Goal: Transaction & Acquisition: Purchase product/service

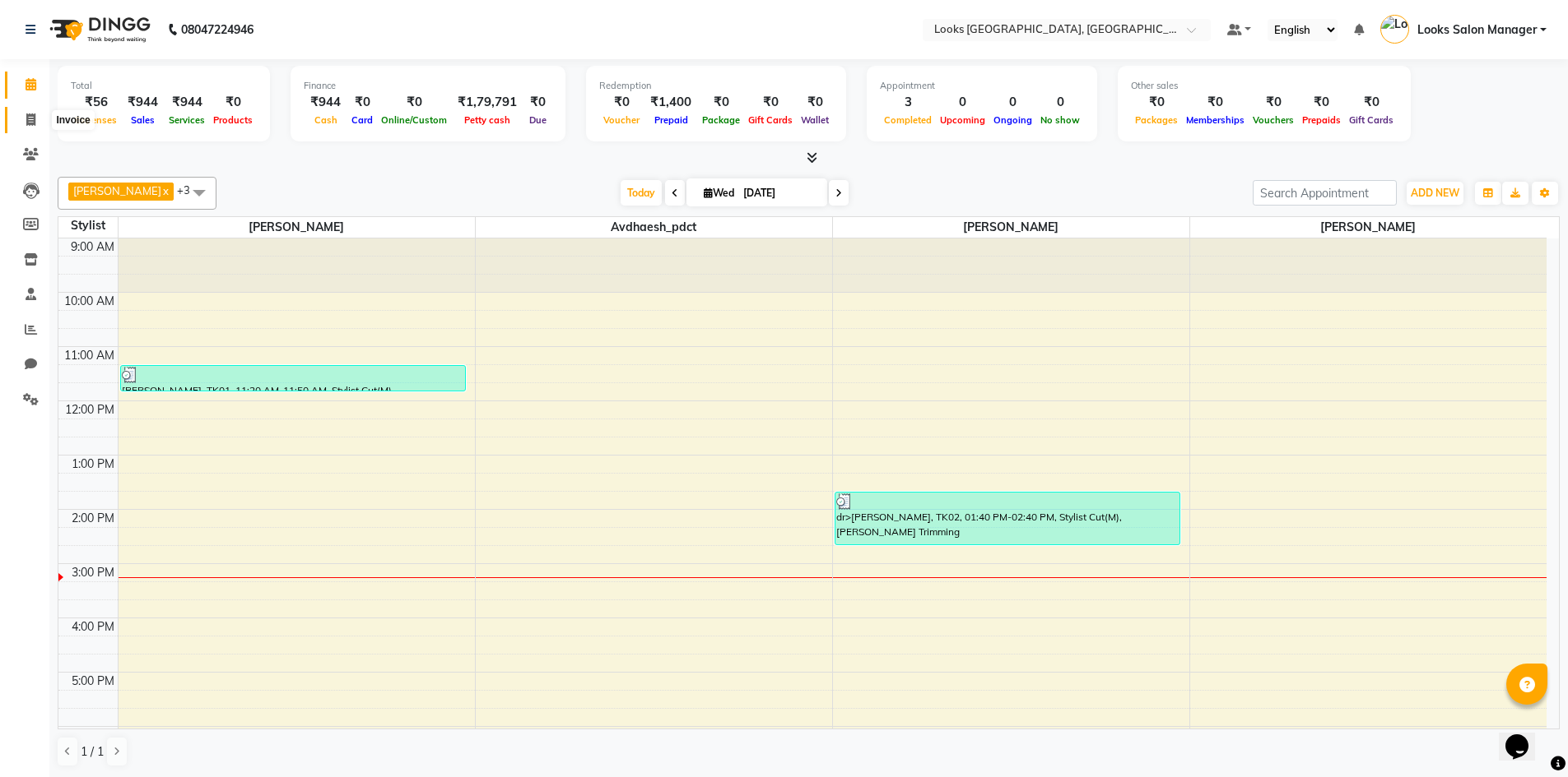
click at [32, 119] on icon at bounding box center [31, 120] width 9 height 12
select select "4460"
select select "service"
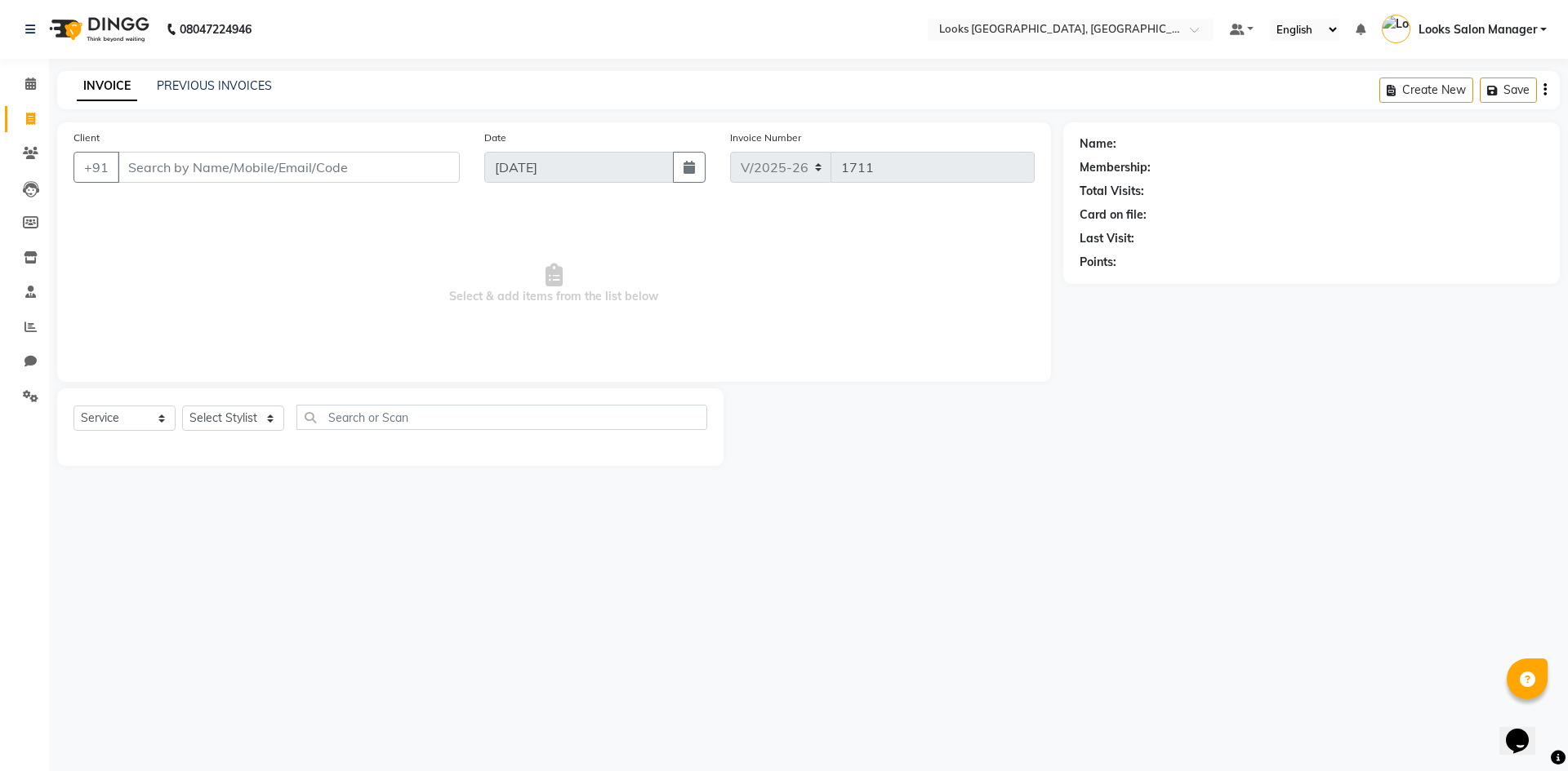
click at [191, 174] on input "Client" at bounding box center [289, 167] width 342 height 31
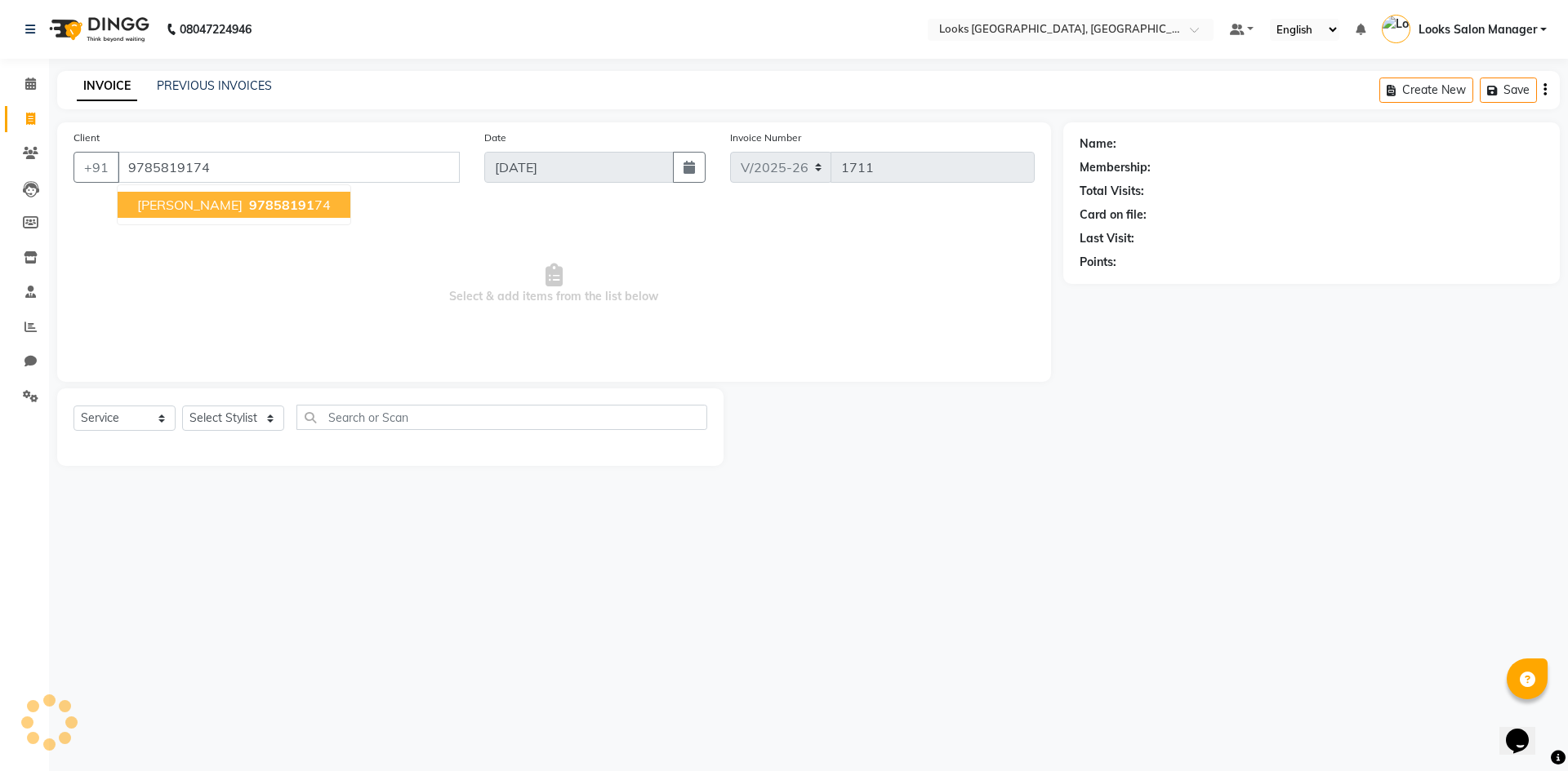
type input "9785819174"
select select "1: Object"
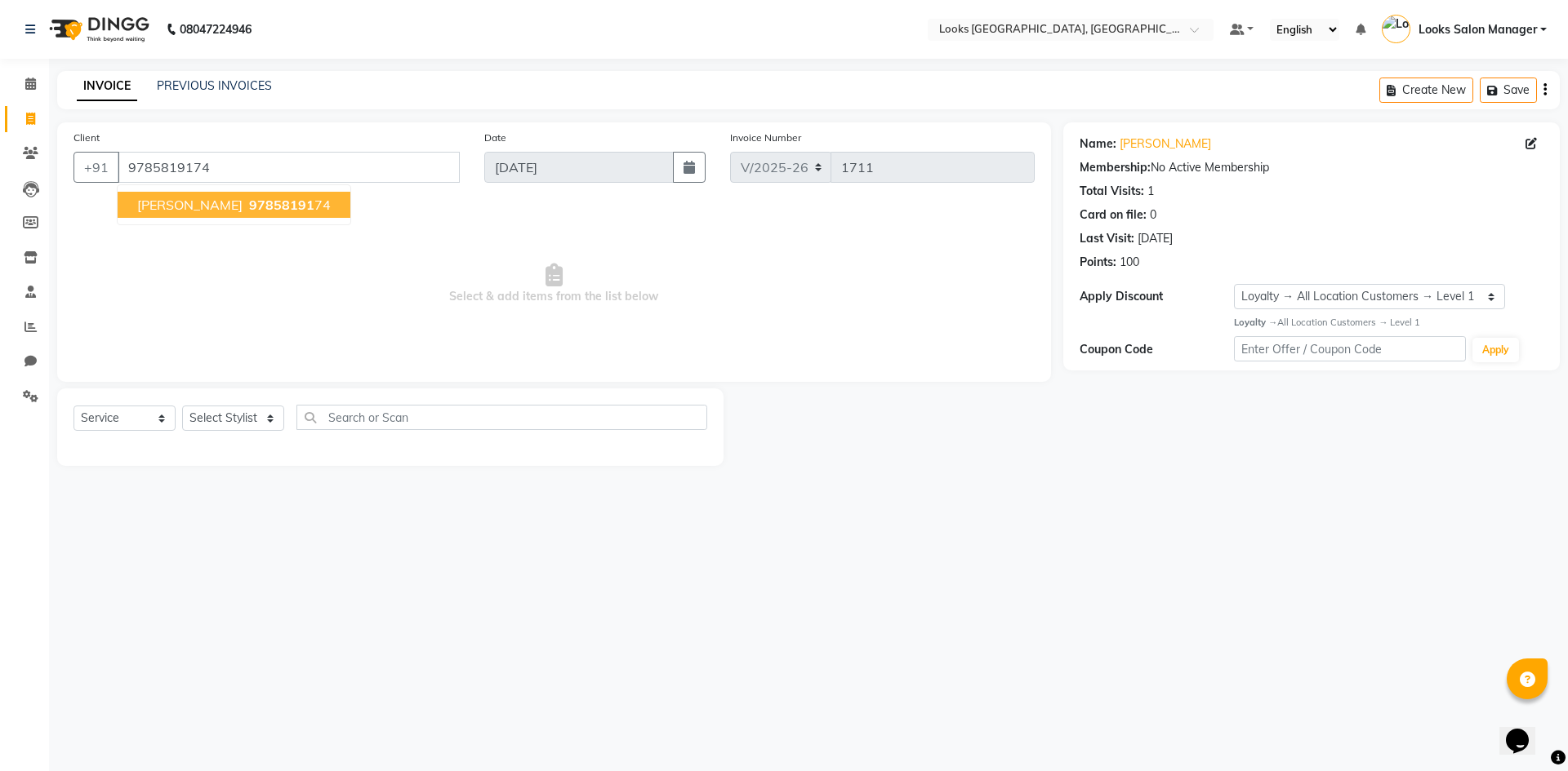
click at [299, 214] on button "Subhash chand 97858191 74" at bounding box center [234, 205] width 233 height 26
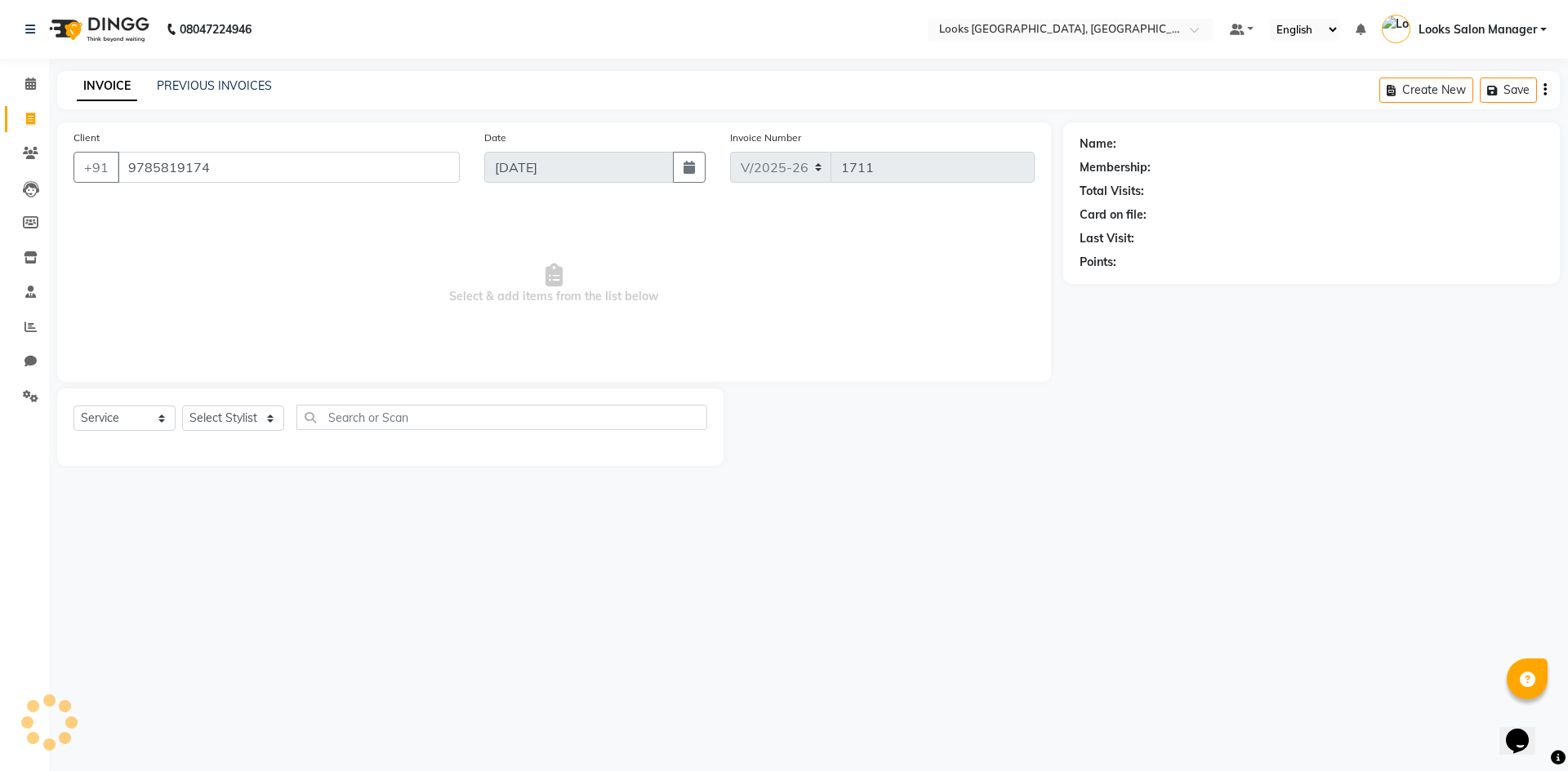
select select "1: Object"
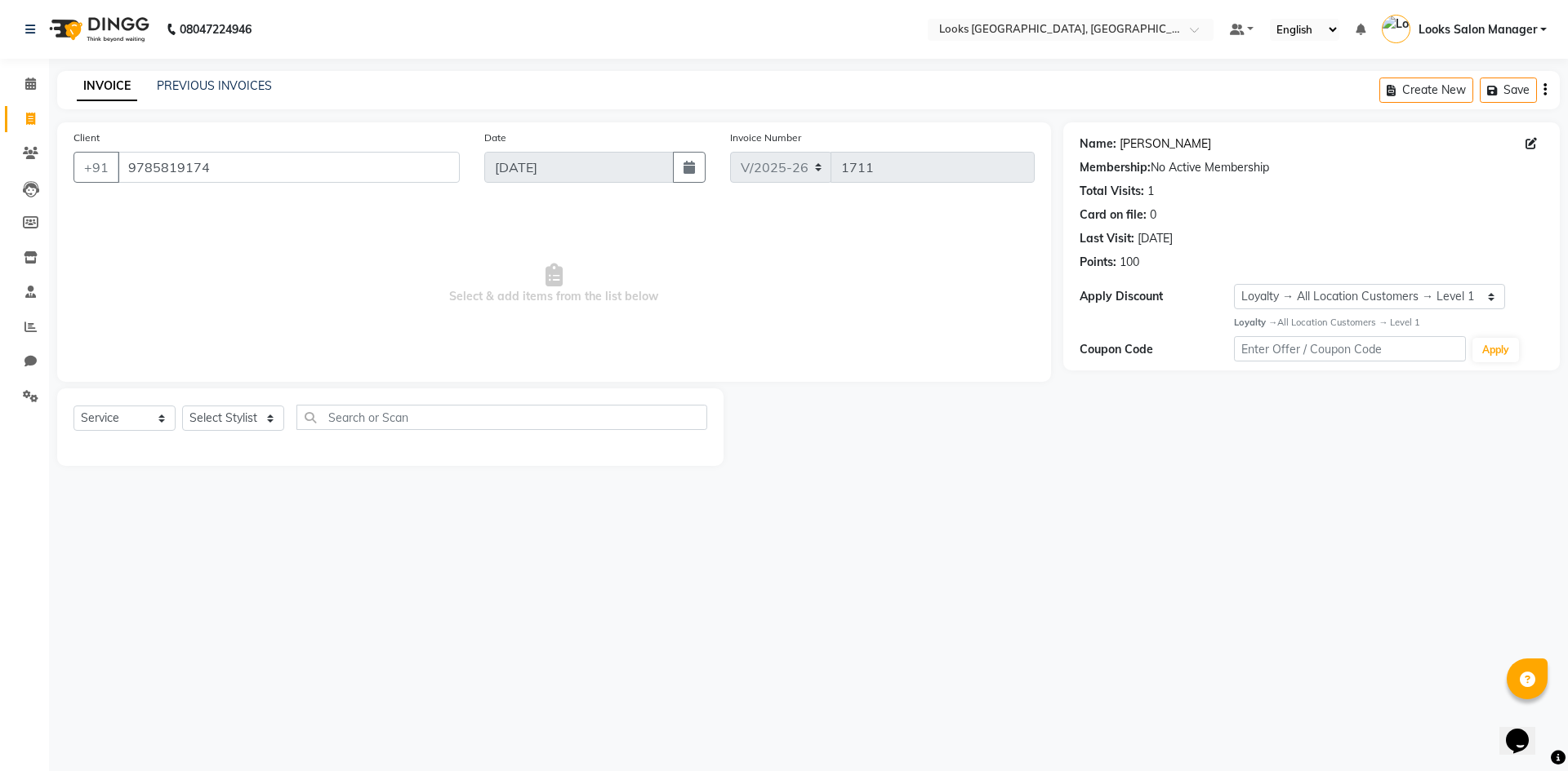
click at [1152, 143] on link "Subhash Chand" at bounding box center [1165, 144] width 92 height 17
click at [224, 417] on select "Select Stylist Avdhaesh_pdct COUNTER SALES Ganesh Kalpana_mgr Looks Salon Manag…" at bounding box center [233, 418] width 102 height 25
click at [182, 406] on select "Select Stylist Avdhaesh_pdct COUNTER SALES Ganesh Kalpana_mgr Looks Salon Manag…" at bounding box center [233, 418] width 102 height 25
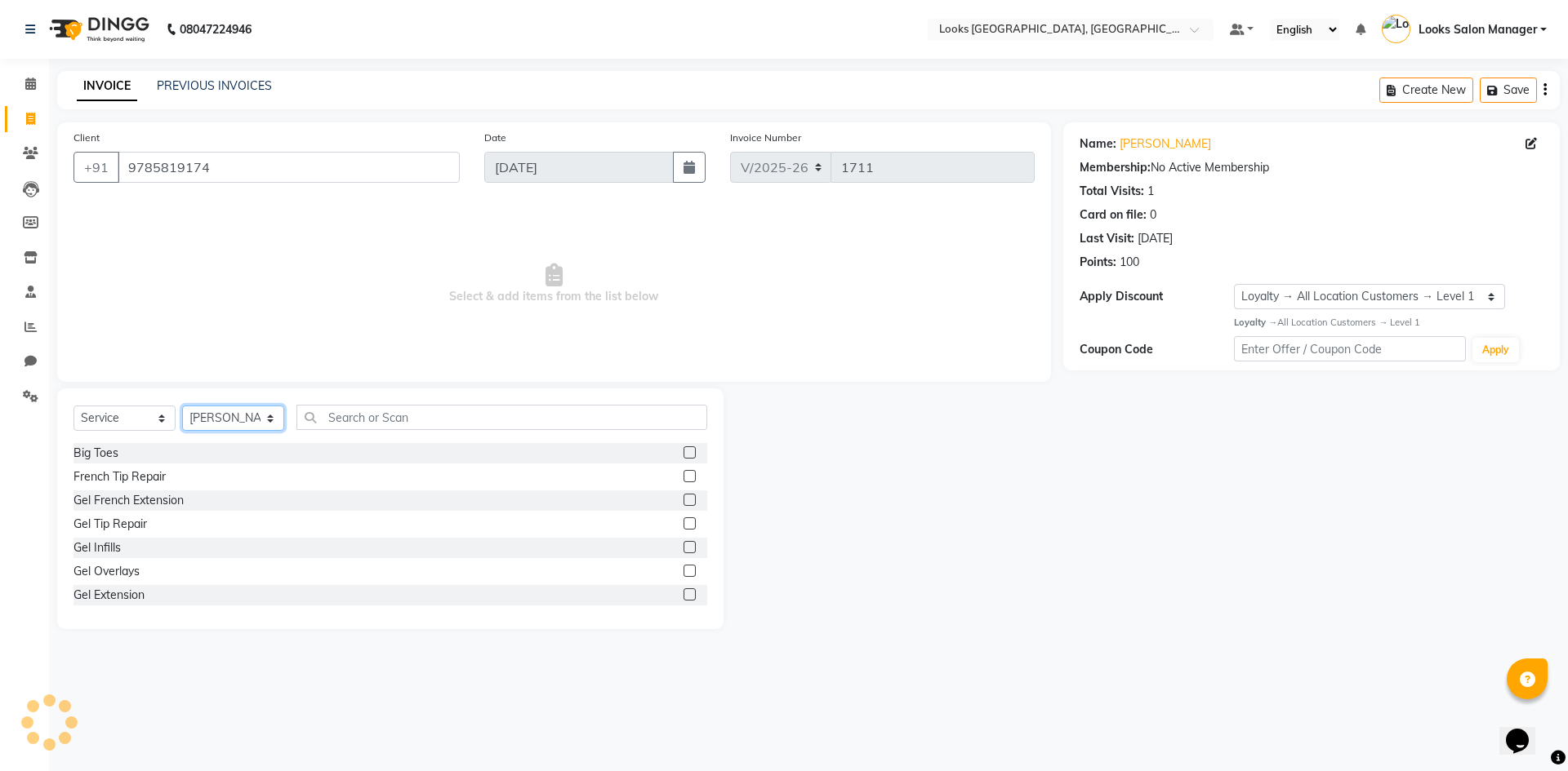
click at [242, 423] on select "Select Stylist Avdhaesh_pdct COUNTER SALES Ganesh Kalpana_mgr Looks Salon Manag…" at bounding box center [233, 418] width 102 height 25
select select "64711"
click at [182, 406] on select "Select Stylist Avdhaesh_pdct COUNTER SALES Ganesh Kalpana_mgr Looks Salon Manag…" at bounding box center [233, 418] width 102 height 25
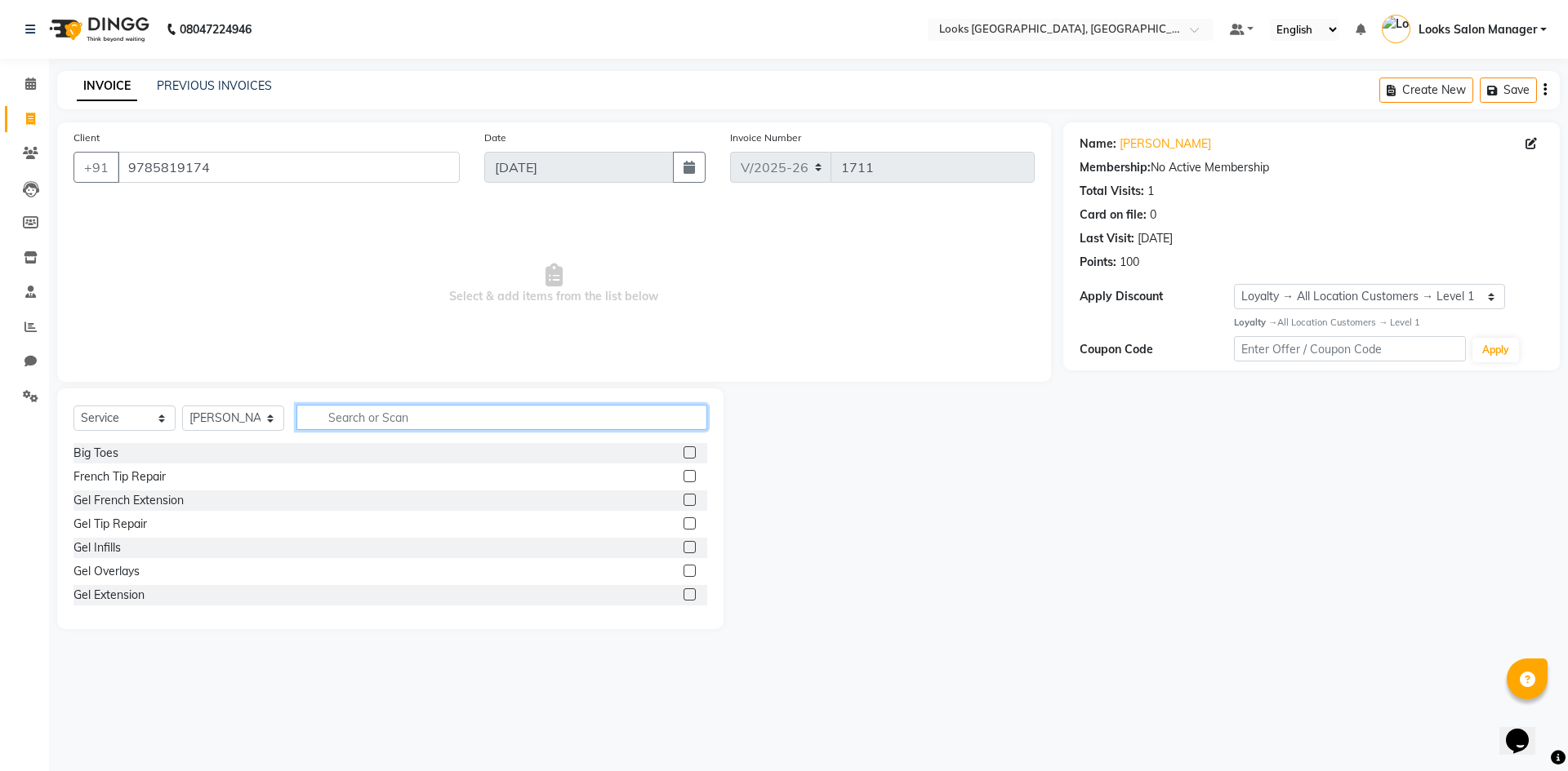
click at [393, 421] on input "text" at bounding box center [502, 417] width 411 height 25
type input "CUT"
click at [684, 474] on label at bounding box center [689, 476] width 12 height 12
click at [684, 474] on input "checkbox" at bounding box center [689, 476] width 11 height 11
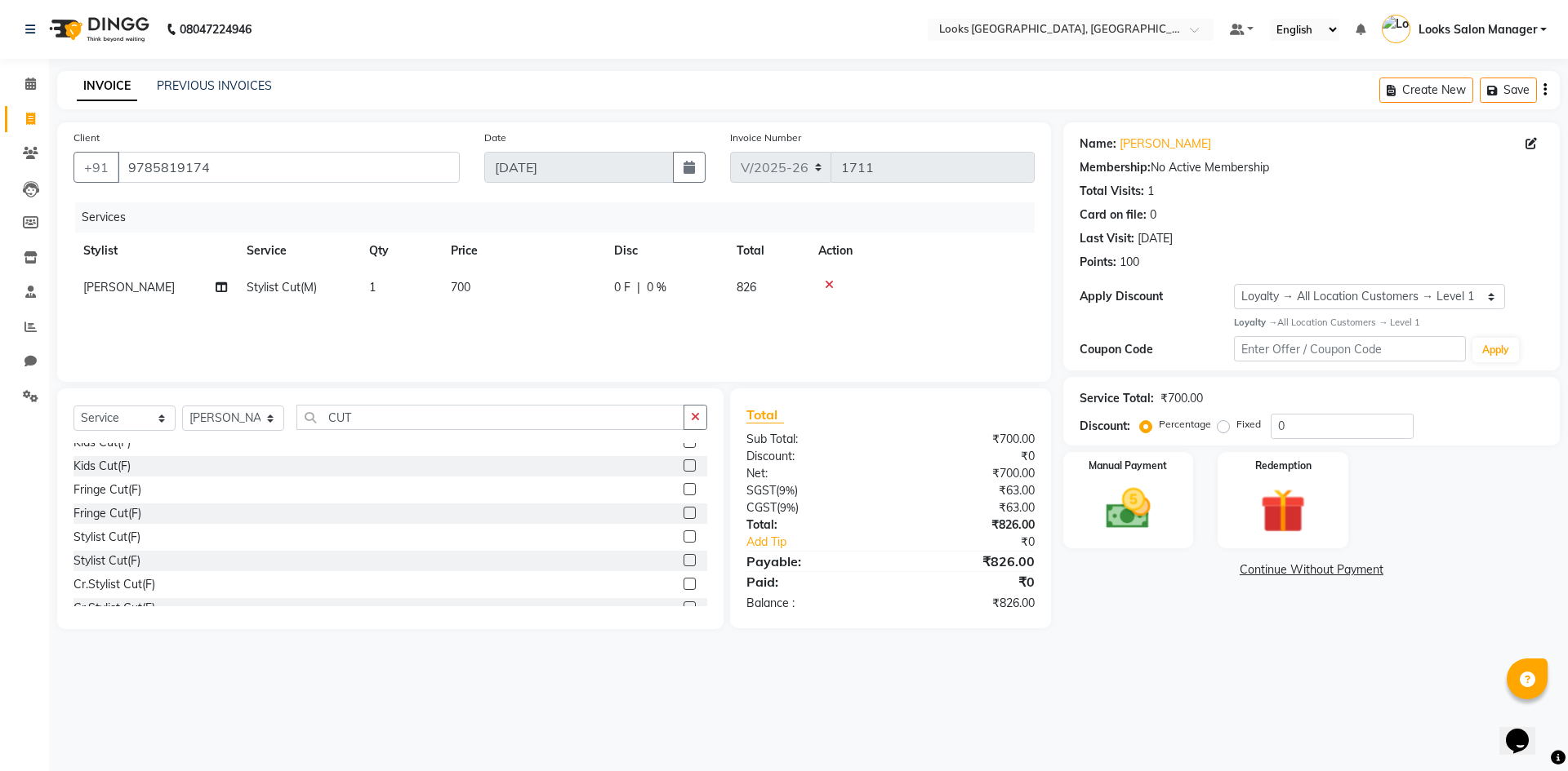
checkbox input "false"
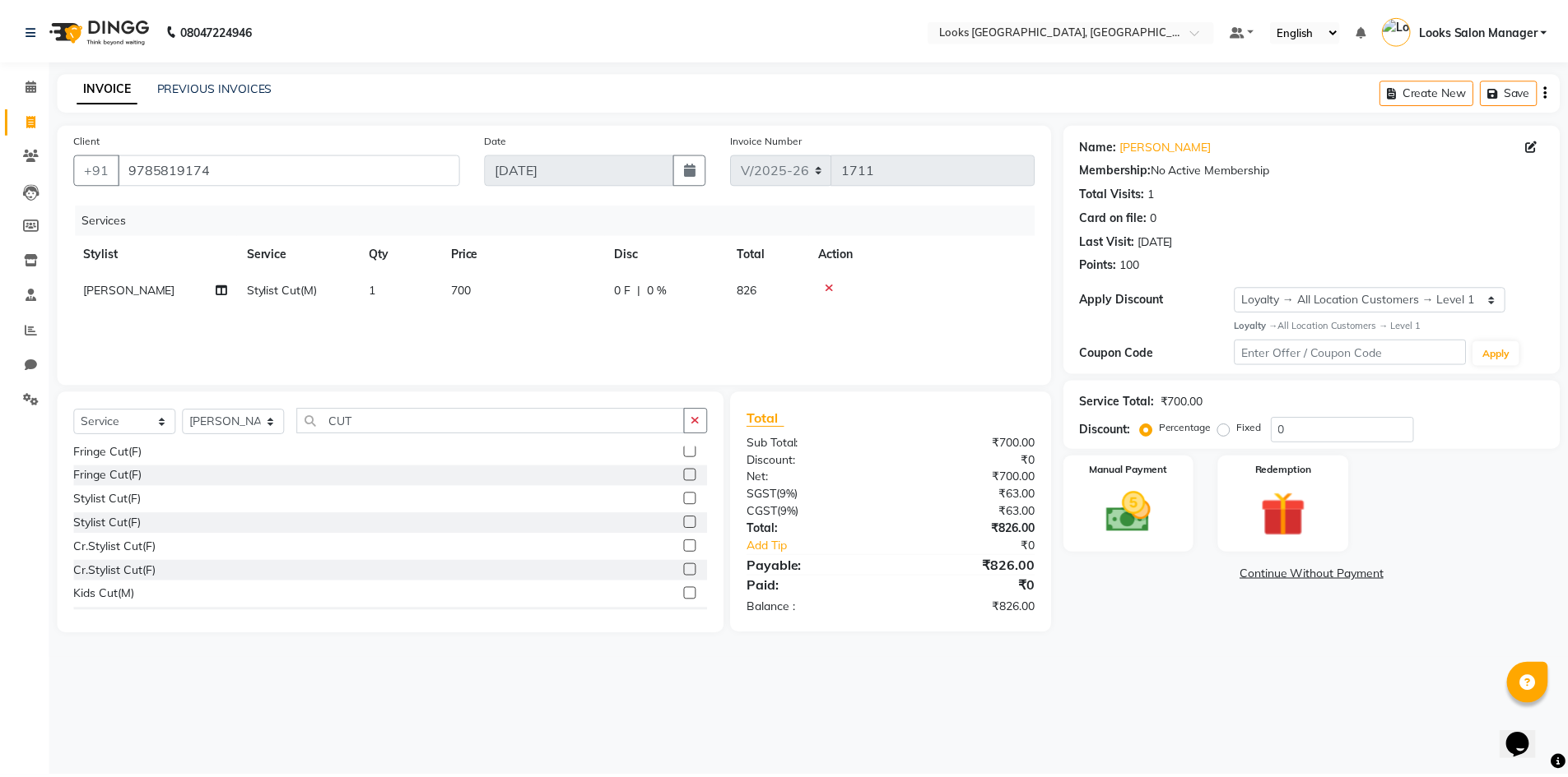
scroll to position [164, 0]
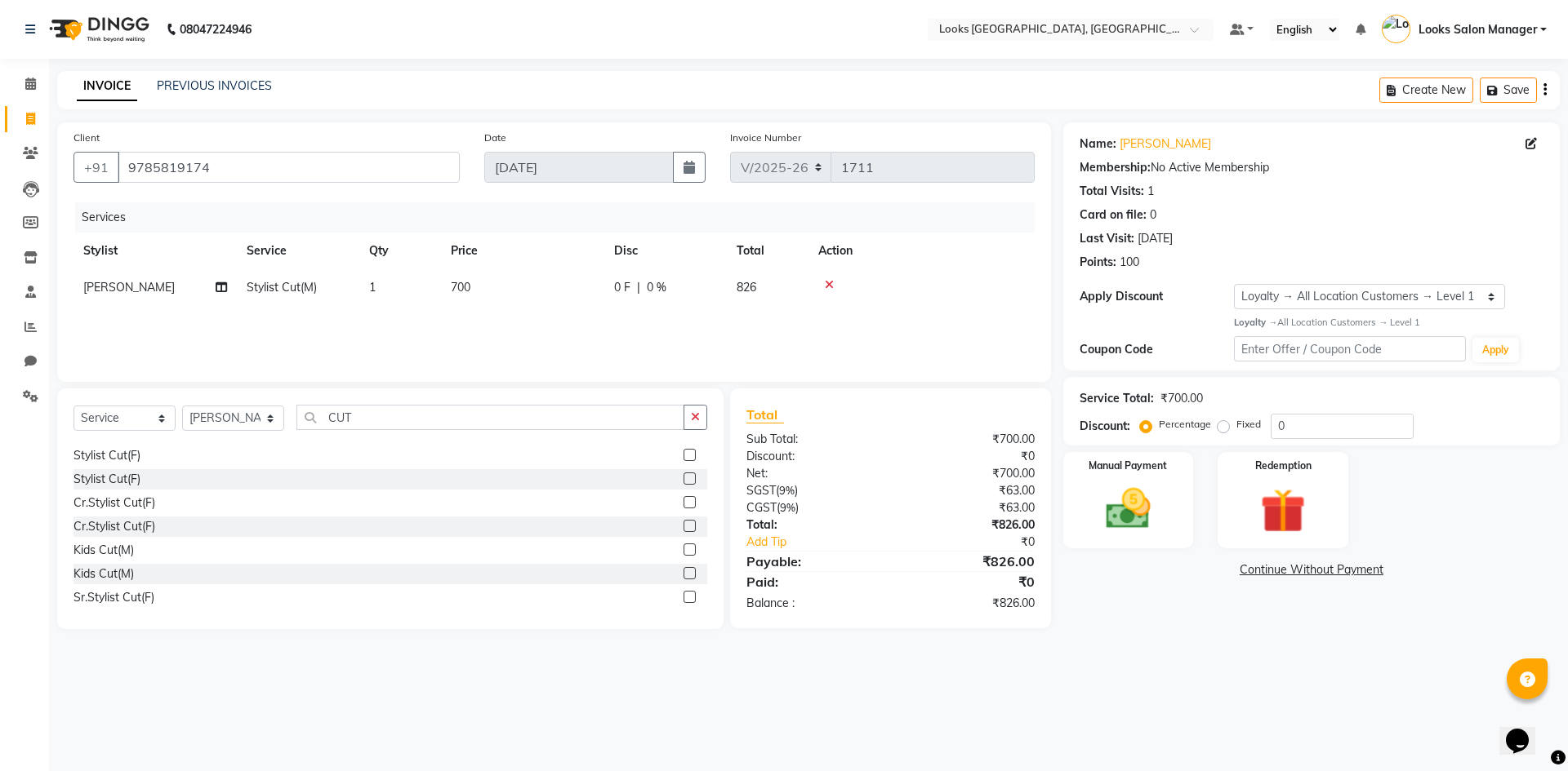
click at [684, 477] on label at bounding box center [689, 478] width 12 height 12
click at [684, 477] on input "checkbox" at bounding box center [689, 479] width 11 height 11
checkbox input "false"
click at [567, 296] on td "700" at bounding box center [522, 287] width 163 height 37
select select "64711"
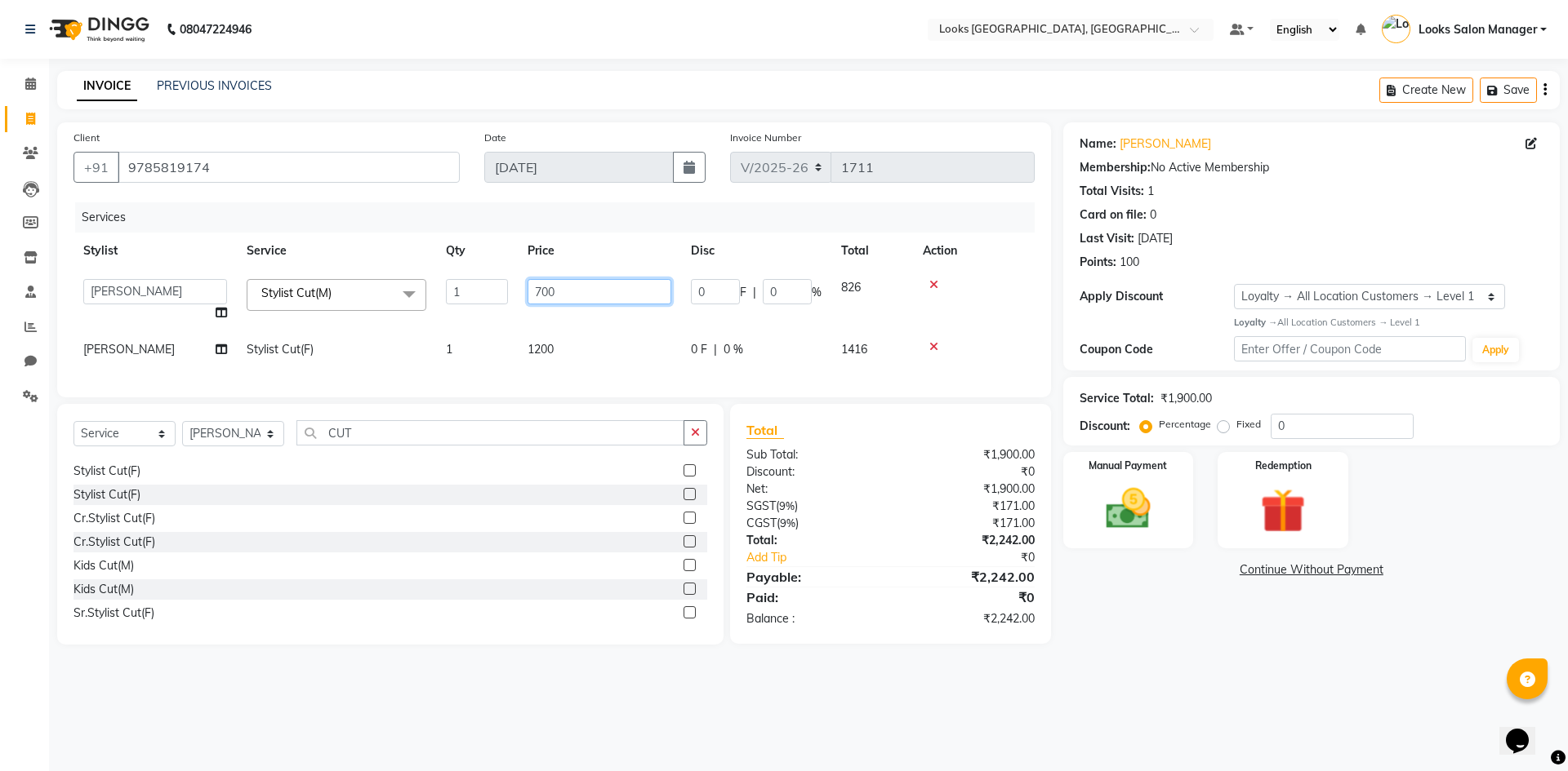
click at [560, 279] on input "700" at bounding box center [599, 291] width 144 height 25
type input "500"
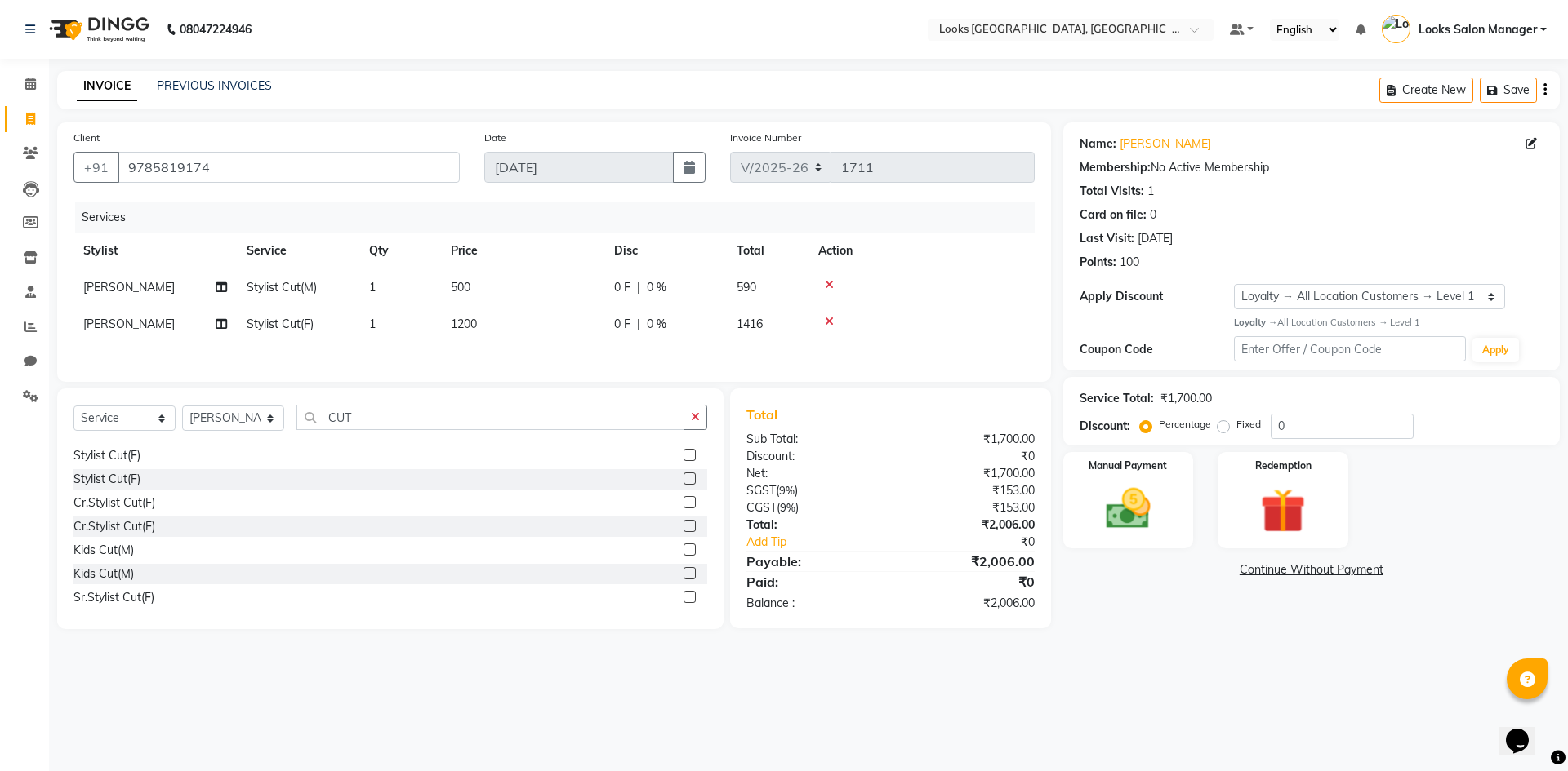
click at [585, 344] on div "Services Stylist Service Qty Price Disc Total Action Sonu Stylist Cut(M) 1 500 …" at bounding box center [554, 283] width 961 height 163
click at [585, 334] on td "1200" at bounding box center [522, 324] width 163 height 37
select select "64711"
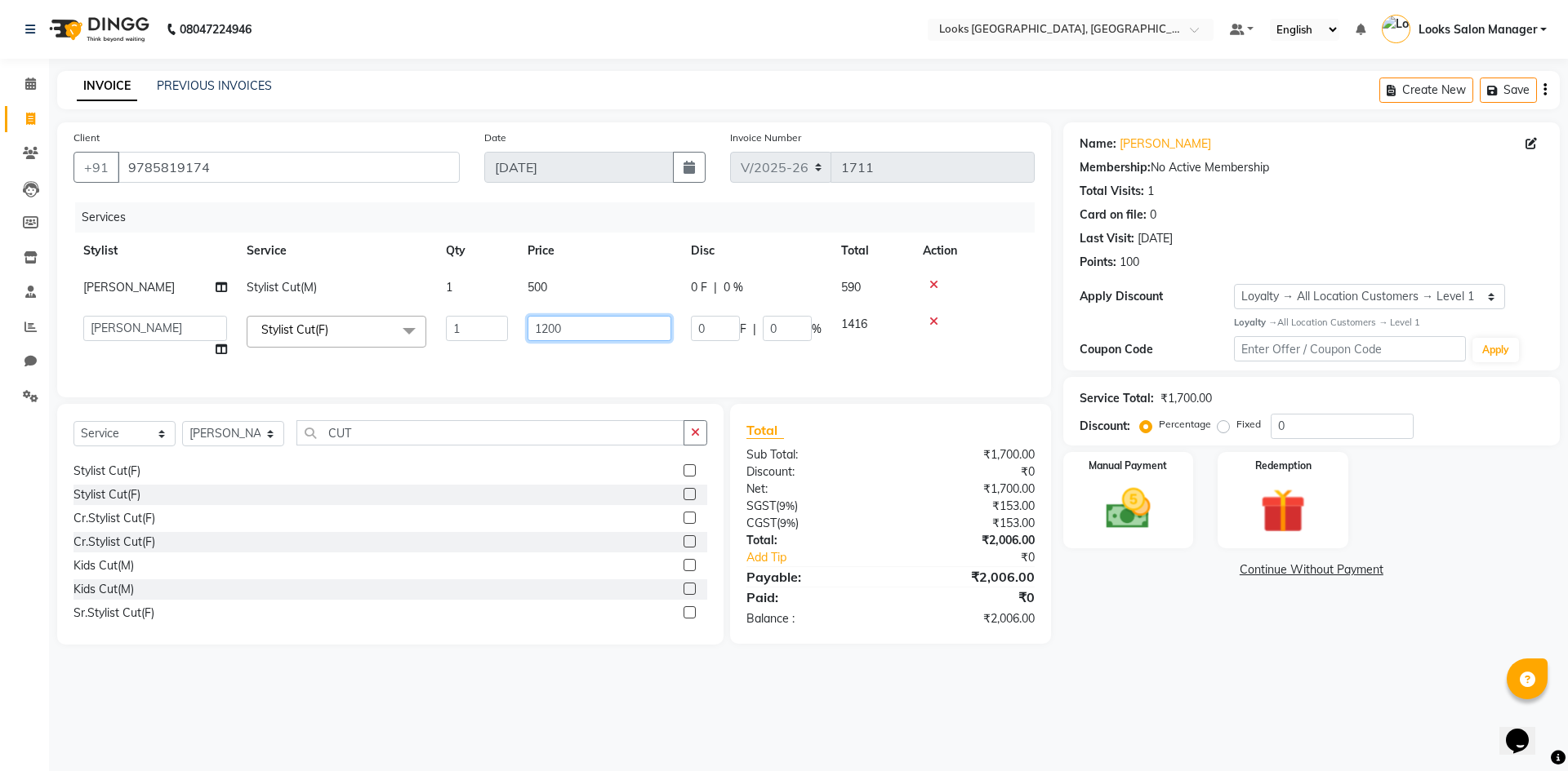
click at [585, 334] on input "1200" at bounding box center [599, 328] width 144 height 25
type input "1000"
click at [545, 355] on div "Services Stylist Service Qty Price Disc Total Action Sonu Stylist Cut(M) 1 500 …" at bounding box center [554, 291] width 961 height 178
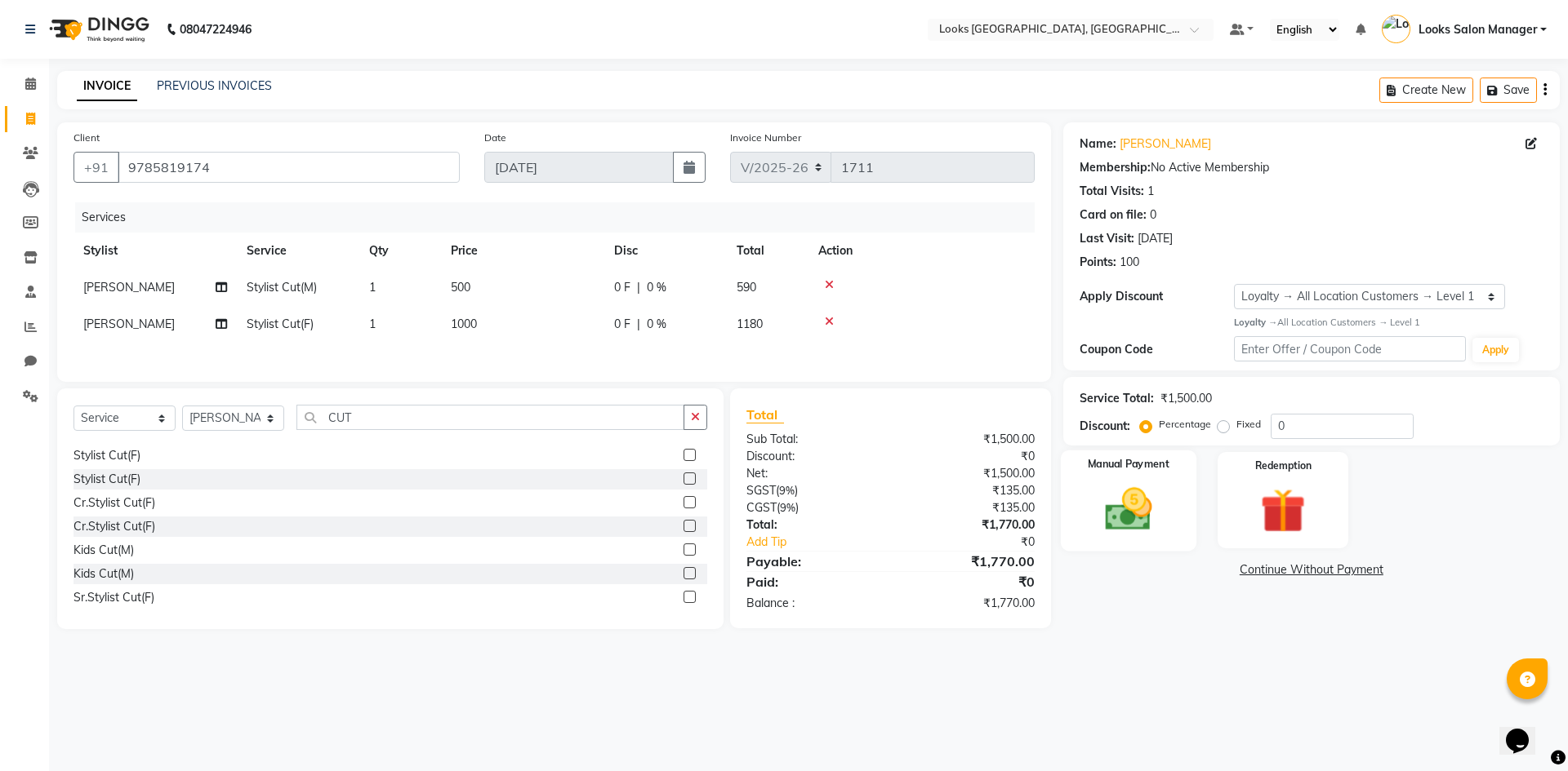
click at [1142, 511] on img at bounding box center [1127, 509] width 76 height 54
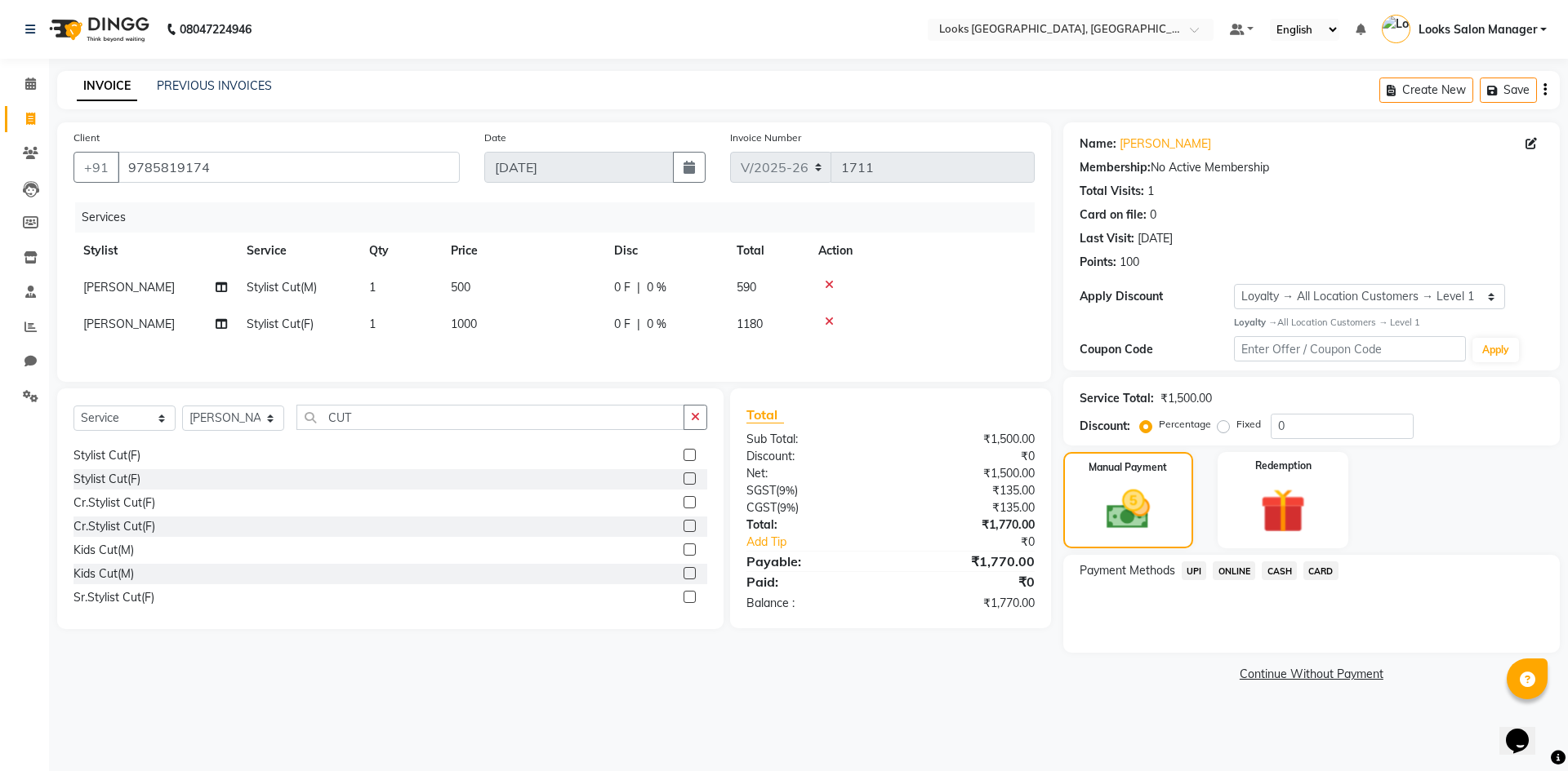
click at [1333, 574] on span "CARD" at bounding box center [1321, 570] width 35 height 19
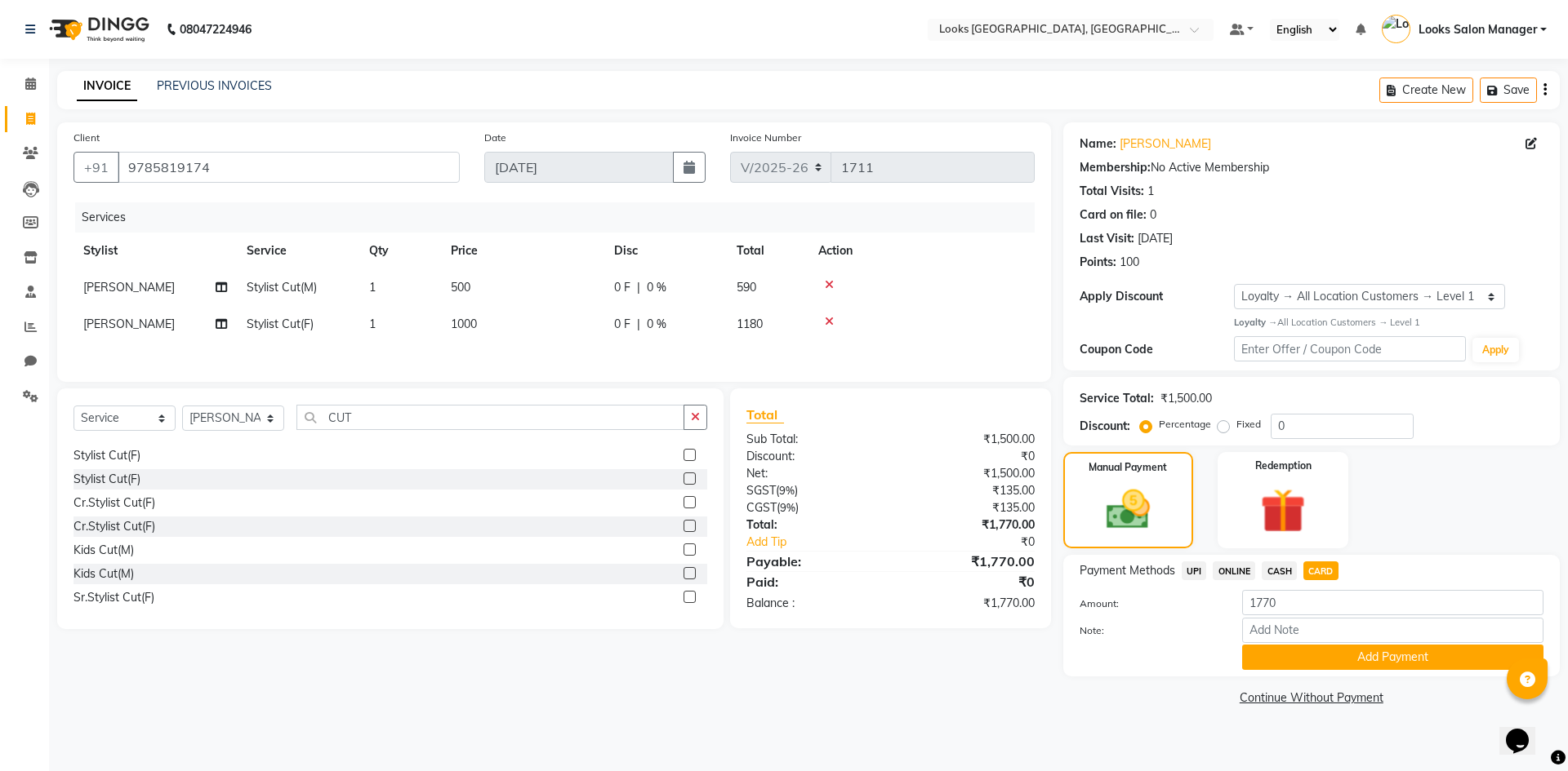
click at [1258, 672] on div "Payment Methods UPI ONLINE CASH CARD Amount: 1770 Note: Add Payment" at bounding box center [1311, 615] width 496 height 122
click at [1259, 652] on button "Add Payment" at bounding box center [1393, 657] width 301 height 25
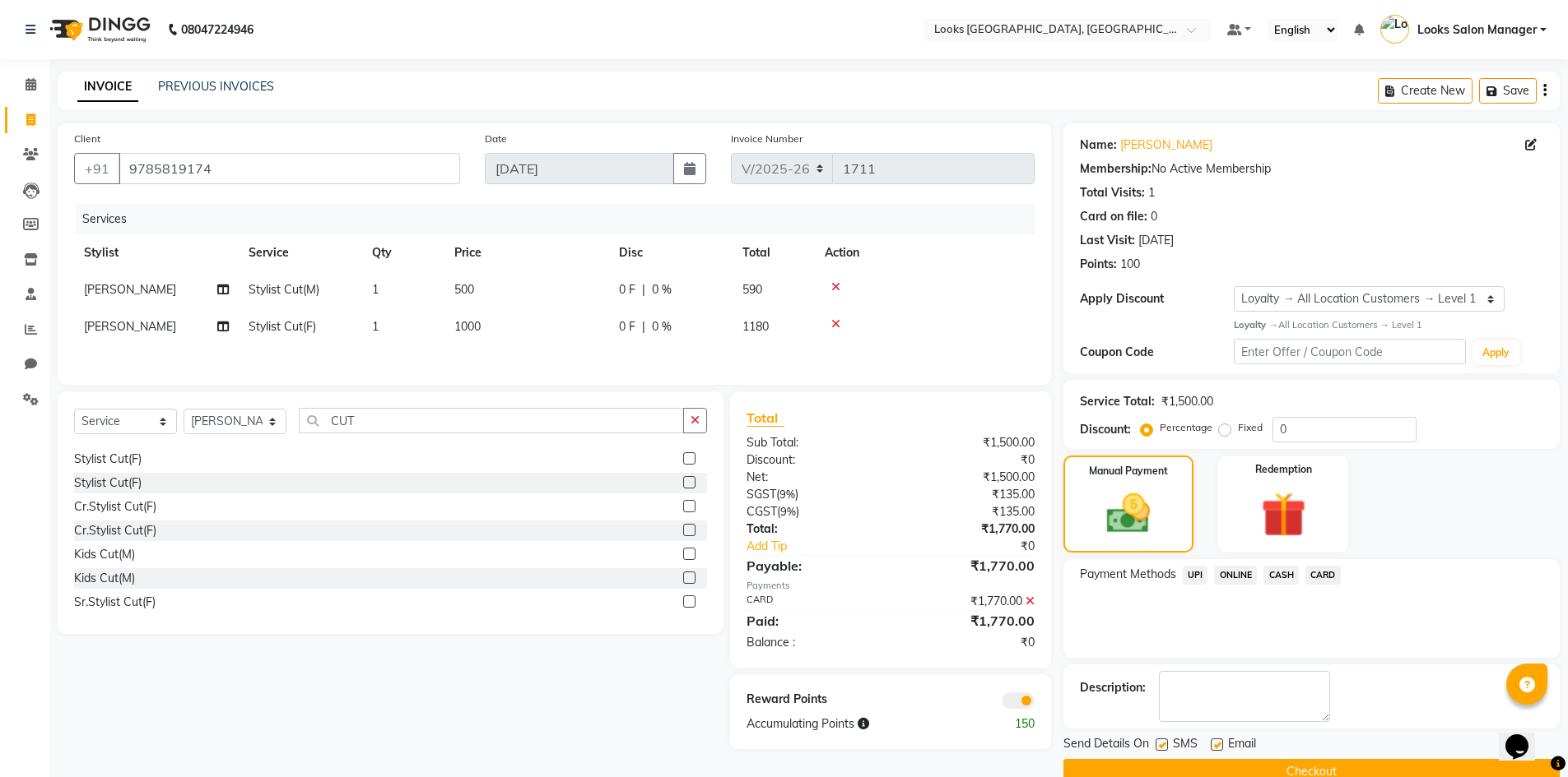
click at [1161, 745] on label at bounding box center [1161, 744] width 12 height 12
click at [1161, 745] on input "checkbox" at bounding box center [1160, 745] width 11 height 11
checkbox input "false"
click at [1150, 143] on link "Subhash Chand" at bounding box center [1166, 145] width 92 height 17
click at [1226, 768] on button "Checkout" at bounding box center [1311, 771] width 496 height 26
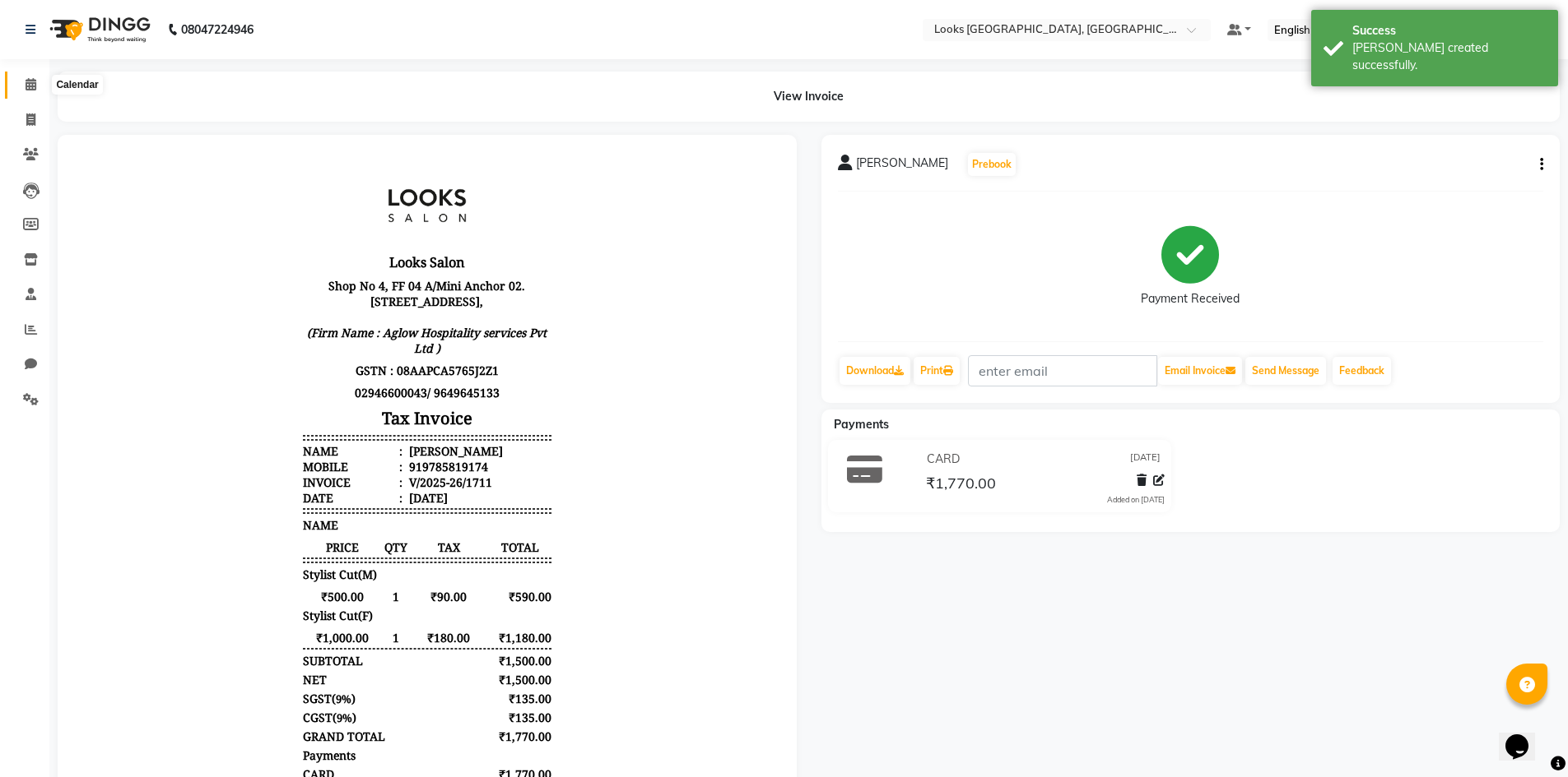
click at [28, 91] on span at bounding box center [31, 85] width 29 height 19
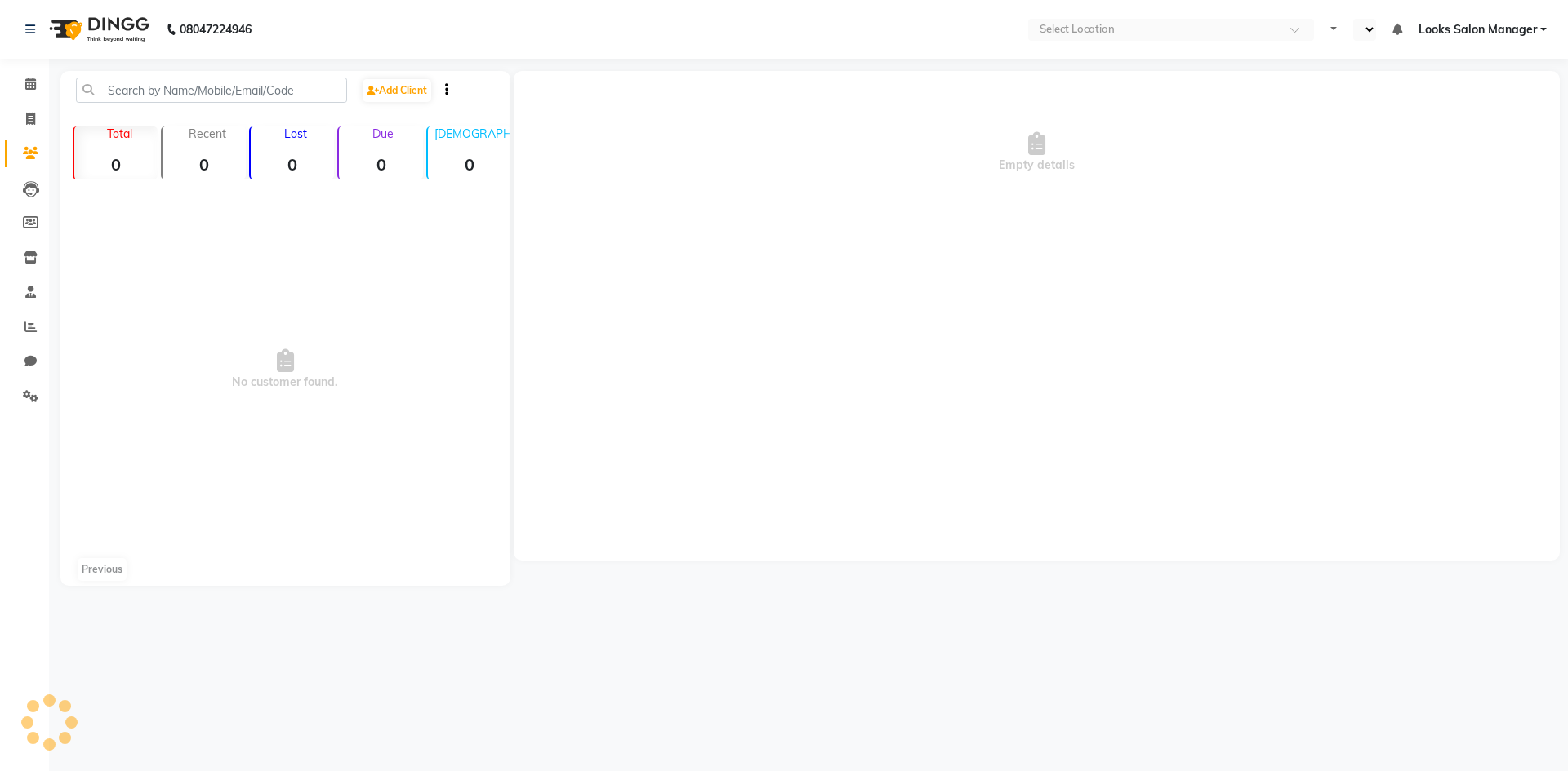
select select "en"
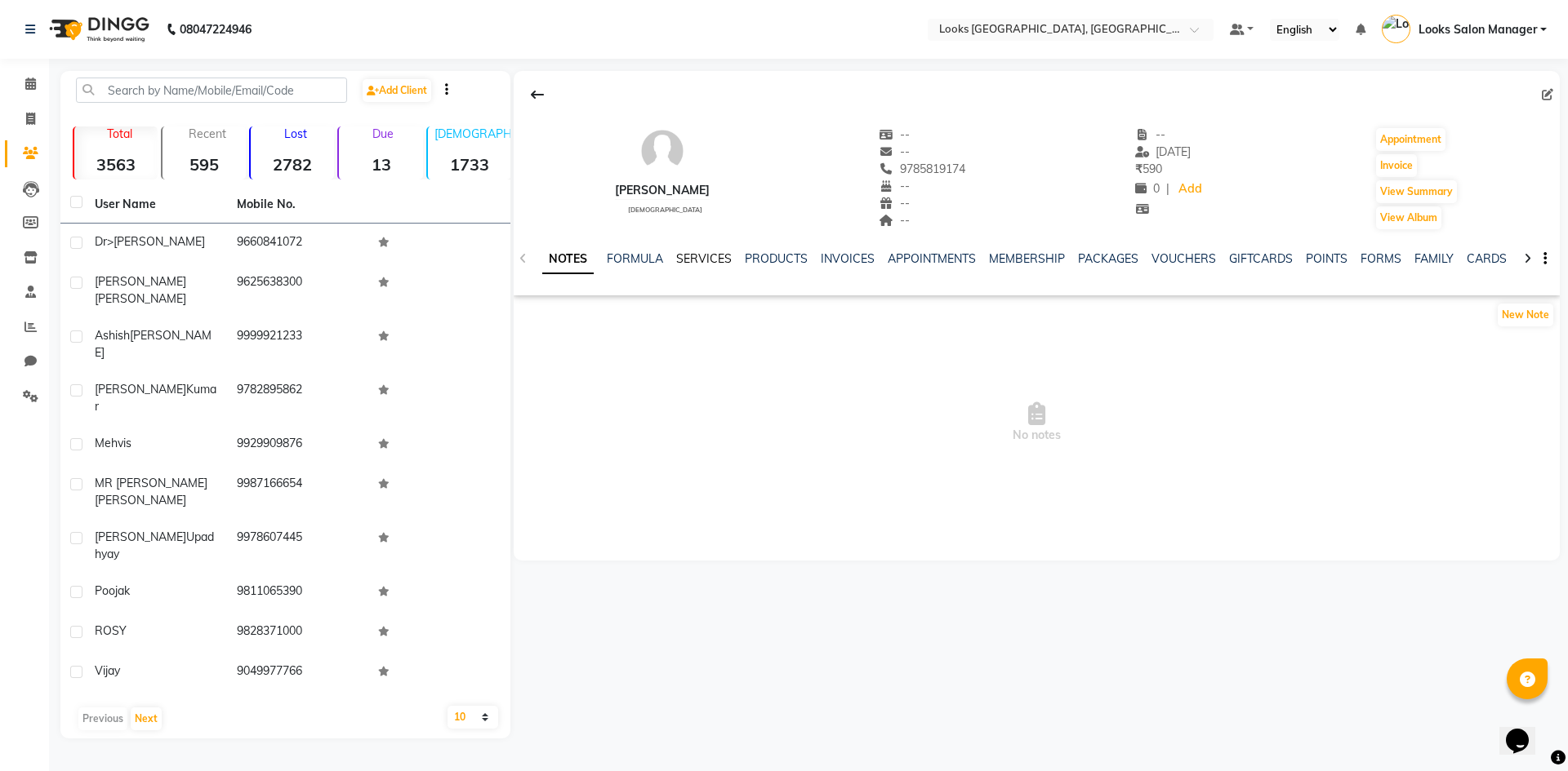
click at [692, 262] on link "SERVICES" at bounding box center [704, 259] width 56 height 15
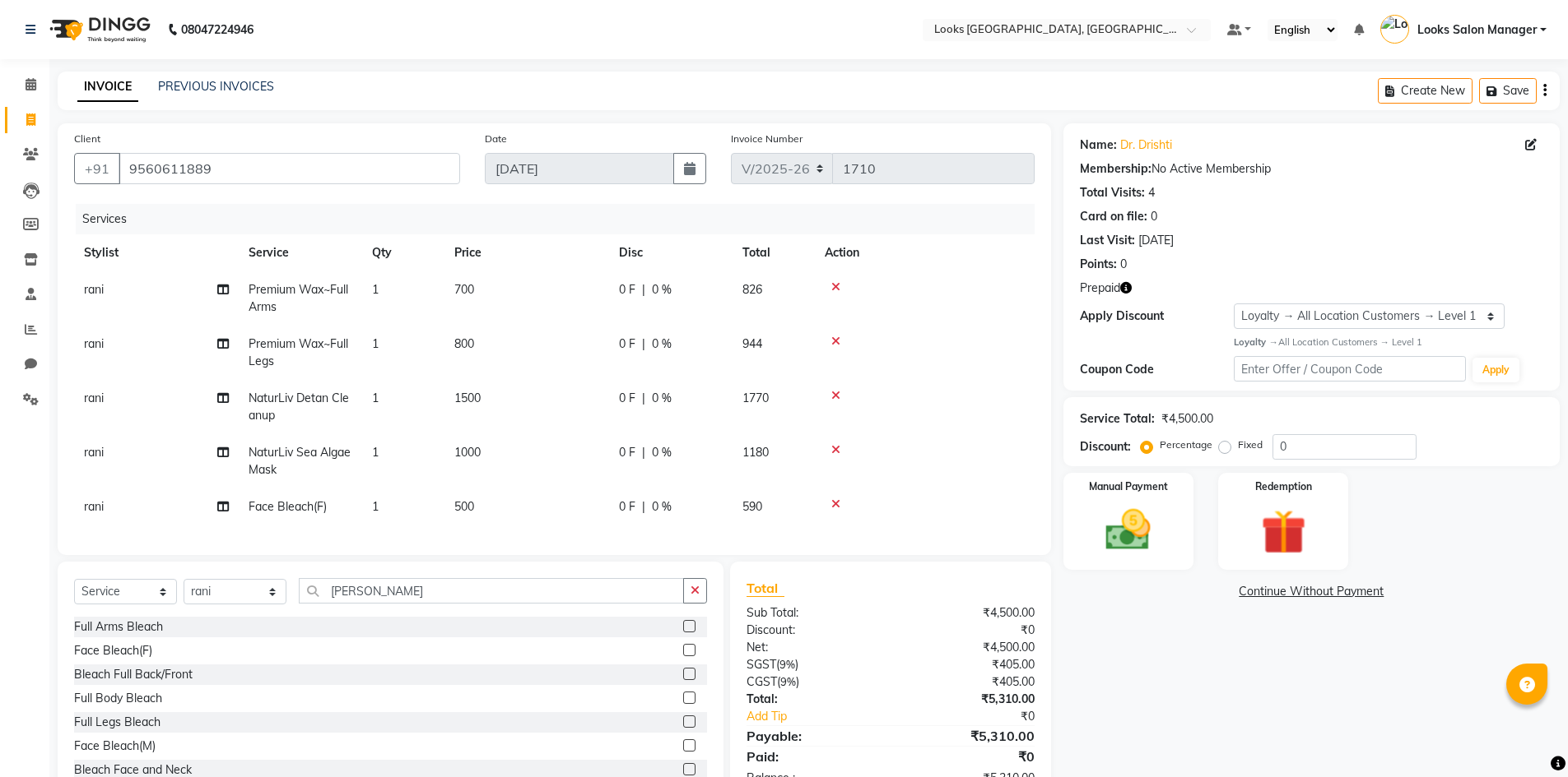
select select "4460"
select select "service"
select select "63435"
select select "1: Object"
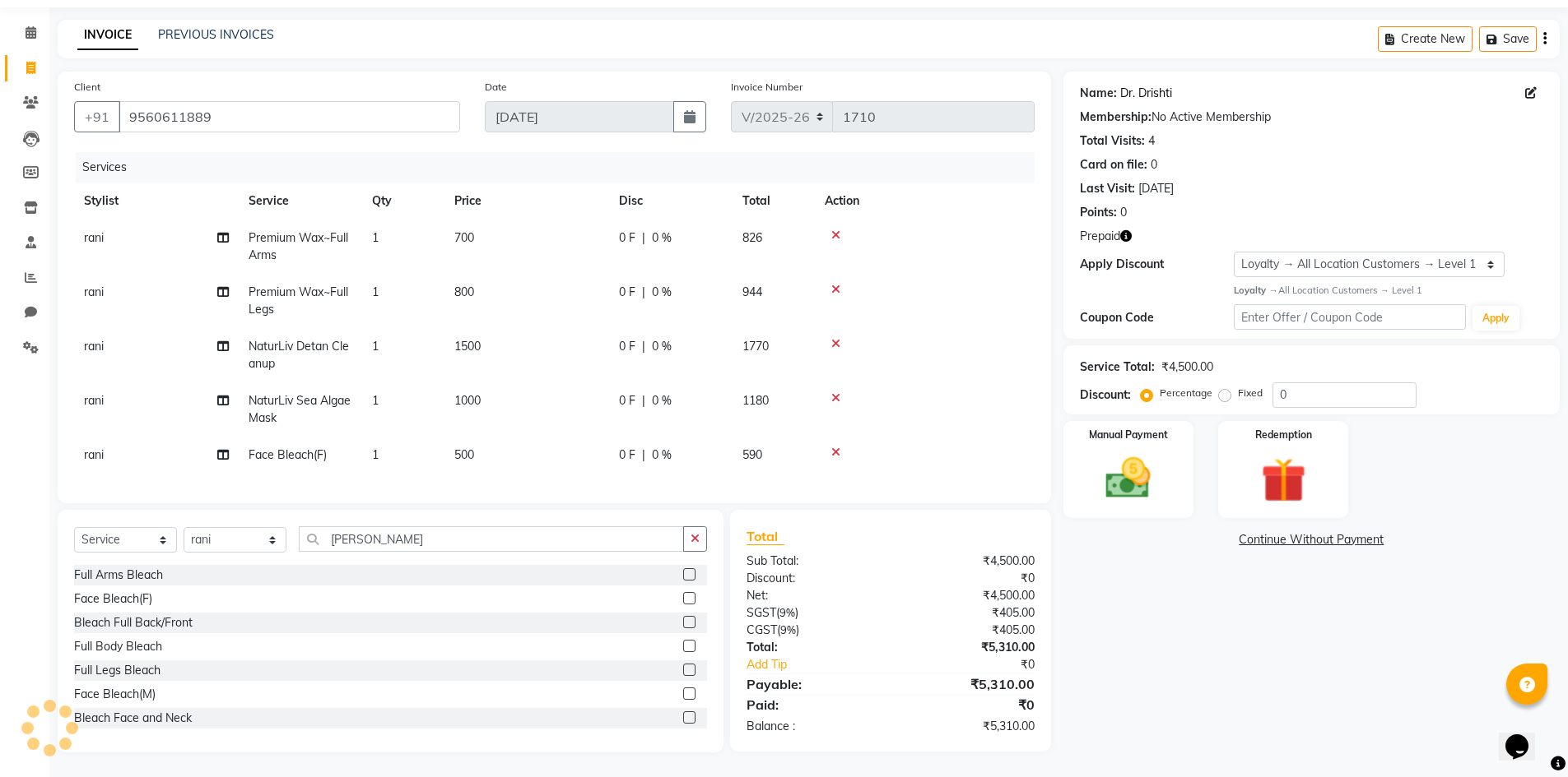
click at [1137, 85] on link "Dr. Drishti" at bounding box center [1145, 93] width 52 height 17
click at [368, 539] on input "BLEA" at bounding box center [491, 539] width 385 height 26
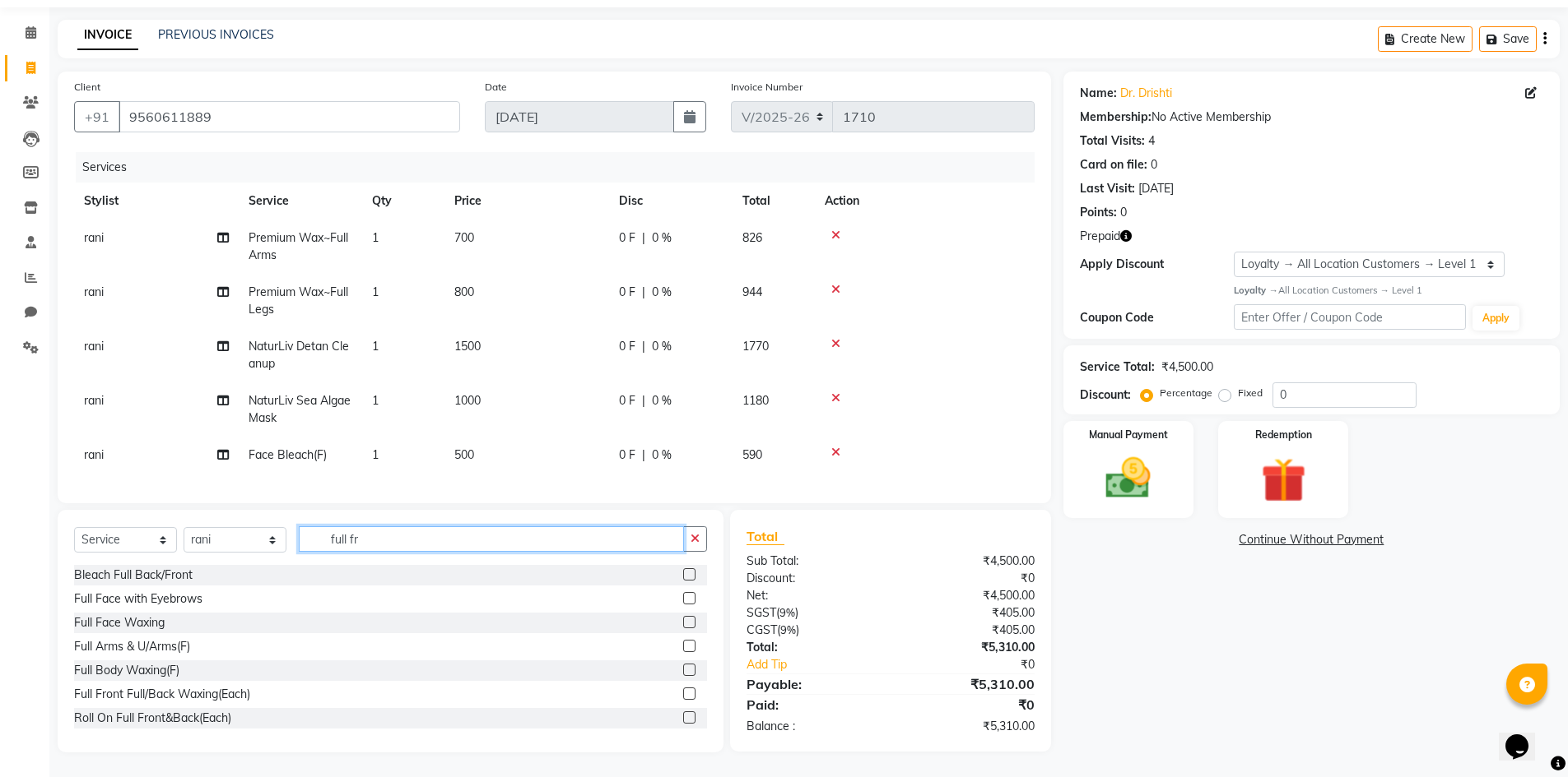
scroll to position [64, 0]
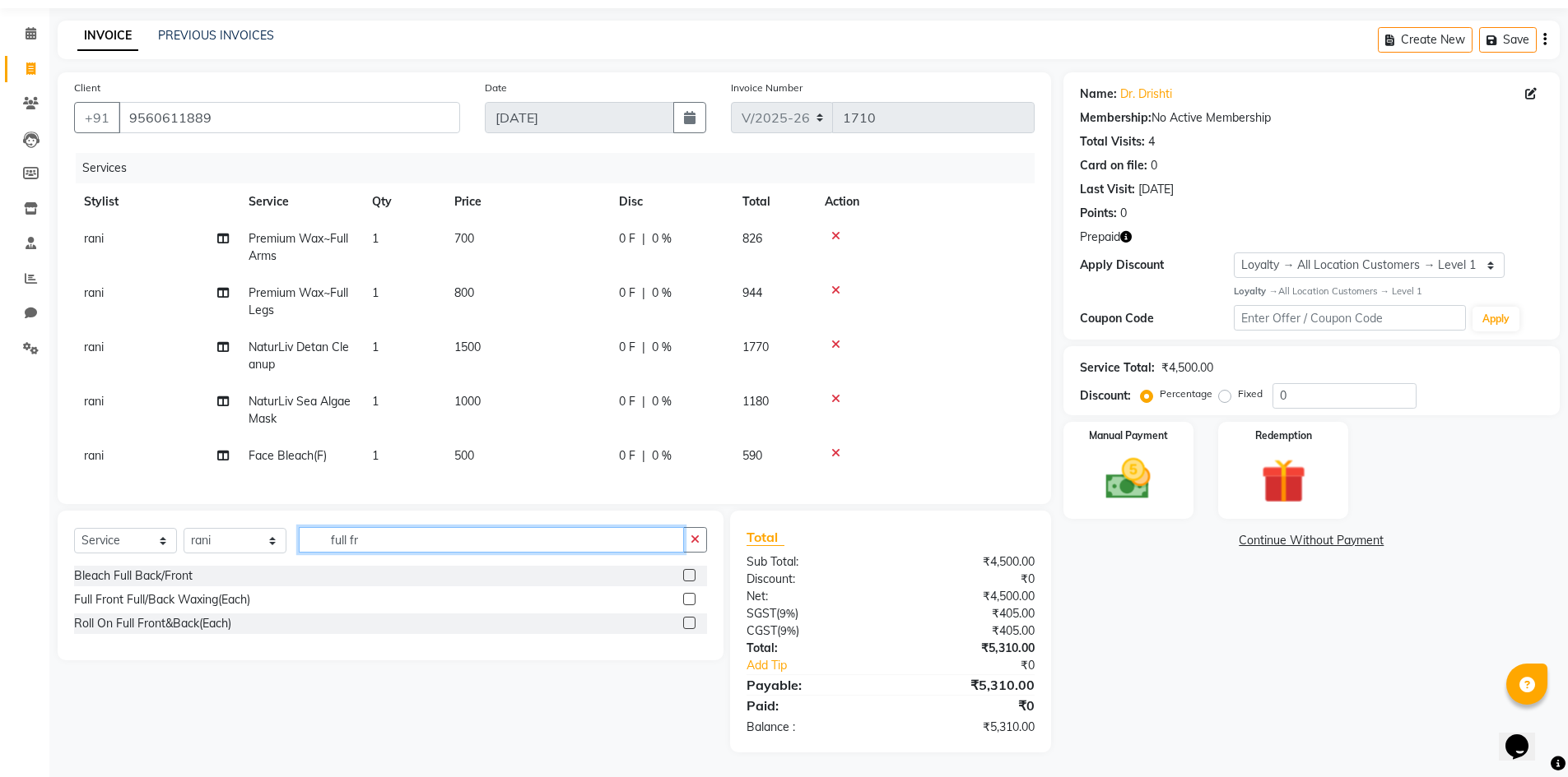
type input "full fr"
click at [692, 573] on label at bounding box center [689, 575] width 12 height 12
click at [692, 573] on input "checkbox" at bounding box center [688, 576] width 11 height 11
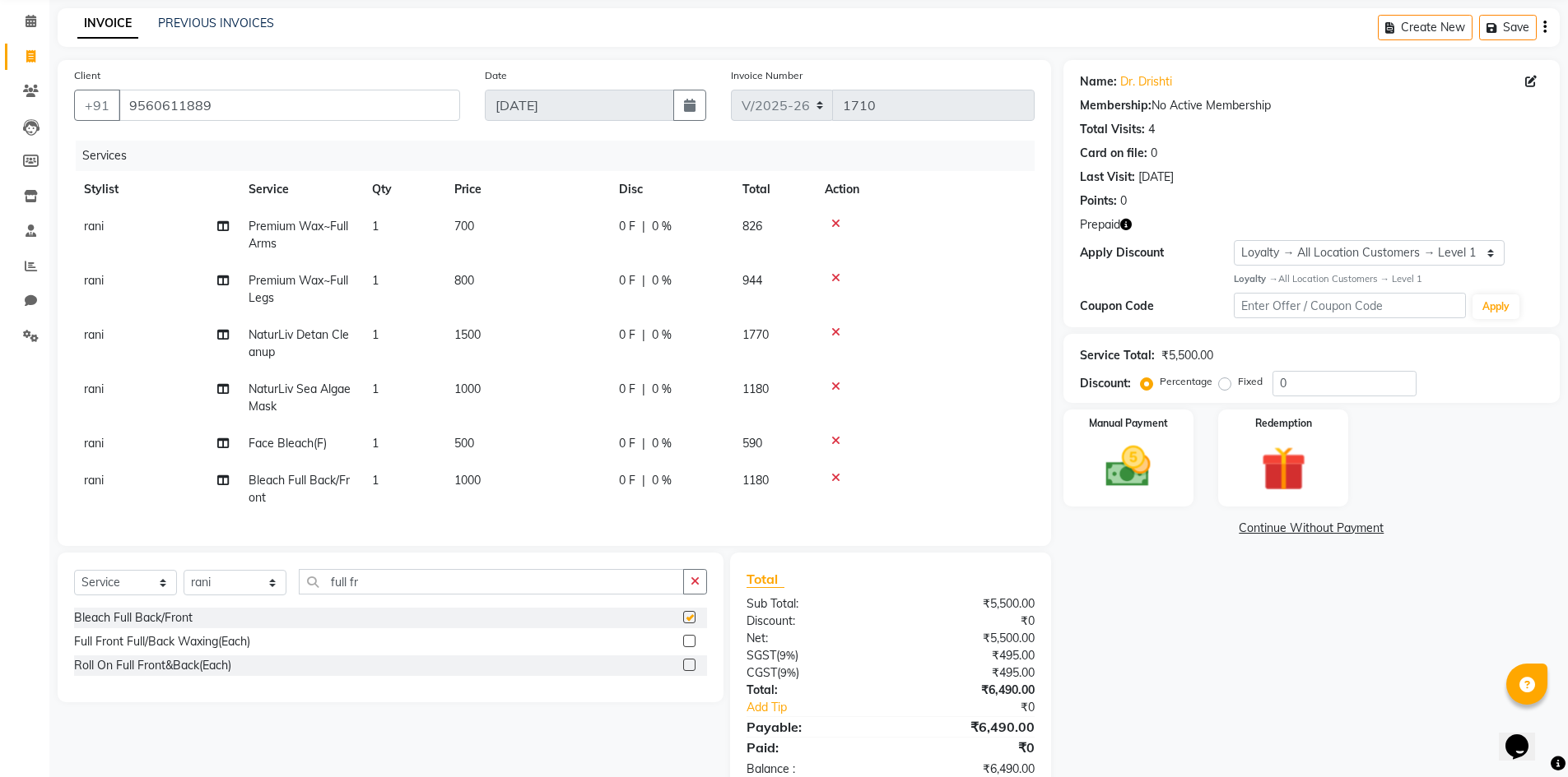
click at [548, 478] on td "1000" at bounding box center [526, 489] width 164 height 54
checkbox input "false"
select select "63435"
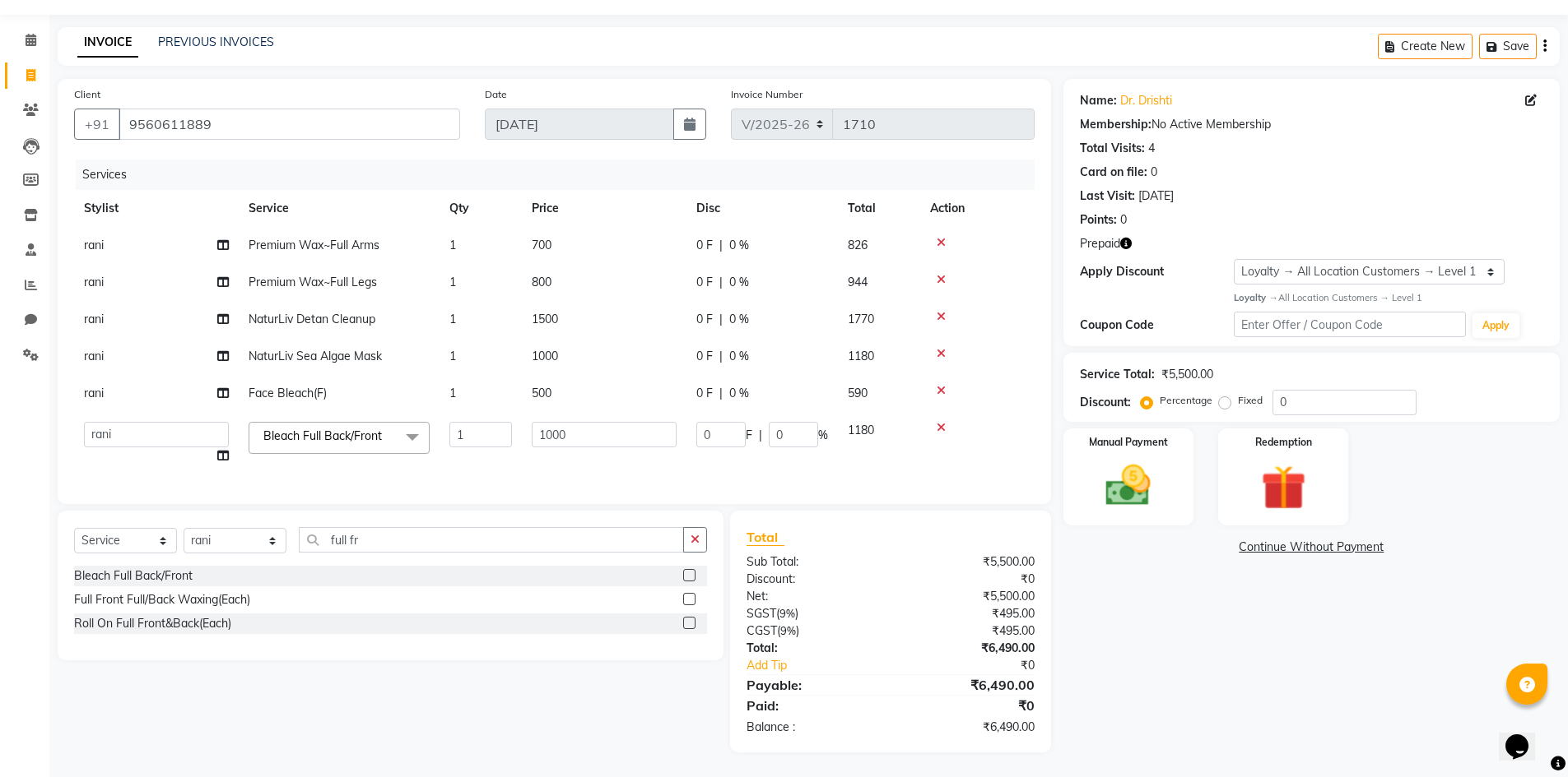
scroll to position [57, 0]
click at [689, 596] on label at bounding box center [689, 599] width 12 height 12
click at [689, 596] on input "checkbox" at bounding box center [688, 600] width 11 height 11
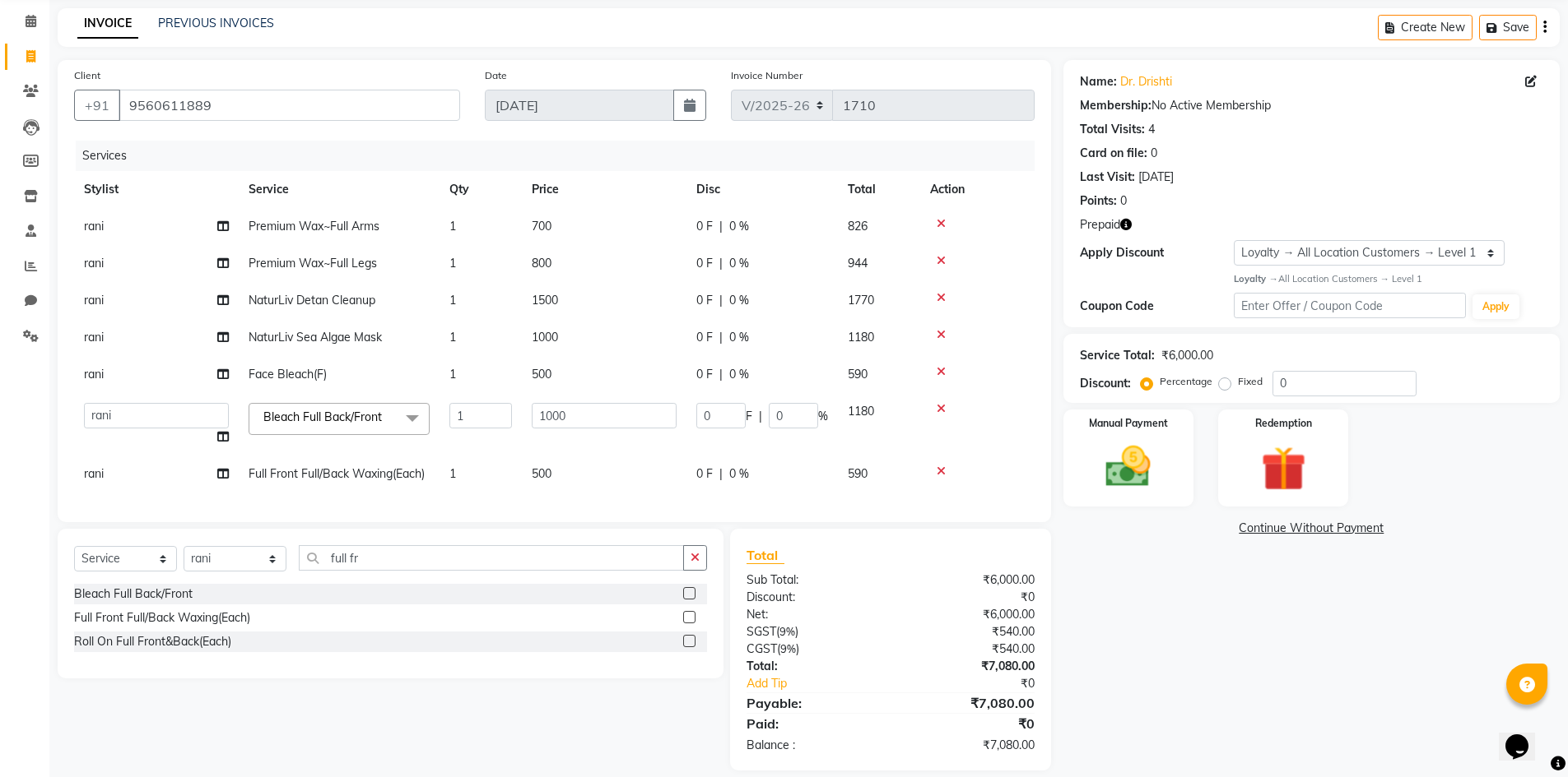
checkbox input "false"
click at [588, 492] on div "Services Stylist Service Qty Price Disc Total Action rani Premium Wax~Full Arms…" at bounding box center [555, 323] width 961 height 365
click at [588, 475] on td "500" at bounding box center [603, 473] width 164 height 37
select select "63435"
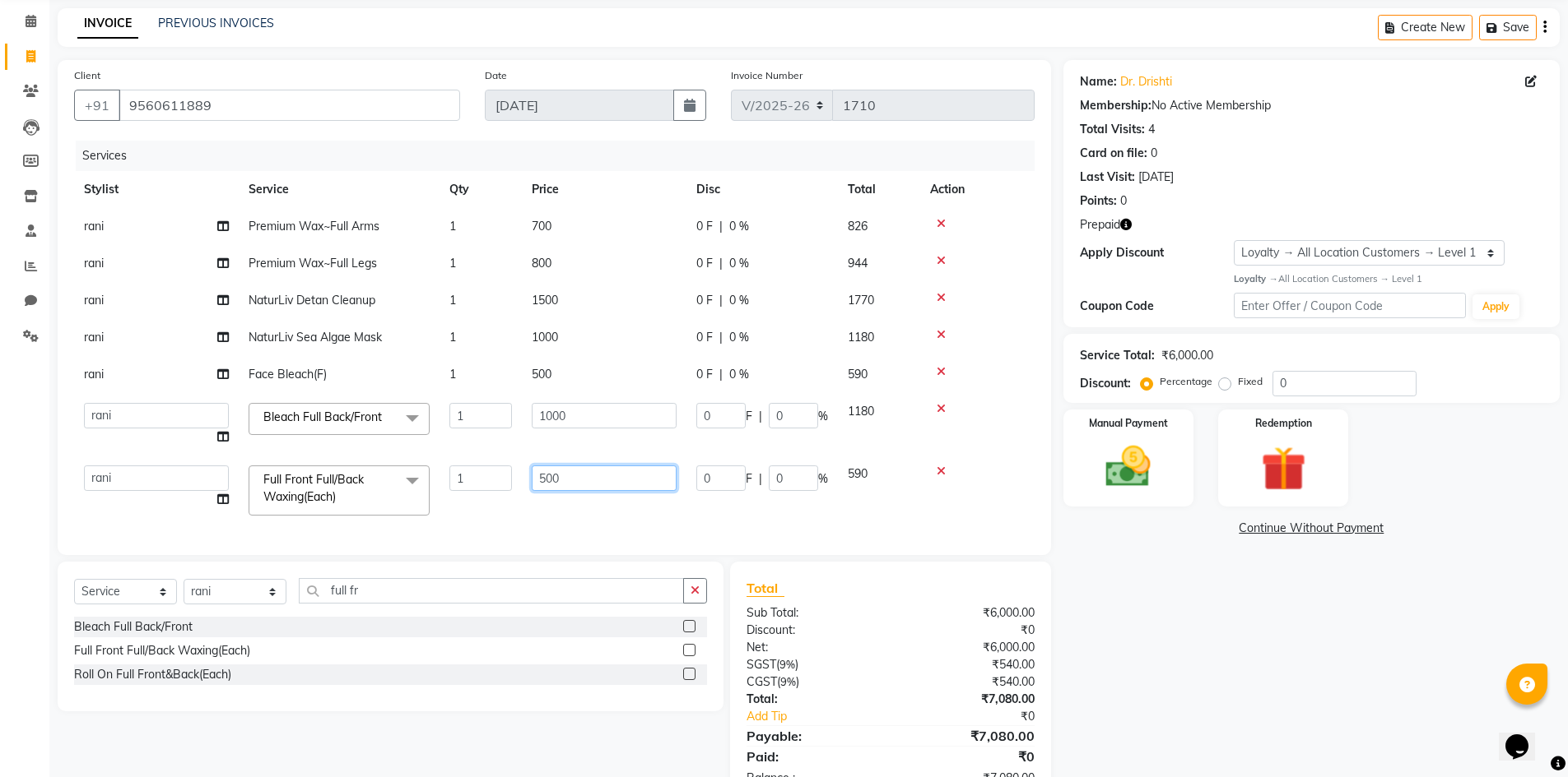
click at [588, 475] on input "500" at bounding box center [604, 478] width 145 height 26
type input "600"
click at [554, 517] on div "Services Stylist Service Qty Price Disc Total Action rani Premium Wax~Full Arms…" at bounding box center [555, 340] width 961 height 398
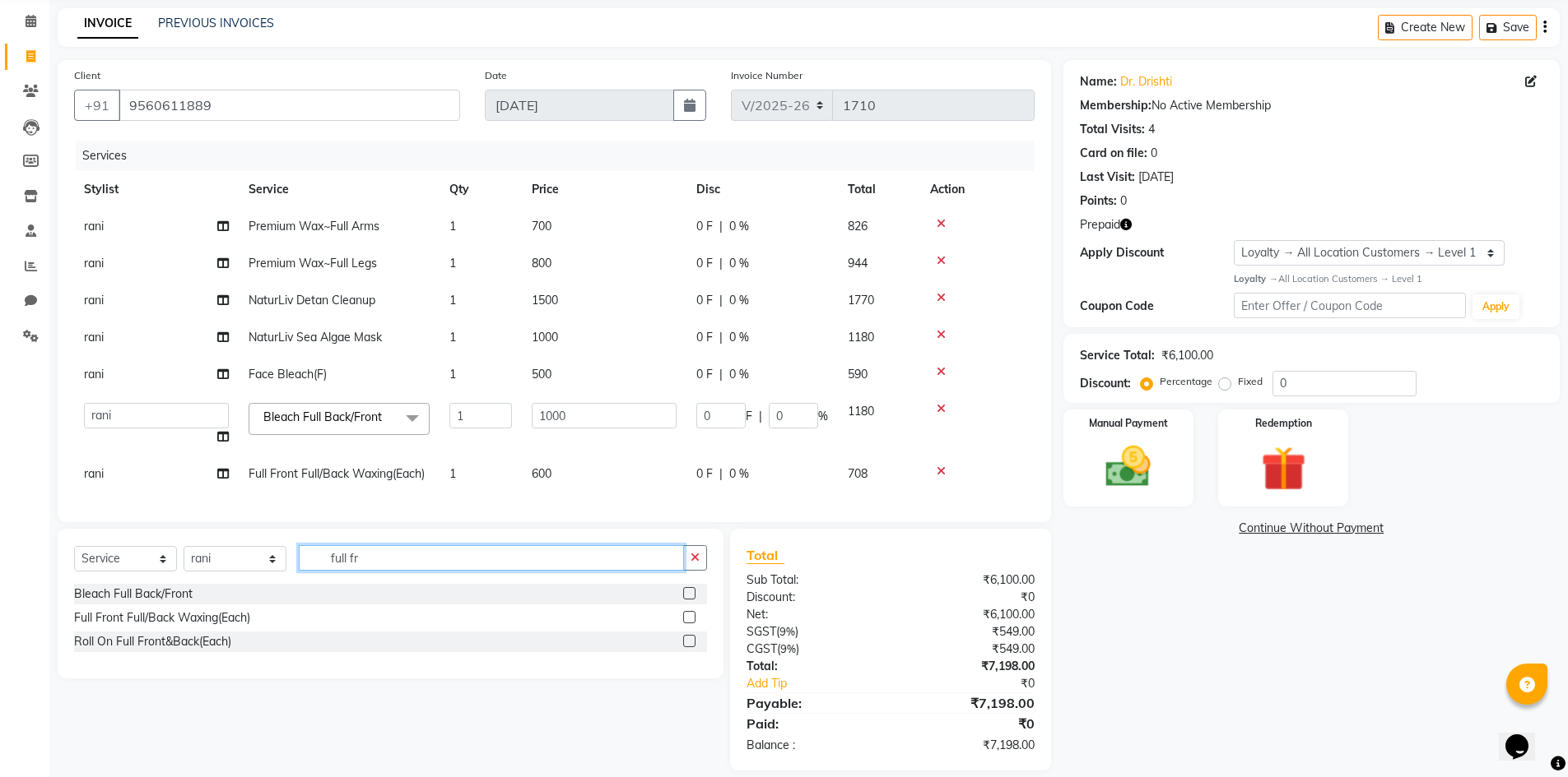
click at [388, 571] on input "full fr" at bounding box center [491, 558] width 385 height 26
click at [387, 571] on input "full fr" at bounding box center [491, 558] width 385 height 26
type input "pinki"
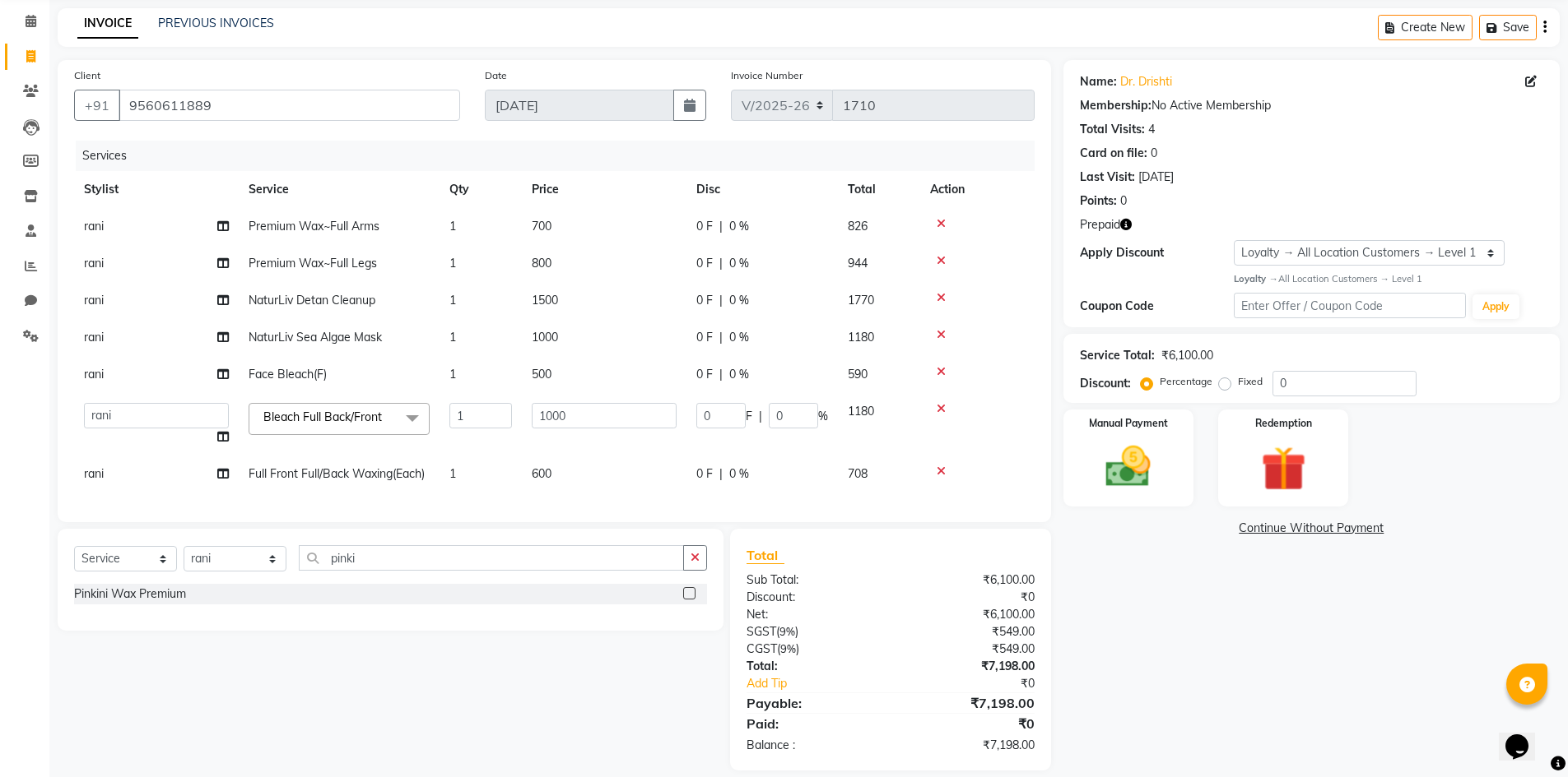
click at [690, 600] on label at bounding box center [689, 593] width 12 height 12
click at [690, 600] on input "checkbox" at bounding box center [688, 594] width 11 height 11
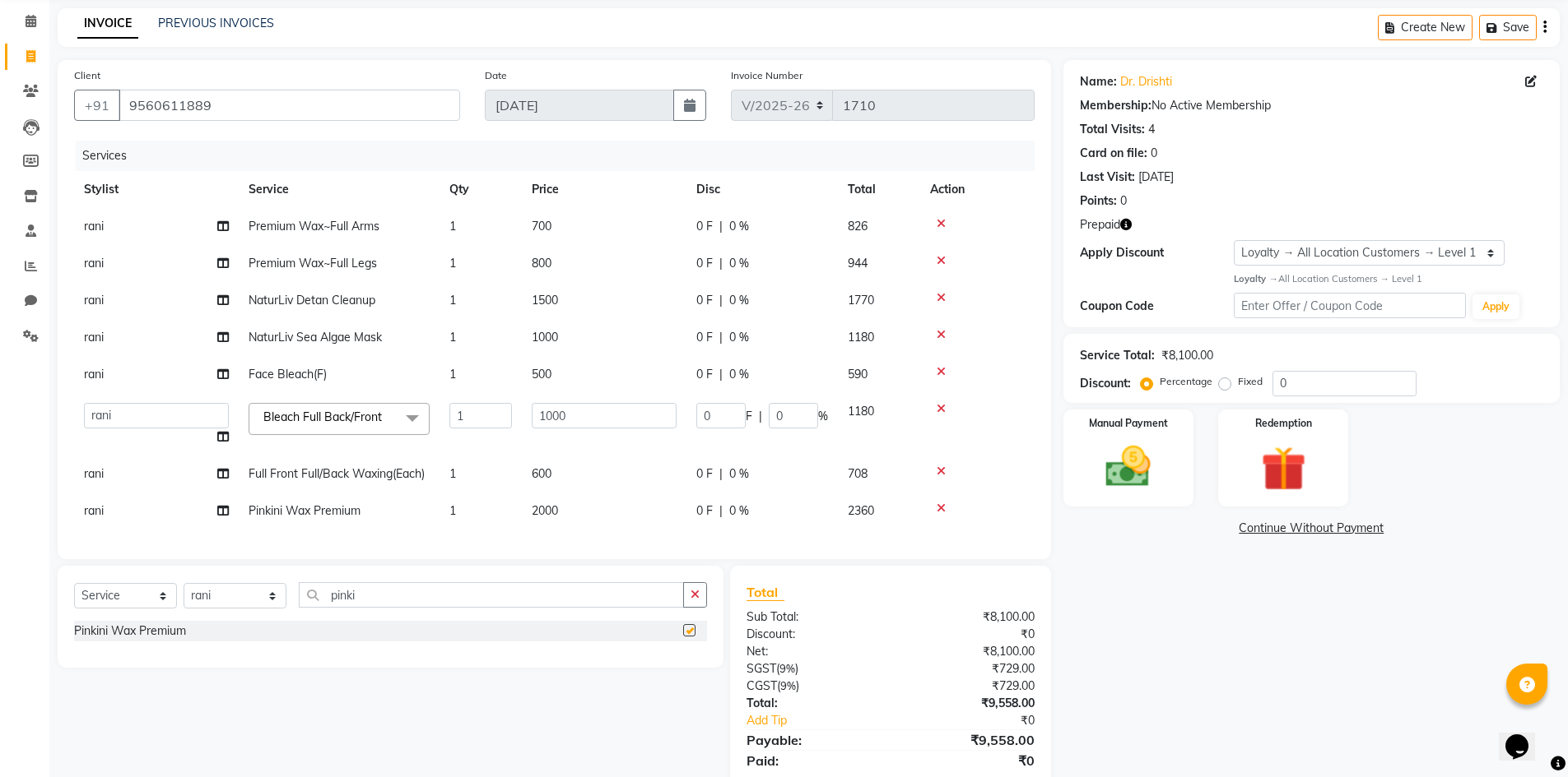
checkbox input "false"
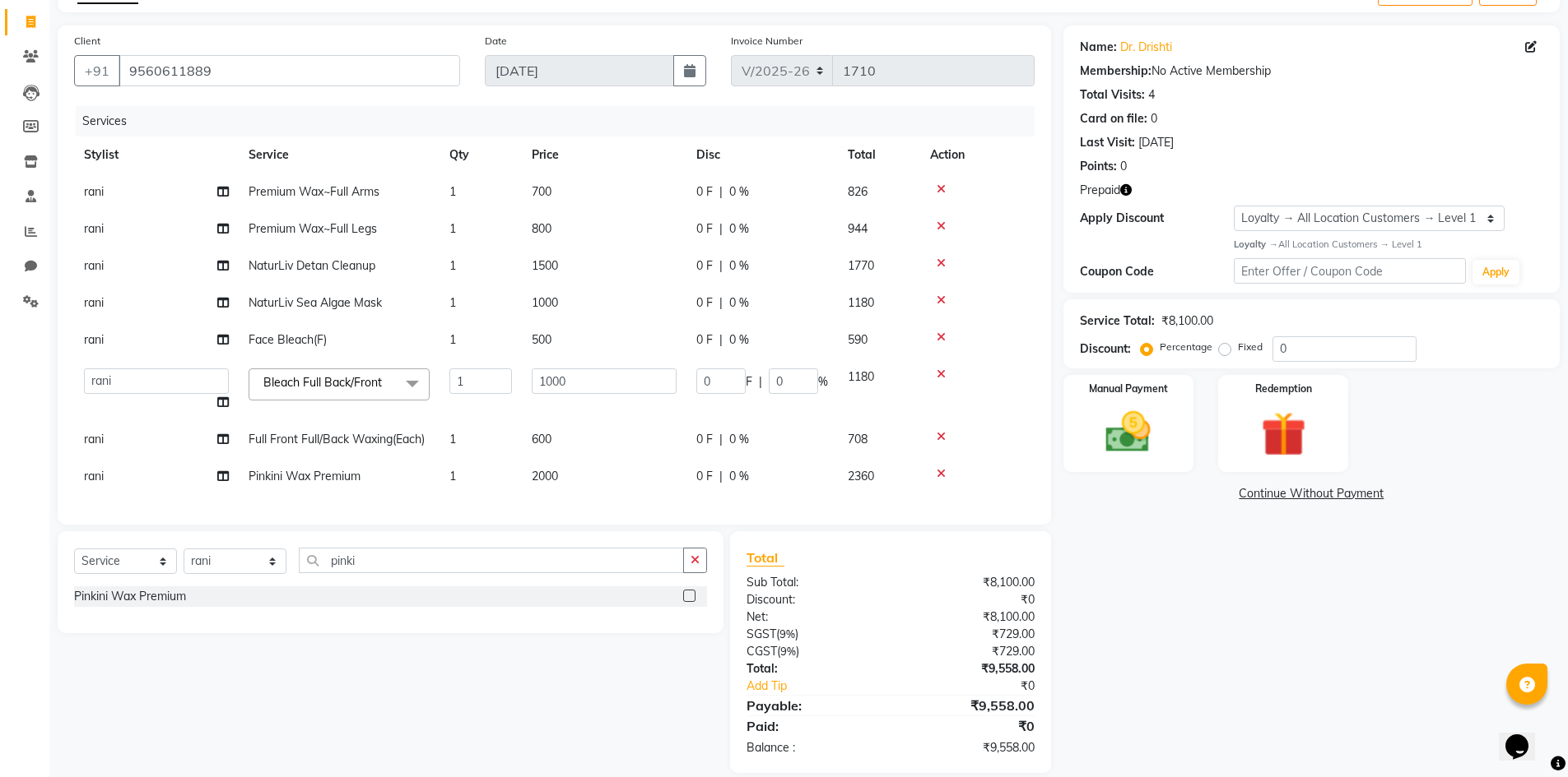
scroll to position [128, 0]
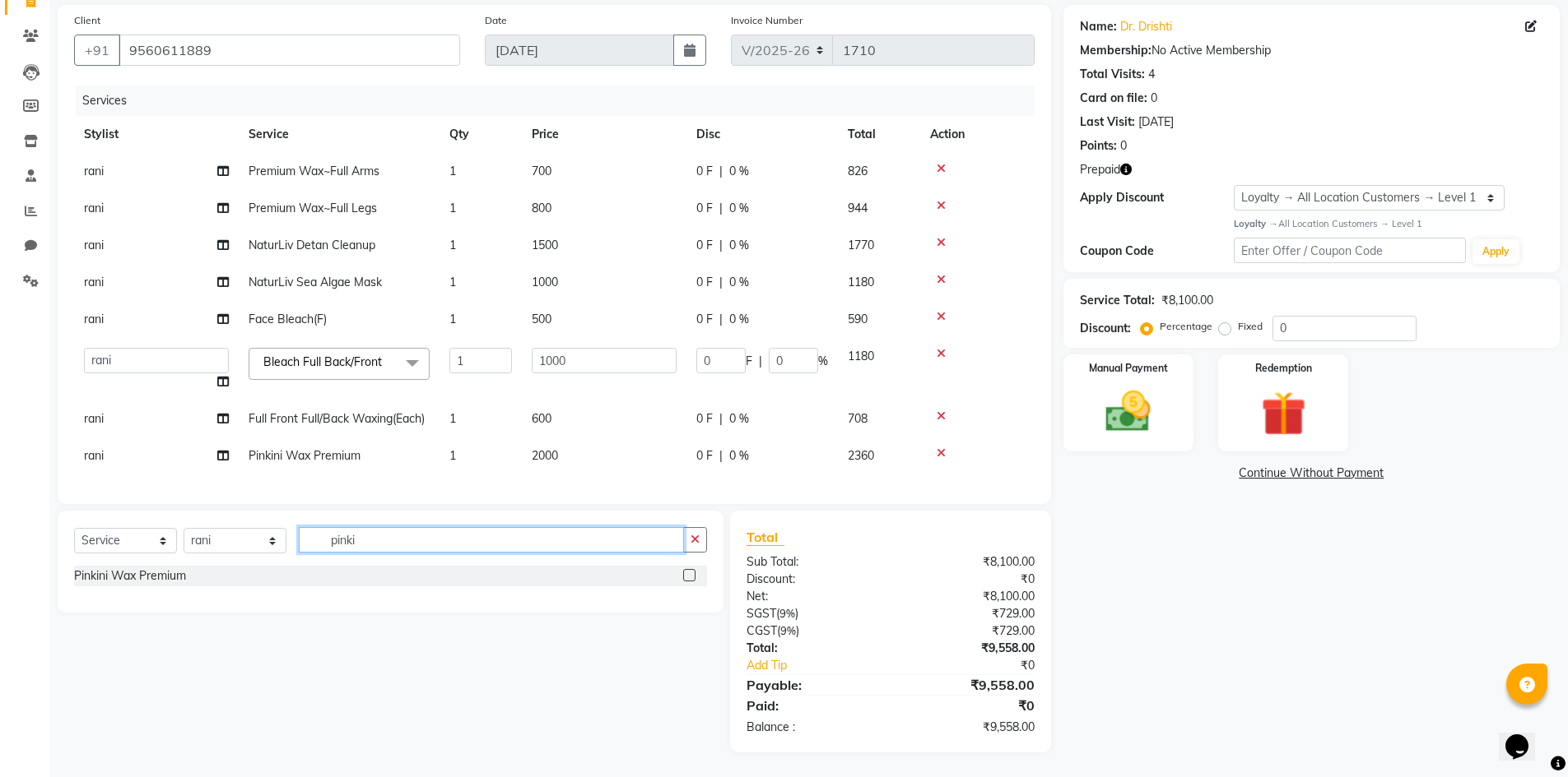
click at [381, 546] on input "pinki" at bounding box center [491, 539] width 385 height 26
drag, startPoint x: 211, startPoint y: 537, endPoint x: 215, endPoint y: 529, distance: 8.9
click at [211, 537] on select "Select Stylist Avdhaesh_pdct COUNTER SALES Ganesh Kalpana_mgr Looks Salon Manag…" at bounding box center [234, 540] width 103 height 26
select select "25215"
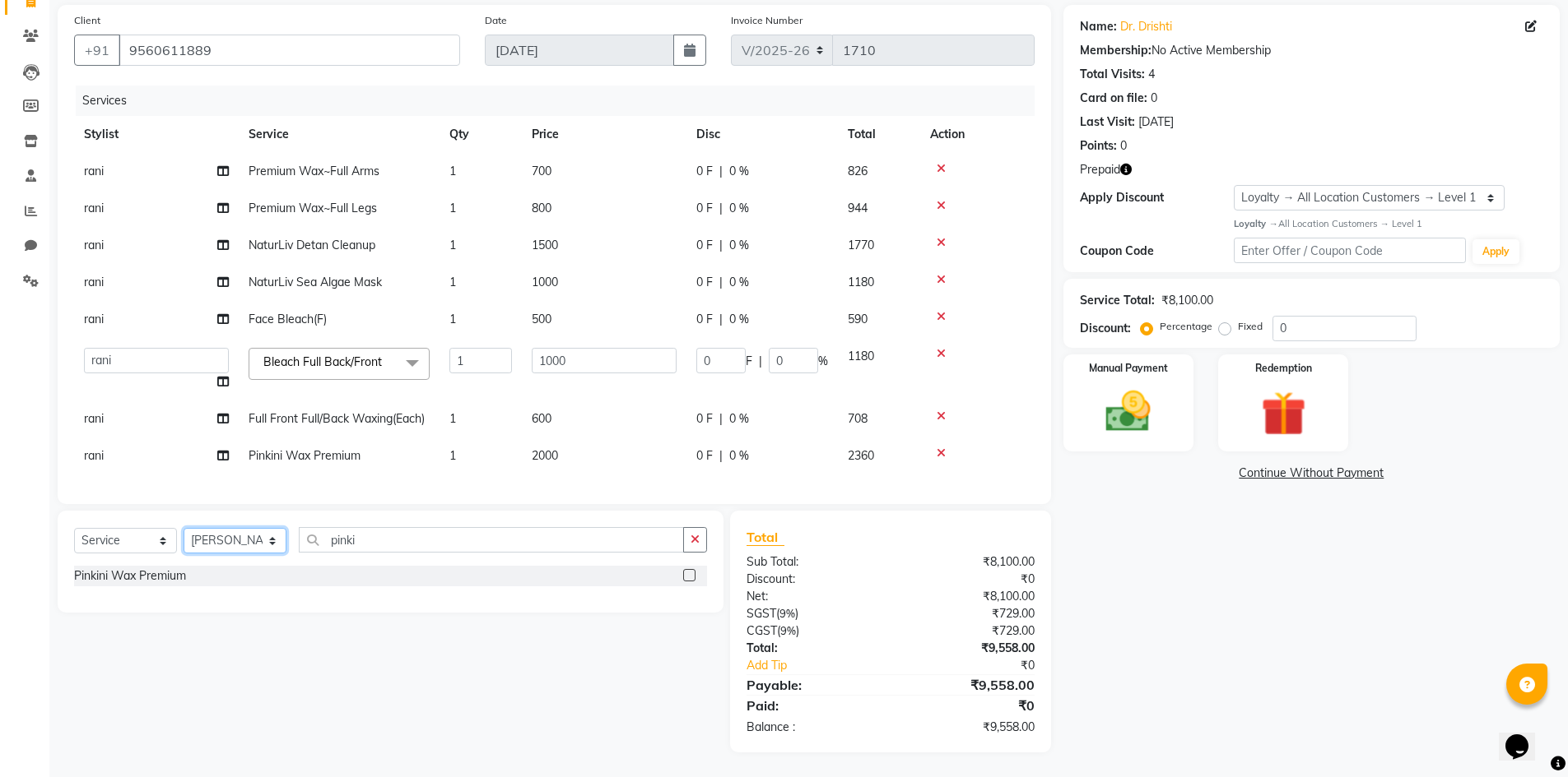
click at [183, 528] on select "Select Stylist Avdhaesh_pdct COUNTER SALES Ganesh Kalpana_mgr Looks Salon Manag…" at bounding box center [234, 540] width 103 height 26
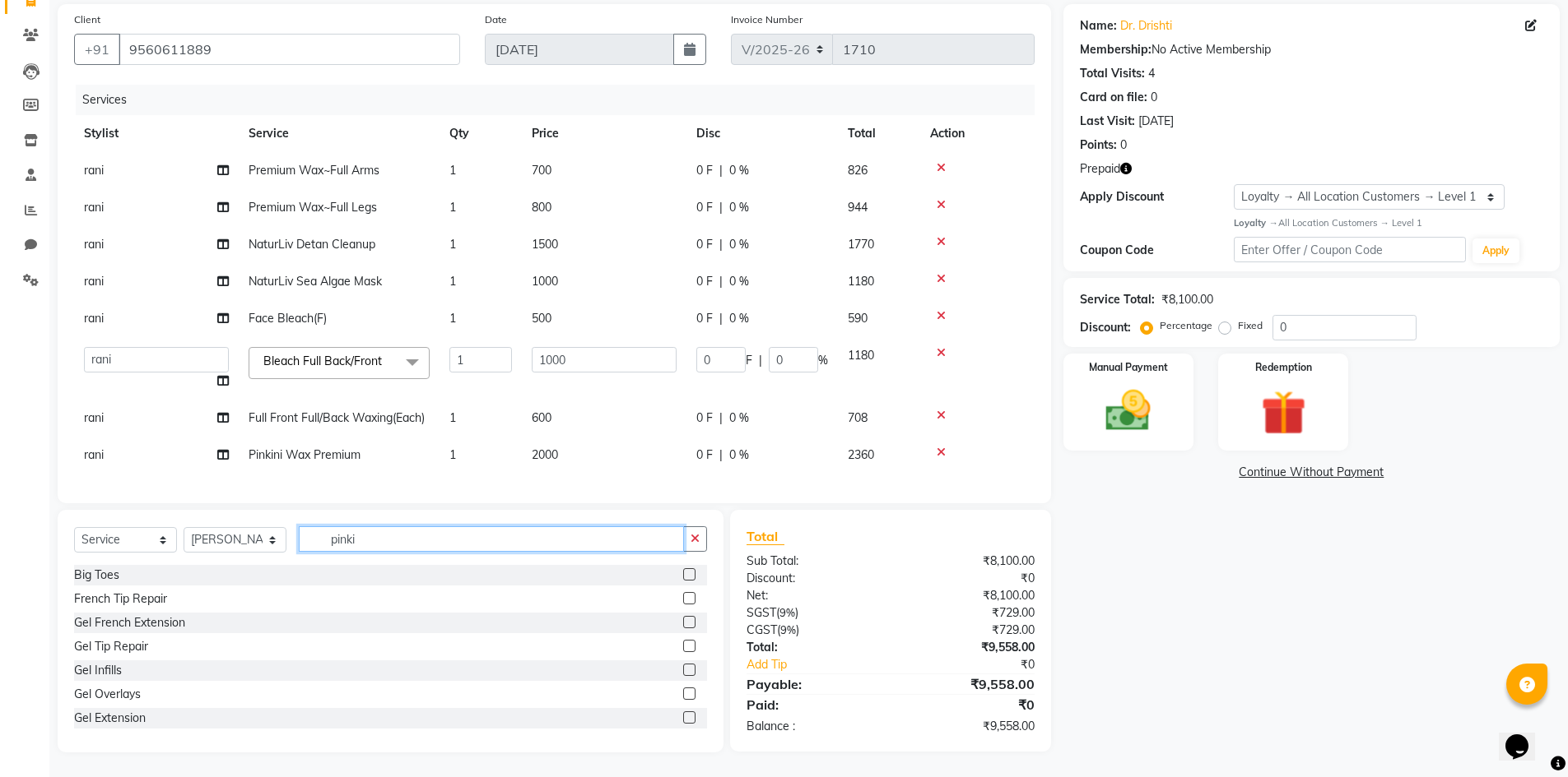
click at [364, 532] on input "pinki" at bounding box center [491, 539] width 385 height 26
type input "touch"
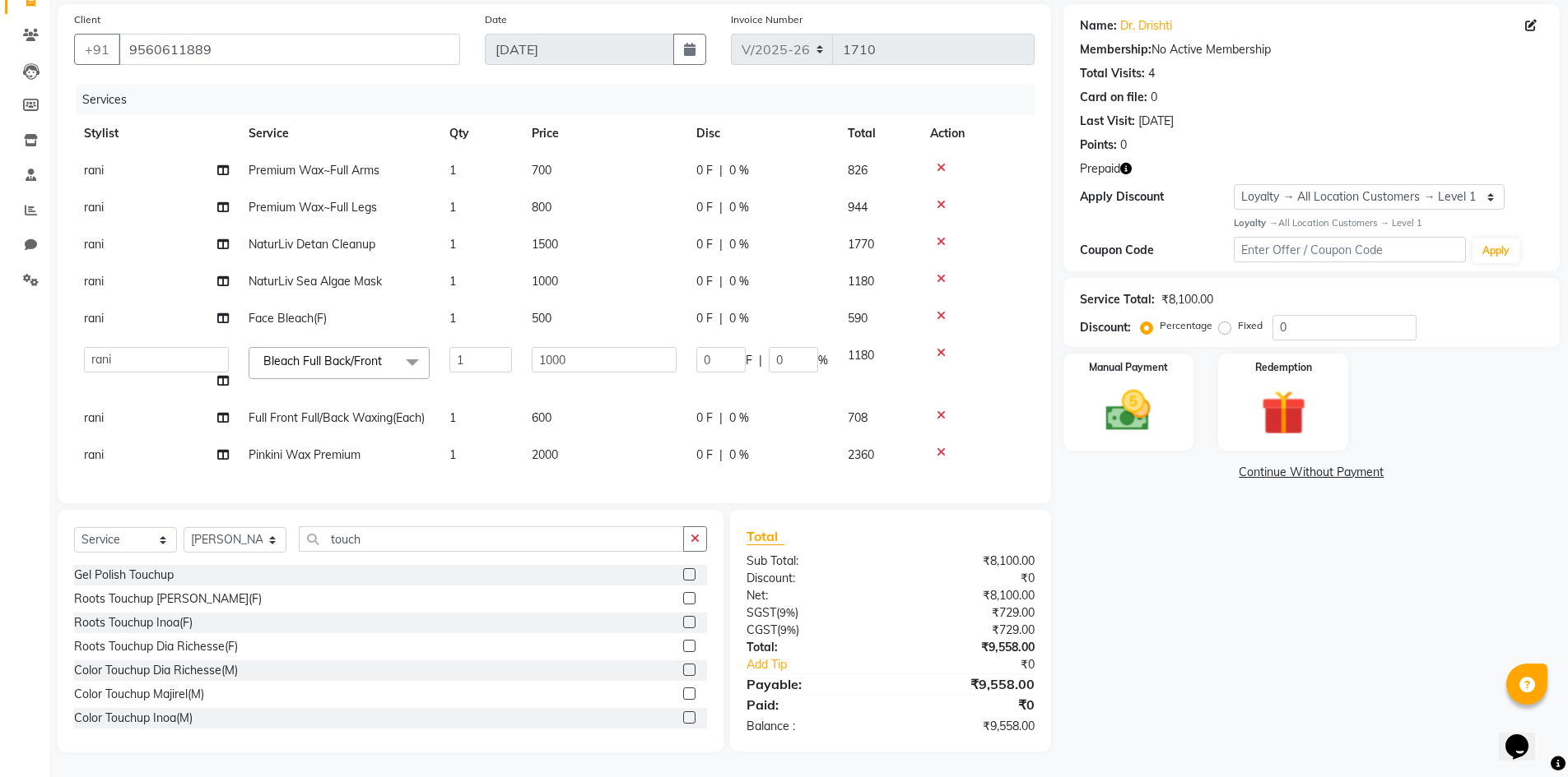
click at [683, 599] on label at bounding box center [689, 598] width 12 height 12
click at [683, 599] on input "checkbox" at bounding box center [688, 599] width 11 height 11
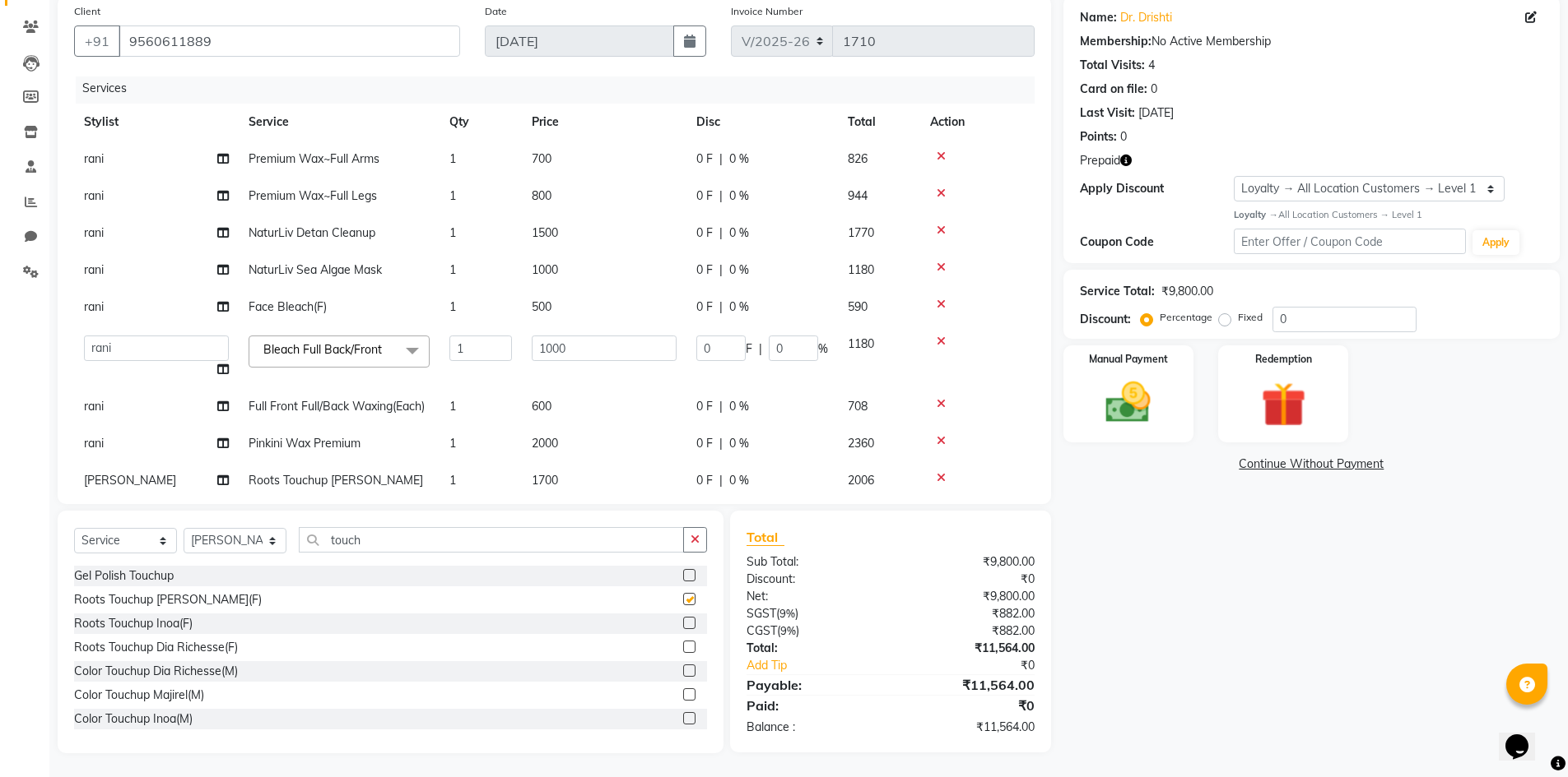
checkbox input "false"
click at [343, 544] on input "touch" at bounding box center [491, 539] width 385 height 26
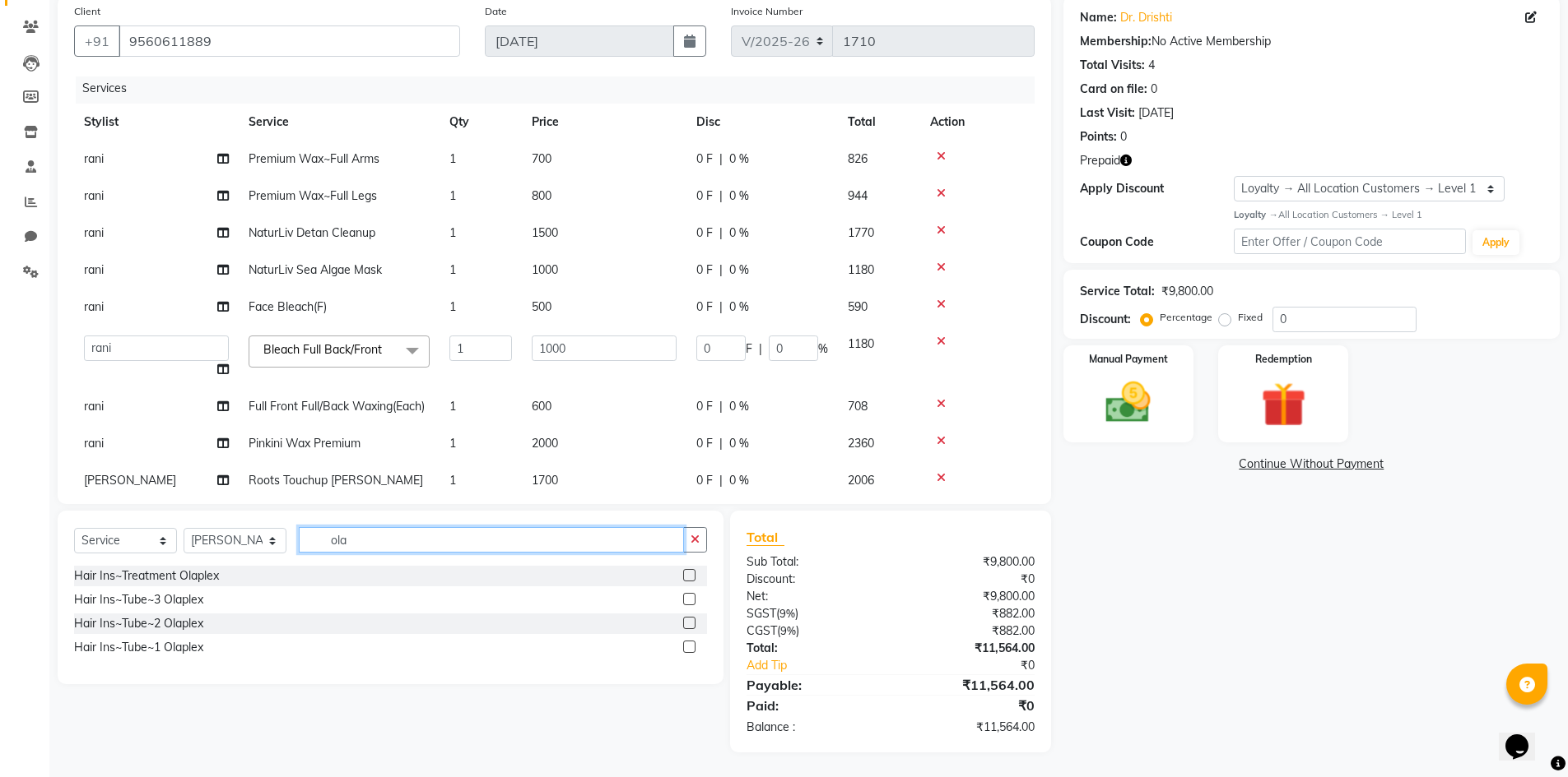
type input "ola"
click at [687, 600] on label at bounding box center [689, 599] width 12 height 12
click at [687, 600] on input "checkbox" at bounding box center [688, 600] width 11 height 11
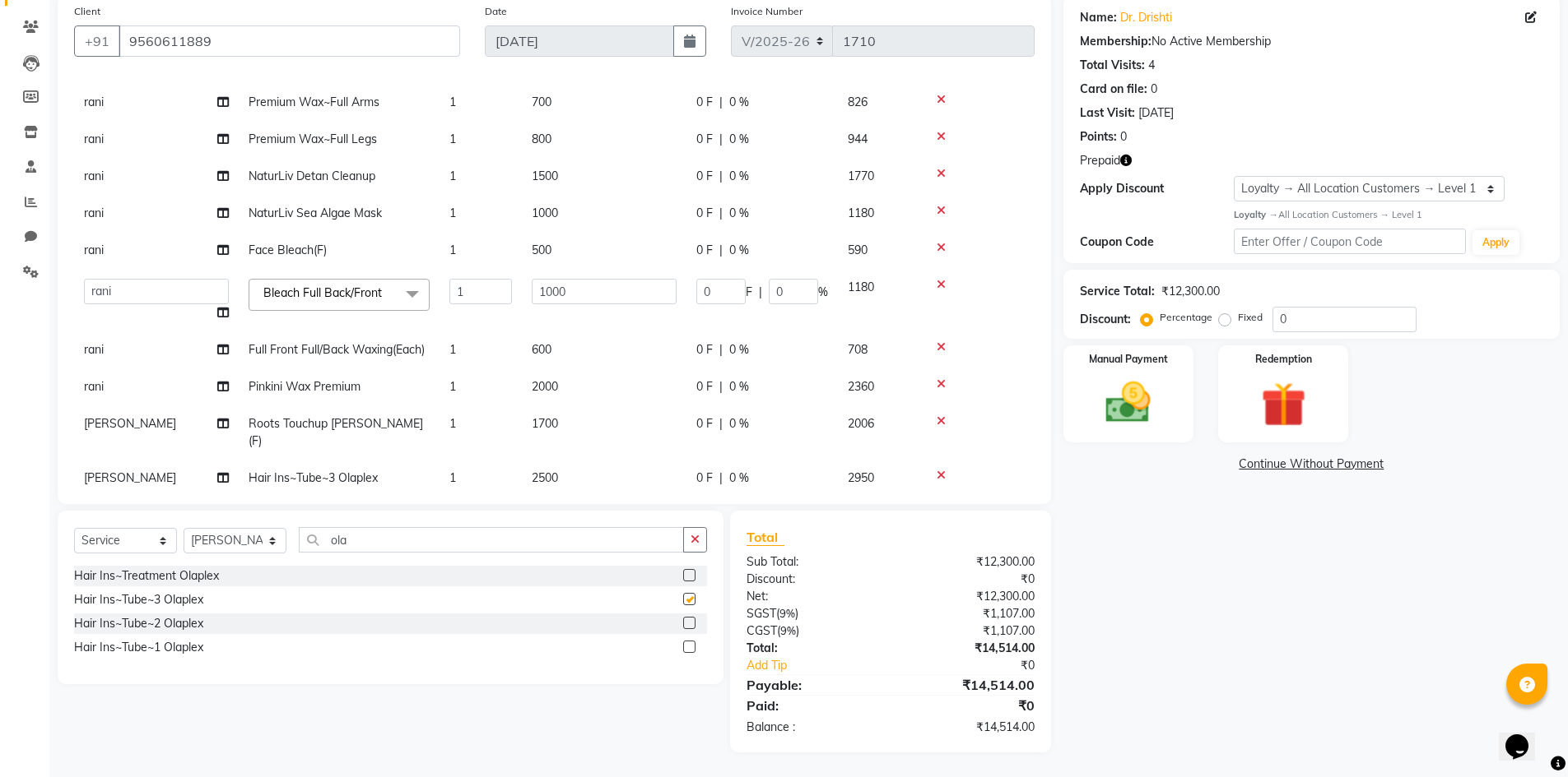
checkbox input "false"
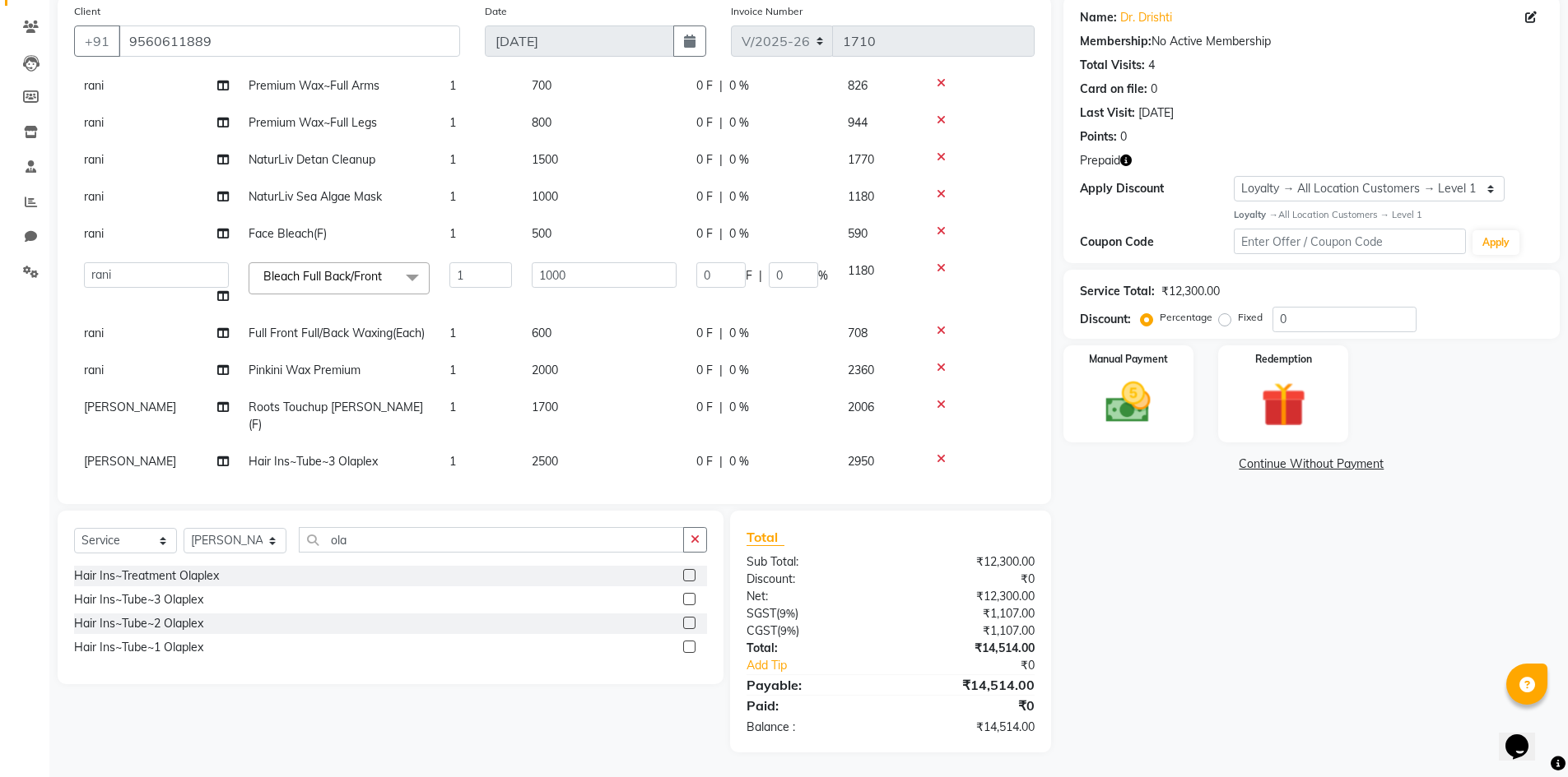
scroll to position [78, 0]
click at [548, 453] on span "2500" at bounding box center [545, 460] width 26 height 15
select select "25215"
click at [548, 452] on input "2500" at bounding box center [604, 464] width 145 height 26
type input "3500"
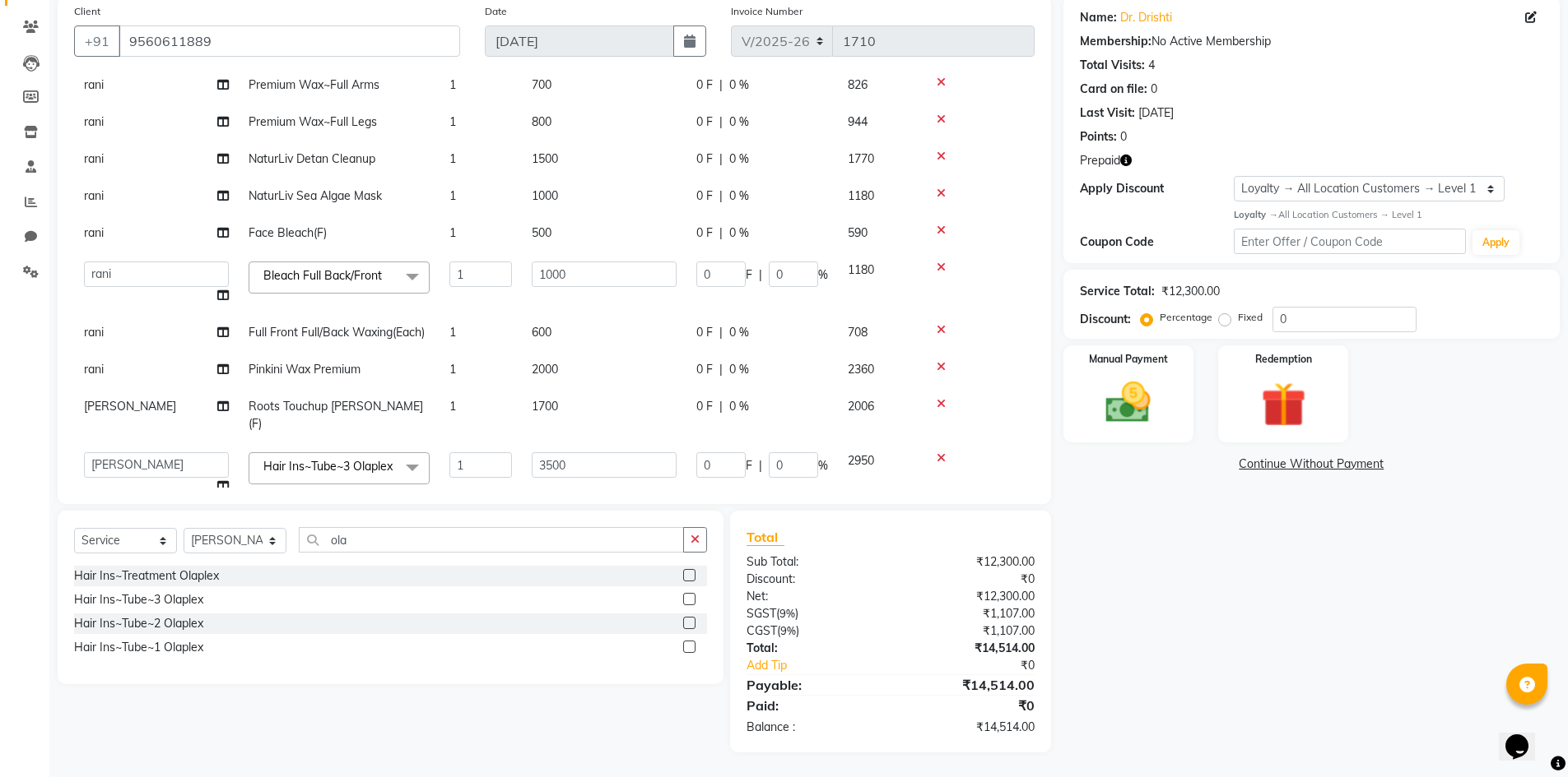
scroll to position [111, 0]
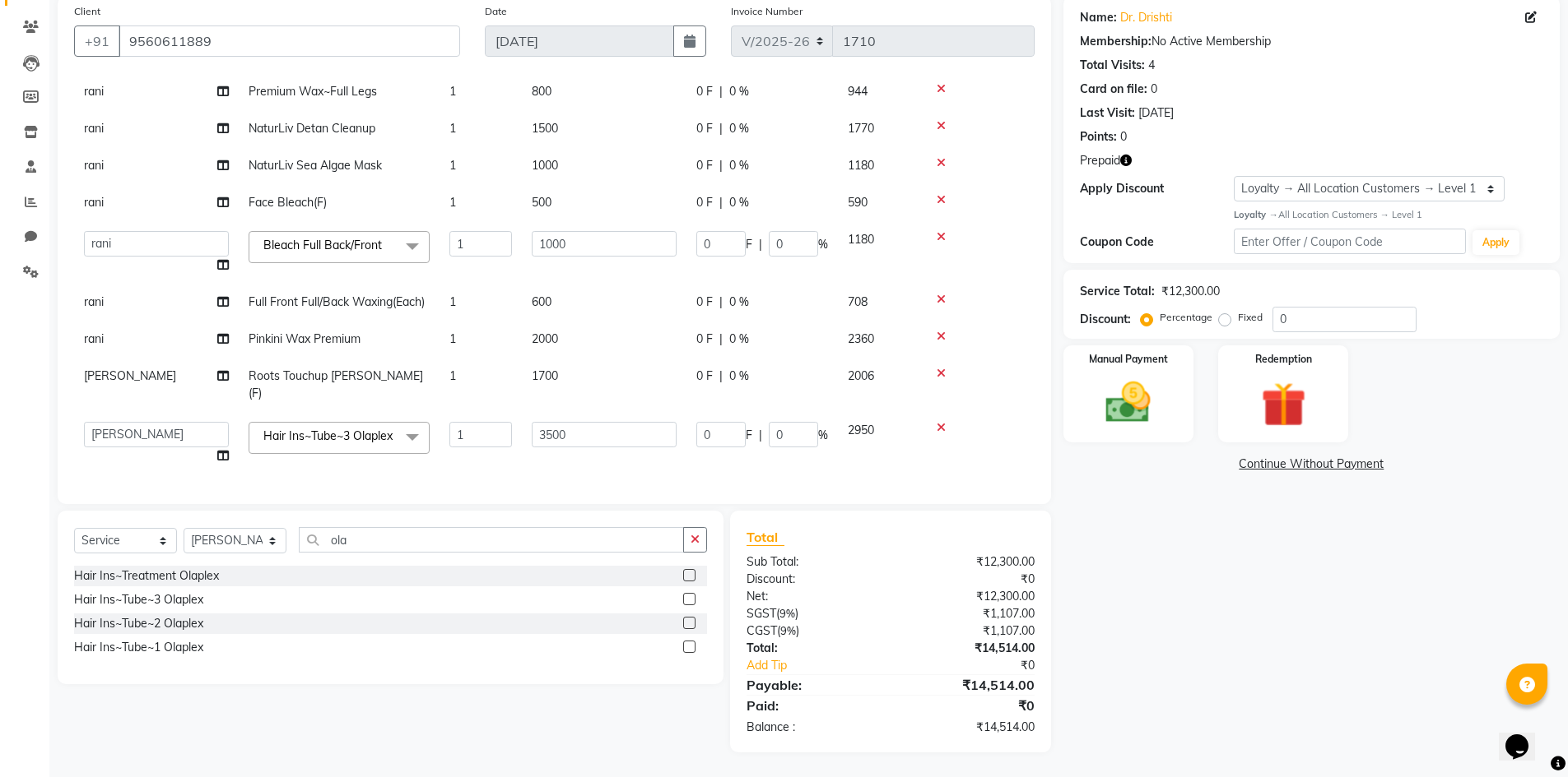
click at [697, 459] on td "0 F | 0 %" at bounding box center [762, 444] width 151 height 63
select select "25215"
click at [577, 383] on td "1700" at bounding box center [603, 385] width 164 height 54
select select "25215"
click at [577, 383] on input "1700" at bounding box center [604, 378] width 145 height 26
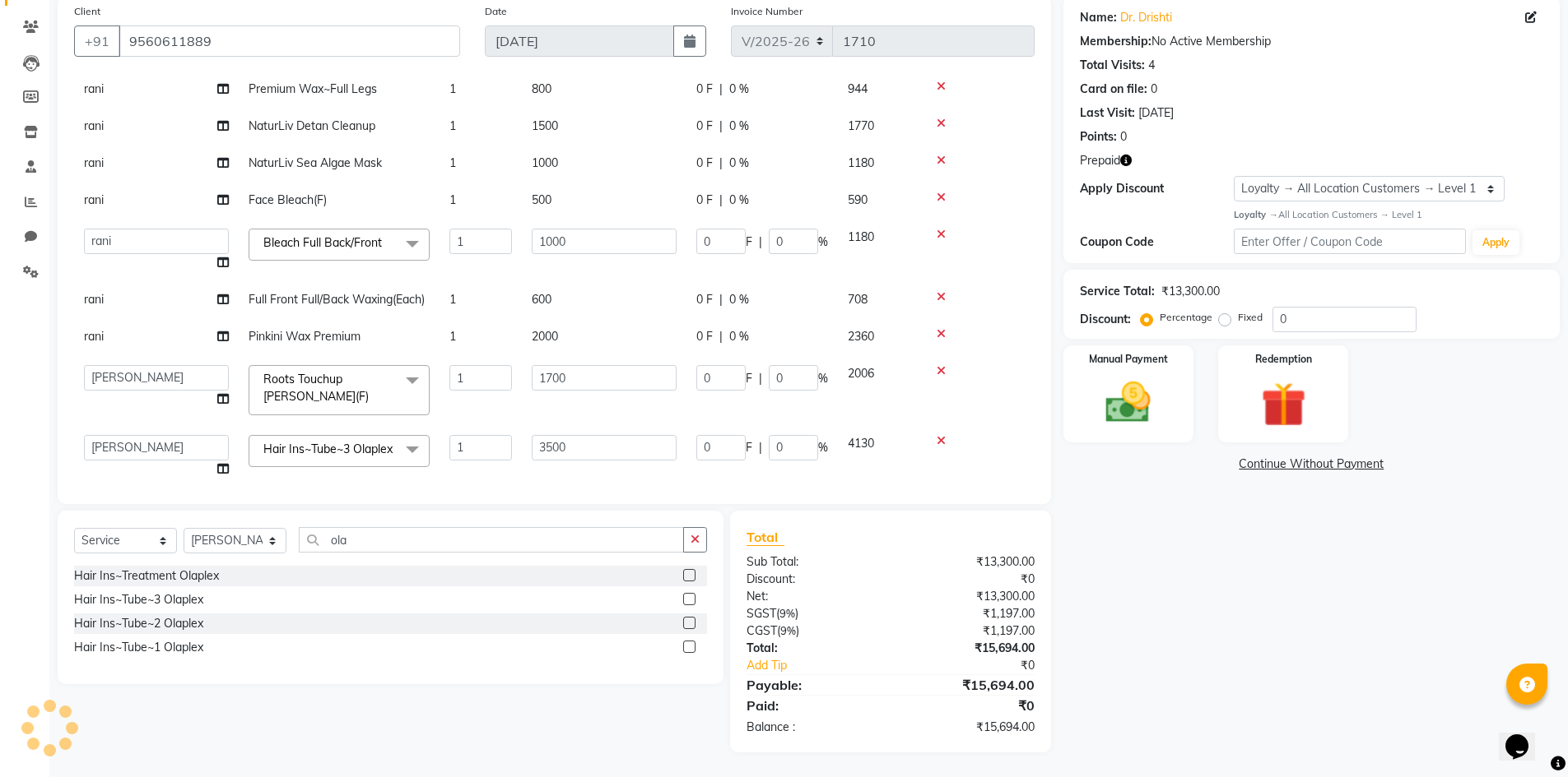
click at [577, 383] on input "1700" at bounding box center [604, 378] width 145 height 26
type input "1400"
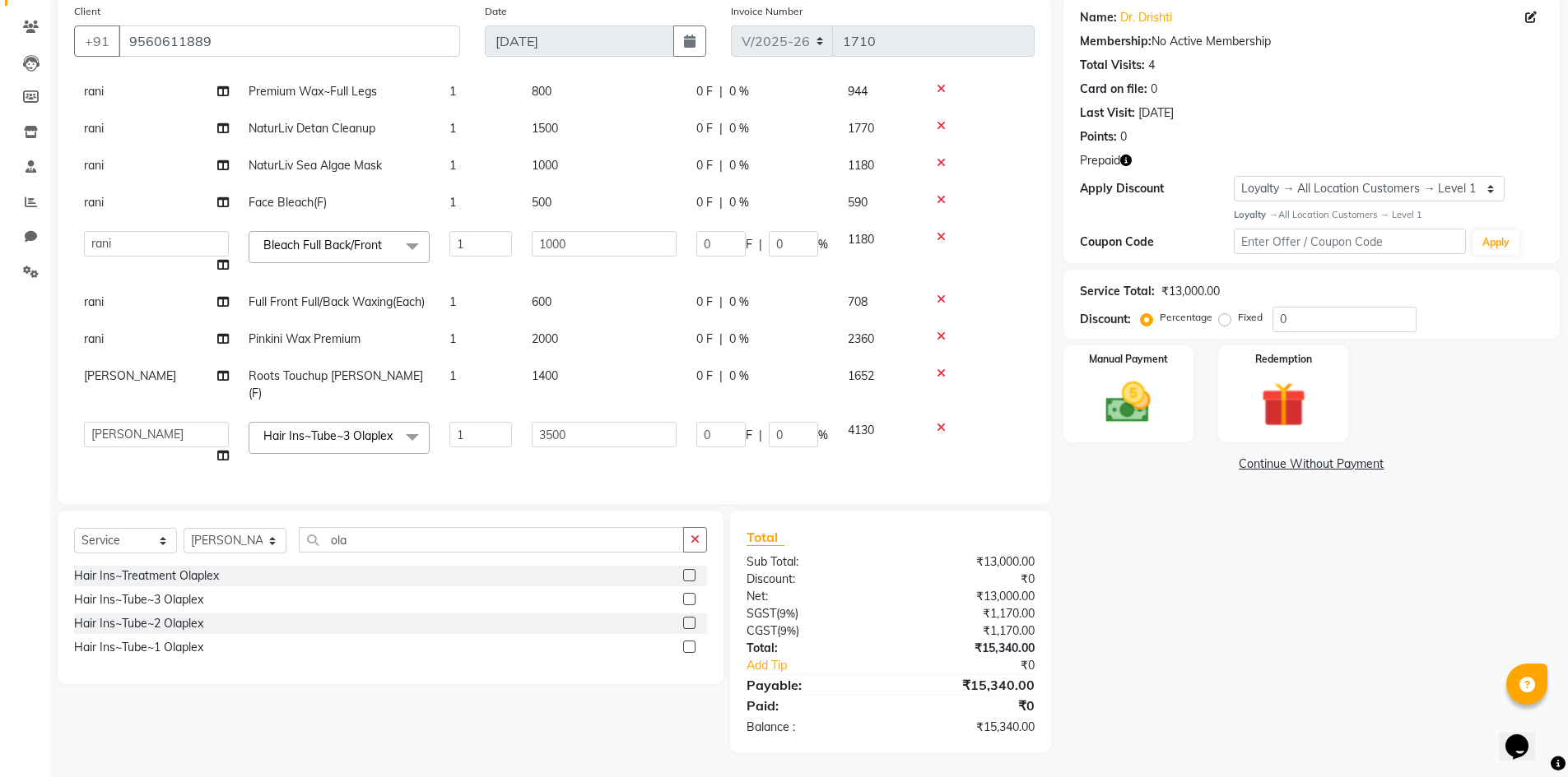
click at [520, 410] on tbody "rani Premium Wax~Full Arms 1 700 0 F | 0 % 826 rani Premium Wax~Full Legs 1 800…" at bounding box center [555, 256] width 961 height 439
click at [479, 379] on td "1" at bounding box center [481, 385] width 83 height 54
select select "25215"
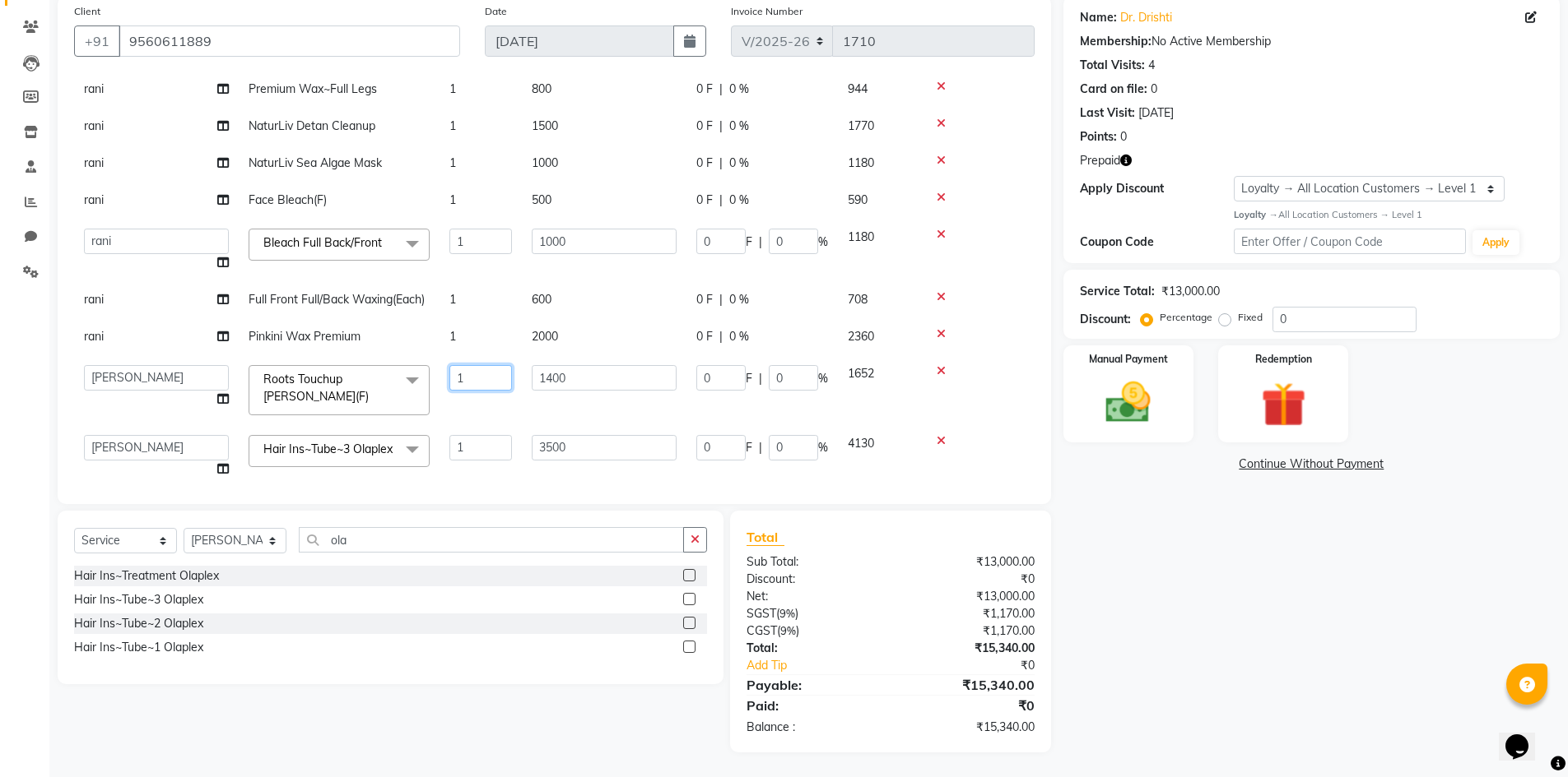
click at [479, 379] on input "1" at bounding box center [480, 378] width 63 height 26
type input "2"
click at [505, 423] on tbody "rani Premium Wax~Full Arms 1 700 0 F | 0 % 826 rani Premium Wax~Full Legs 1 800…" at bounding box center [555, 261] width 961 height 454
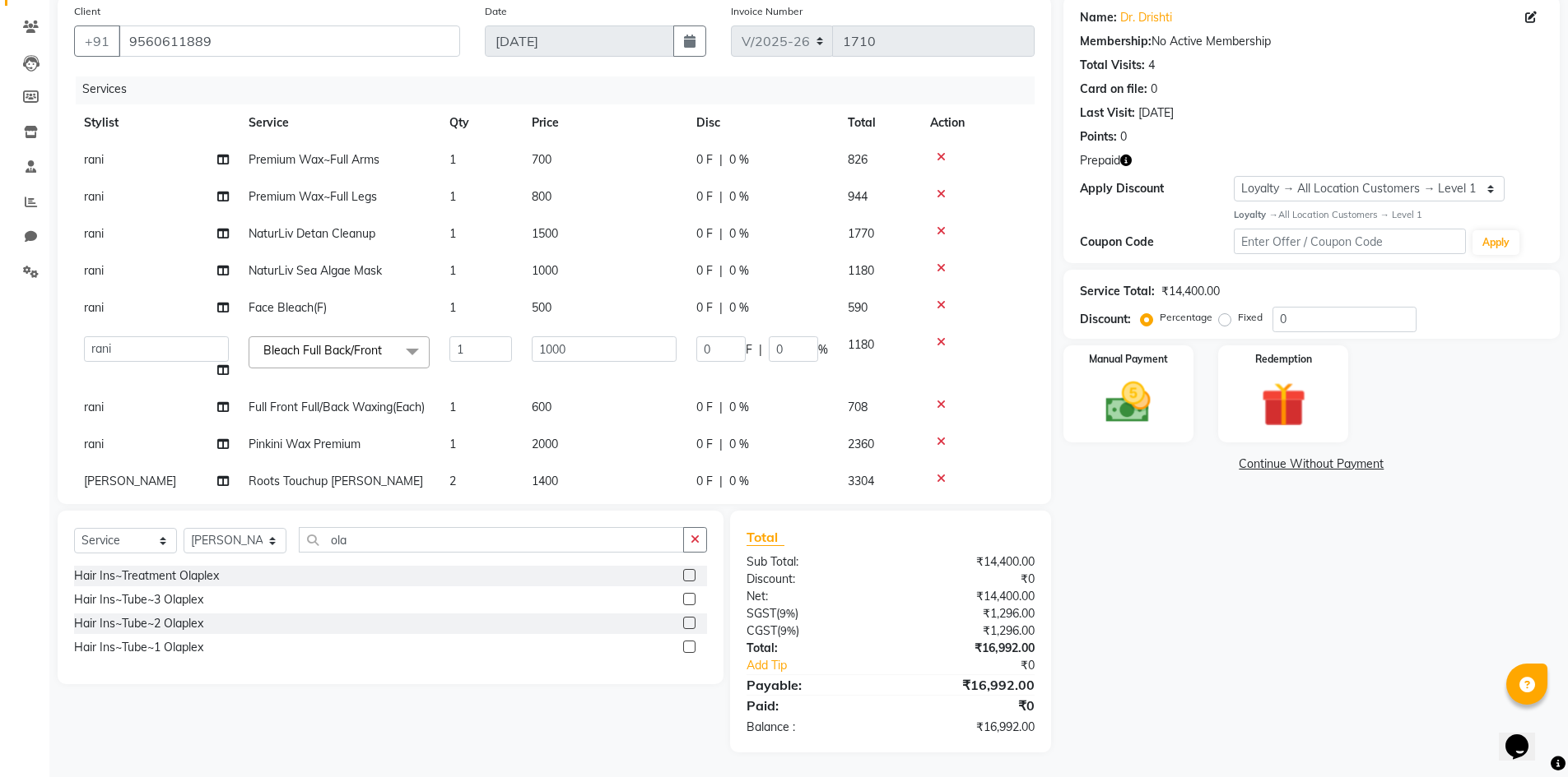
scroll to position [0, 0]
click at [1113, 165] on span "Prepaid" at bounding box center [1099, 160] width 40 height 17
click at [1126, 165] on icon "button" at bounding box center [1126, 160] width 12 height 12
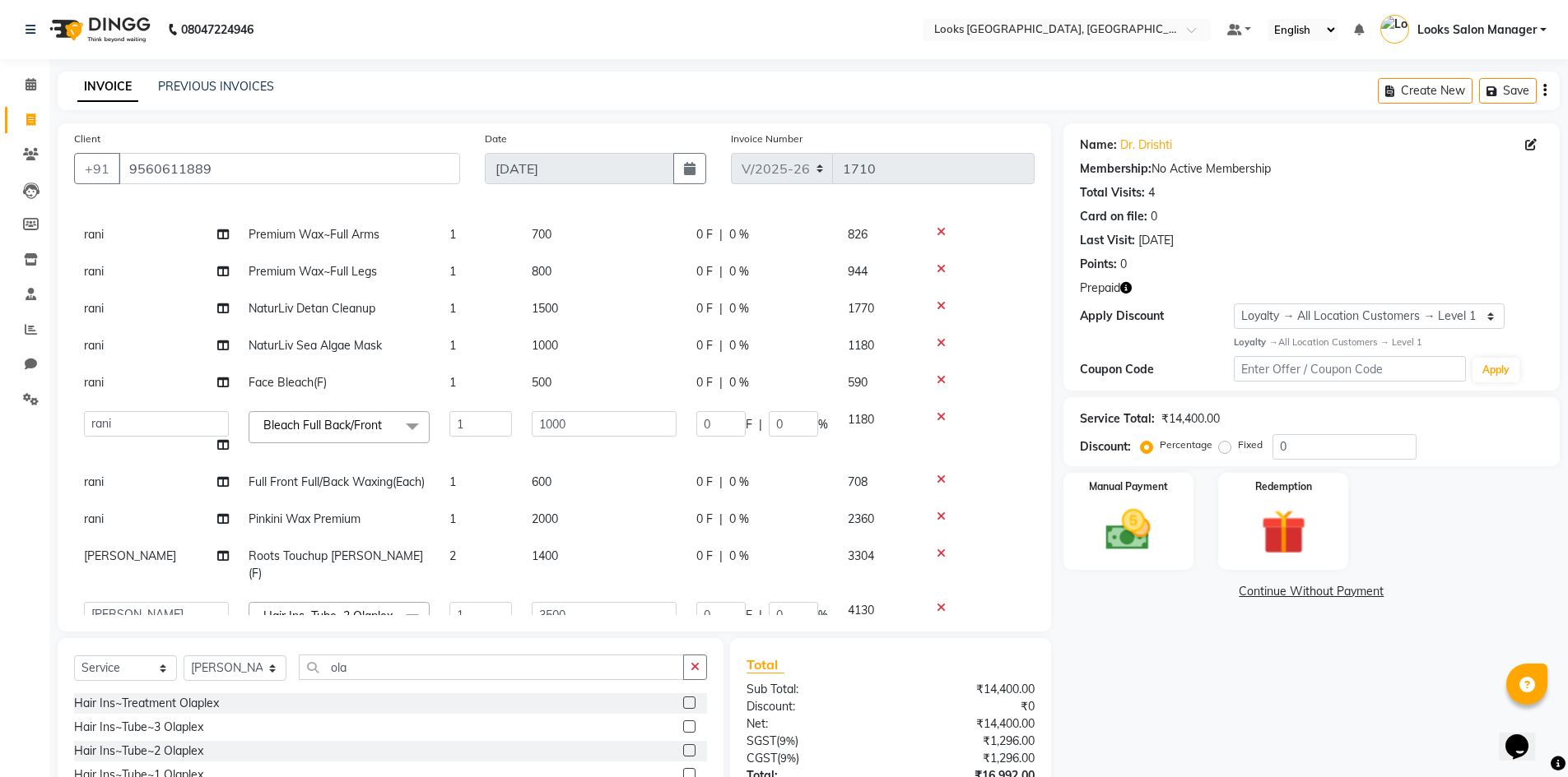
scroll to position [111, 0]
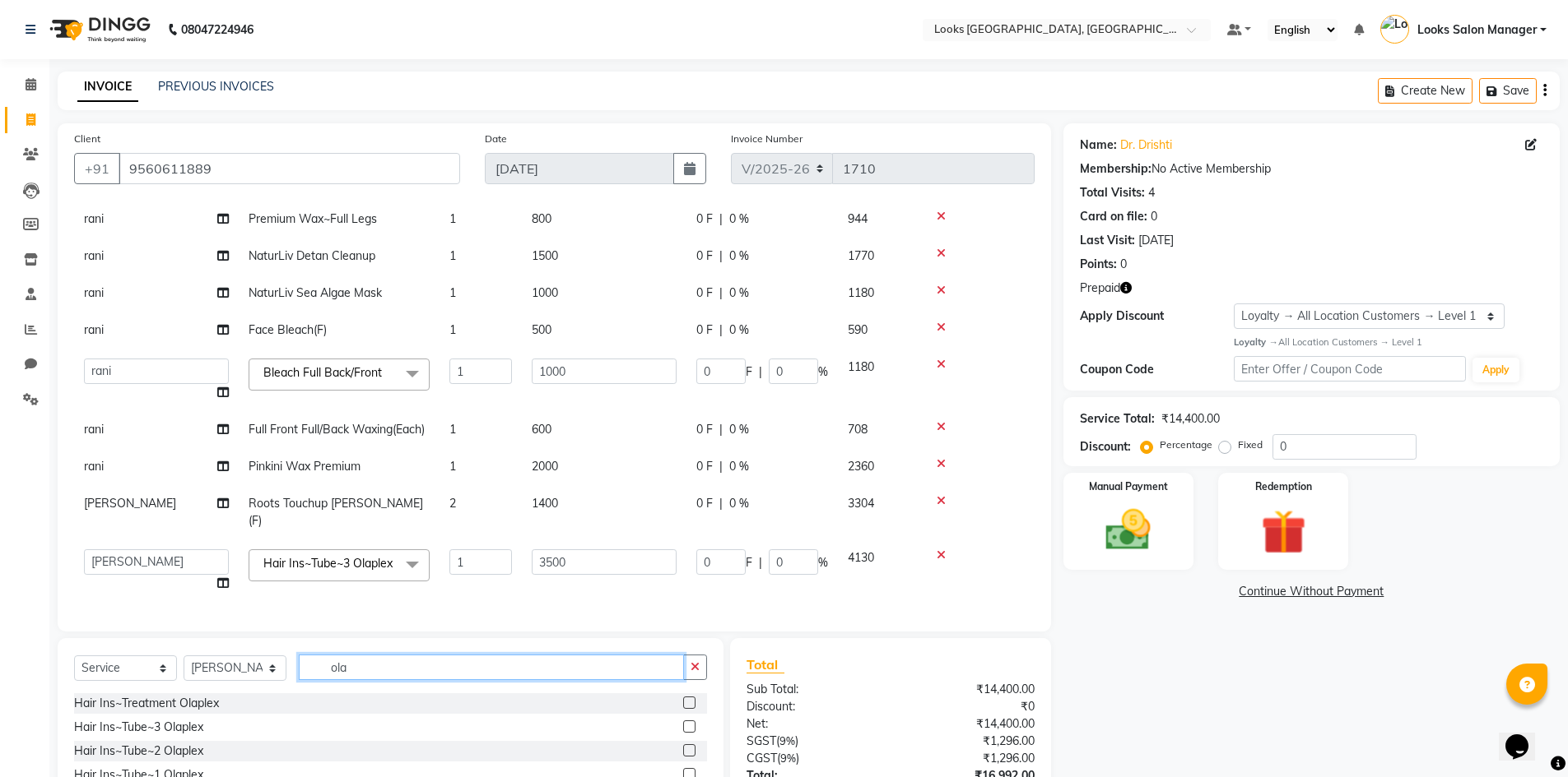
click at [369, 666] on input "ola" at bounding box center [491, 667] width 385 height 26
click at [254, 670] on select "Select Stylist Avdhaesh_pdct COUNTER SALES Ganesh Kalpana_mgr Looks Salon Manag…" at bounding box center [234, 668] width 103 height 26
select select "63435"
click at [183, 656] on select "Select Stylist Avdhaesh_pdct COUNTER SALES Ganesh Kalpana_mgr Looks Salon Manag…" at bounding box center [234, 668] width 103 height 26
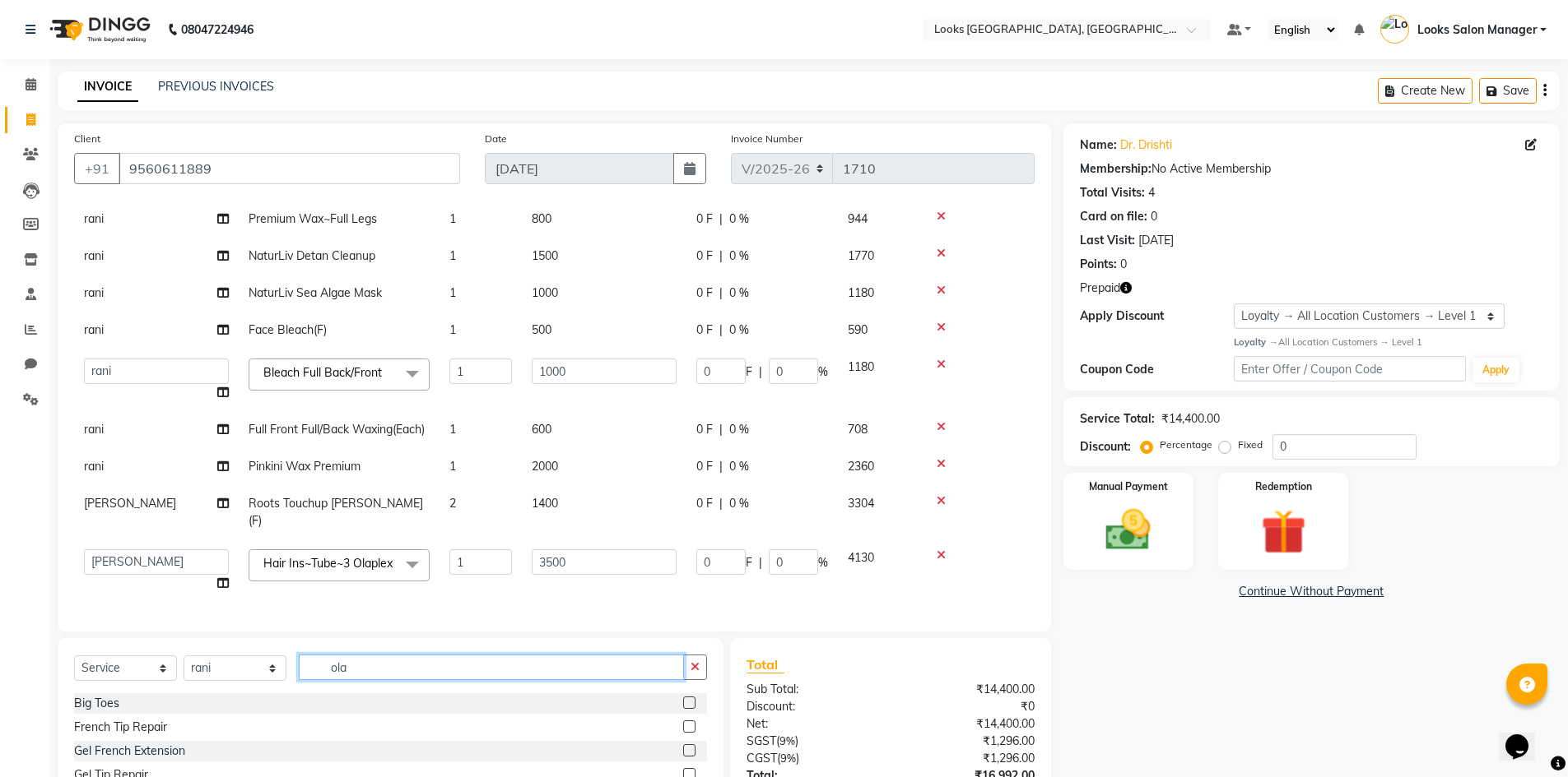
click at [345, 677] on input "ola" at bounding box center [491, 667] width 385 height 26
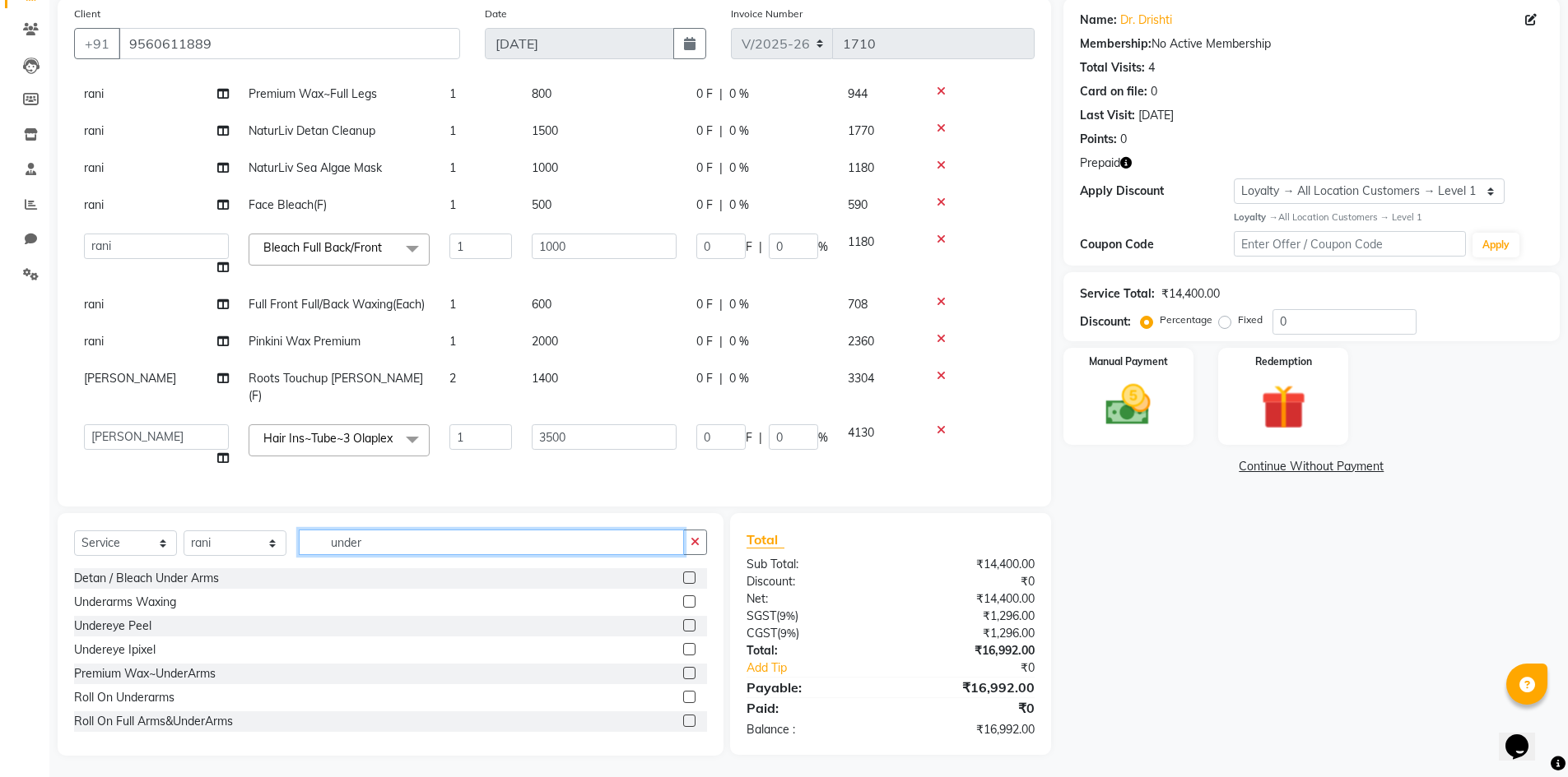
scroll to position [129, 0]
type input "under"
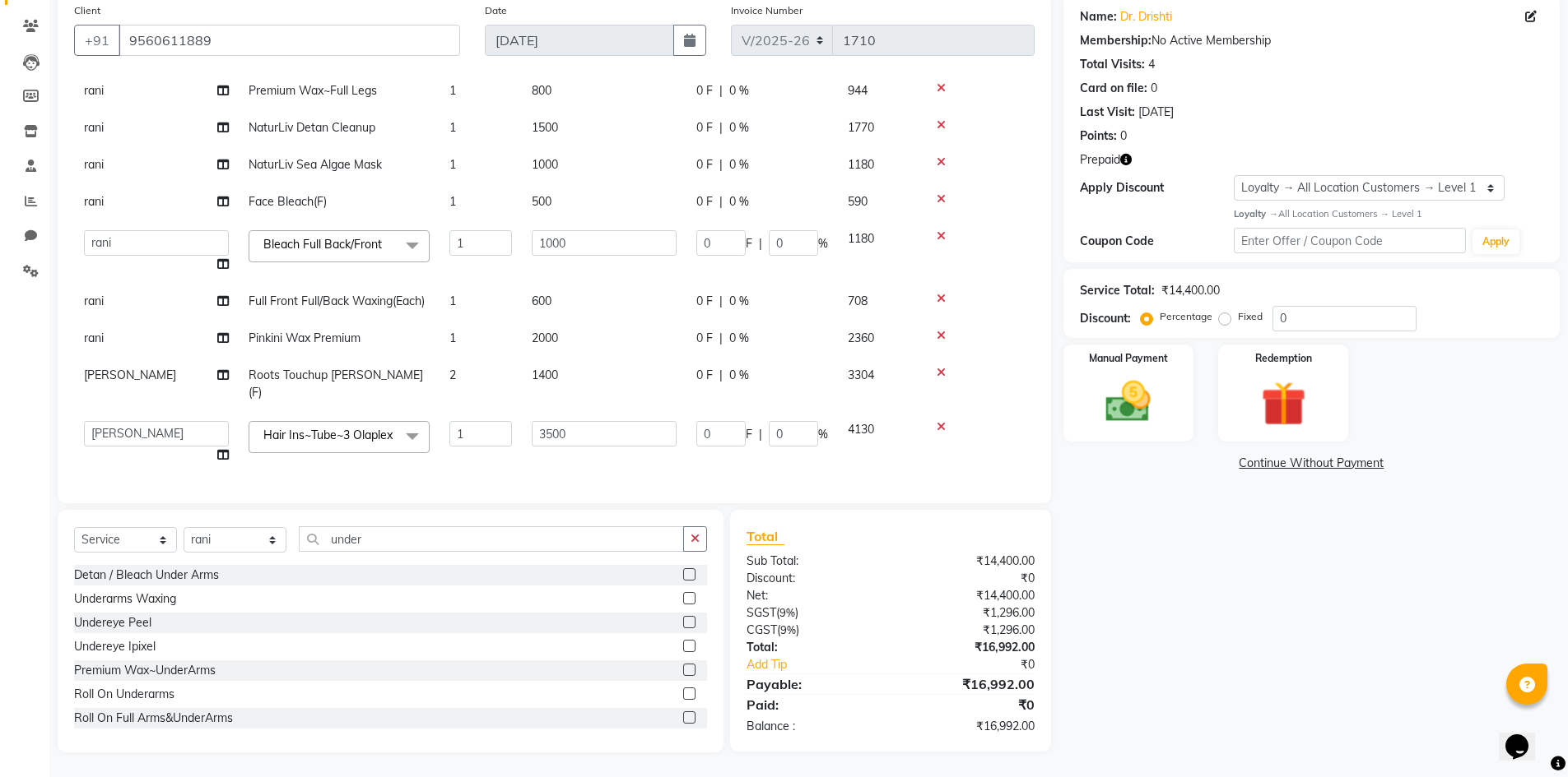
click at [683, 674] on label at bounding box center [689, 670] width 12 height 12
click at [683, 674] on input "checkbox" at bounding box center [688, 671] width 11 height 11
checkbox input "false"
click at [399, 547] on input "under" at bounding box center [491, 539] width 385 height 26
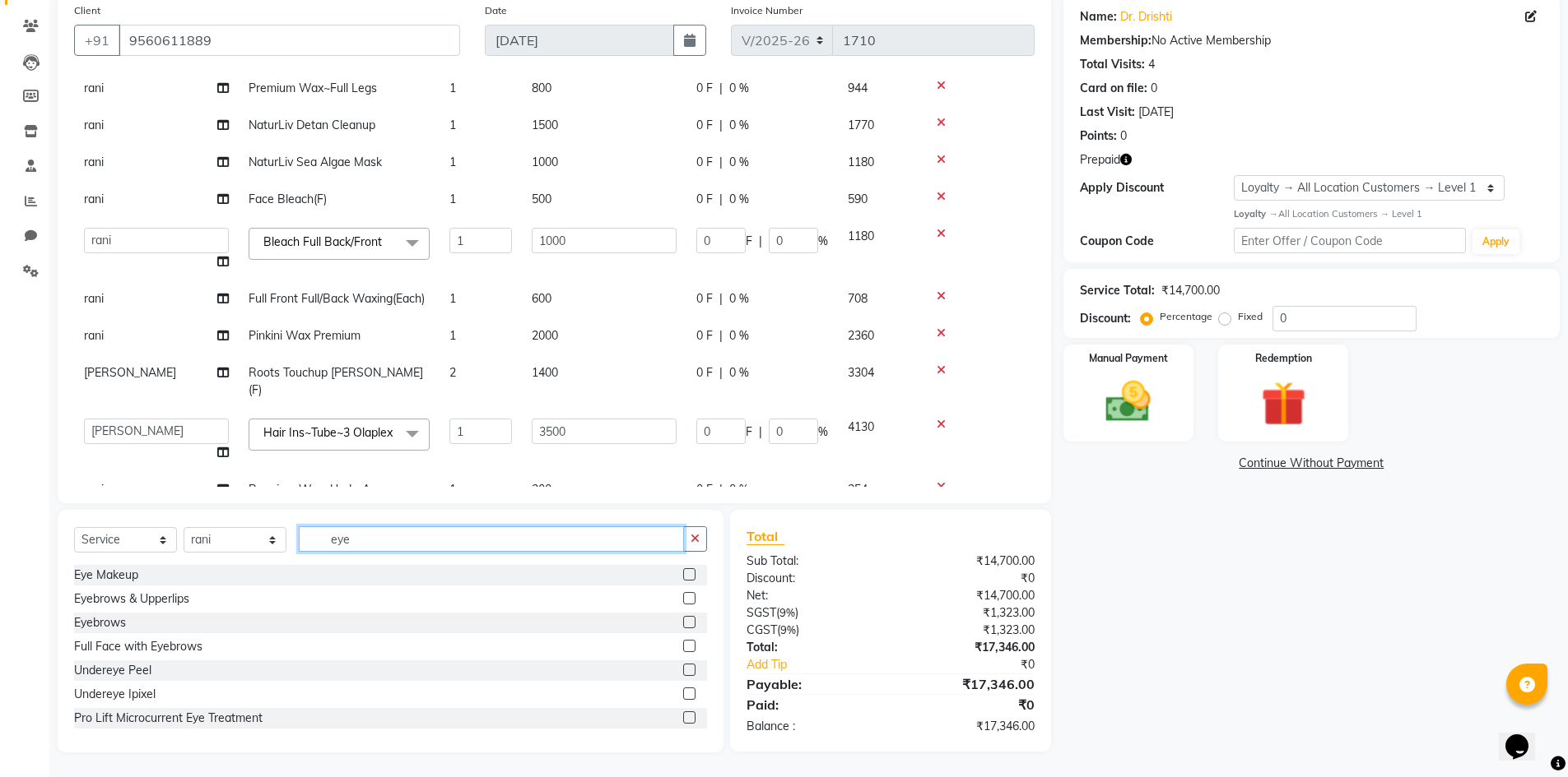
type input "eye"
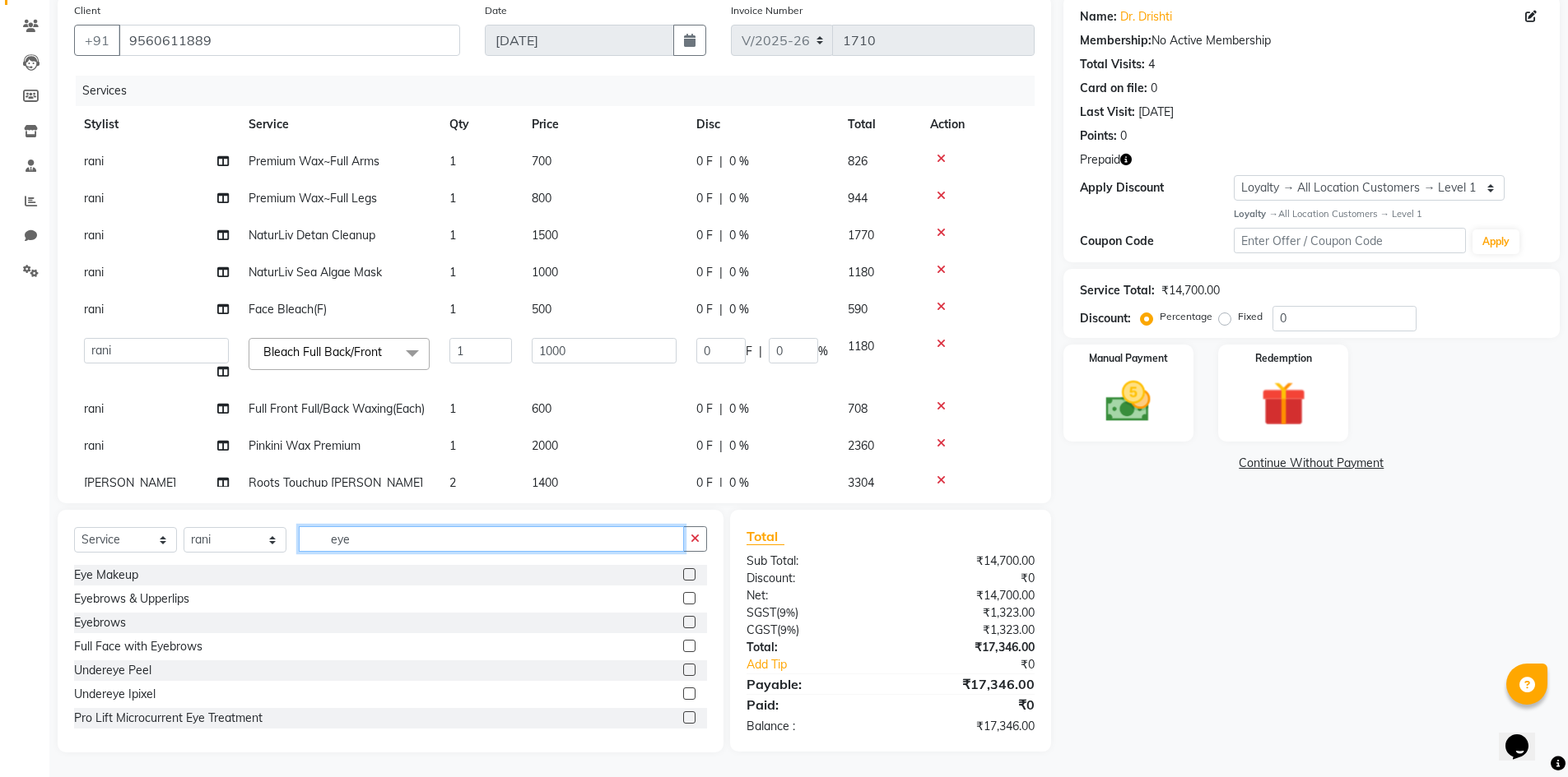
scroll to position [147, 0]
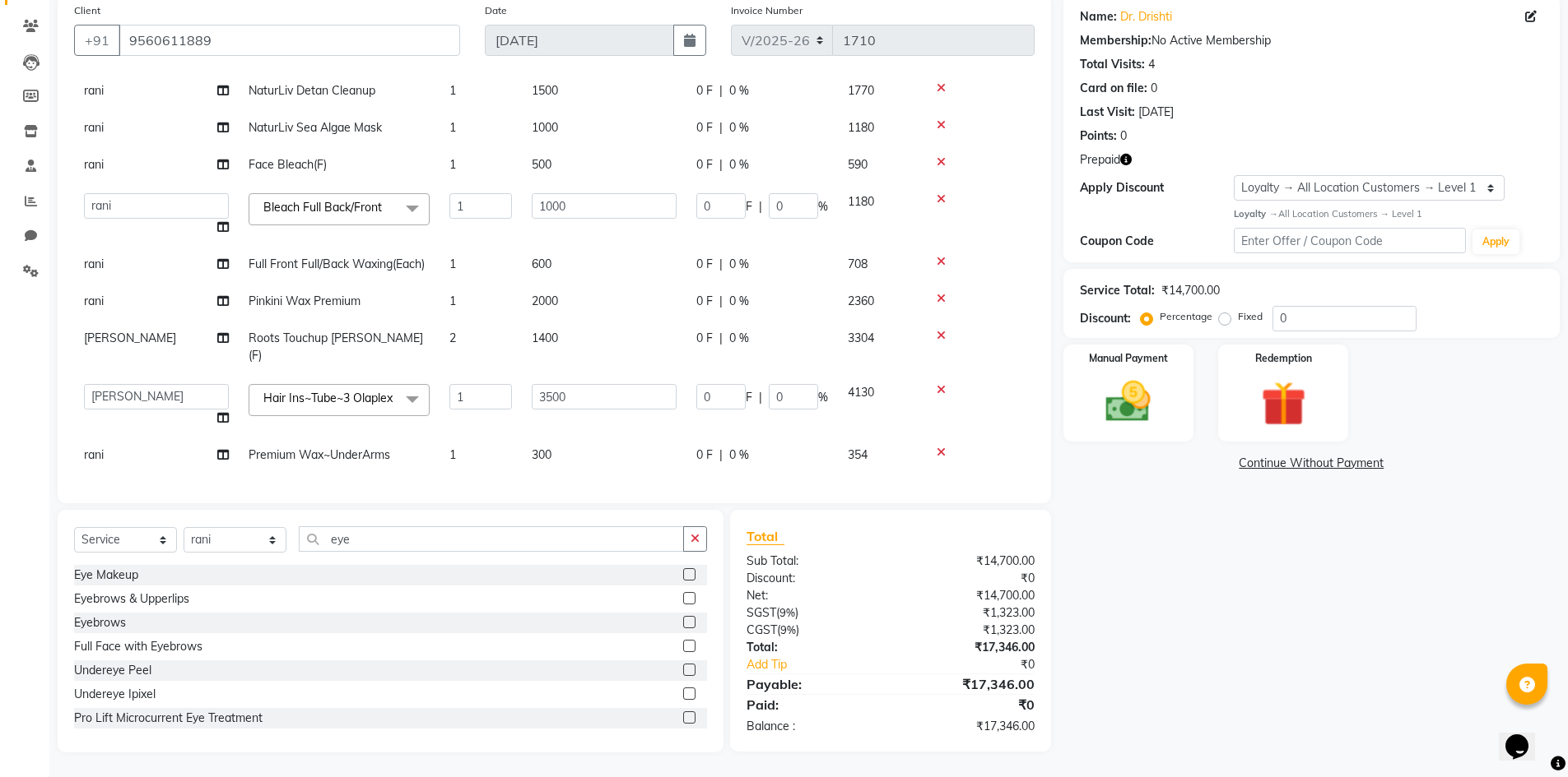
click at [539, 447] on span "300" at bounding box center [541, 454] width 20 height 15
select select "63435"
click at [548, 444] on input "300" at bounding box center [604, 456] width 145 height 26
type input "350"
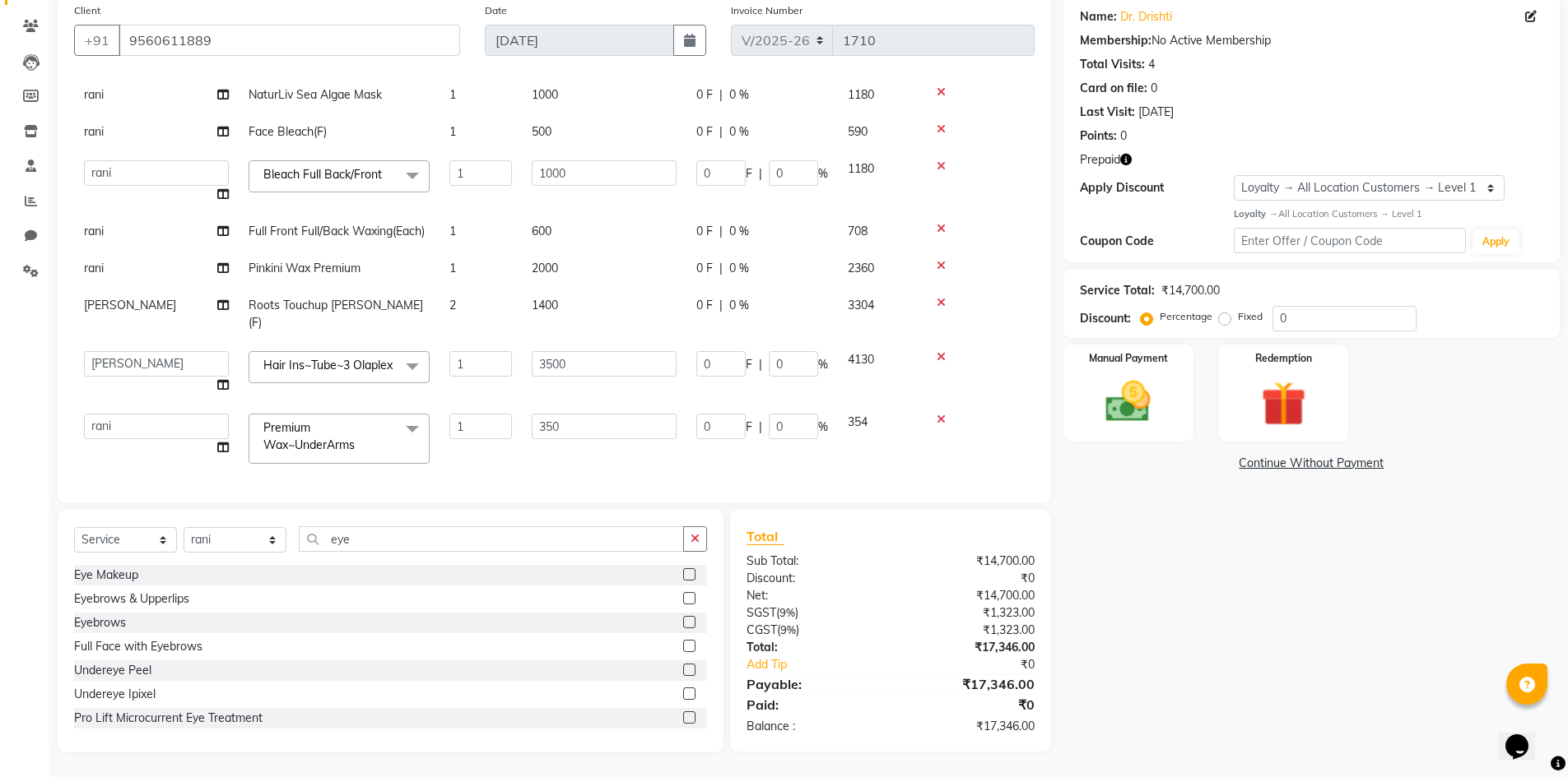
click at [491, 449] on td "1" at bounding box center [481, 439] width 83 height 70
select select "63435"
click at [683, 600] on label at bounding box center [689, 598] width 12 height 12
click at [683, 600] on input "checkbox" at bounding box center [688, 599] width 11 height 11
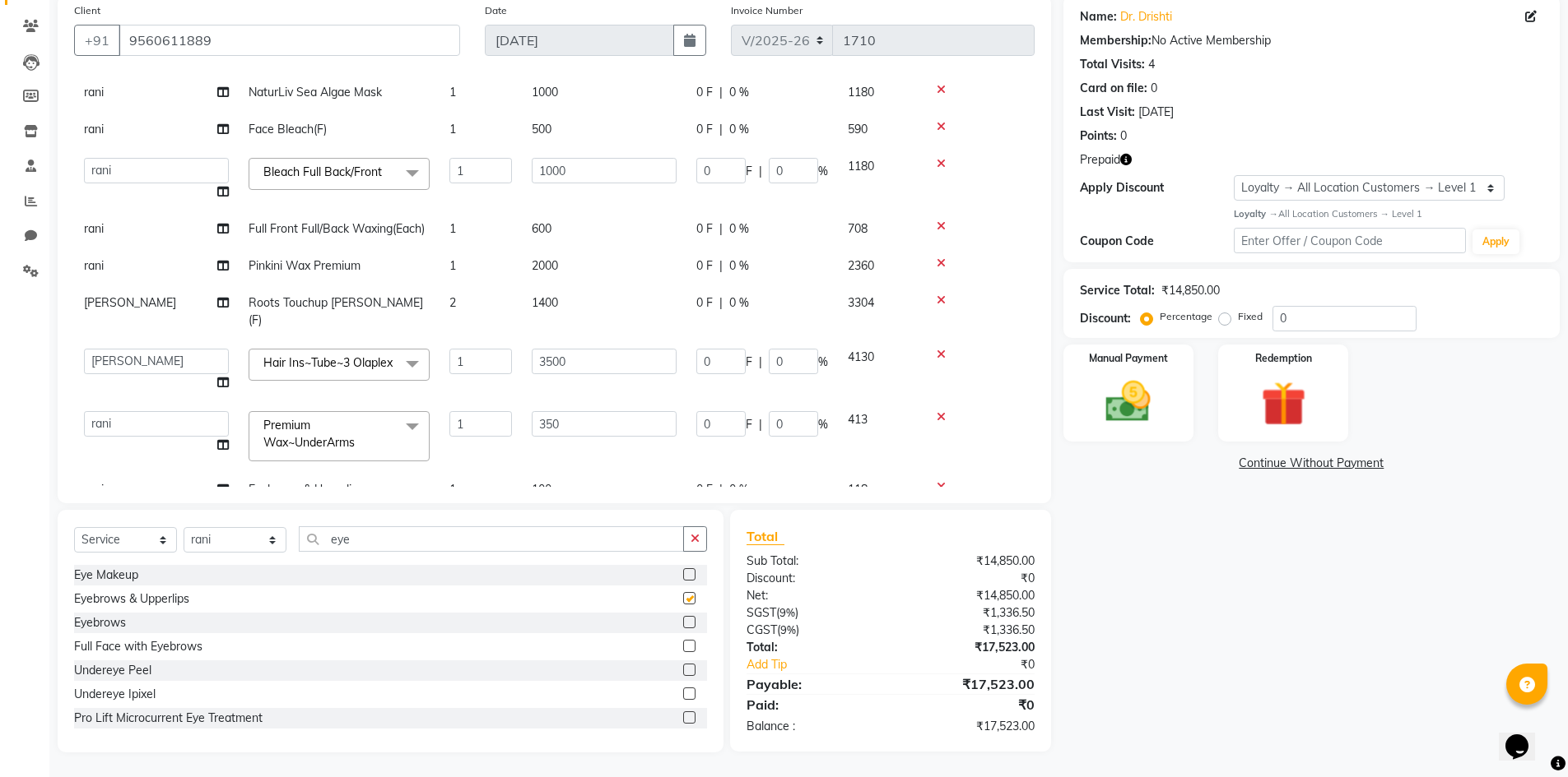
checkbox input "false"
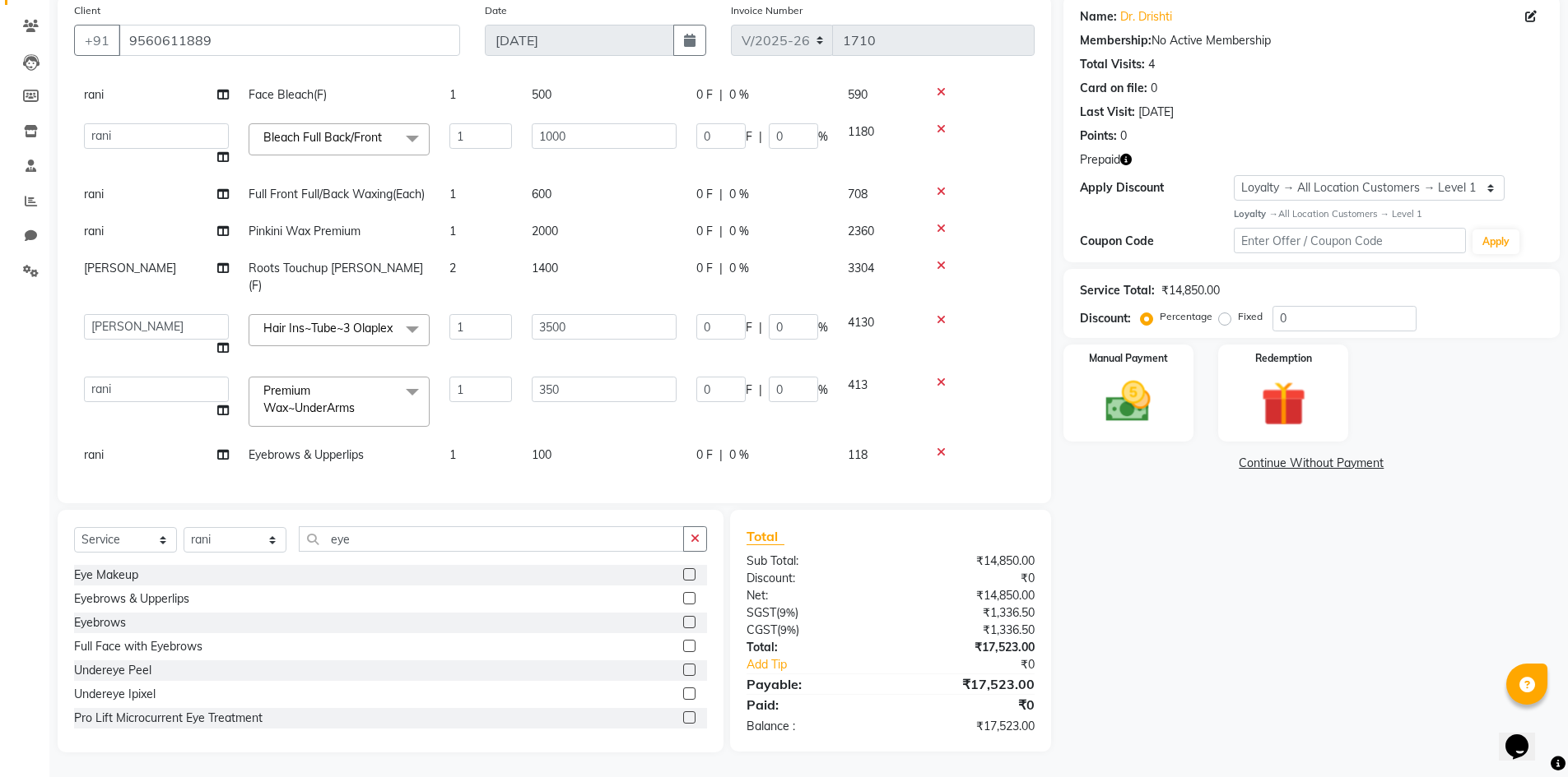
click at [545, 447] on span "100" at bounding box center [541, 454] width 20 height 15
select select "63435"
click at [545, 444] on input "100" at bounding box center [604, 456] width 145 height 26
type input "140"
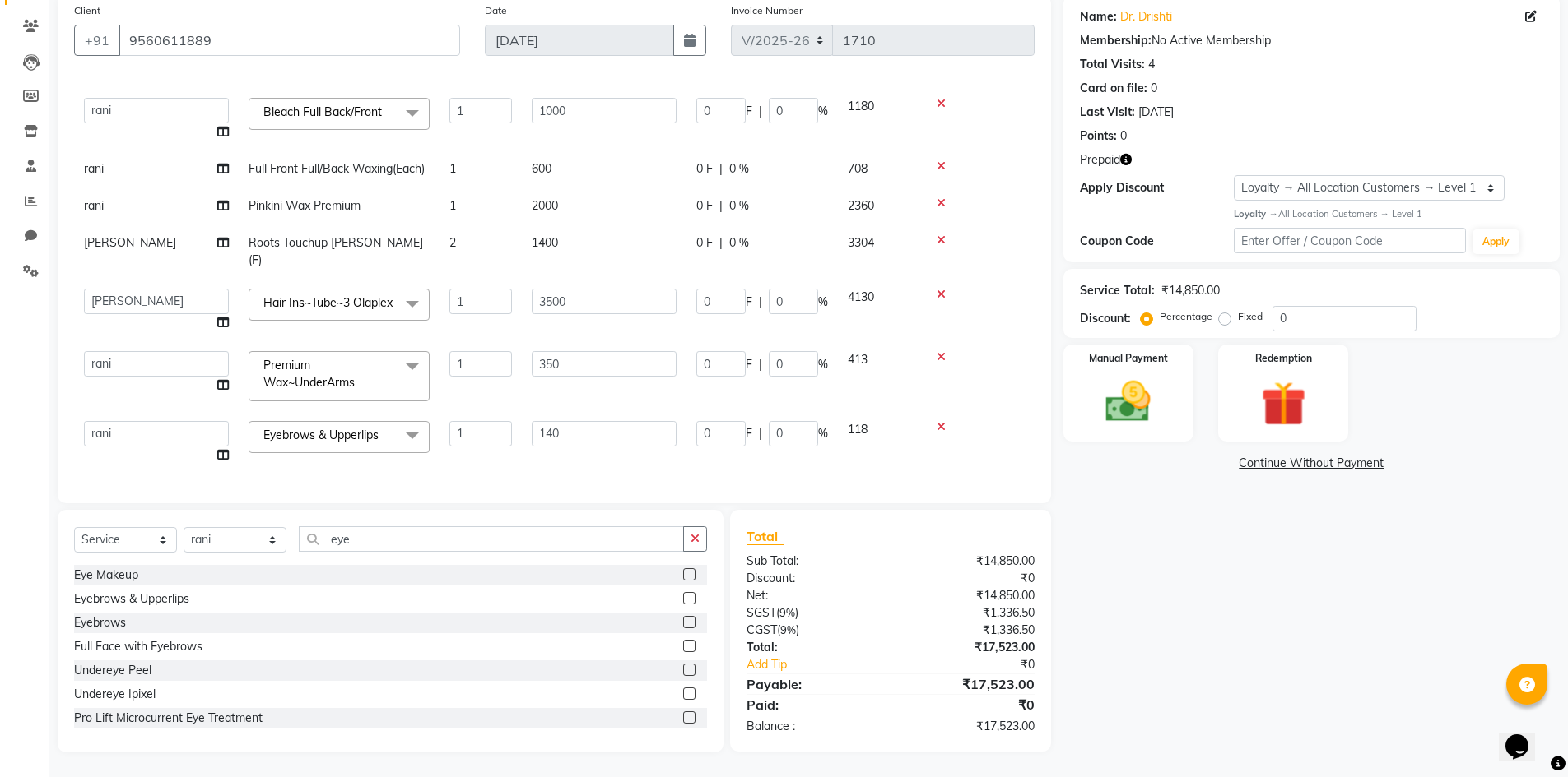
click at [545, 444] on td "140" at bounding box center [603, 443] width 164 height 63
select select "63435"
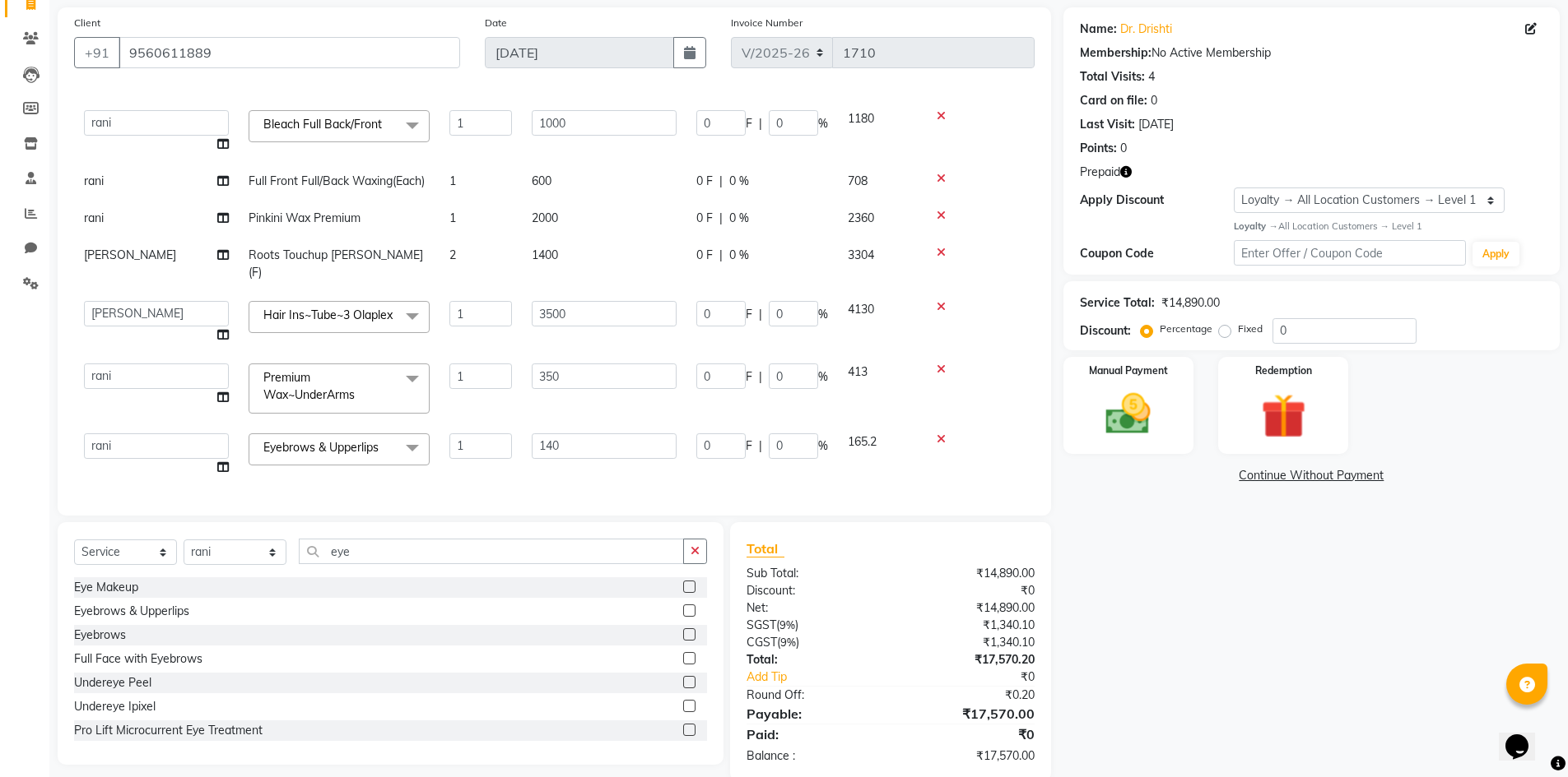
scroll to position [145, 0]
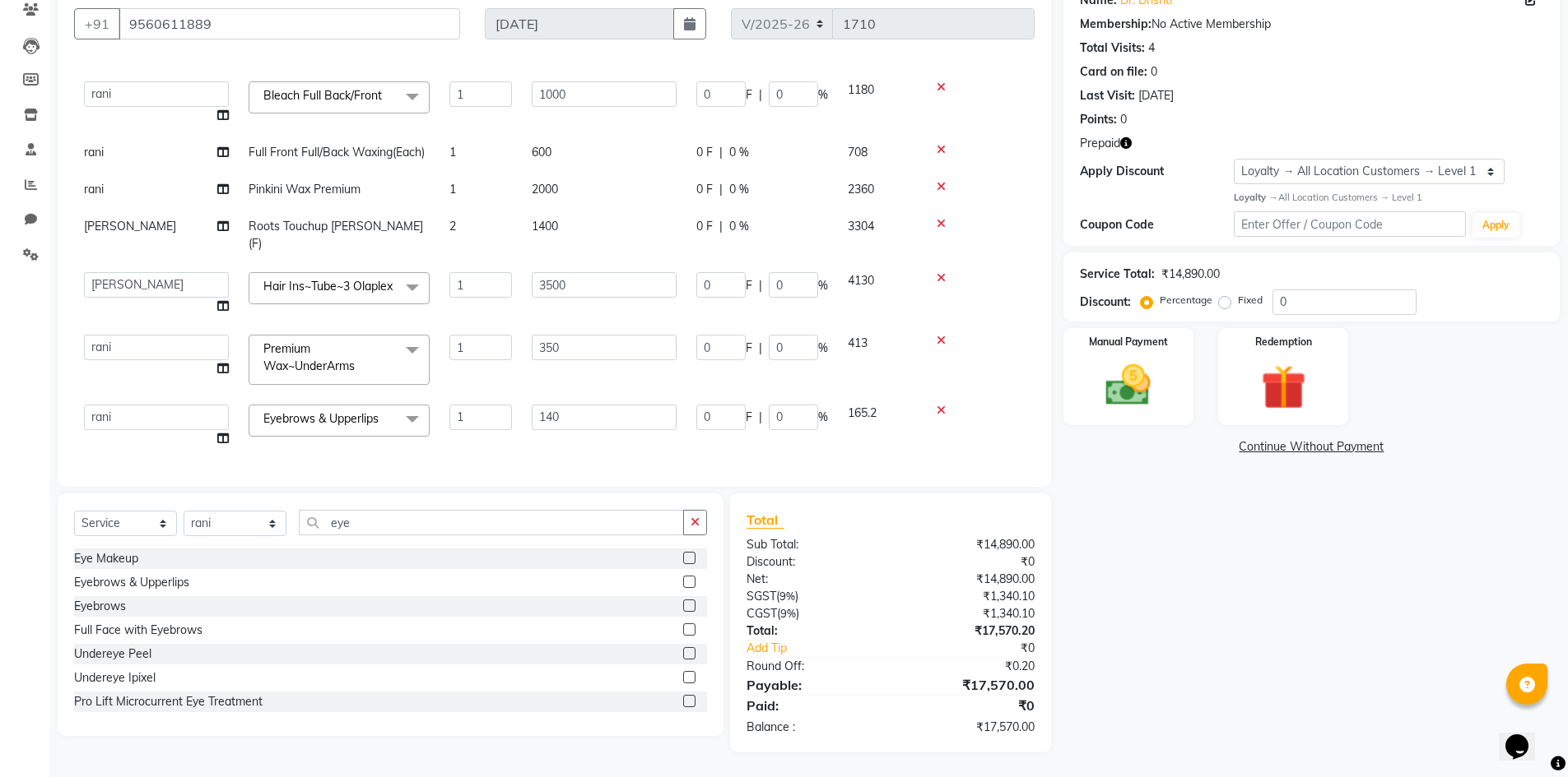
click at [937, 335] on icon at bounding box center [941, 341] width 9 height 12
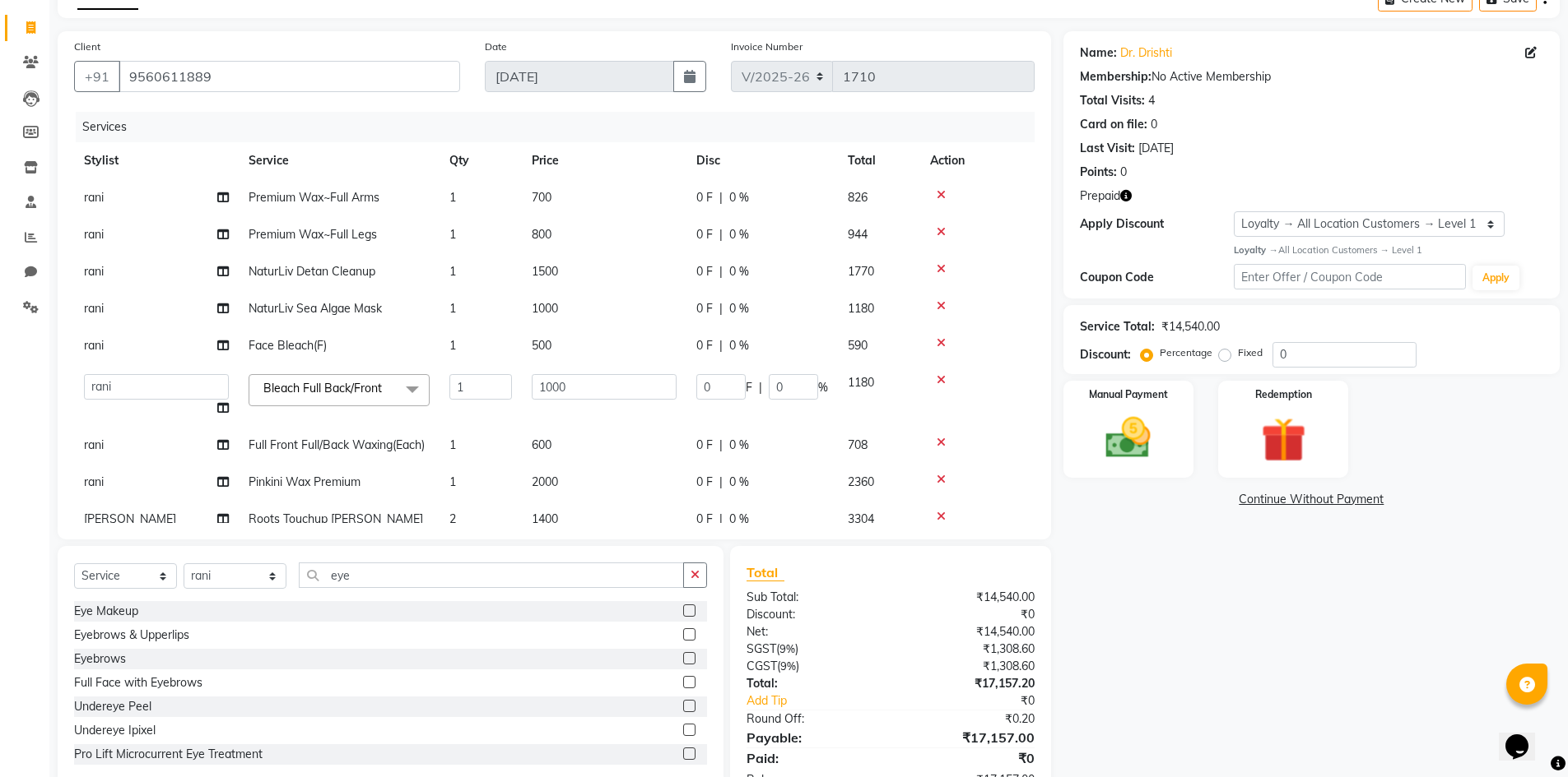
scroll to position [0, 0]
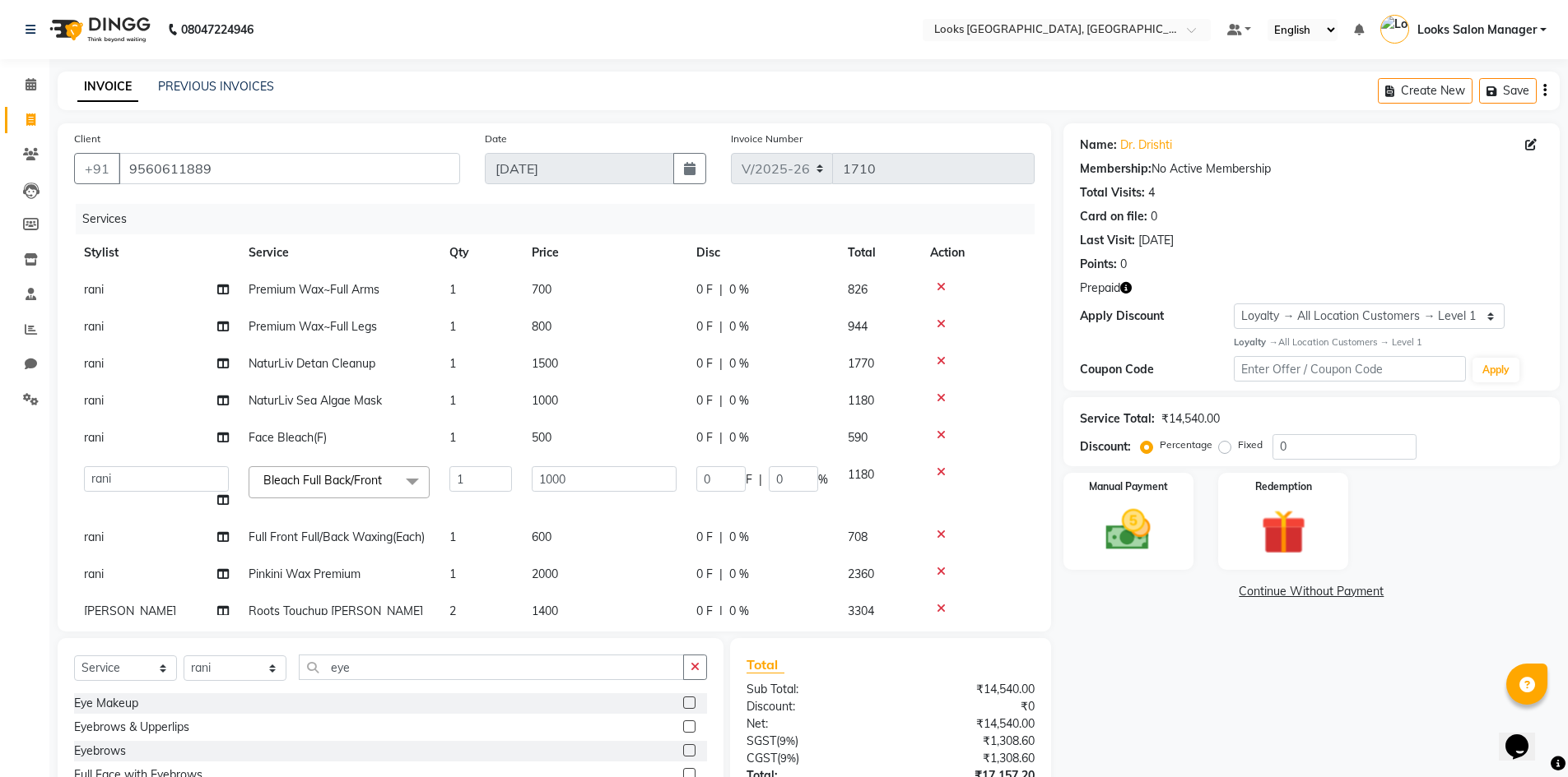
click at [941, 289] on icon at bounding box center [941, 287] width 9 height 12
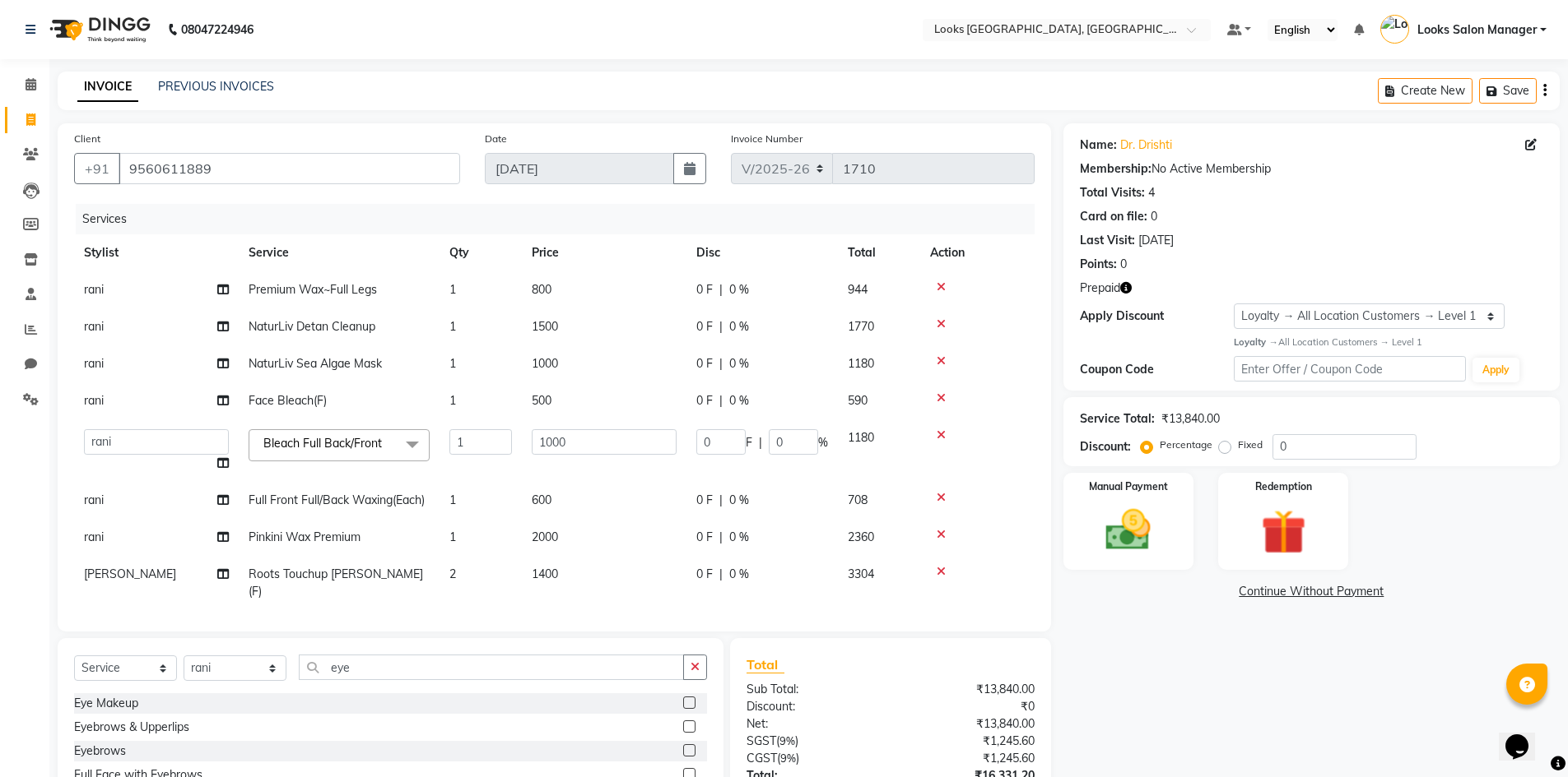
click at [940, 290] on icon at bounding box center [941, 287] width 9 height 12
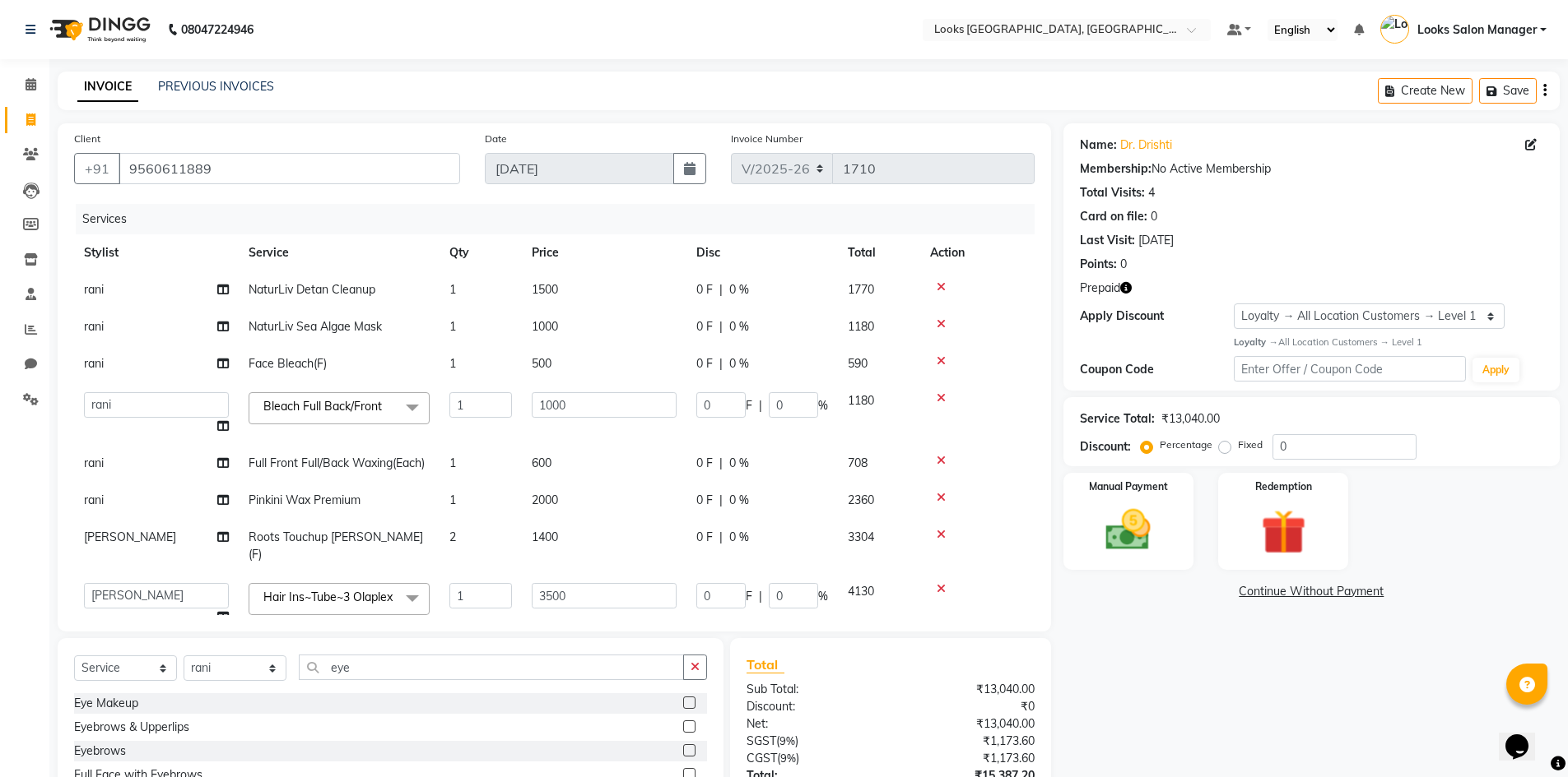
click at [937, 397] on icon at bounding box center [941, 398] width 9 height 12
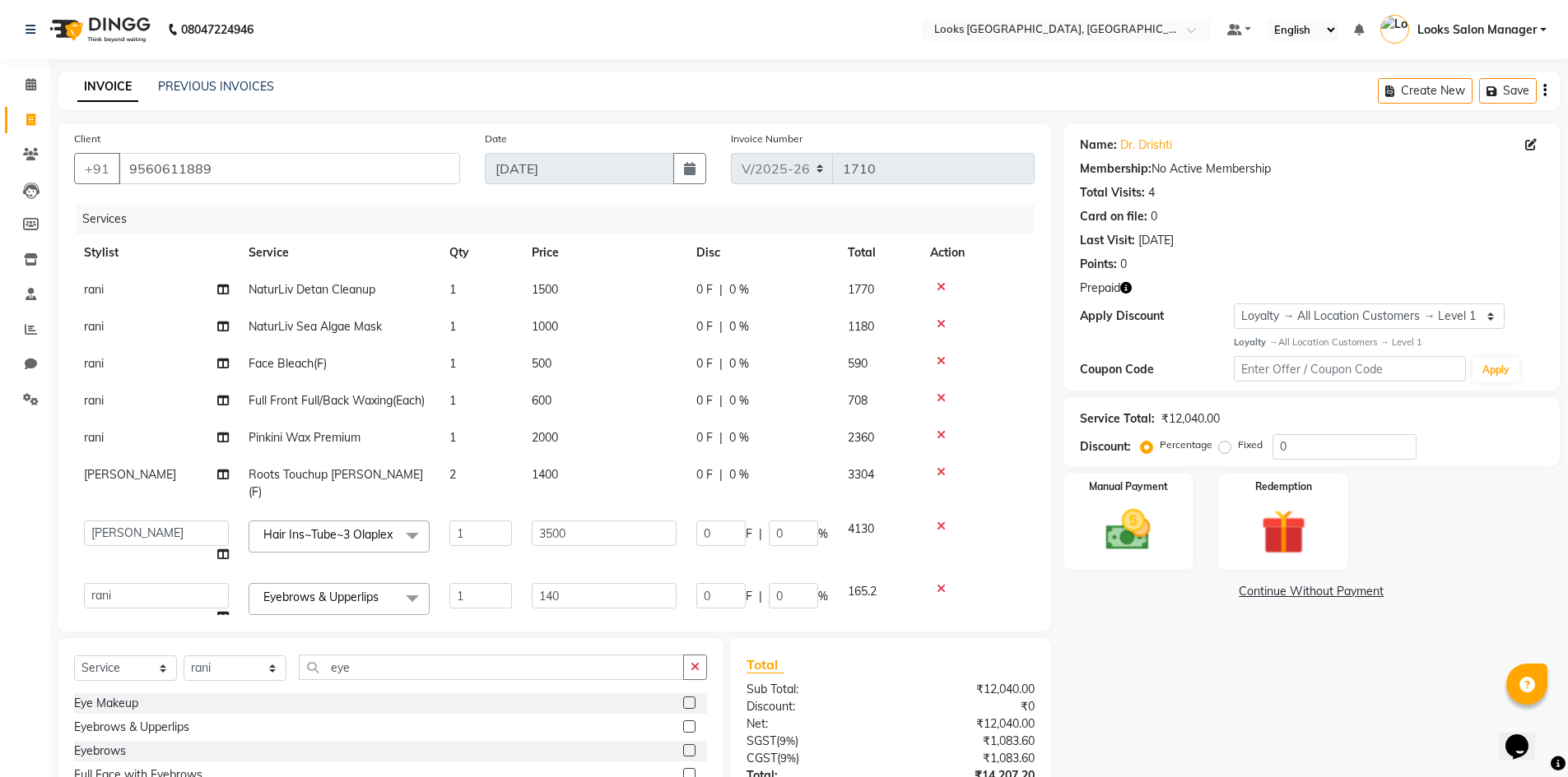
click at [937, 399] on icon at bounding box center [941, 398] width 9 height 12
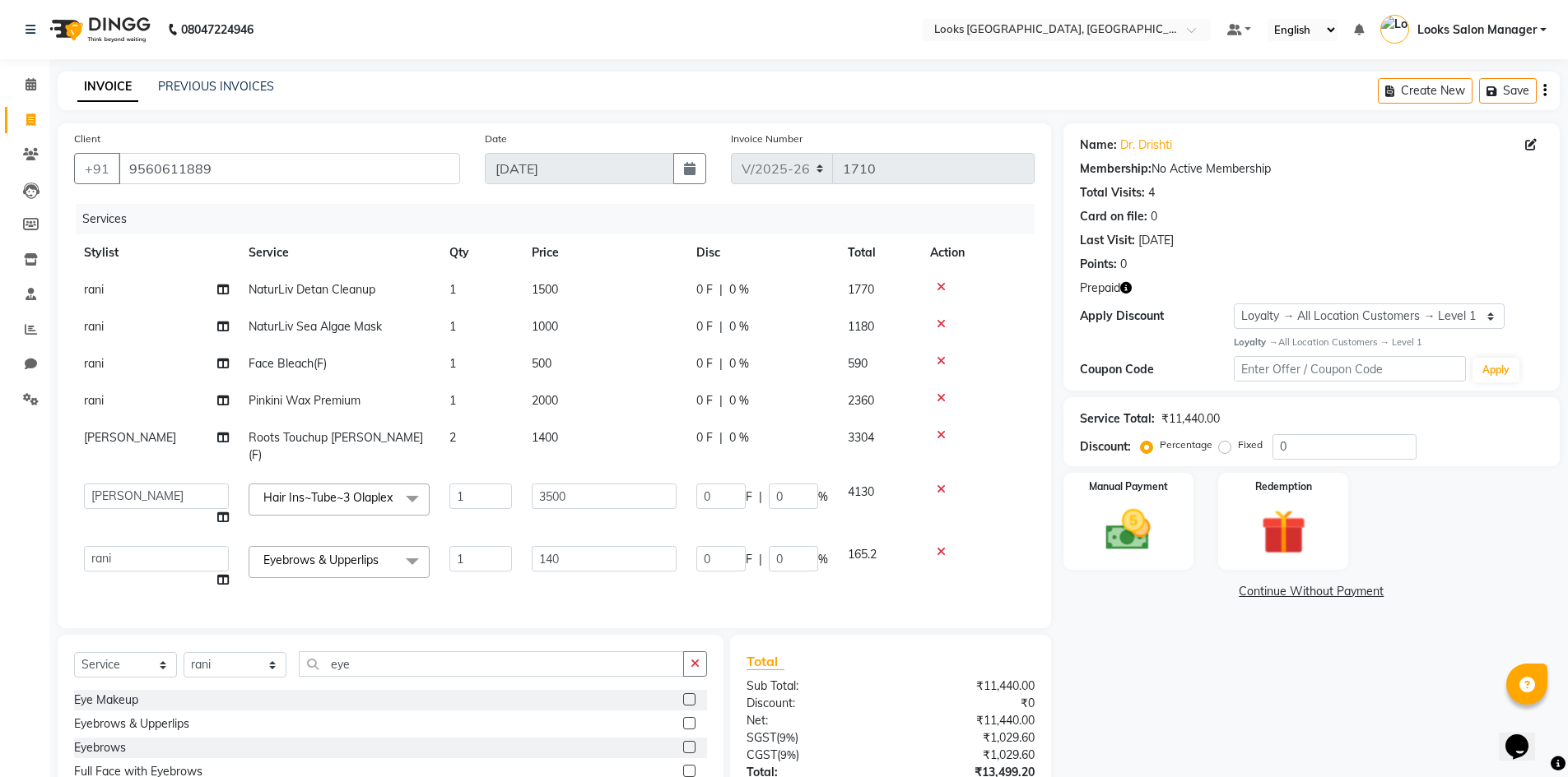
click at [534, 362] on span "500" at bounding box center [541, 364] width 20 height 15
select select "63435"
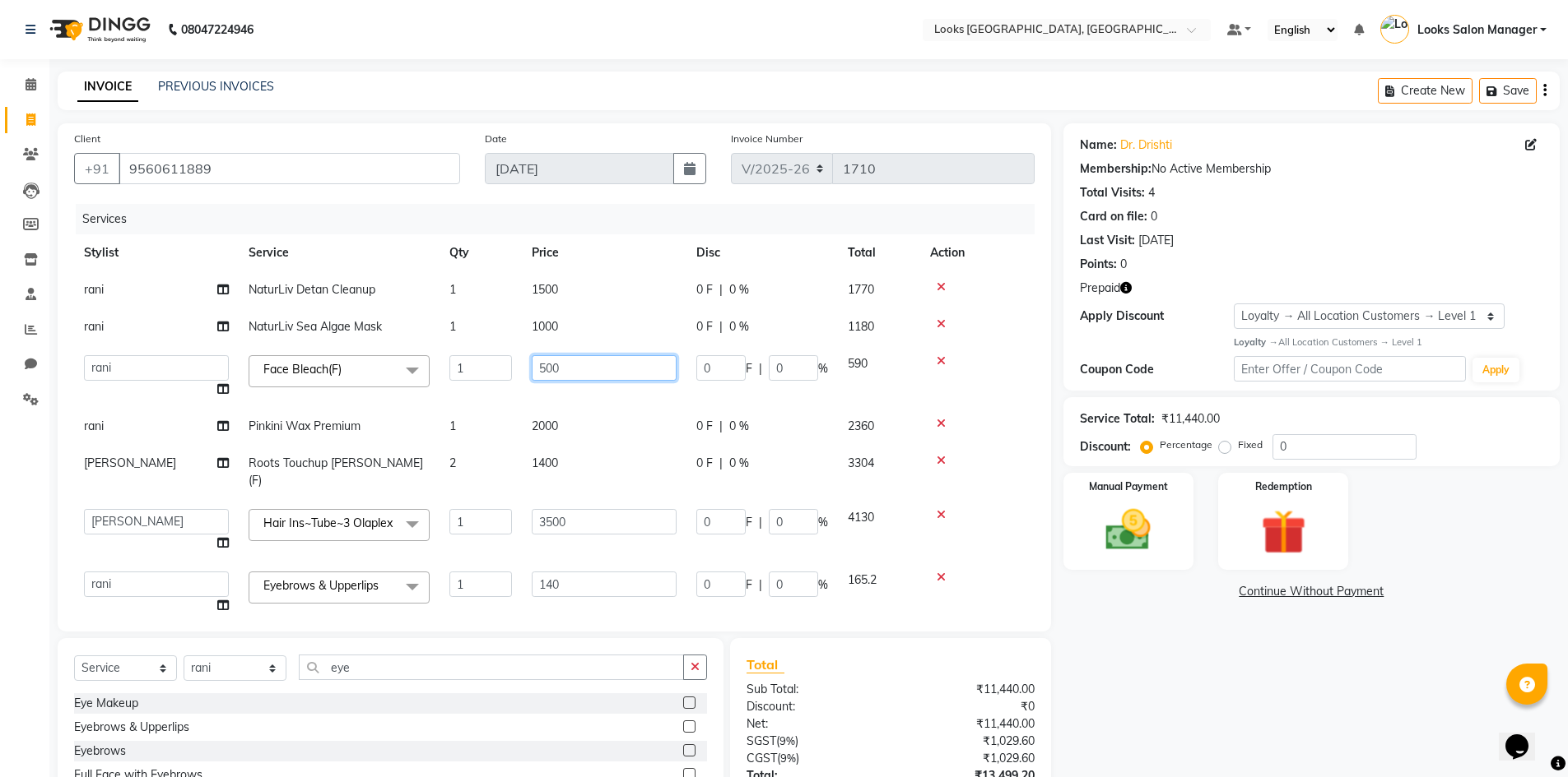
click at [538, 365] on input "500" at bounding box center [604, 368] width 145 height 26
type input "1500"
click at [525, 413] on td "2000" at bounding box center [603, 426] width 164 height 37
select select "63435"
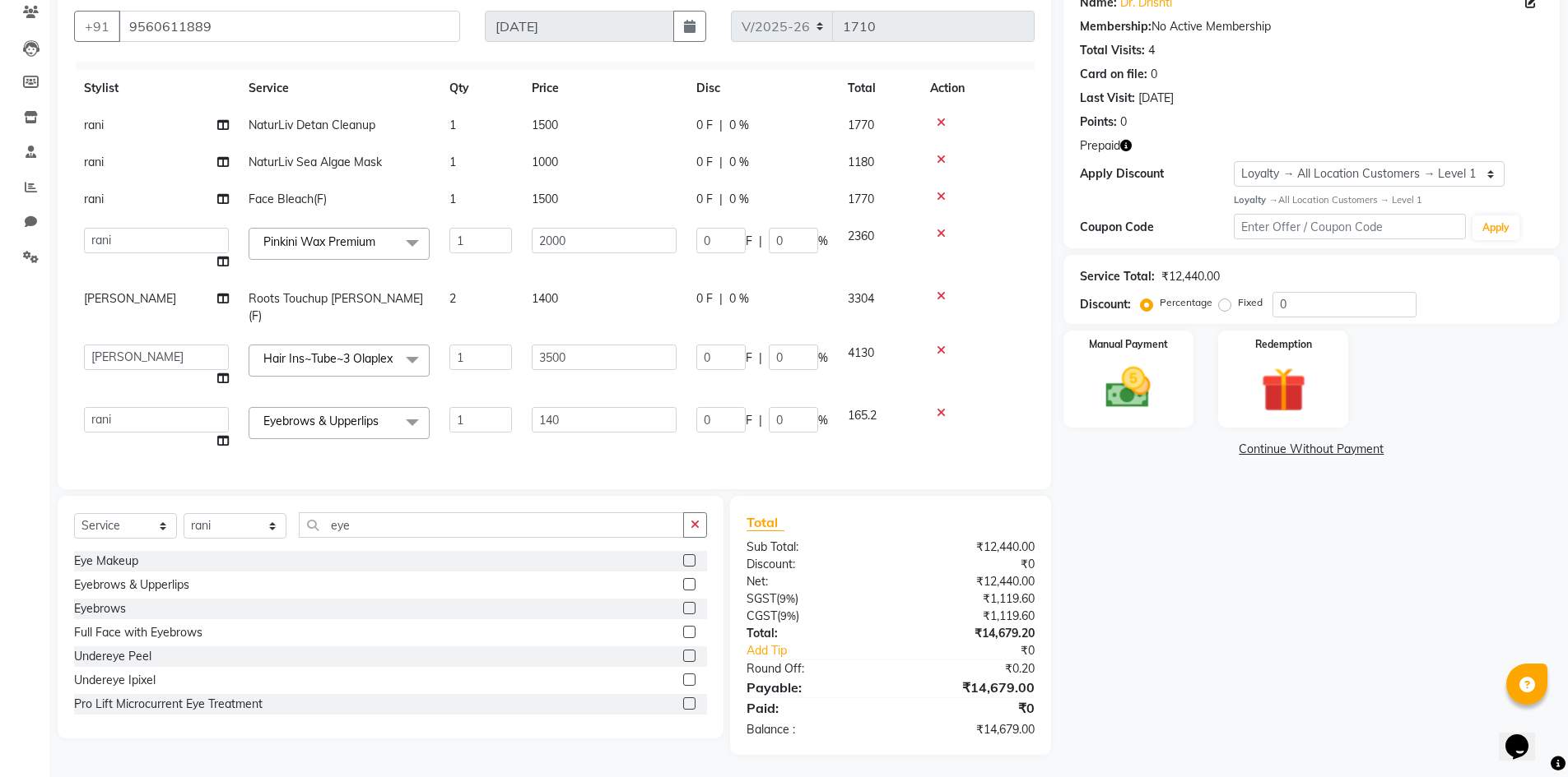
scroll to position [145, 0]
click at [338, 525] on input "eye" at bounding box center [491, 522] width 385 height 26
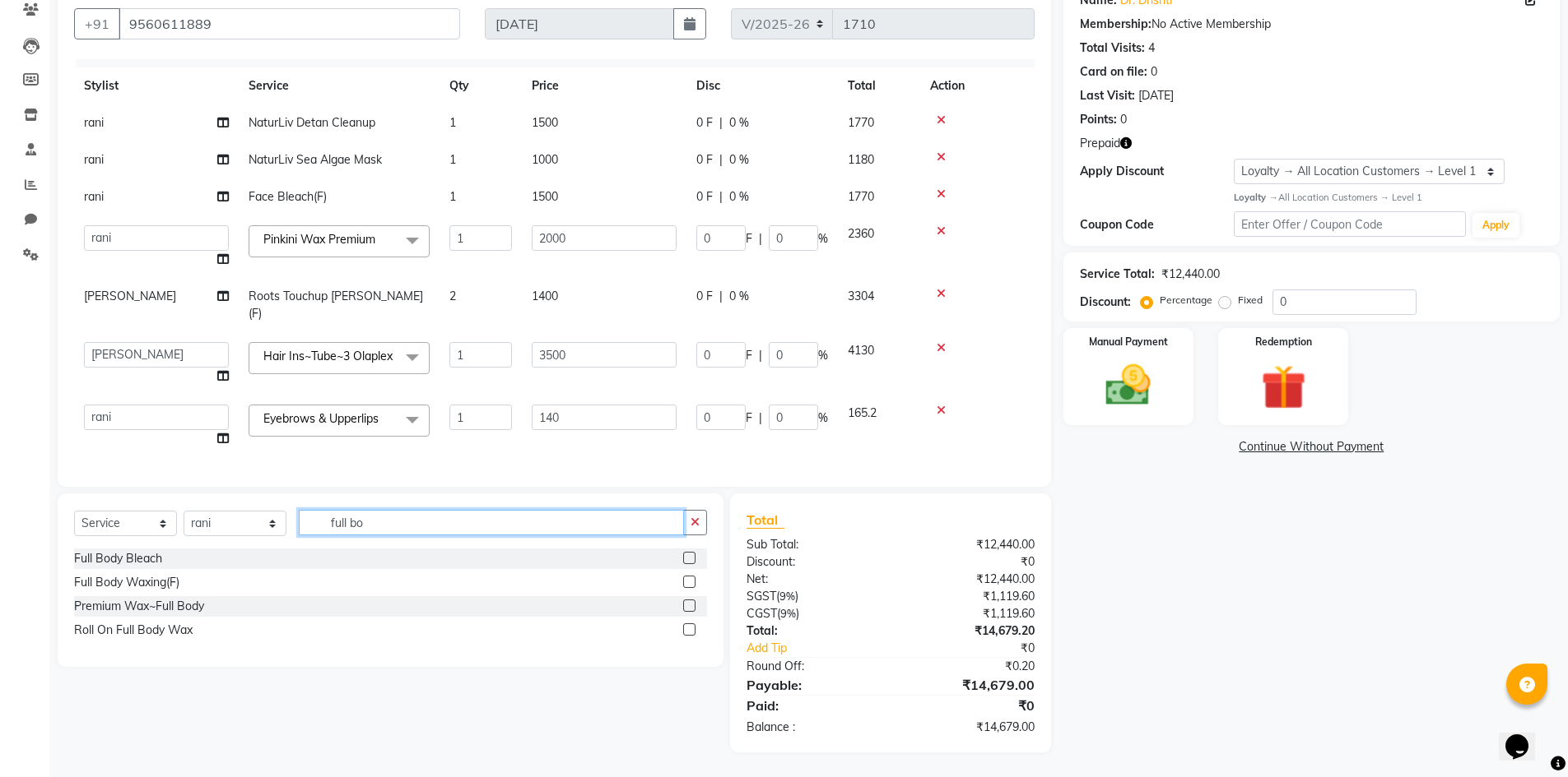
type input "full bo"
click at [693, 607] on label at bounding box center [689, 605] width 12 height 12
click at [693, 607] on input "checkbox" at bounding box center [688, 606] width 11 height 11
checkbox input "false"
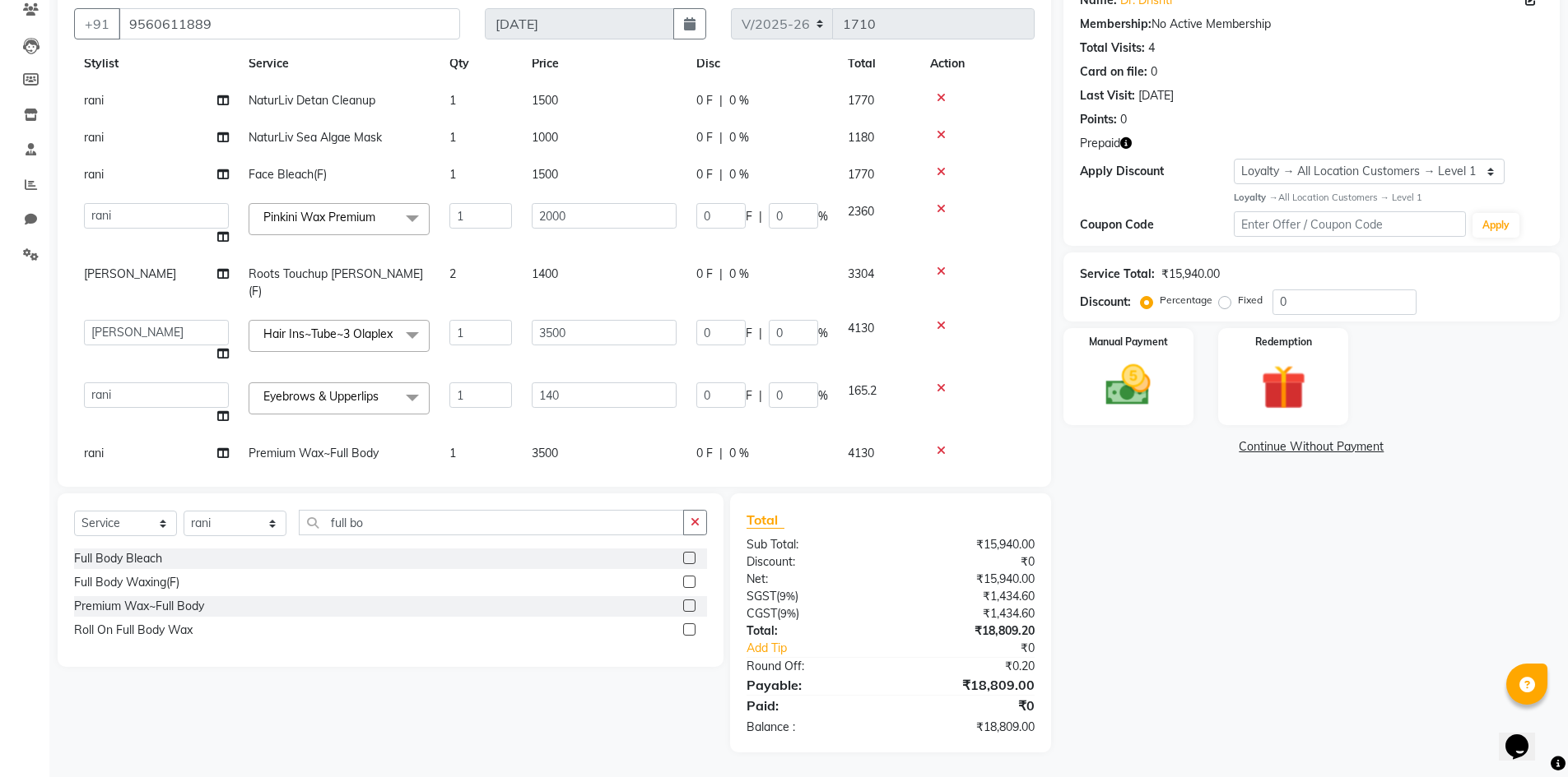
scroll to position [62, 0]
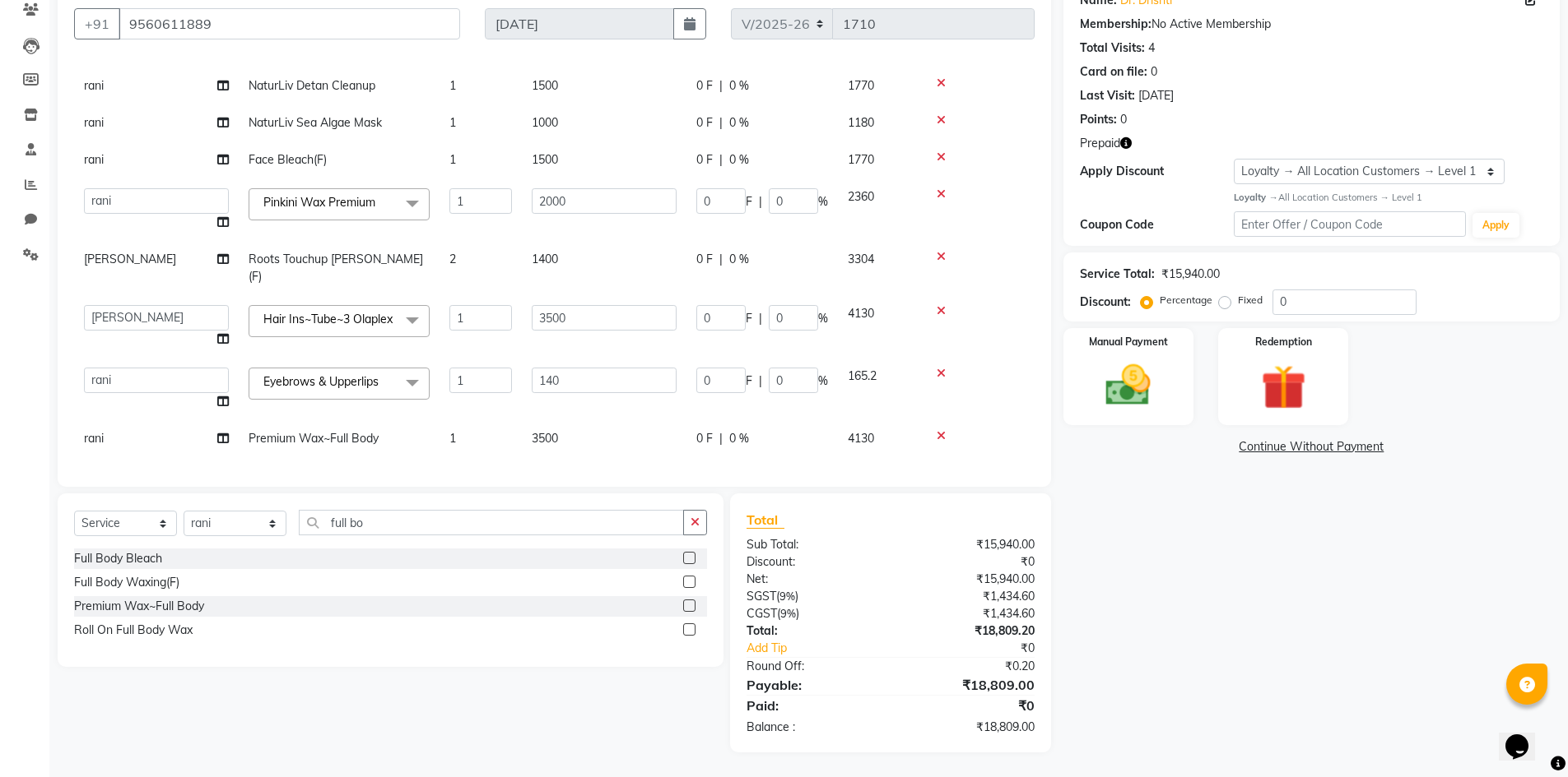
click at [550, 442] on td "3500" at bounding box center [603, 439] width 164 height 37
select select "63435"
click at [1123, 144] on icon "button" at bounding box center [1126, 144] width 12 height 12
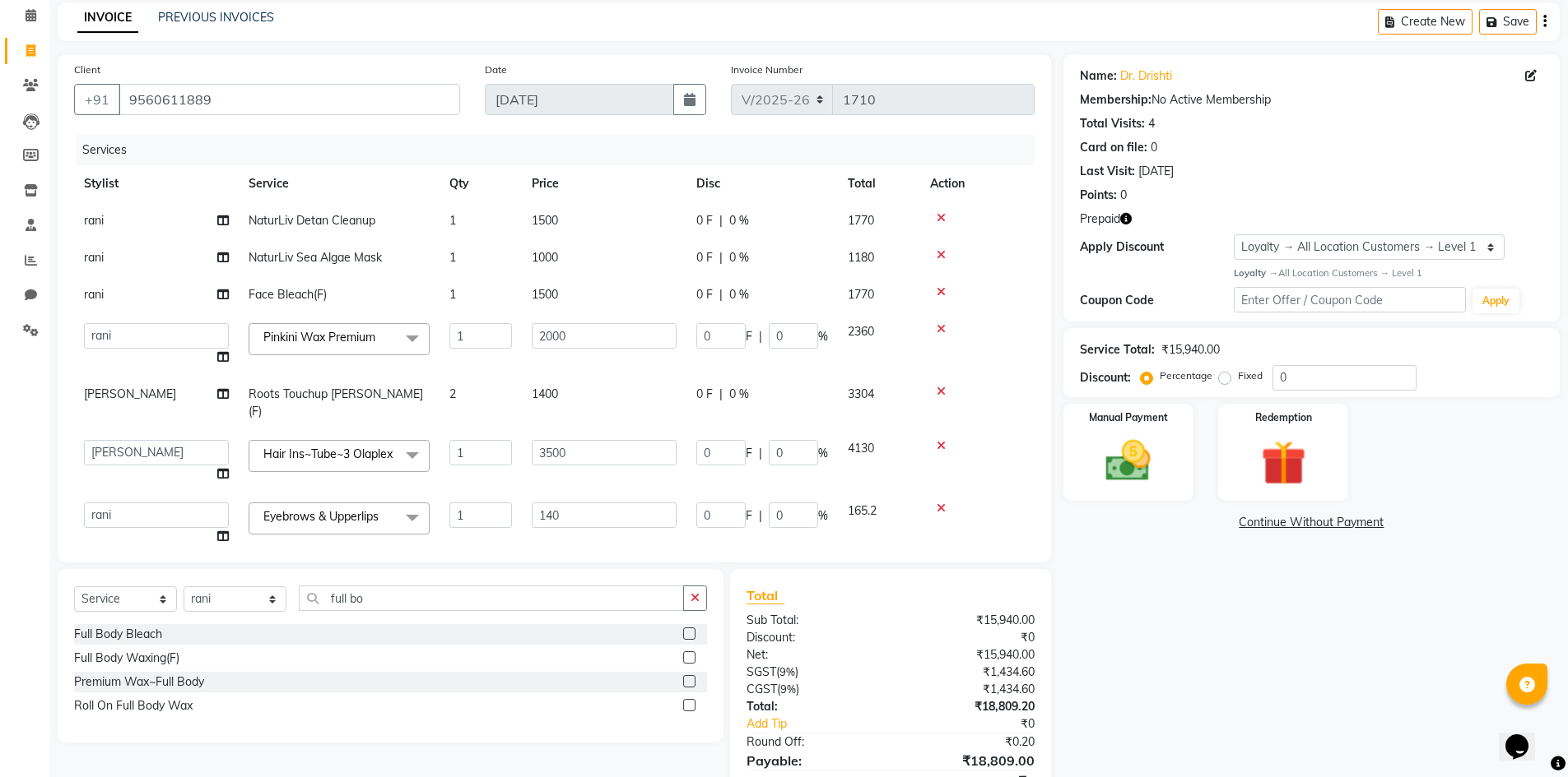
scroll to position [0, 0]
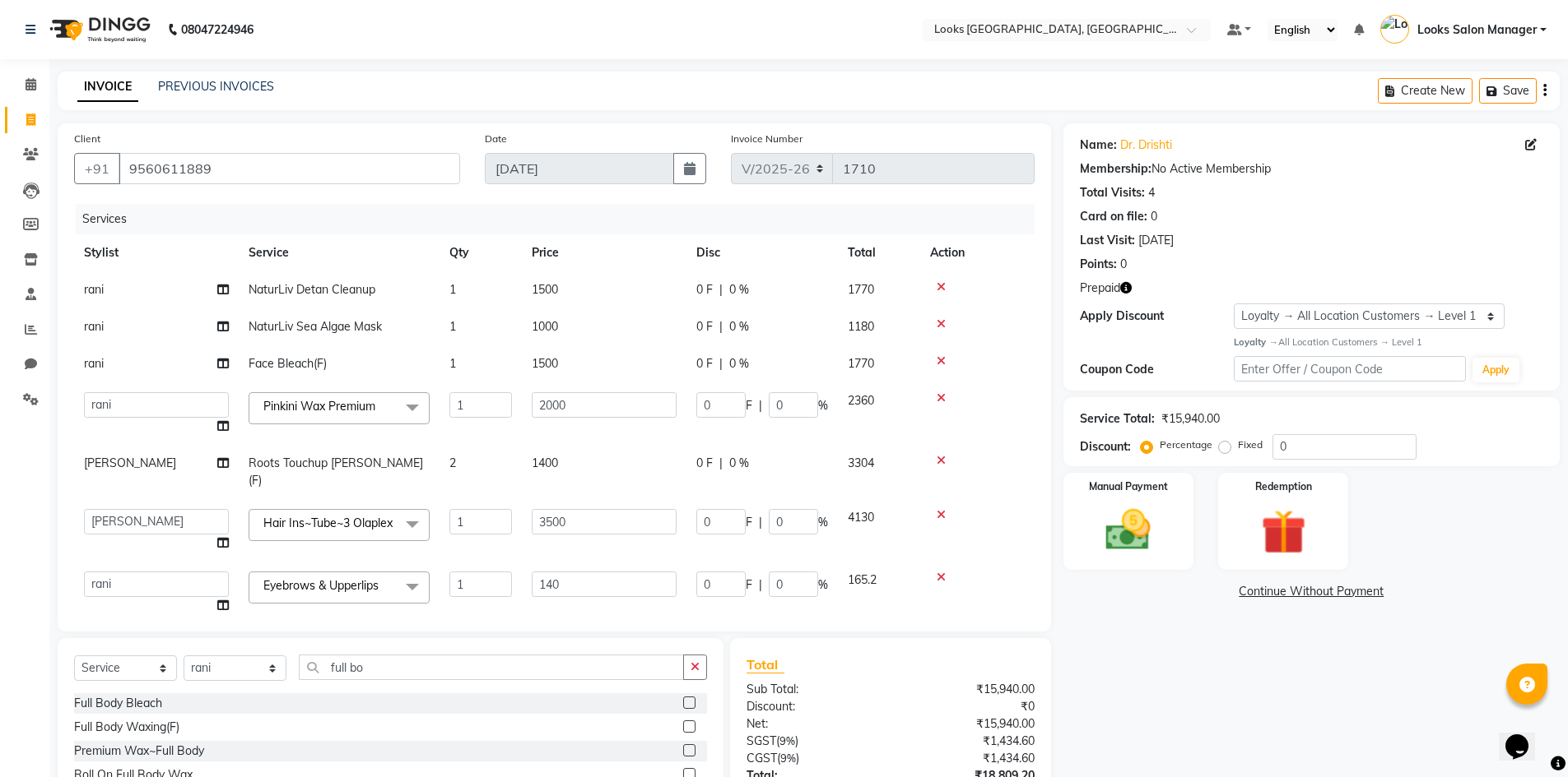
click at [1125, 290] on icon "button" at bounding box center [1126, 288] width 12 height 12
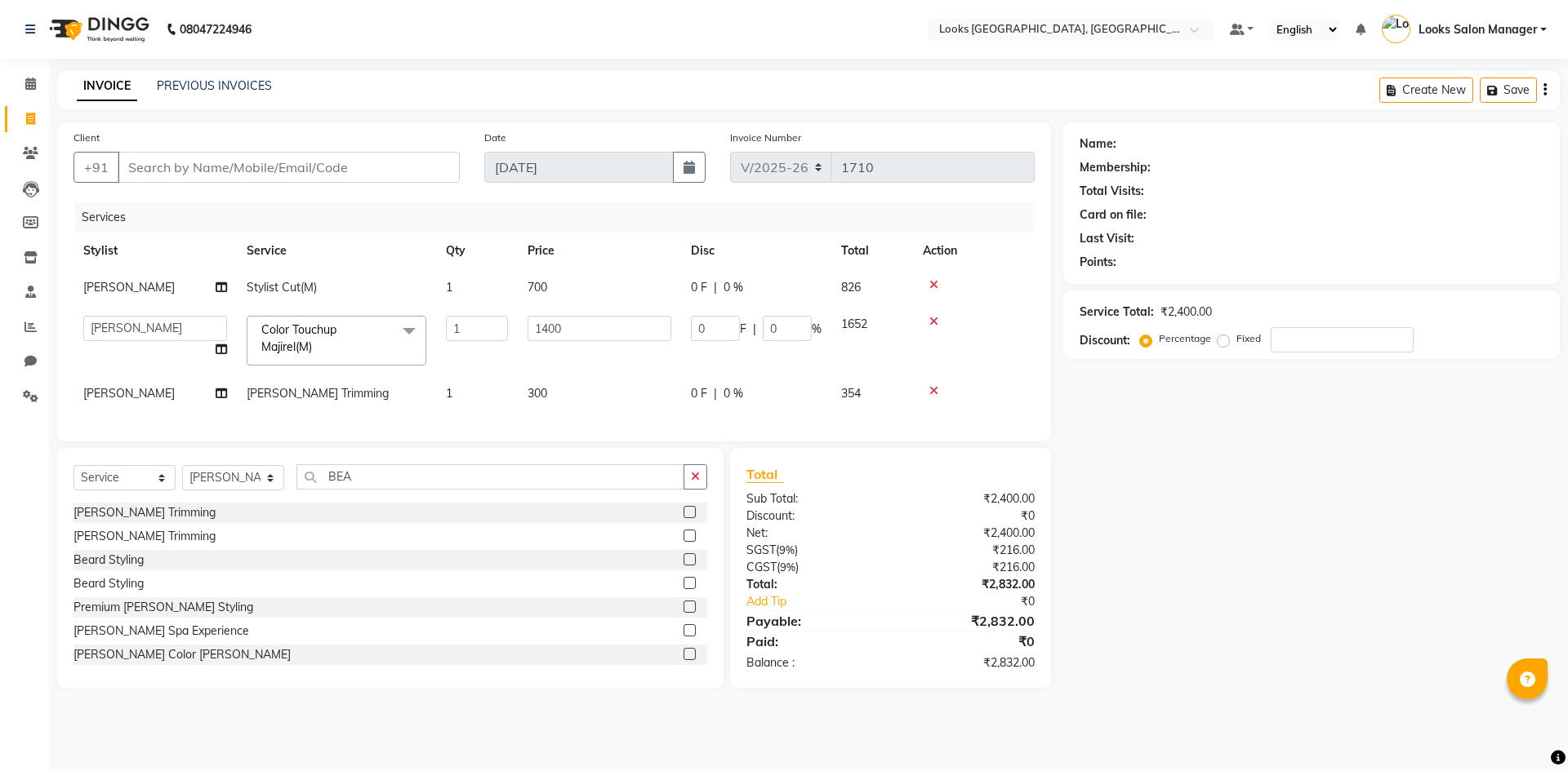
select select "4460"
select select "25215"
select select "service"
select select "25215"
click at [577, 300] on td "700" at bounding box center [599, 287] width 163 height 37
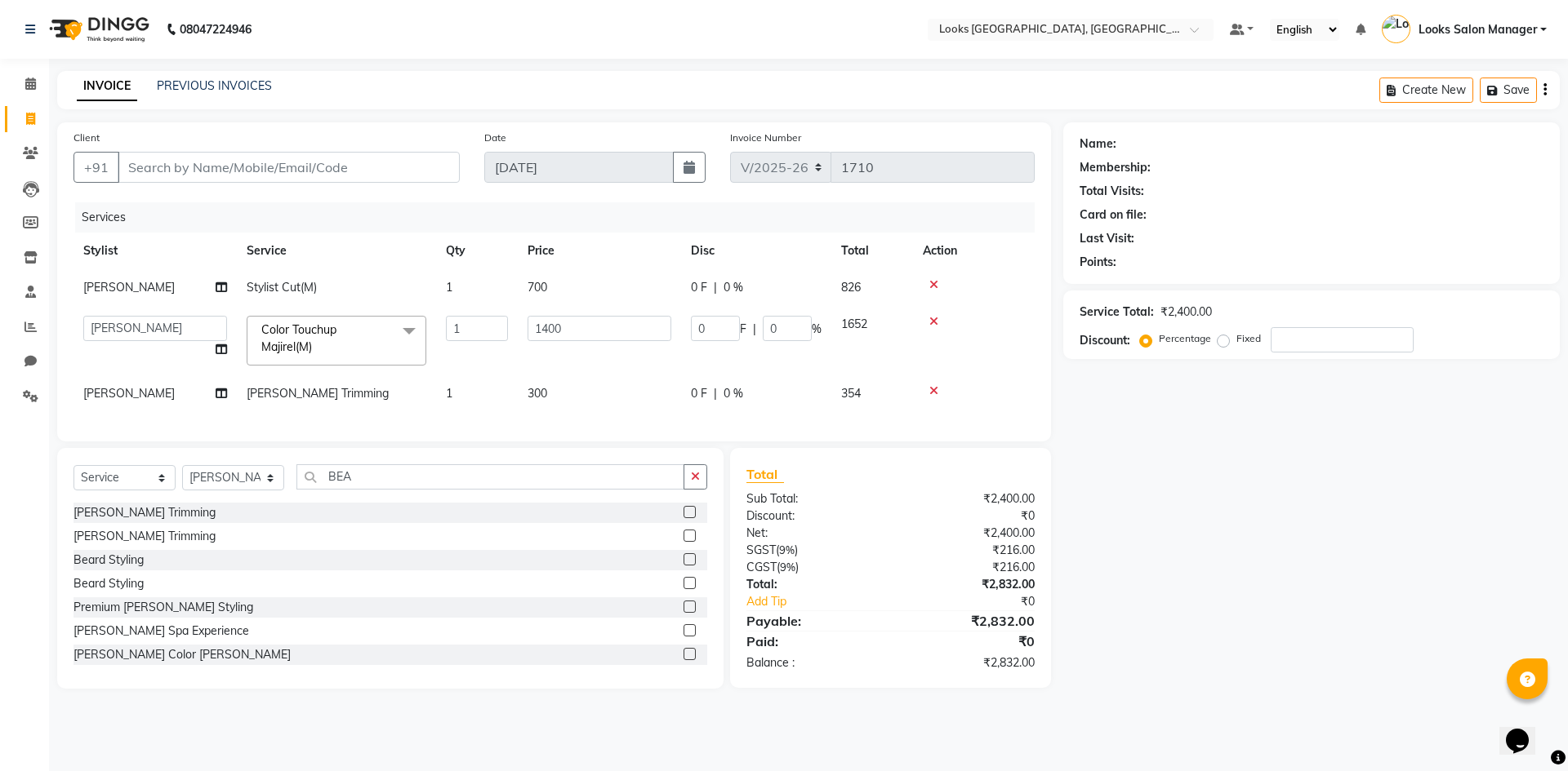
select select "25215"
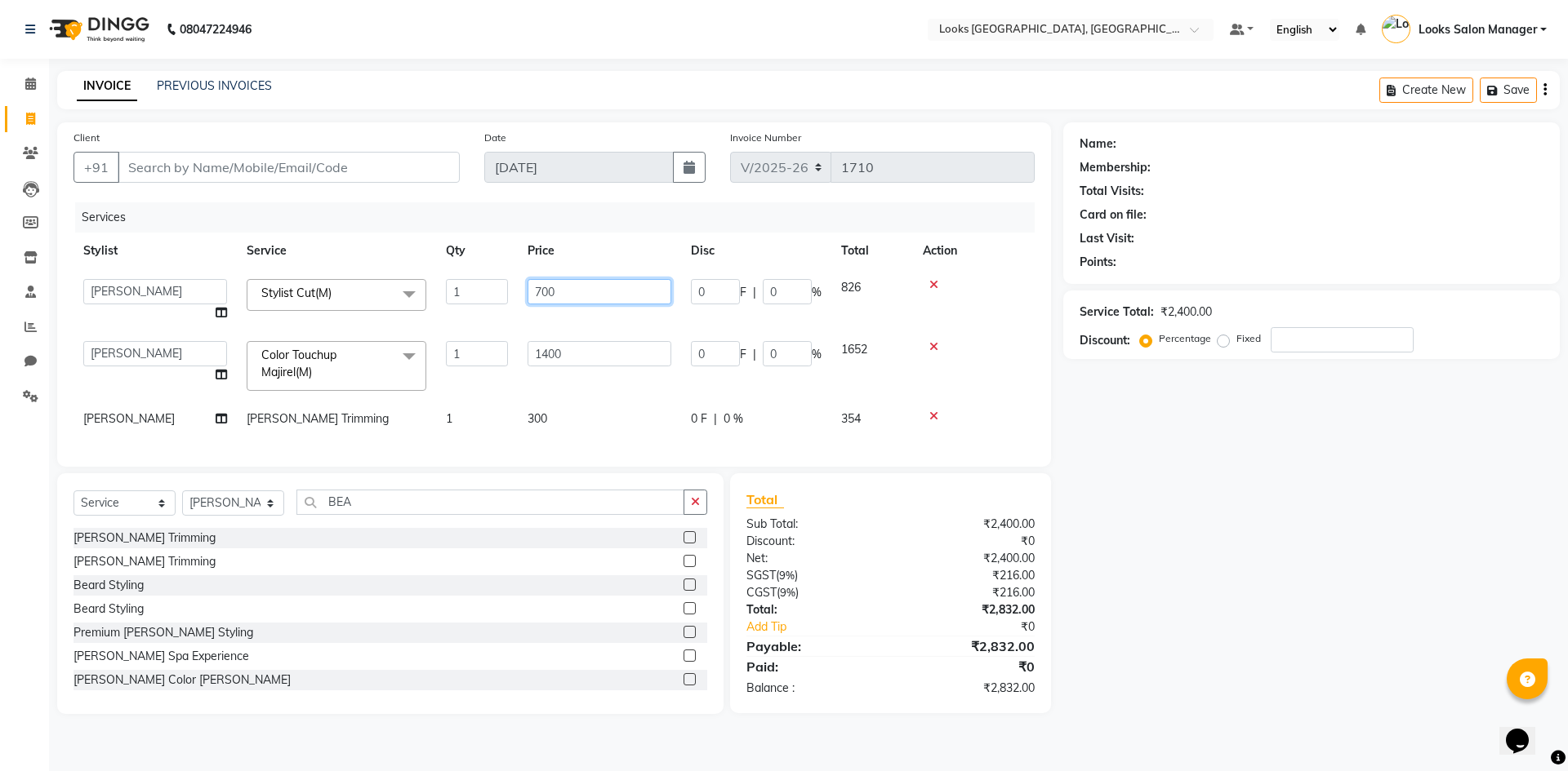
click at [553, 295] on input "700" at bounding box center [599, 291] width 144 height 25
type input "7"
type input "500"
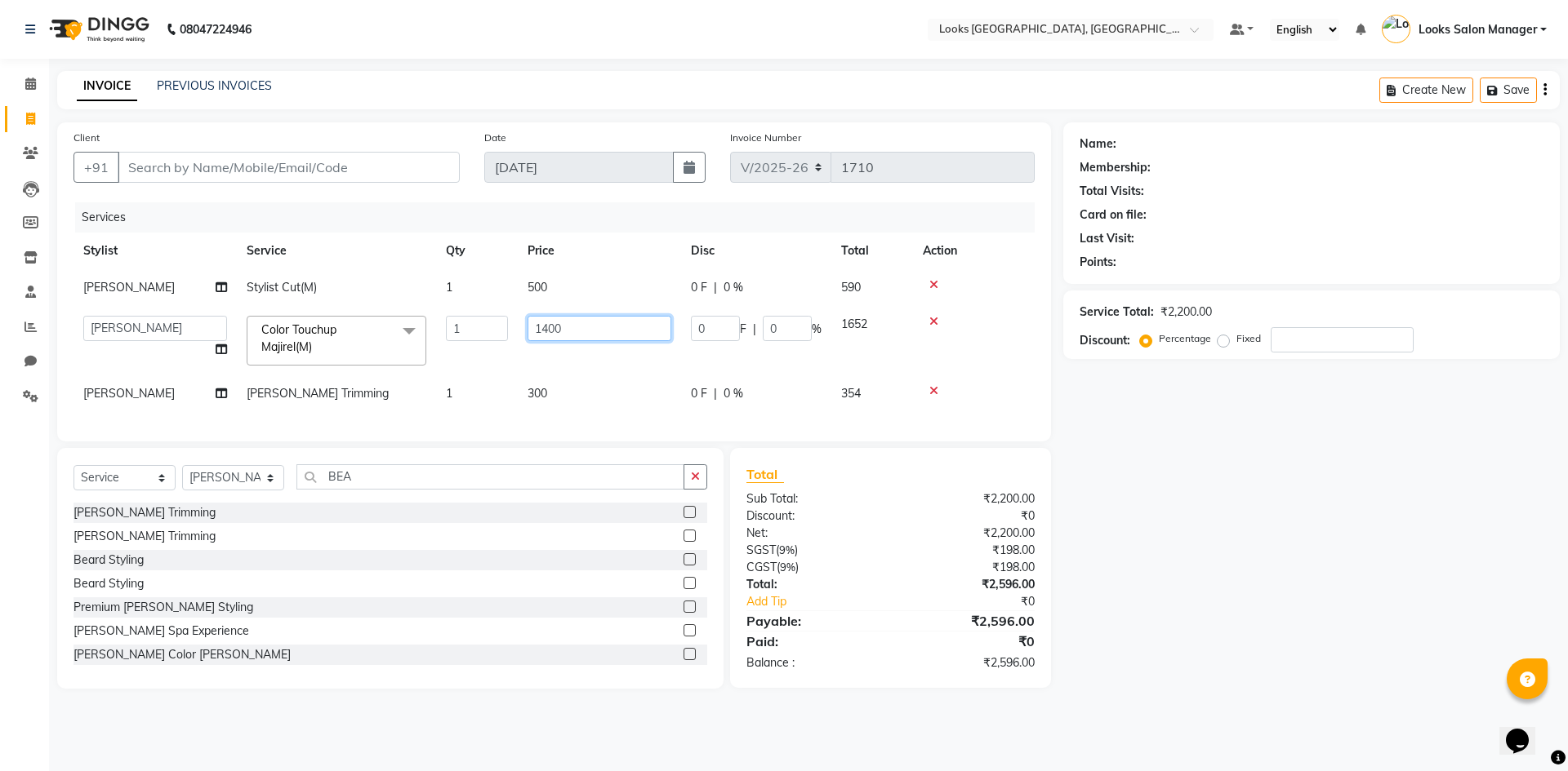
click at [555, 354] on td "1400" at bounding box center [599, 340] width 163 height 70
drag, startPoint x: 551, startPoint y: 332, endPoint x: 540, endPoint y: 333, distance: 11.0
click at [540, 333] on input "1400" at bounding box center [599, 328] width 144 height 25
type input "1200"
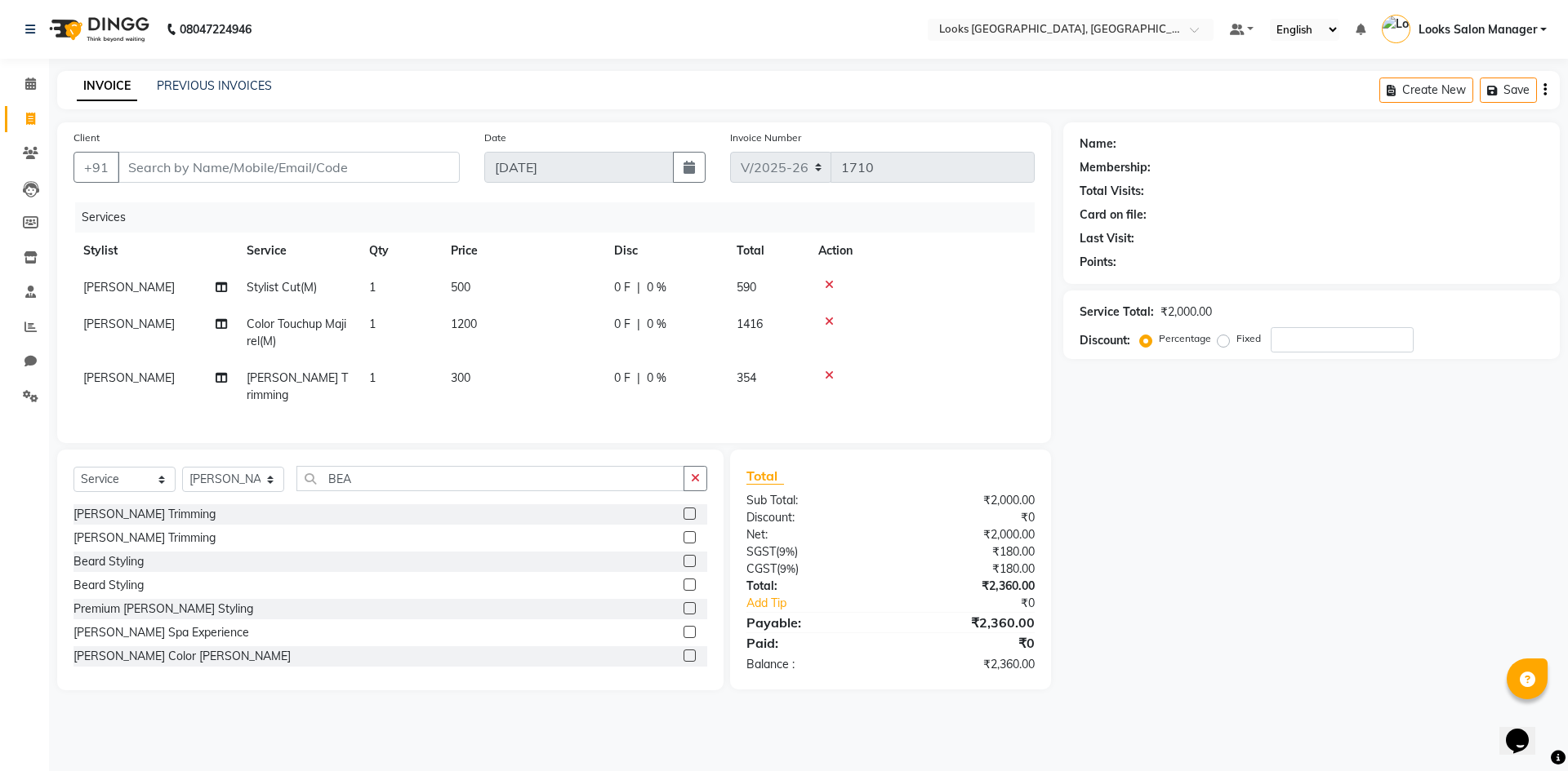
click at [542, 390] on td "300" at bounding box center [522, 387] width 163 height 54
select select "25215"
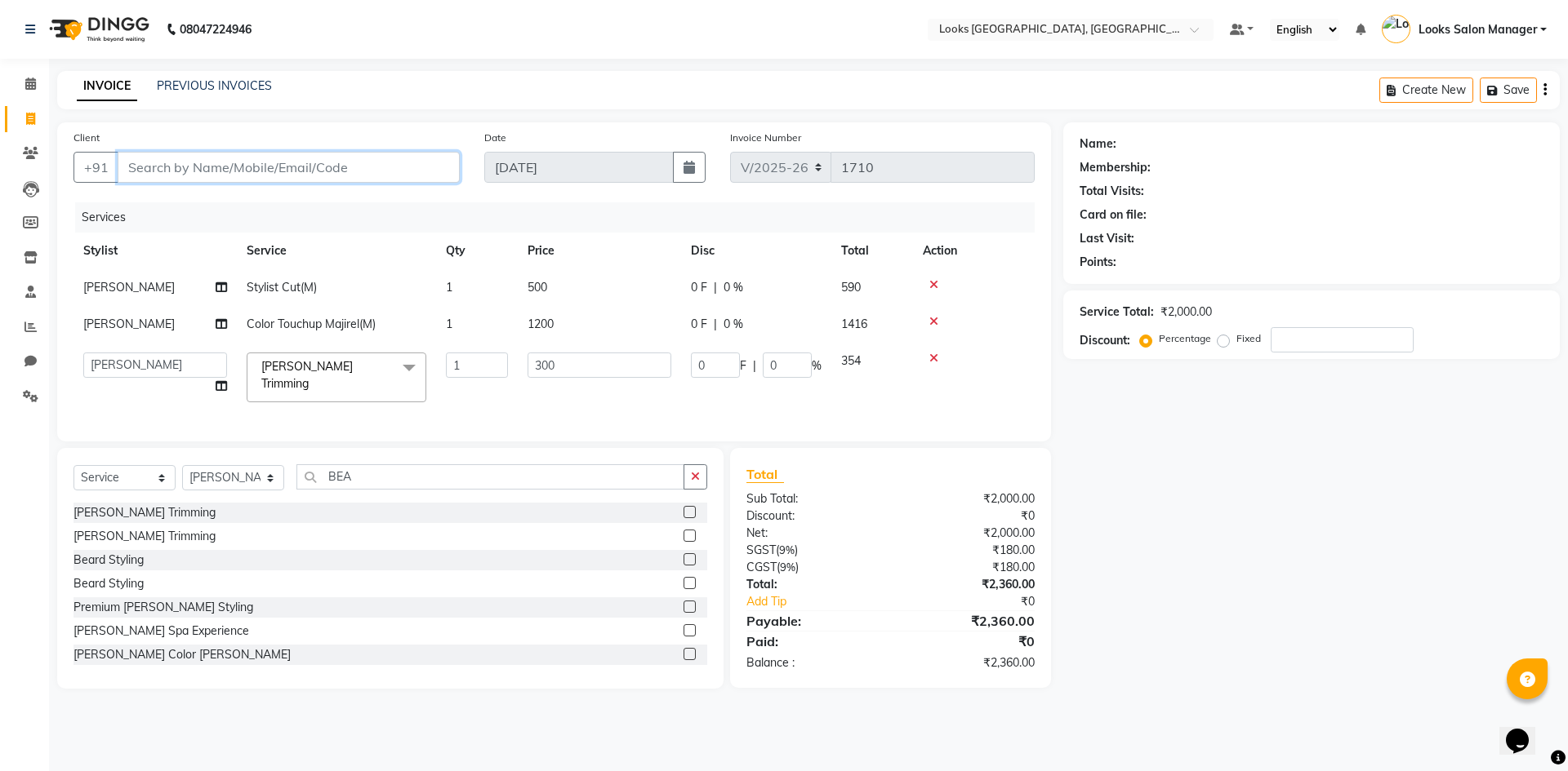
click at [212, 154] on input "Client" at bounding box center [289, 167] width 342 height 31
type input "L"
type input "0"
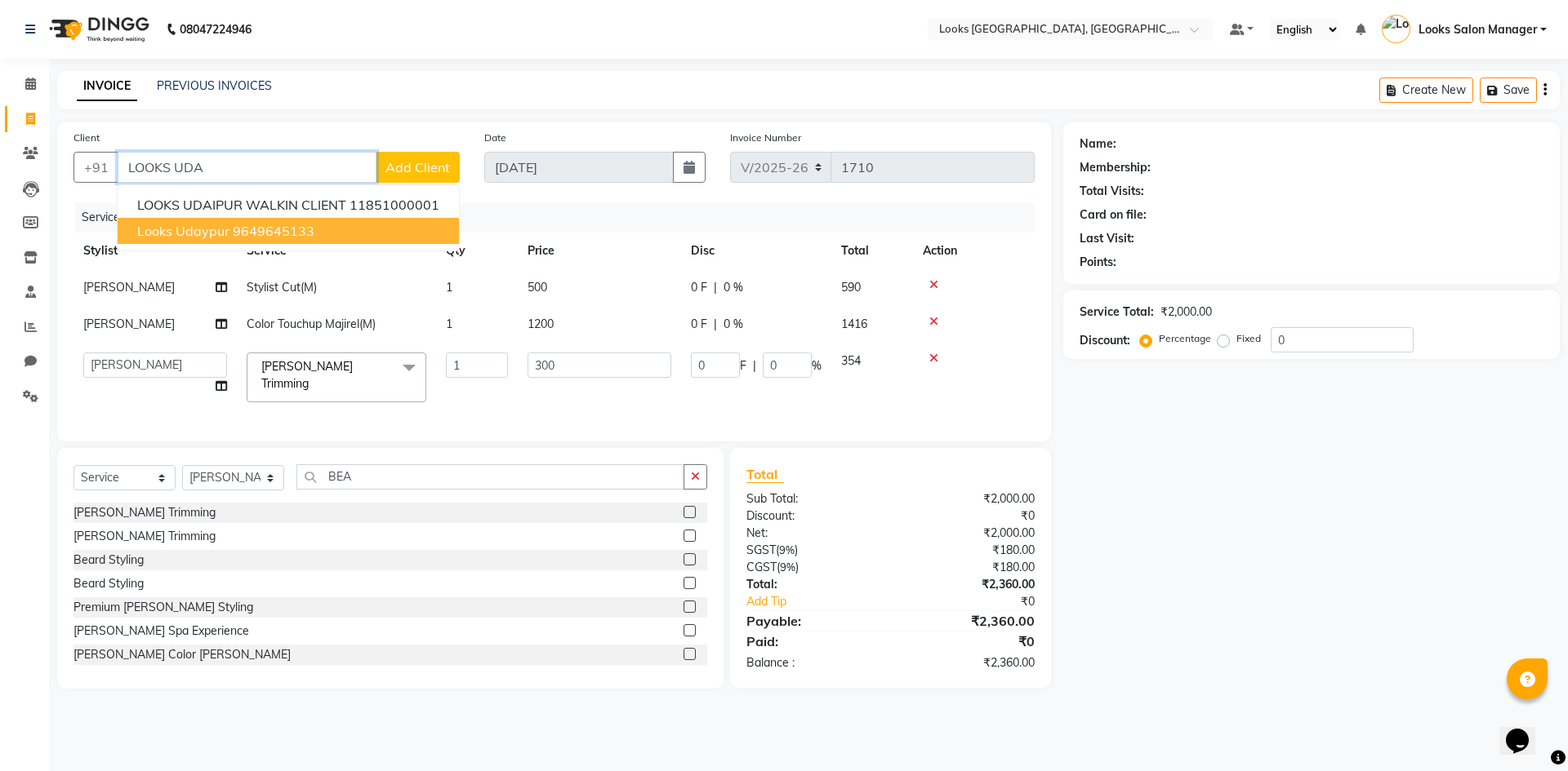
click at [187, 236] on span "looks udaypur" at bounding box center [183, 231] width 93 height 16
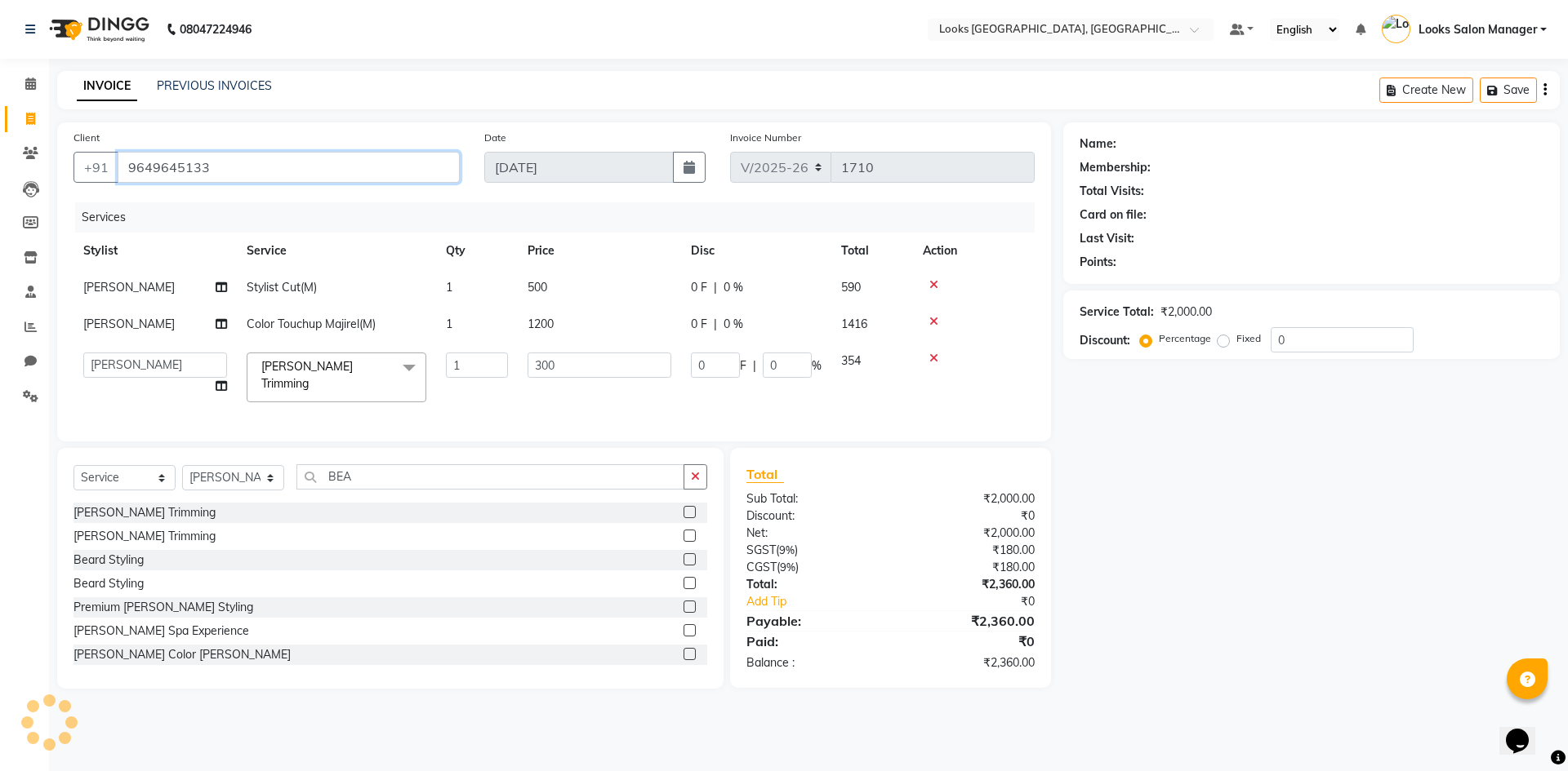
type input "9649645133"
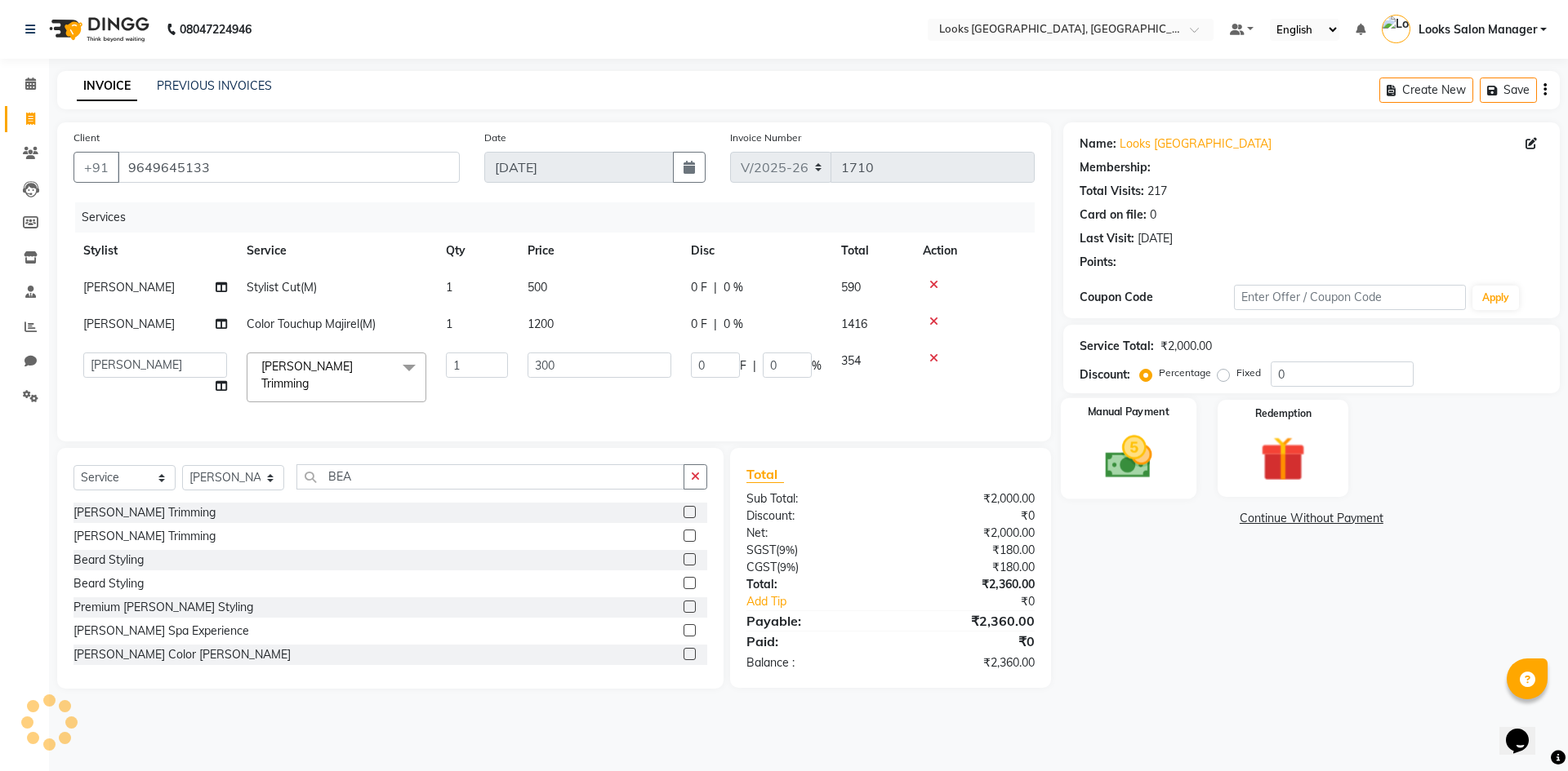
select select "1: Object"
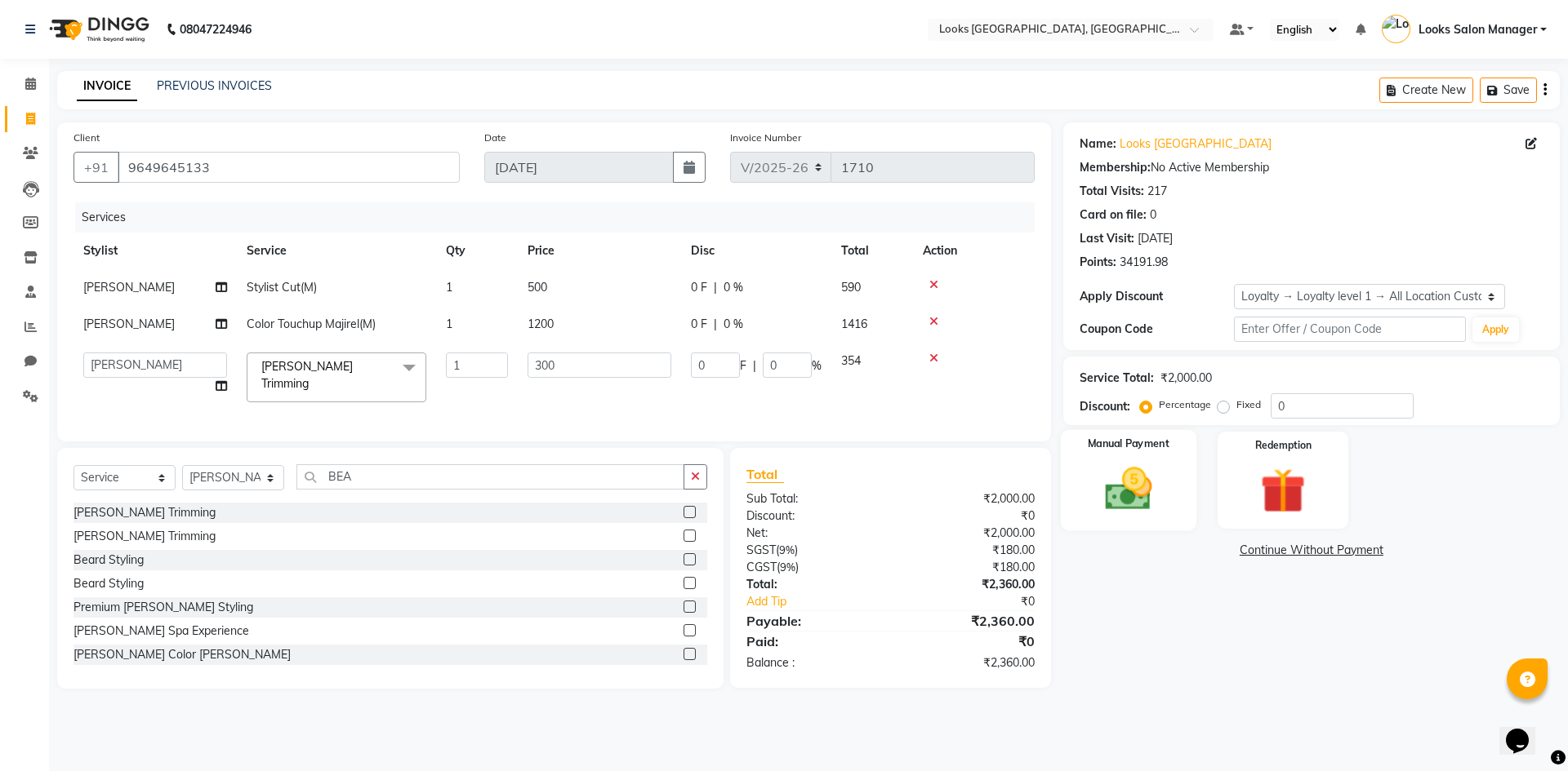
click at [1159, 463] on img at bounding box center [1127, 489] width 76 height 54
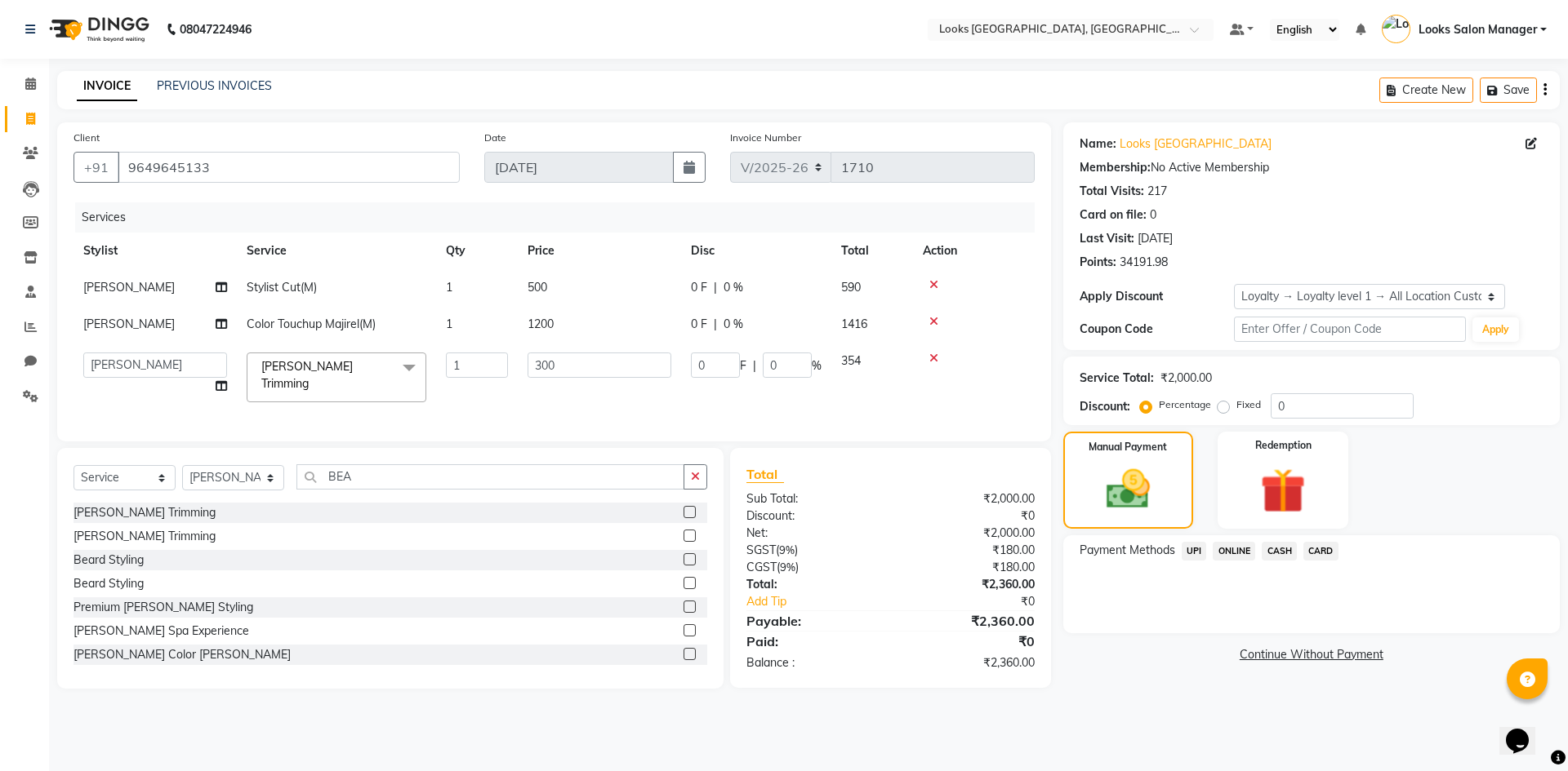
click at [1277, 549] on span "CASH" at bounding box center [1279, 551] width 35 height 19
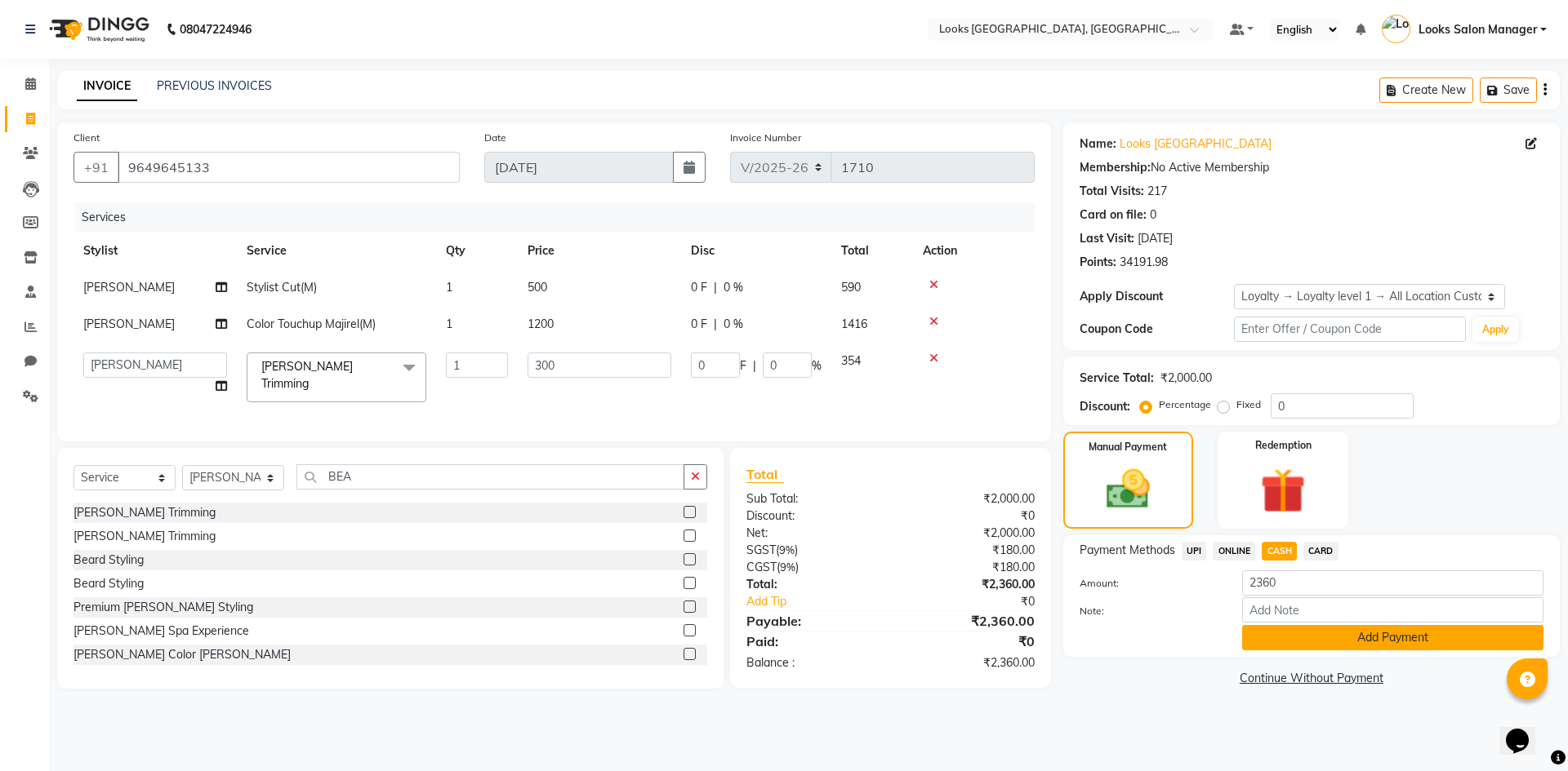
click at [1264, 629] on button "Add Payment" at bounding box center [1393, 638] width 301 height 25
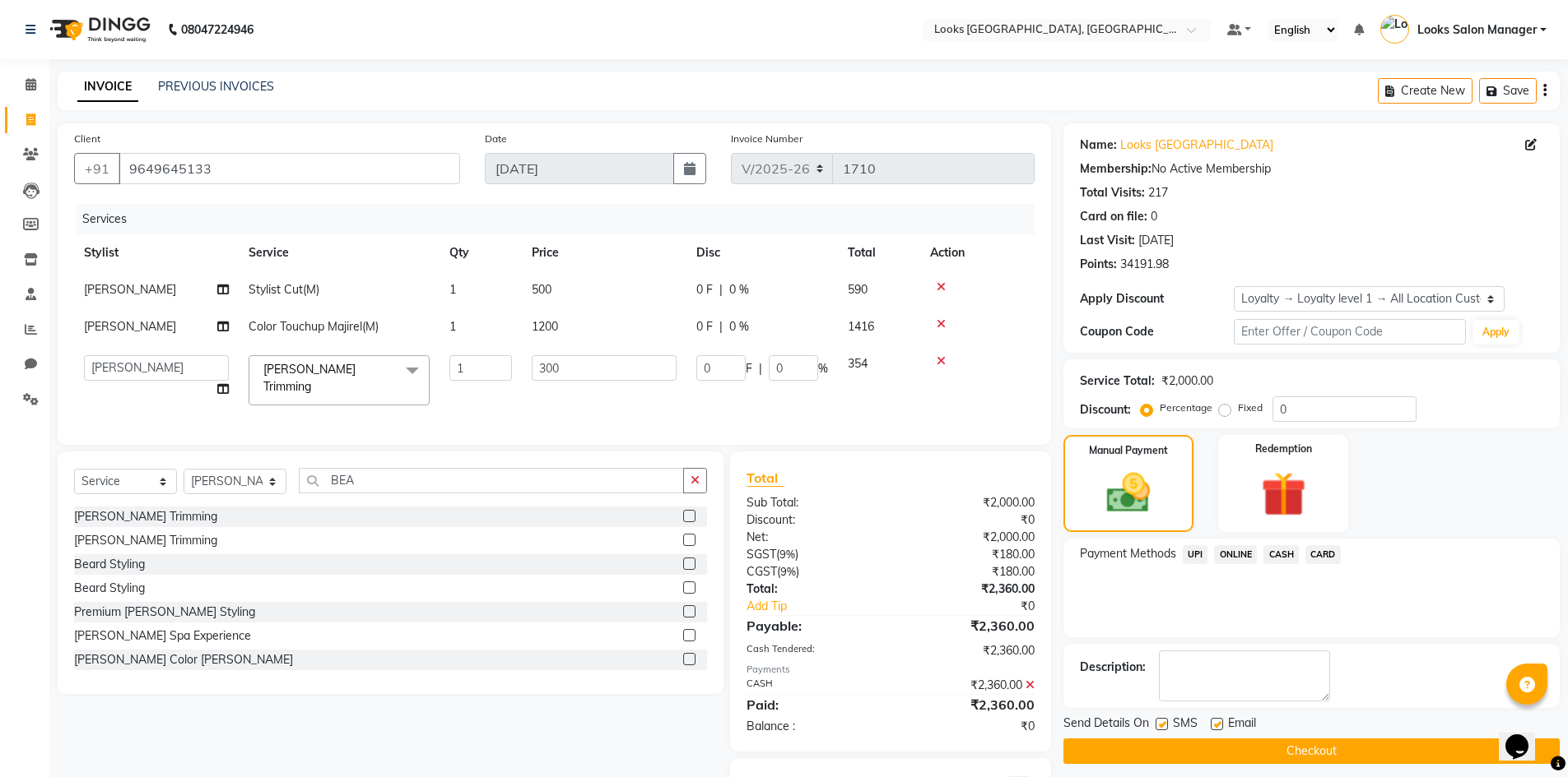
click at [1157, 723] on label at bounding box center [1161, 724] width 12 height 12
click at [1157, 723] on input "checkbox" at bounding box center [1160, 725] width 11 height 11
checkbox input "false"
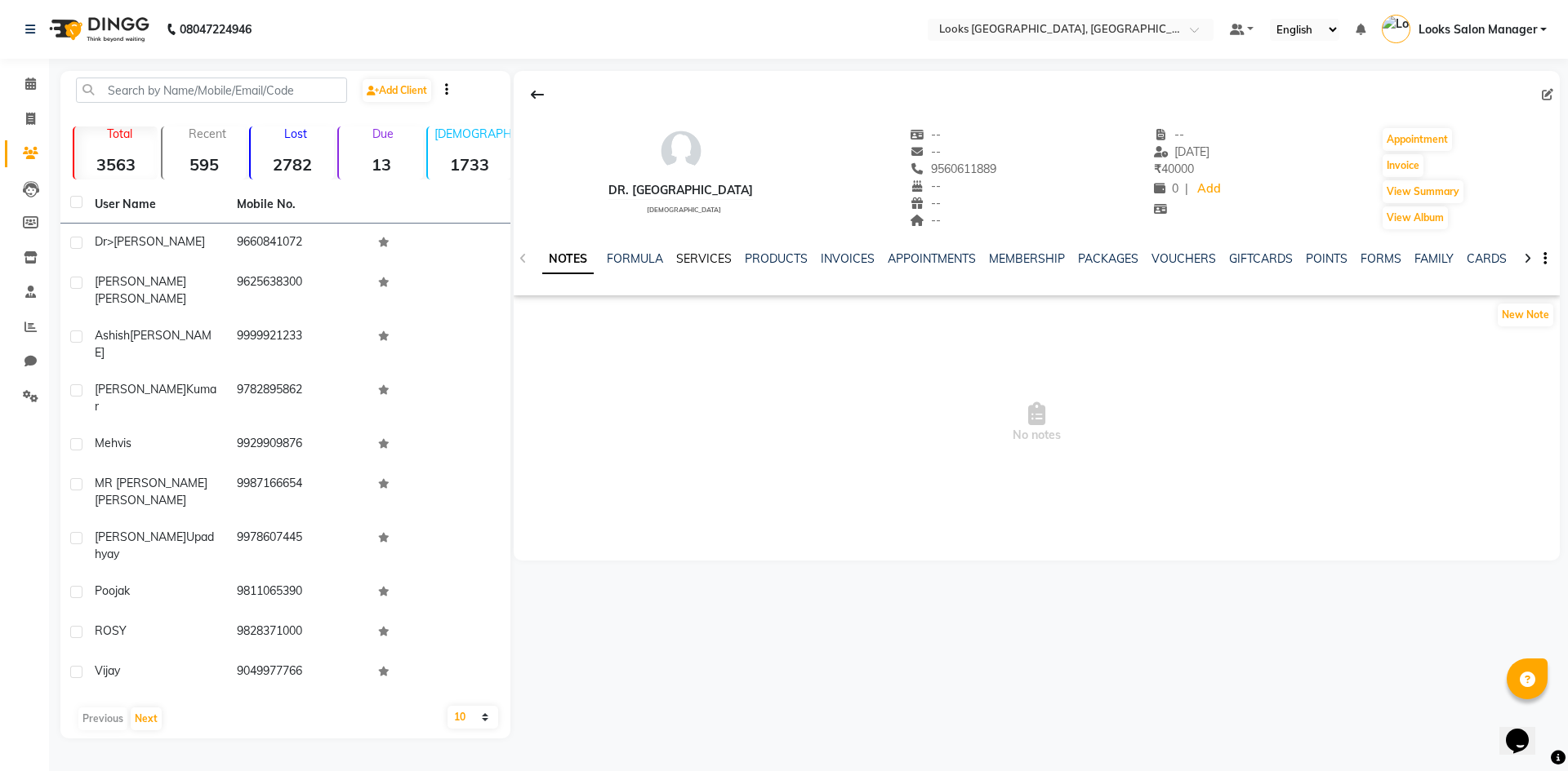
click at [703, 257] on link "SERVICES" at bounding box center [704, 259] width 56 height 15
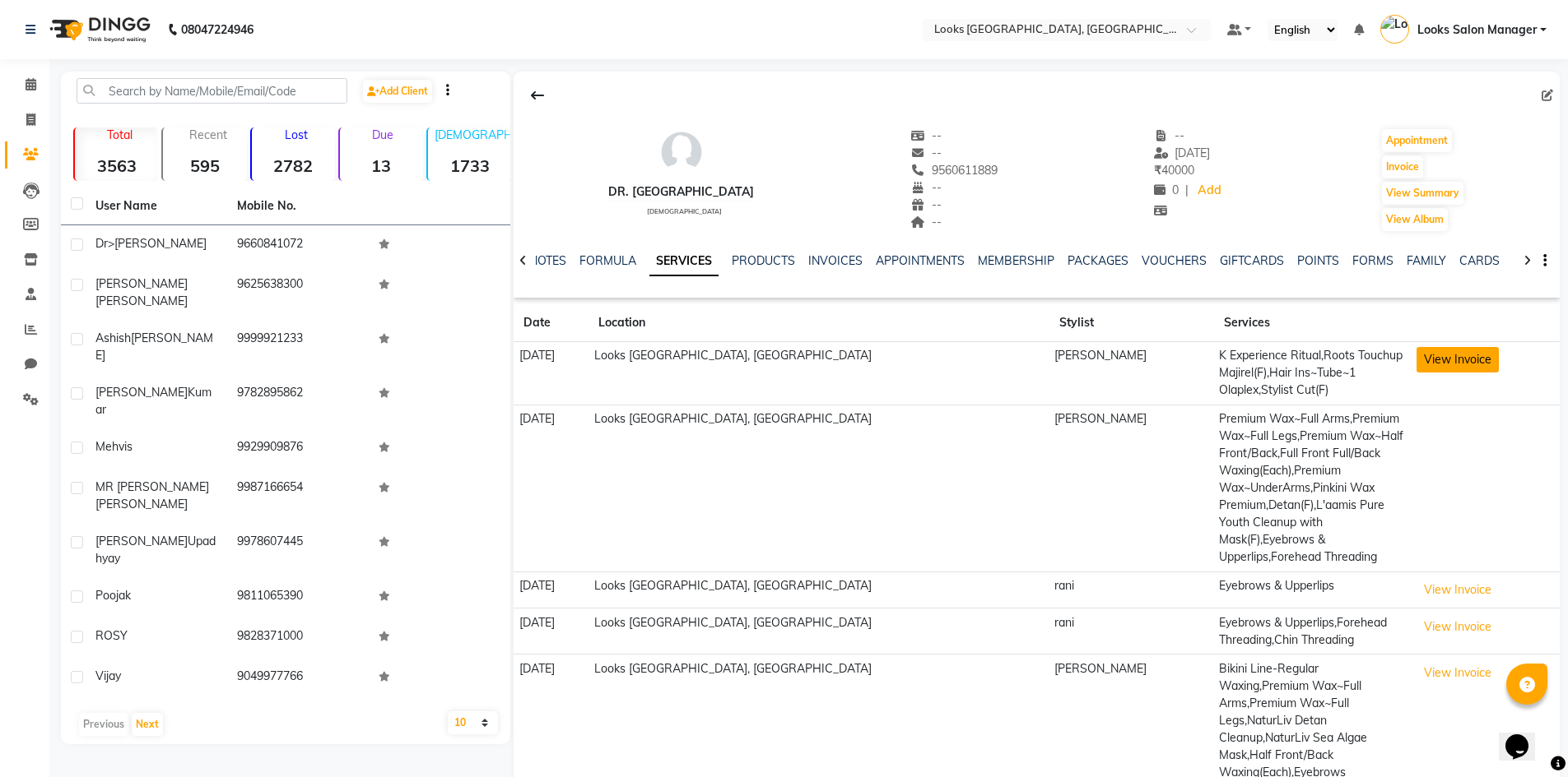
click at [1416, 363] on button "View Invoice" at bounding box center [1457, 360] width 83 height 26
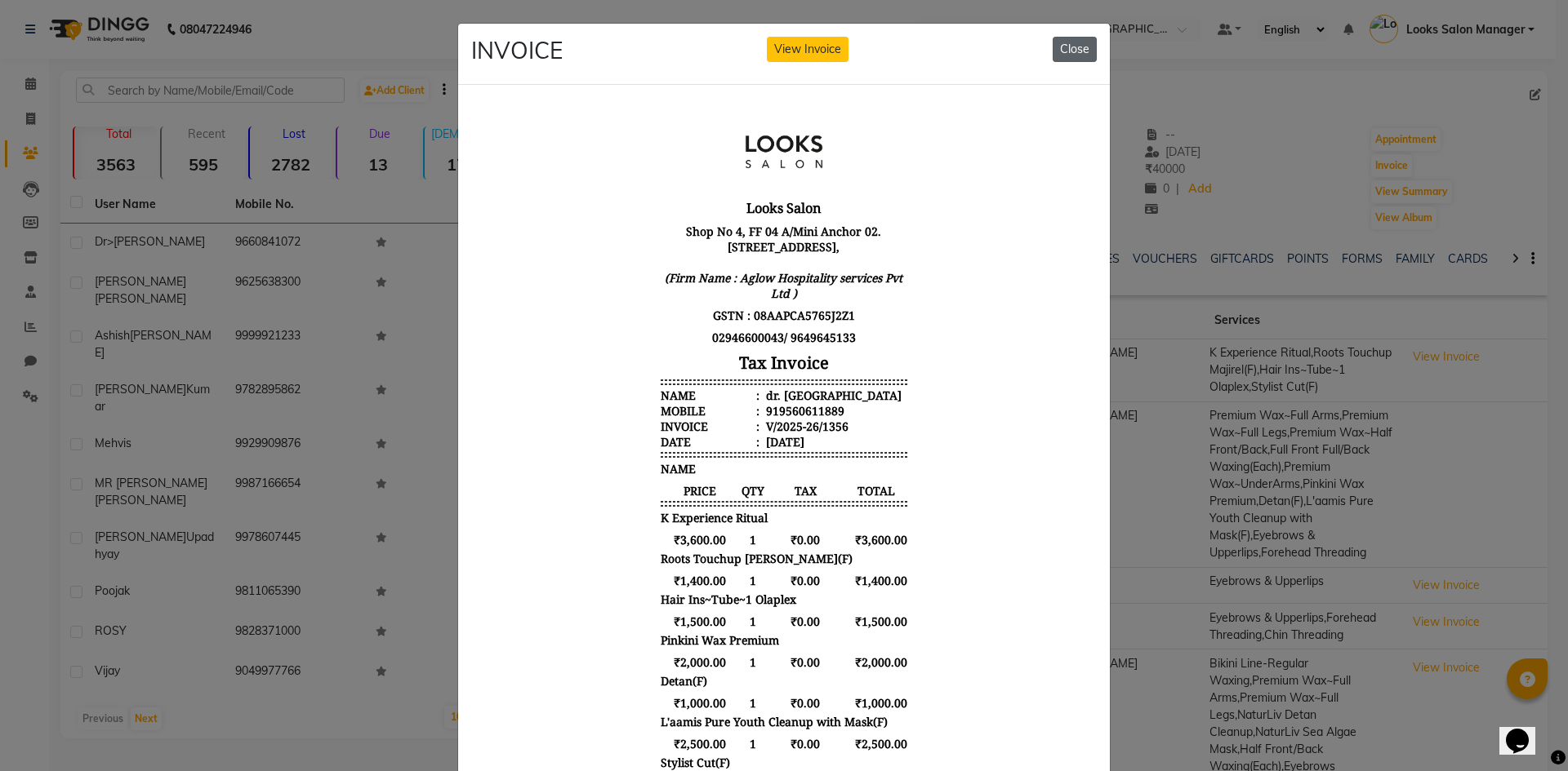
click at [1056, 46] on button "Close" at bounding box center [1074, 49] width 44 height 25
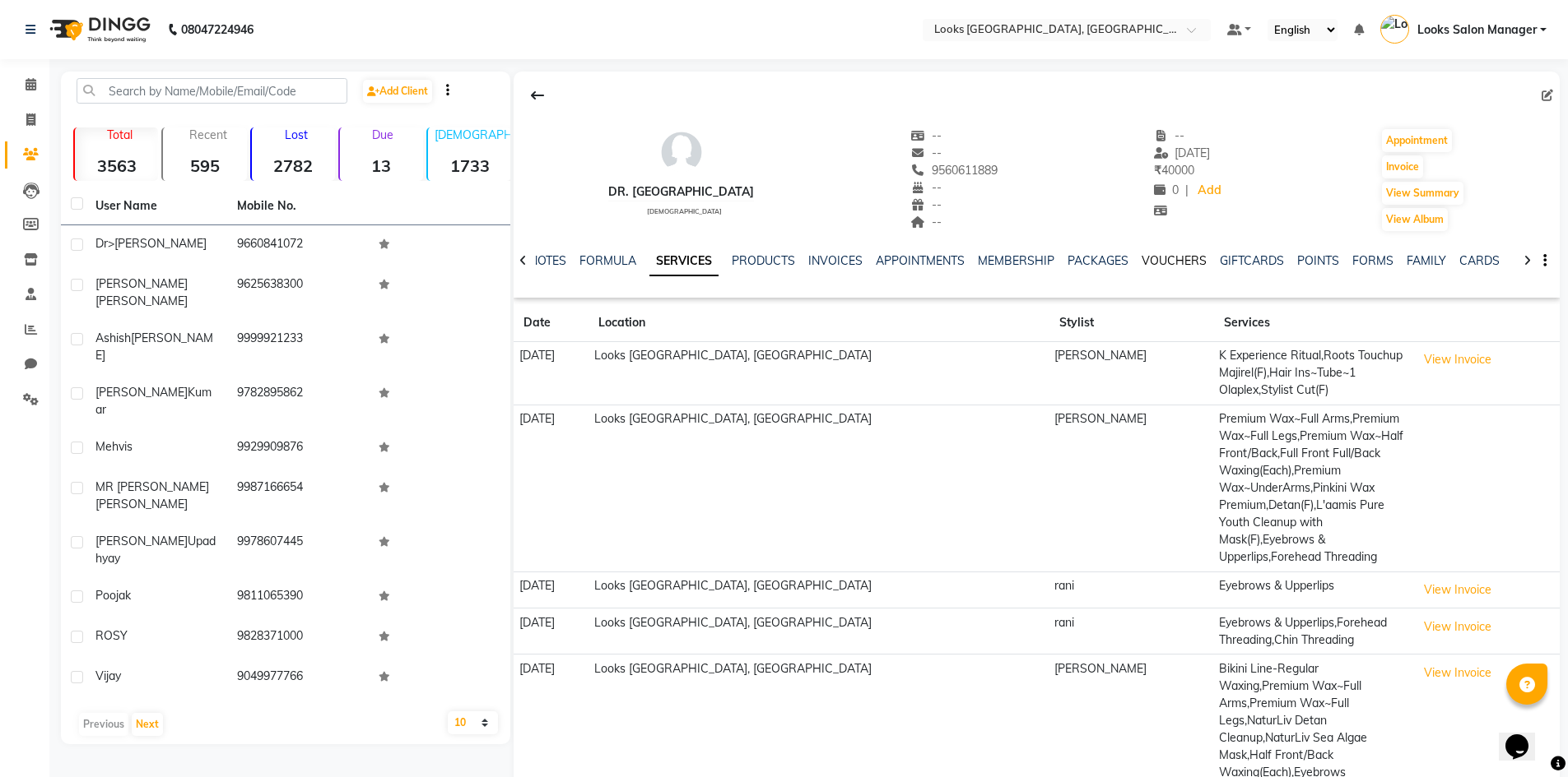
click at [1141, 258] on link "VOUCHERS" at bounding box center [1174, 261] width 65 height 15
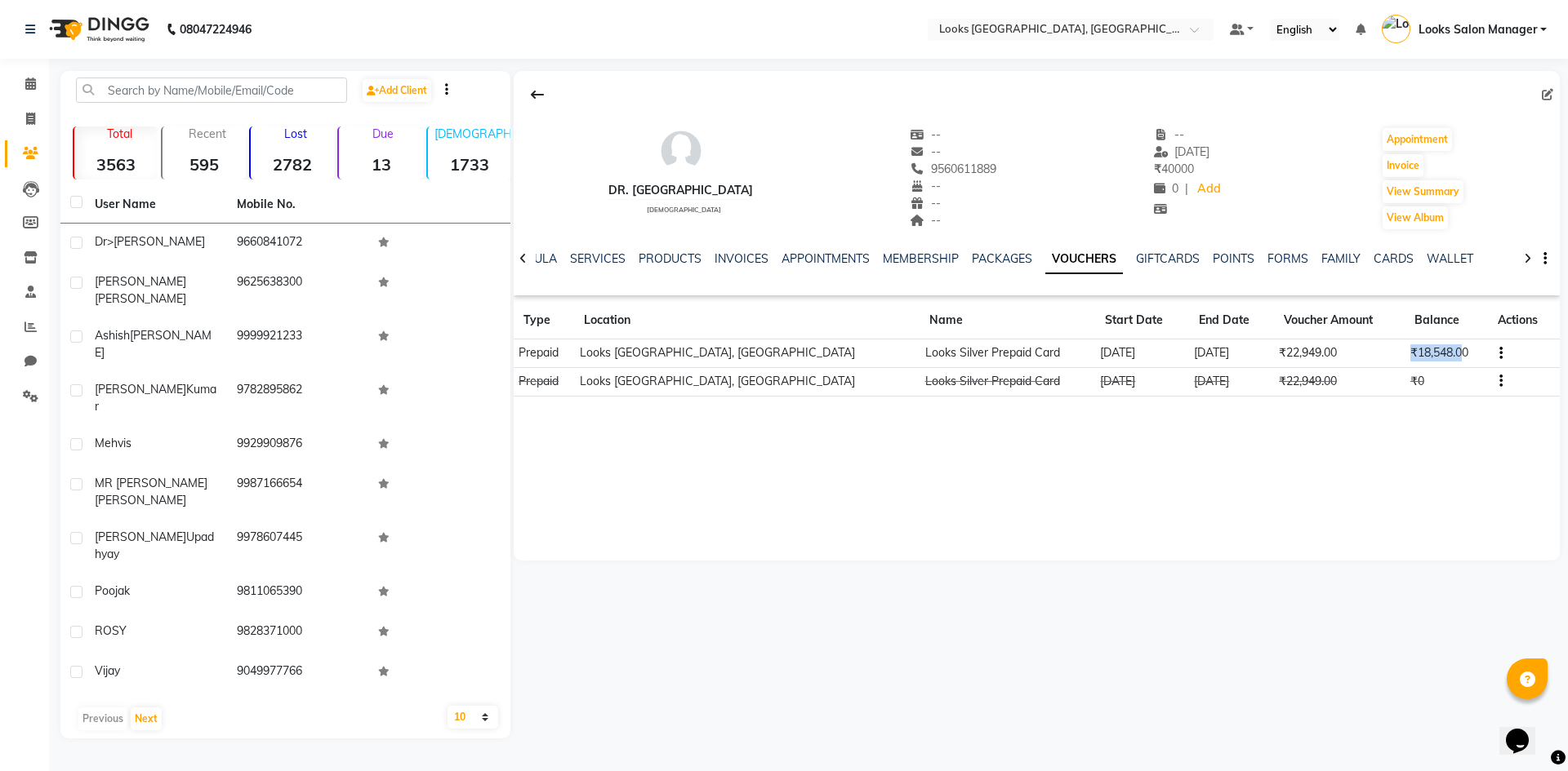
drag, startPoint x: 1392, startPoint y: 351, endPoint x: 1445, endPoint y: 347, distance: 53.2
click at [1445, 347] on td "₹18,548.00" at bounding box center [1445, 354] width 83 height 29
click at [1438, 407] on div "dr. drishti [DEMOGRAPHIC_DATA] -- -- 9560611889 -- -- -- -- [DATE] ₹ 40000 0 | …" at bounding box center [1036, 241] width 1046 height 339
drag, startPoint x: 1390, startPoint y: 350, endPoint x: 1466, endPoint y: 349, distance: 76.0
click at [1466, 349] on td "₹18,548.00" at bounding box center [1445, 354] width 83 height 29
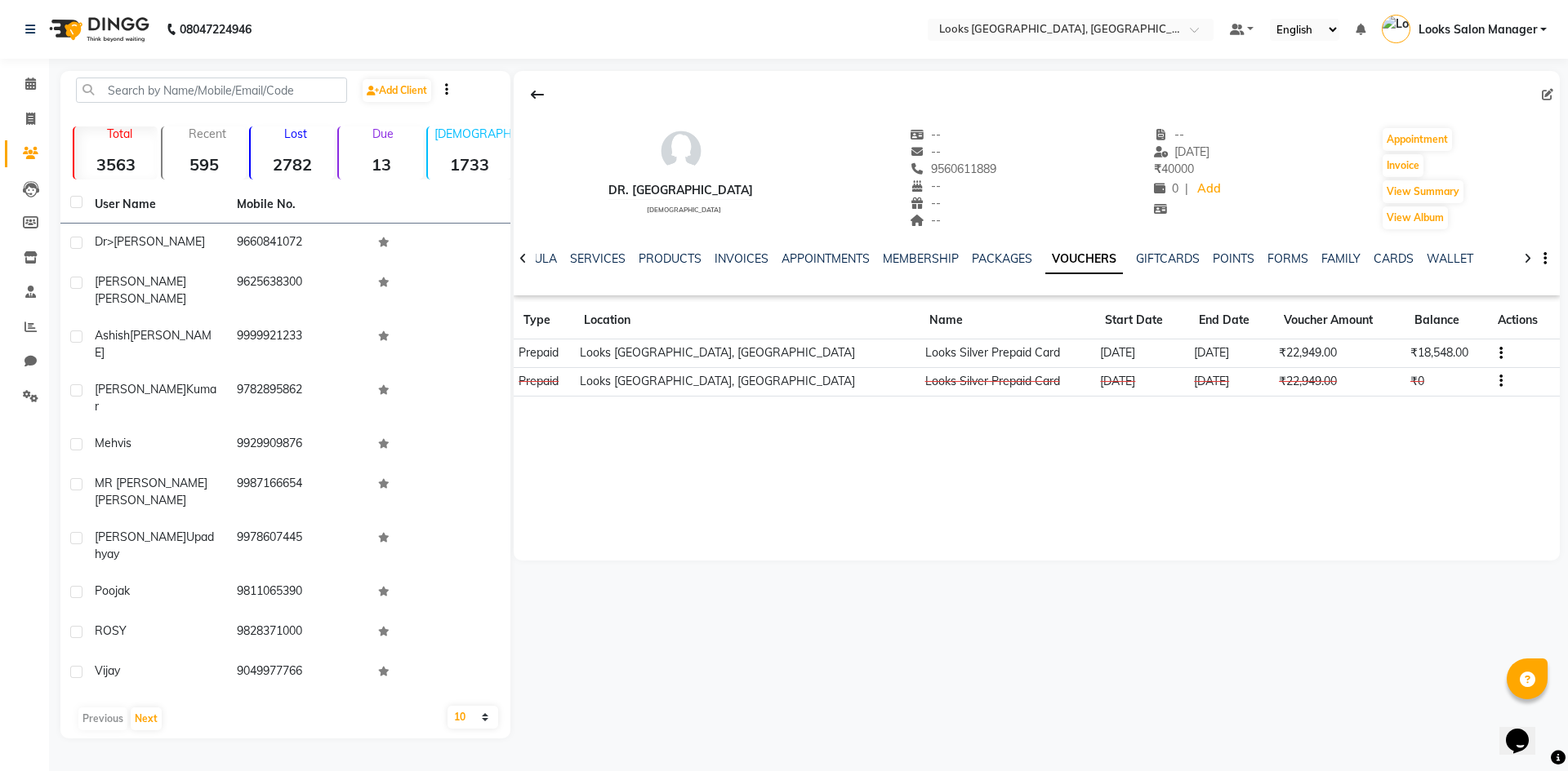
click at [1426, 441] on div "dr. drishti [DEMOGRAPHIC_DATA] -- -- 9560611889 -- -- -- -- [DATE] ₹ 40000 0 | …" at bounding box center [1036, 316] width 1046 height 489
drag, startPoint x: 1391, startPoint y: 349, endPoint x: 1457, endPoint y: 348, distance: 66.0
click at [1457, 348] on td "₹18,548.00" at bounding box center [1445, 354] width 83 height 29
click at [1427, 435] on div "dr. drishti [DEMOGRAPHIC_DATA] -- -- 9560611889 -- -- -- -- [DATE] ₹ 40000 0 | …" at bounding box center [1036, 316] width 1046 height 489
drag, startPoint x: 1239, startPoint y: 351, endPoint x: 1304, endPoint y: 353, distance: 65.0
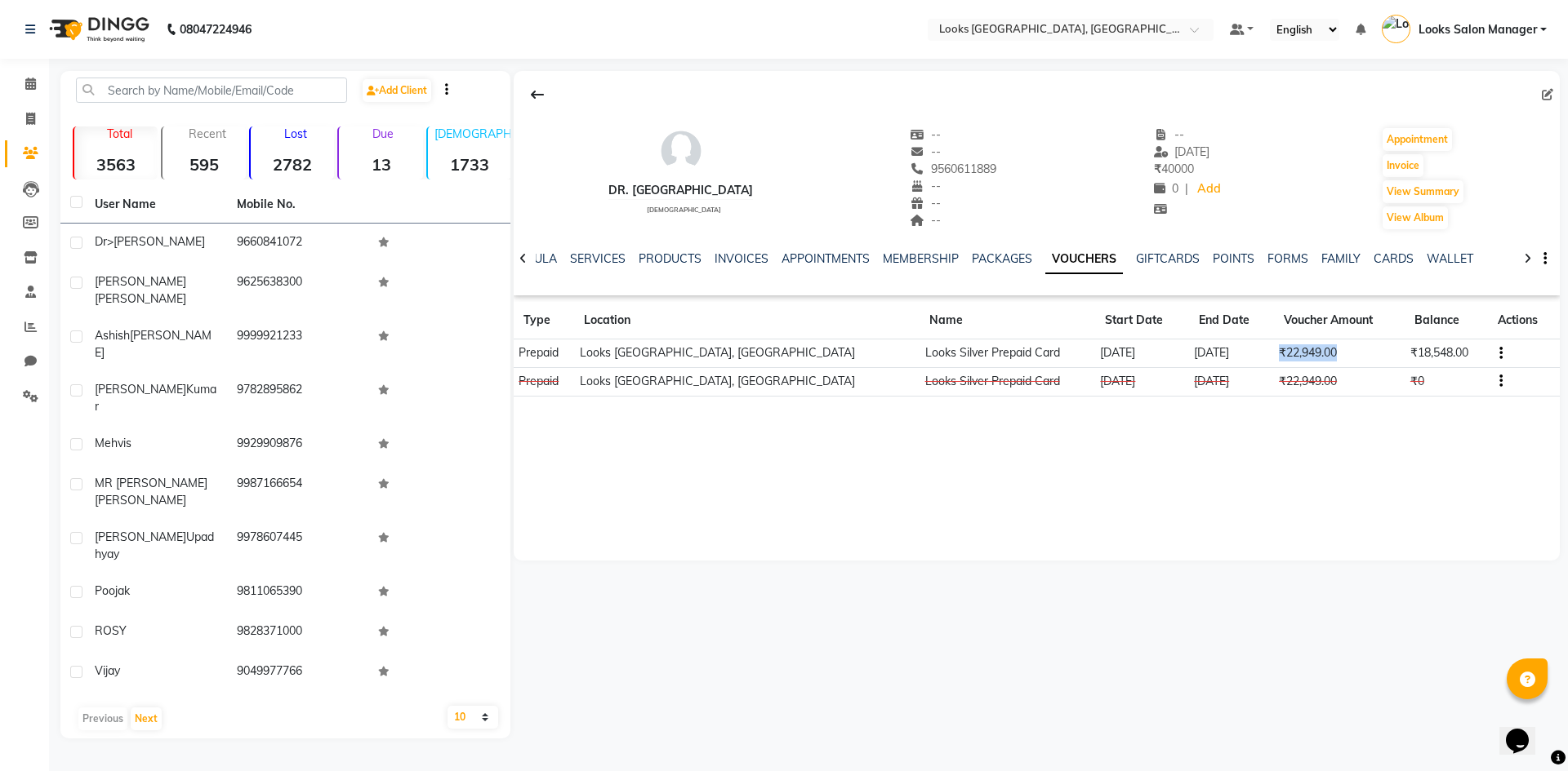
click at [1304, 353] on td "₹22,949.00" at bounding box center [1340, 354] width 132 height 29
click at [1271, 449] on div "dr. drishti [DEMOGRAPHIC_DATA] -- -- 9560611889 -- -- -- -- [DATE] ₹ 40000 0 | …" at bounding box center [1036, 316] width 1046 height 489
click at [29, 115] on icon at bounding box center [30, 119] width 9 height 12
select select "4460"
select select "service"
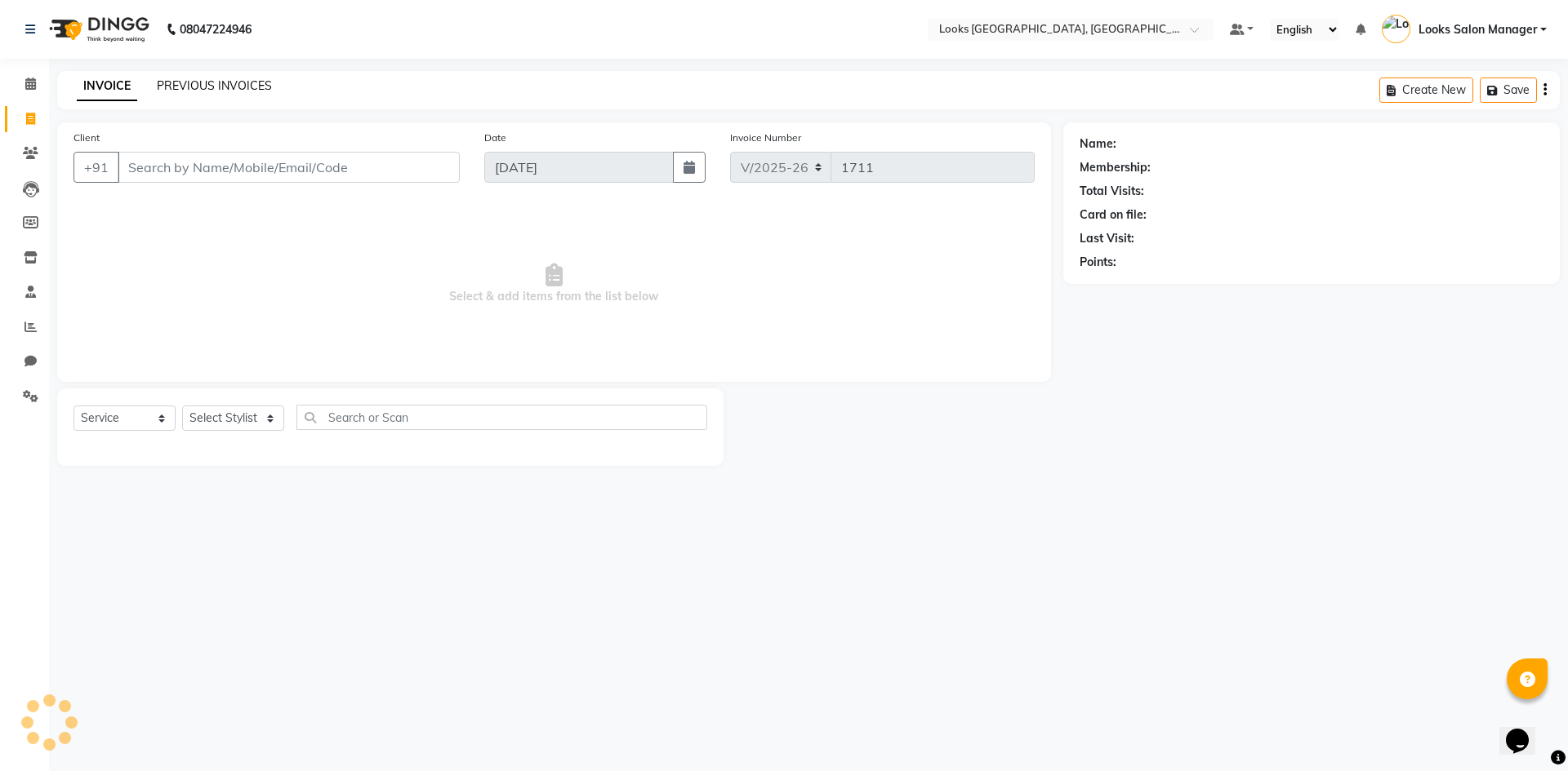
click at [248, 88] on link "PREVIOUS INVOICES" at bounding box center [214, 86] width 115 height 15
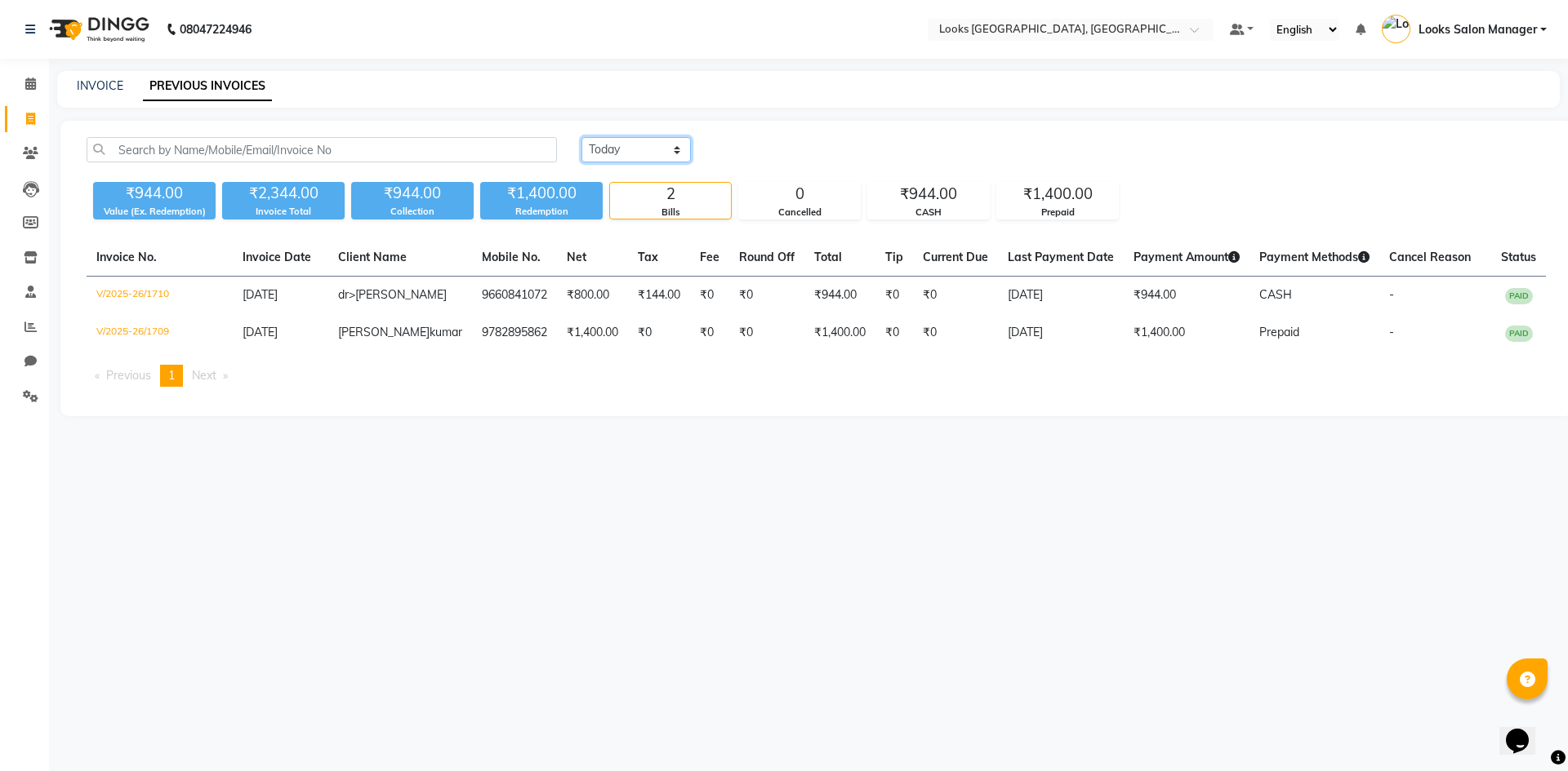
click at [680, 153] on select "[DATE] [DATE] Custom Range" at bounding box center [636, 150] width 110 height 25
select select "range"
click at [581, 138] on select "[DATE] [DATE] Custom Range" at bounding box center [636, 150] width 110 height 25
click at [776, 160] on input "[DATE]" at bounding box center [770, 151] width 115 height 23
select select "9"
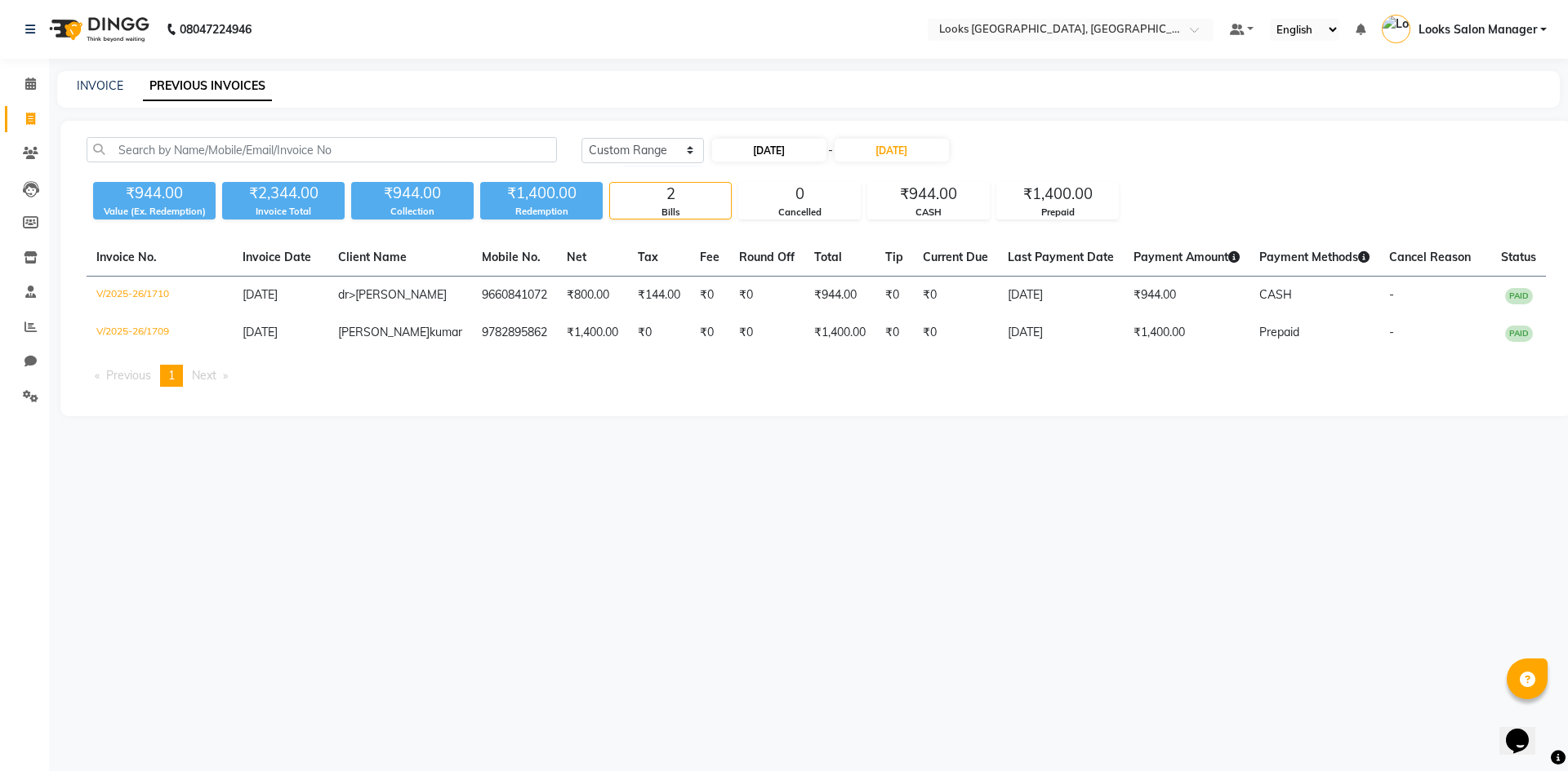
select select "2025"
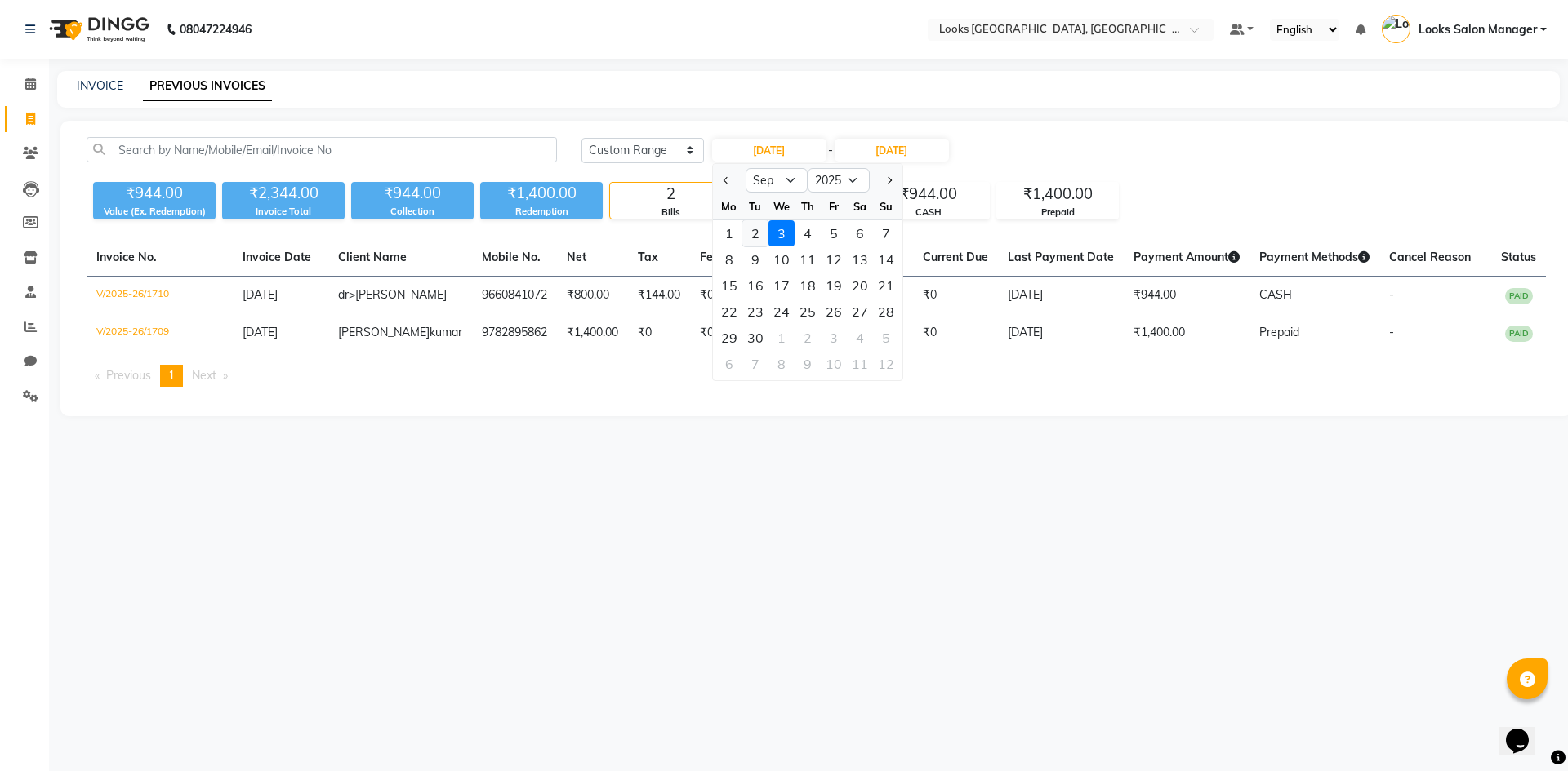
click at [757, 227] on div "2" at bounding box center [755, 233] width 26 height 26
type input "02-09-2025"
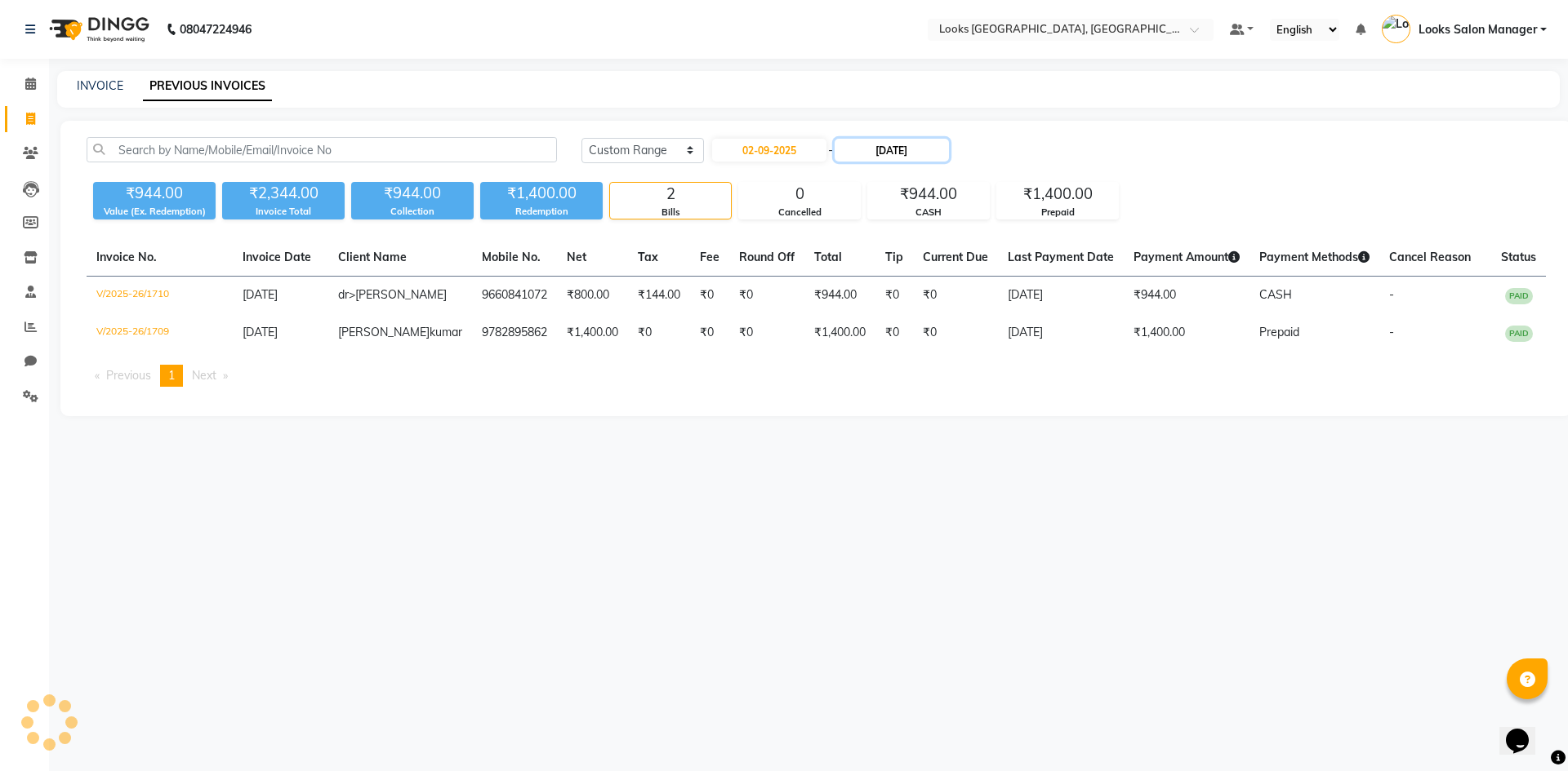
click at [882, 152] on input "[DATE]" at bounding box center [892, 151] width 115 height 23
click at [884, 240] on div "2" at bounding box center [888, 233] width 26 height 26
type input "02-09-2025"
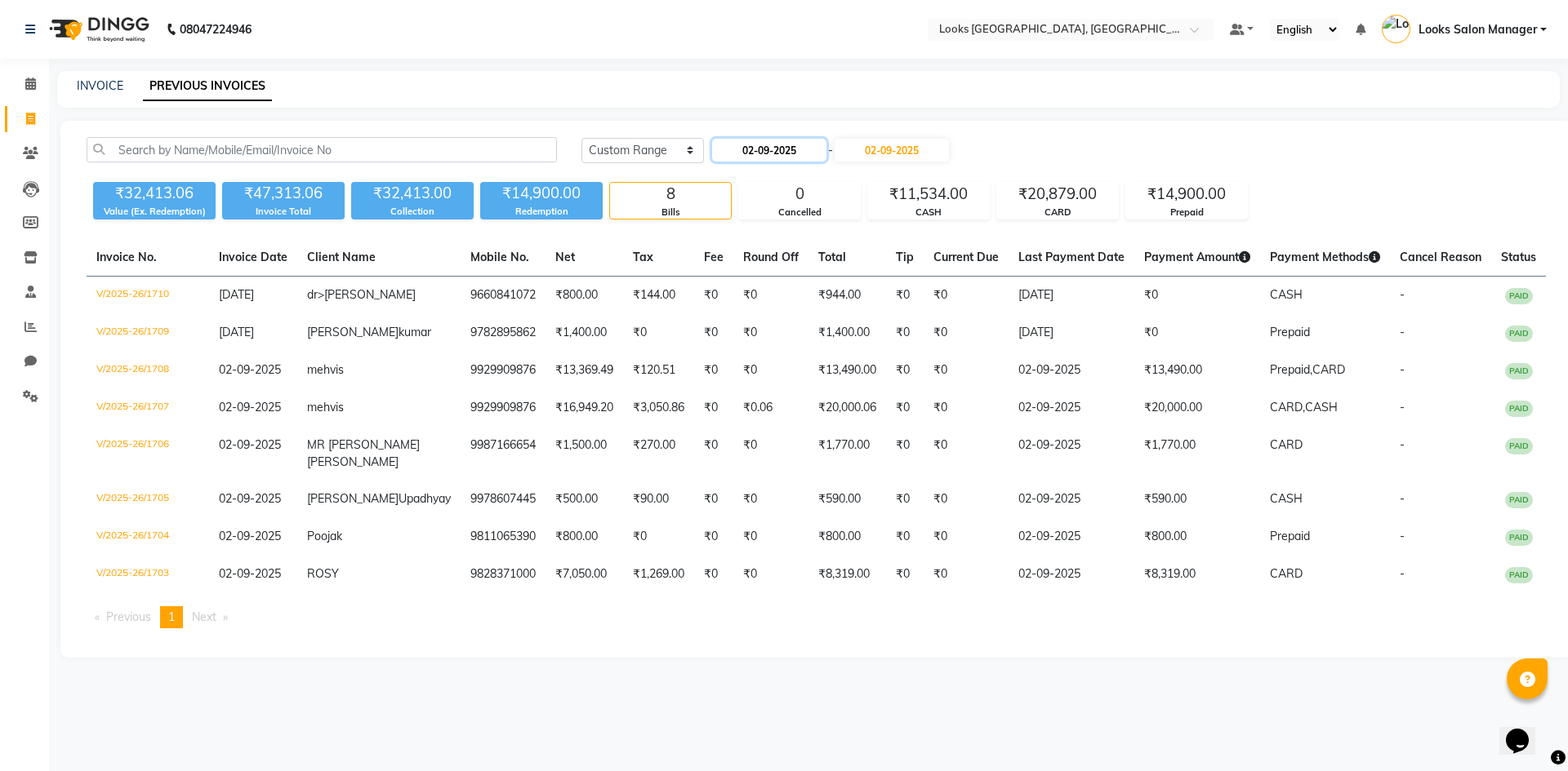
click at [783, 156] on input "02-09-2025" at bounding box center [770, 151] width 115 height 23
select select "9"
select select "2025"
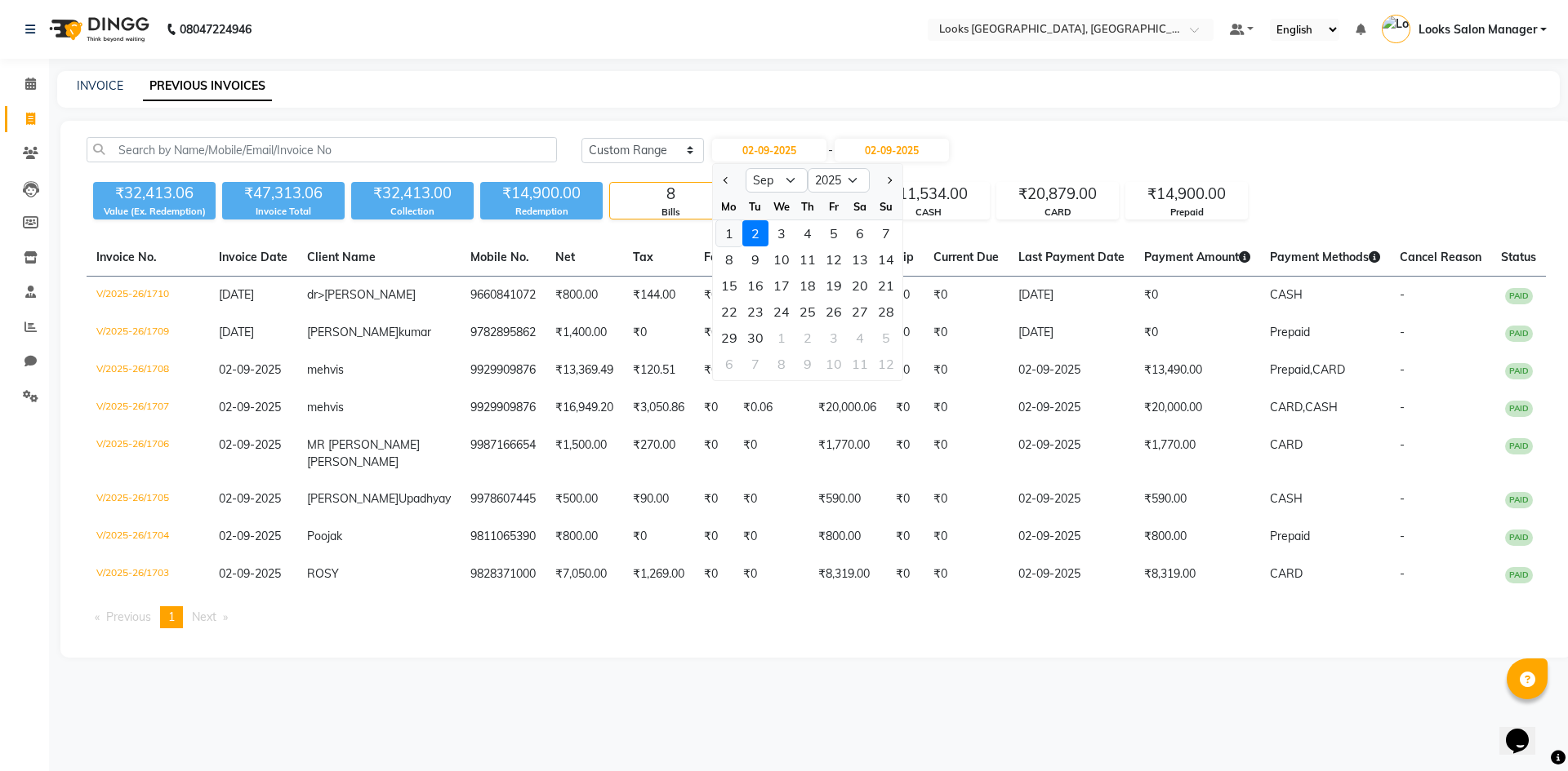
click at [726, 232] on div "1" at bounding box center [730, 233] width 26 height 26
type input "[DATE]"
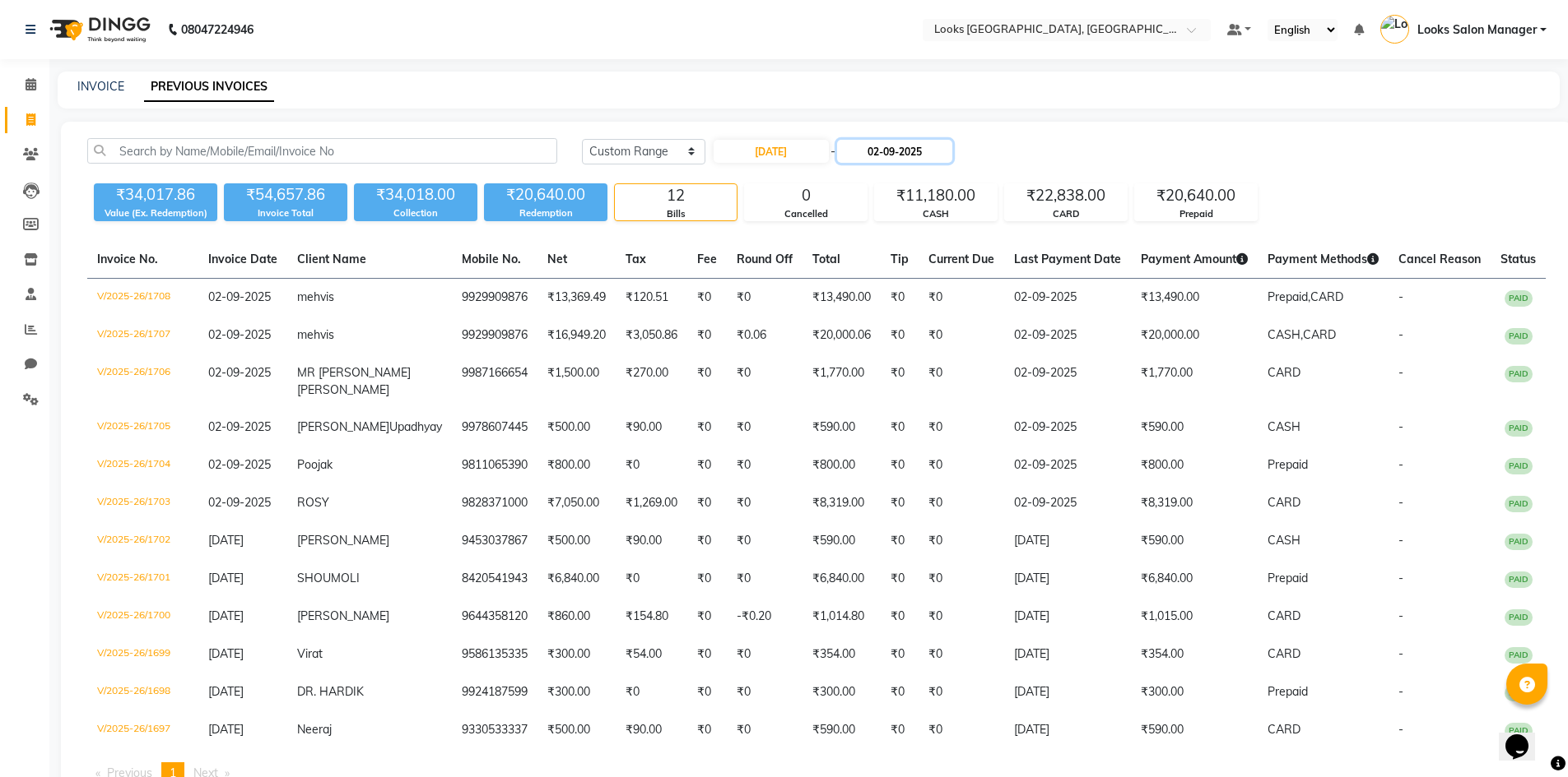
click at [874, 156] on input "02-09-2025" at bounding box center [895, 152] width 116 height 23
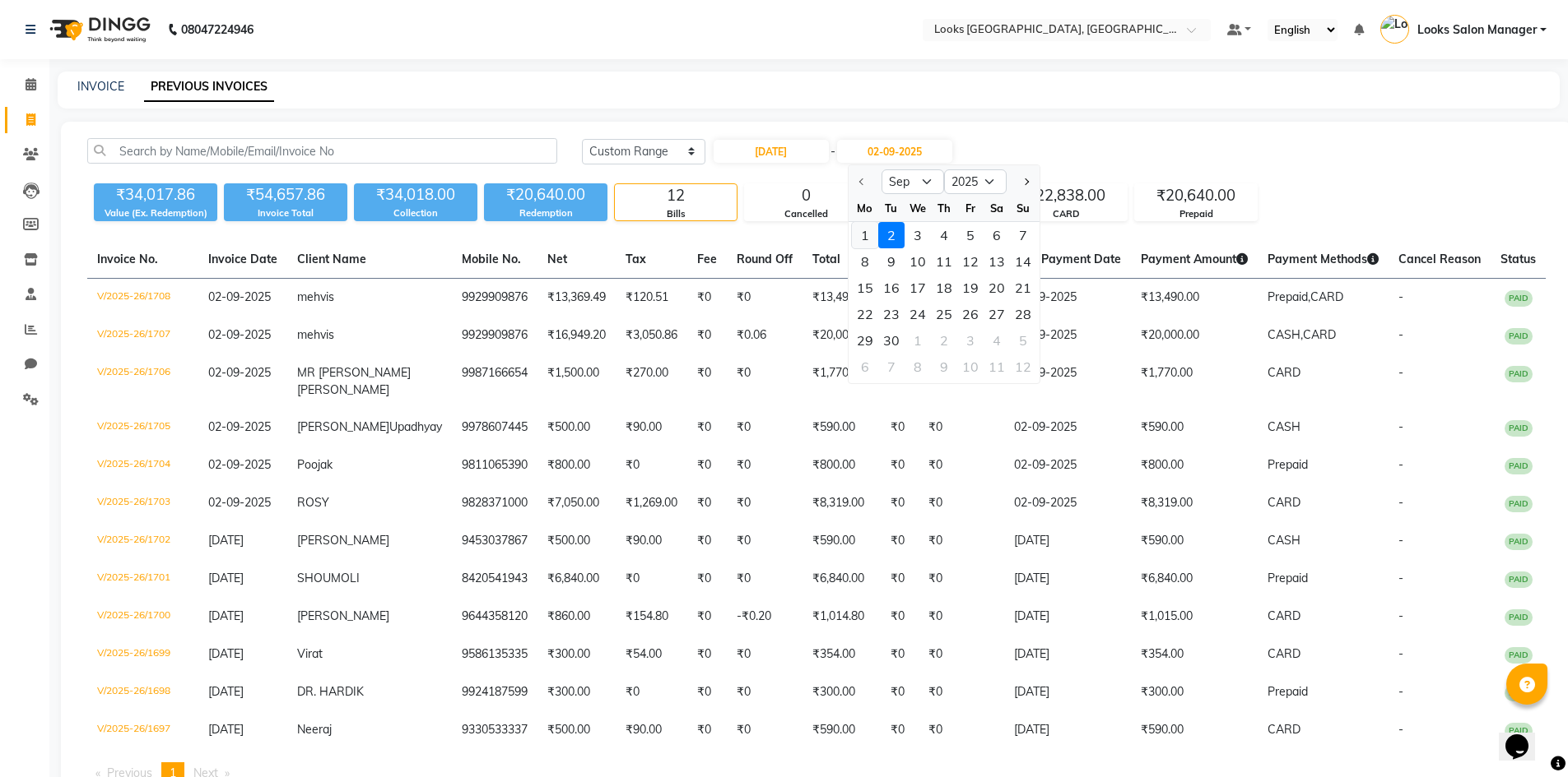
click at [862, 242] on div "1" at bounding box center [865, 235] width 26 height 26
type input "[DATE]"
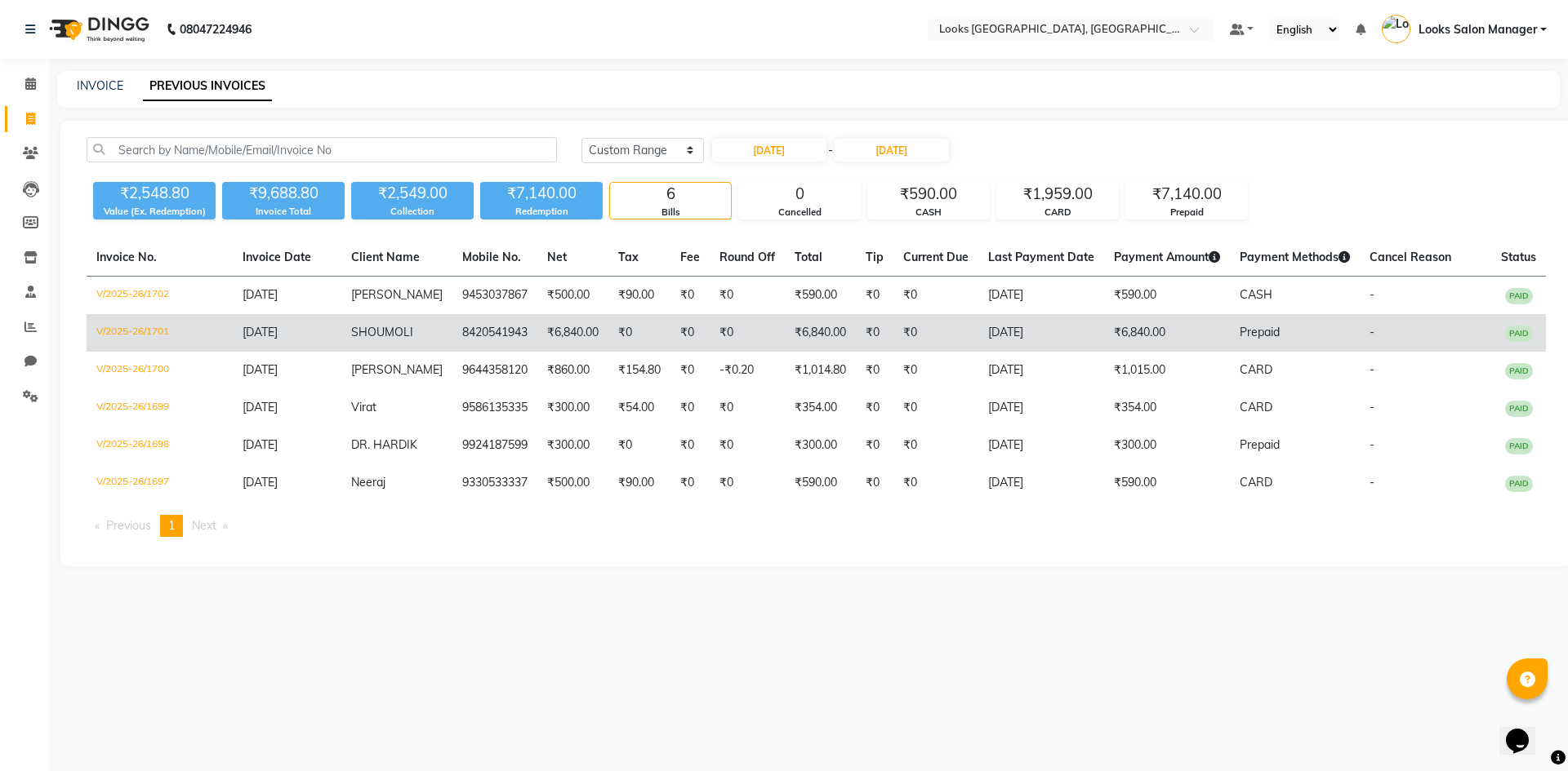
click at [452, 331] on td "8420541943" at bounding box center [495, 333] width 85 height 38
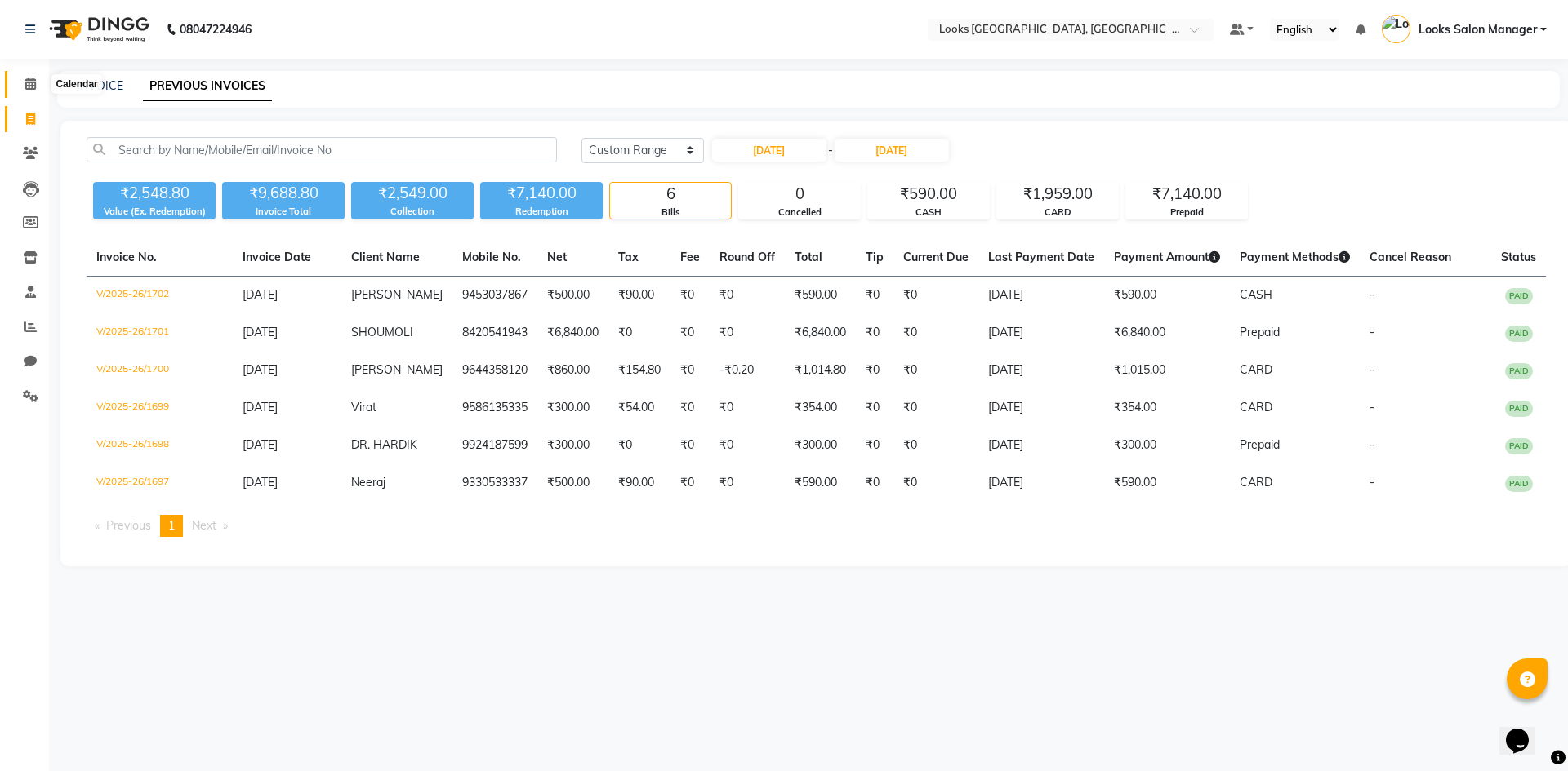
click at [22, 83] on span at bounding box center [30, 84] width 29 height 19
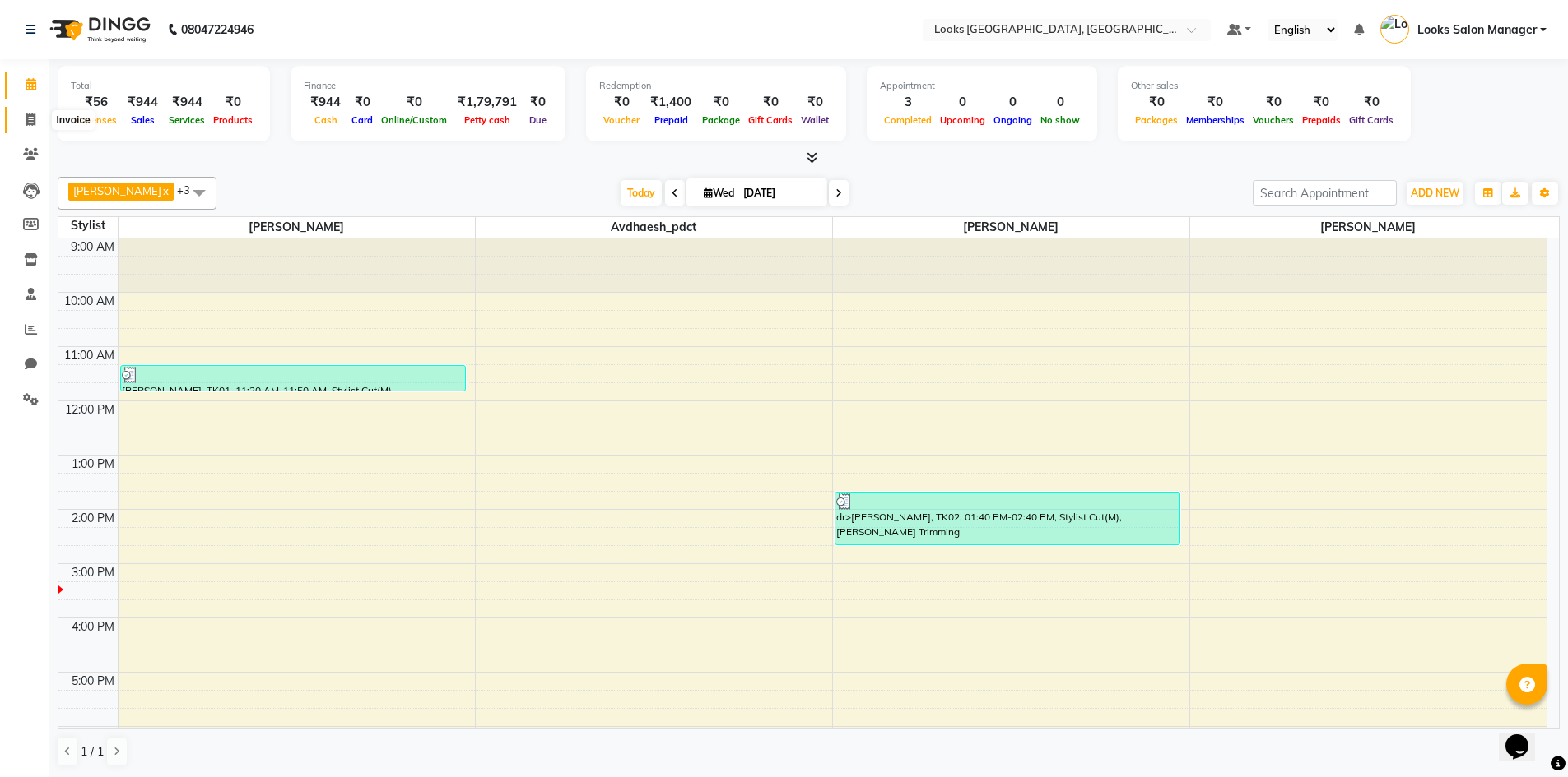
click at [29, 116] on icon at bounding box center [31, 120] width 9 height 12
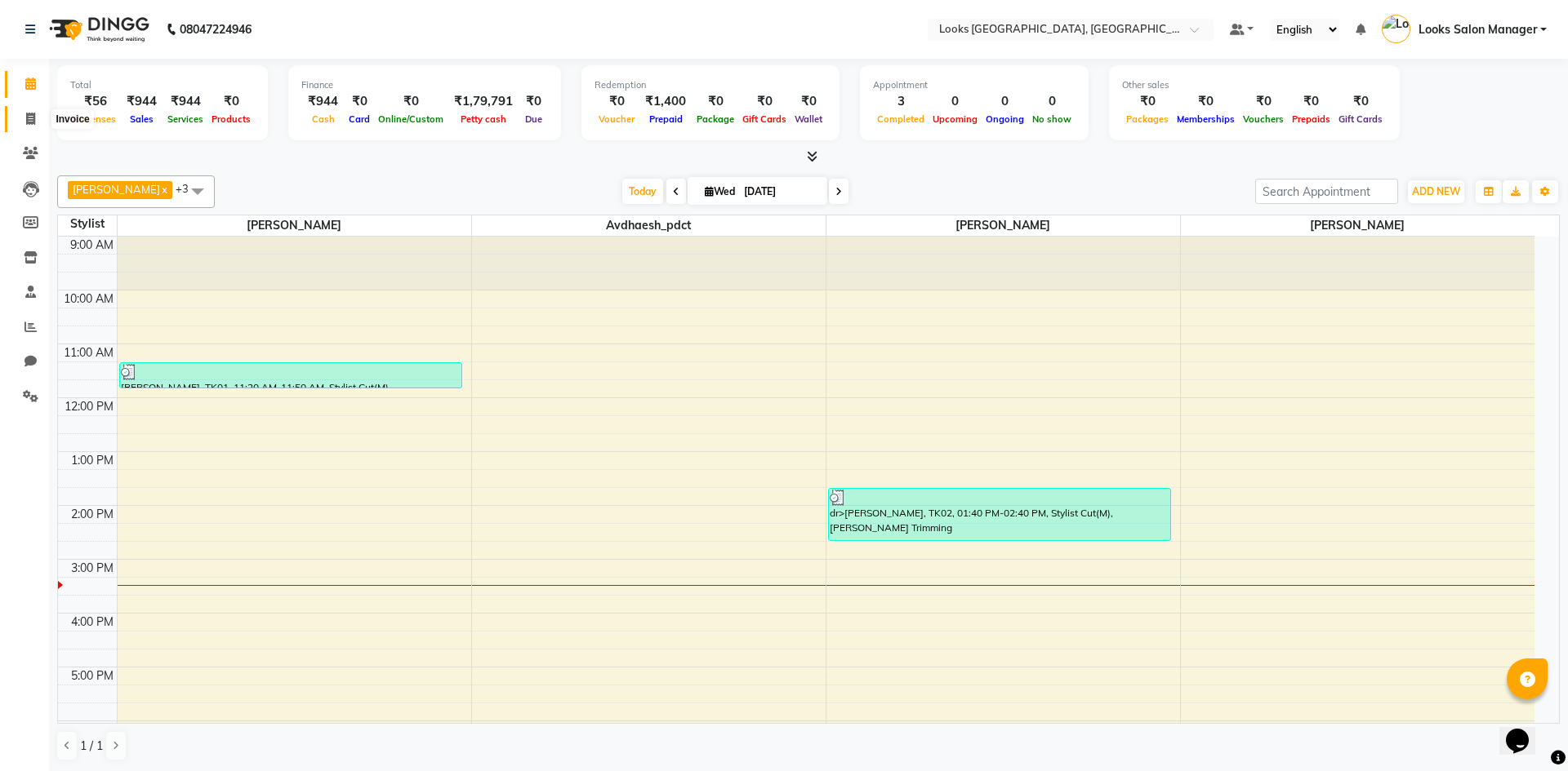
select select "4460"
select select "service"
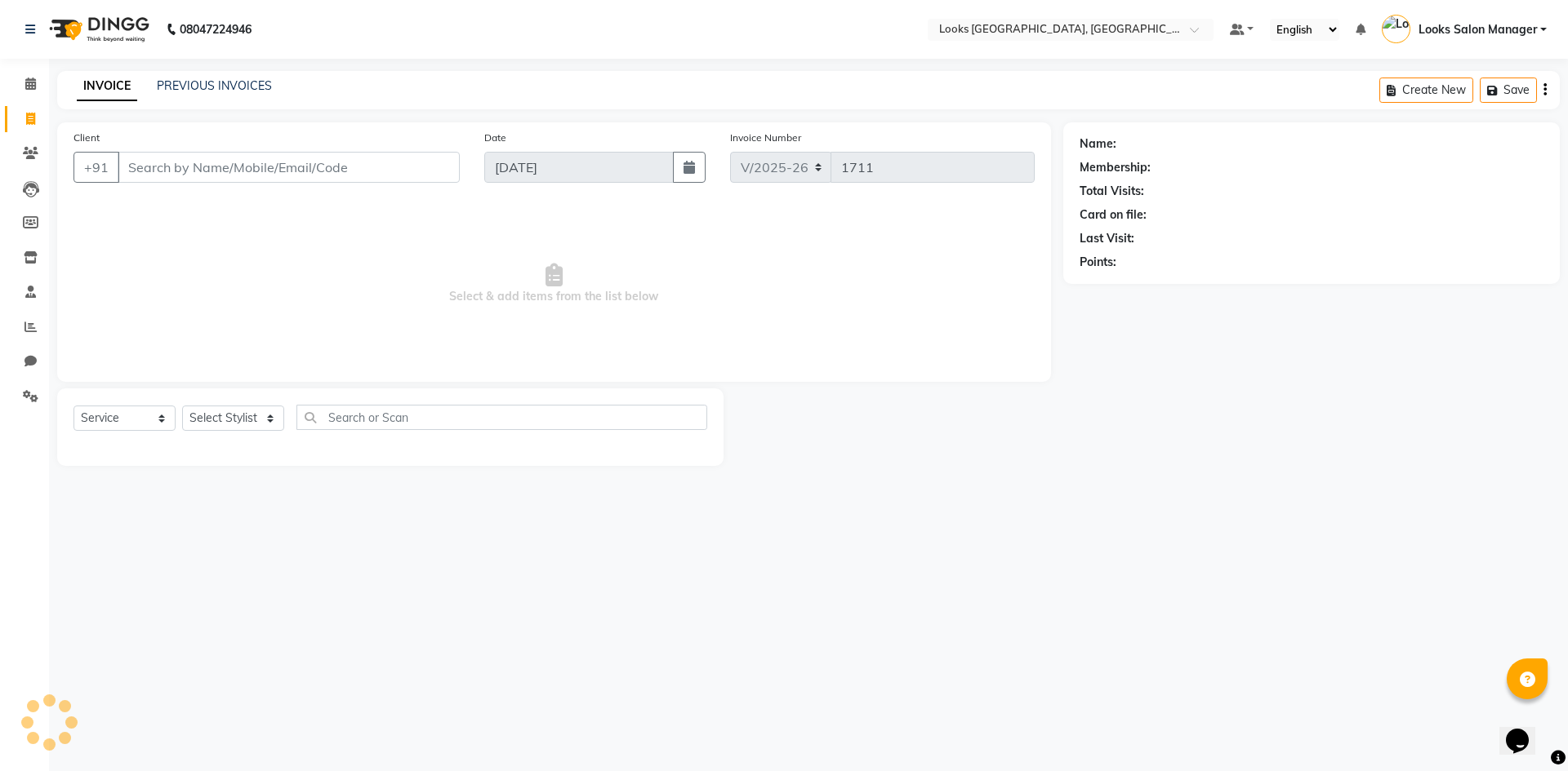
click at [140, 176] on input "Client" at bounding box center [289, 167] width 342 height 31
type input "7879246462"
click at [394, 165] on span "Add Client" at bounding box center [418, 167] width 65 height 16
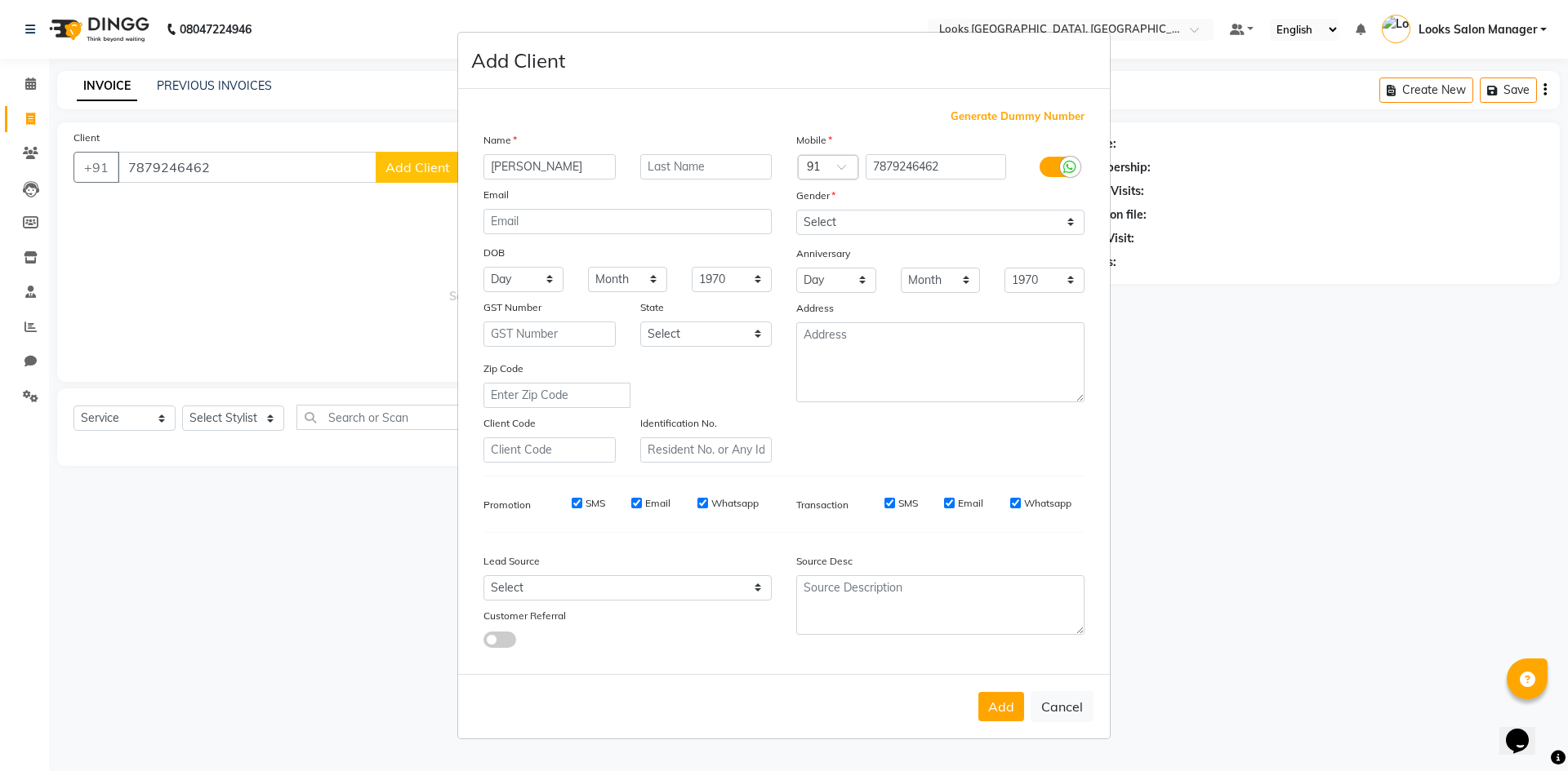
type input "[PERSON_NAME]"
type input "garg"
drag, startPoint x: 495, startPoint y: 165, endPoint x: 486, endPoint y: 169, distance: 9.8
click at [486, 169] on input "[PERSON_NAME]" at bounding box center [549, 166] width 133 height 25
type input "[PERSON_NAME]"
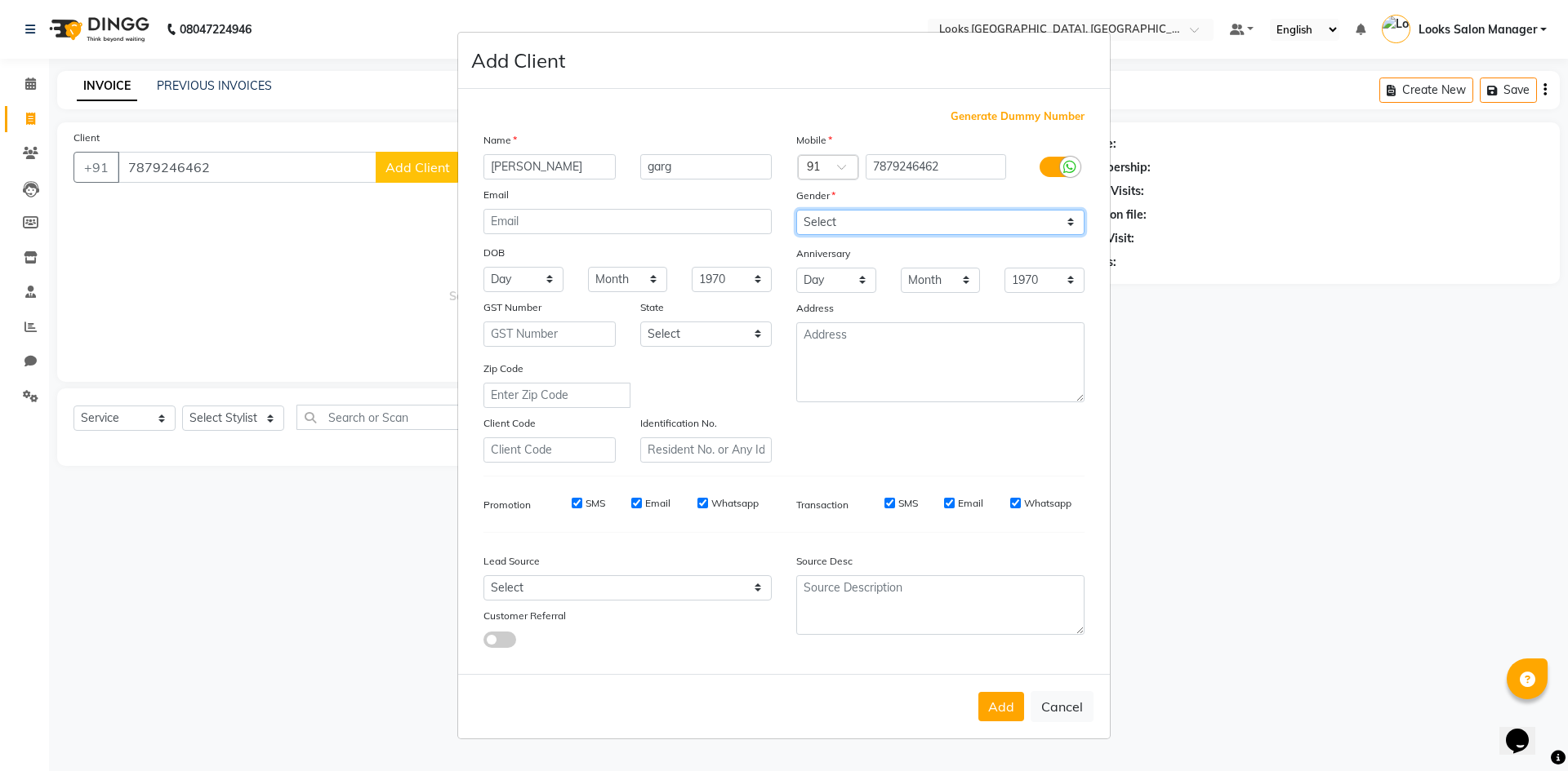
click at [1003, 229] on select "Select [DEMOGRAPHIC_DATA] [DEMOGRAPHIC_DATA] Other Prefer Not To Say" at bounding box center [940, 222] width 288 height 25
select select "[DEMOGRAPHIC_DATA]"
click at [796, 210] on select "Select [DEMOGRAPHIC_DATA] [DEMOGRAPHIC_DATA] Other Prefer Not To Say" at bounding box center [940, 222] width 288 height 25
click at [1014, 714] on button "Add" at bounding box center [1001, 707] width 46 height 29
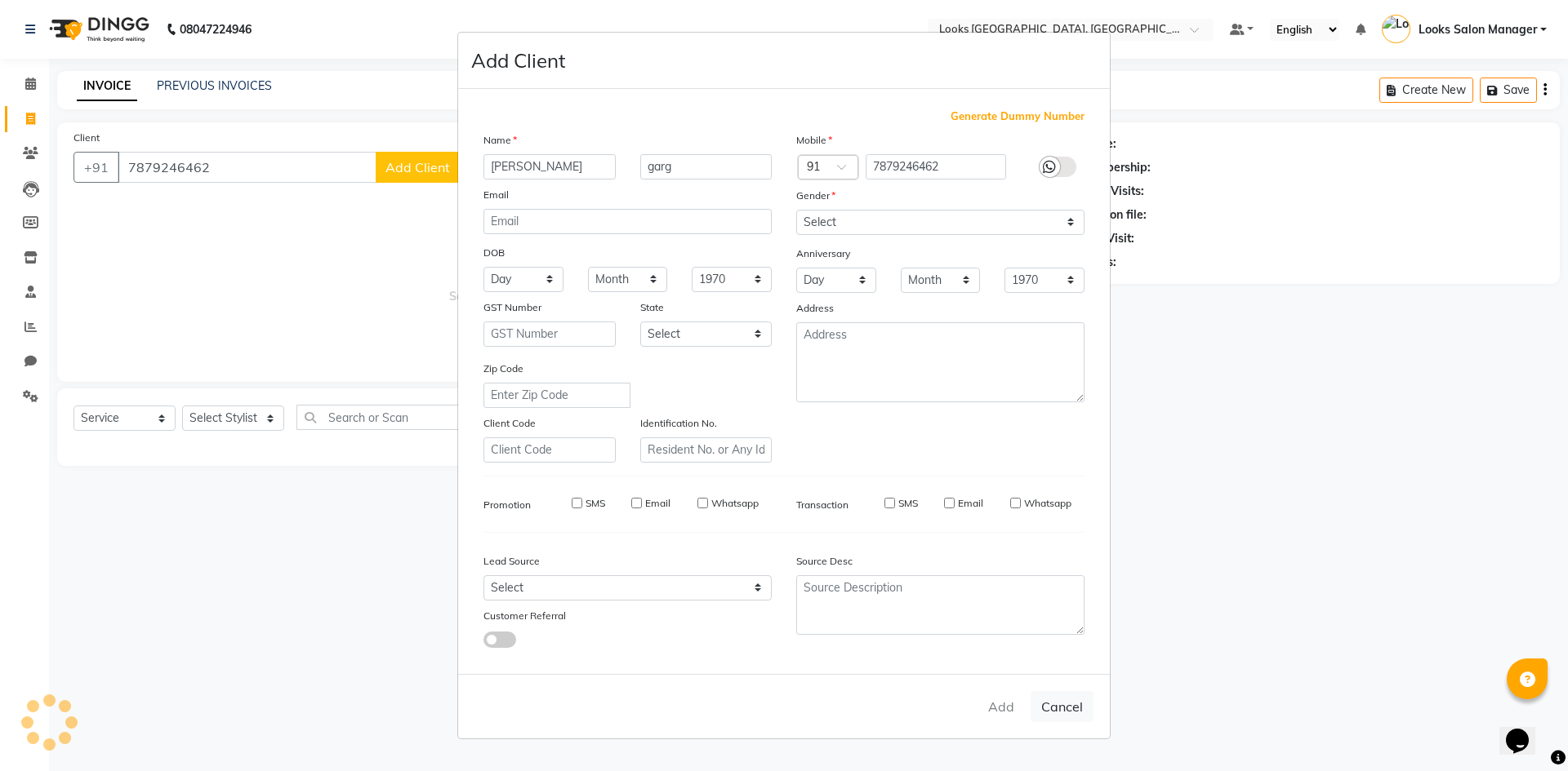
select select
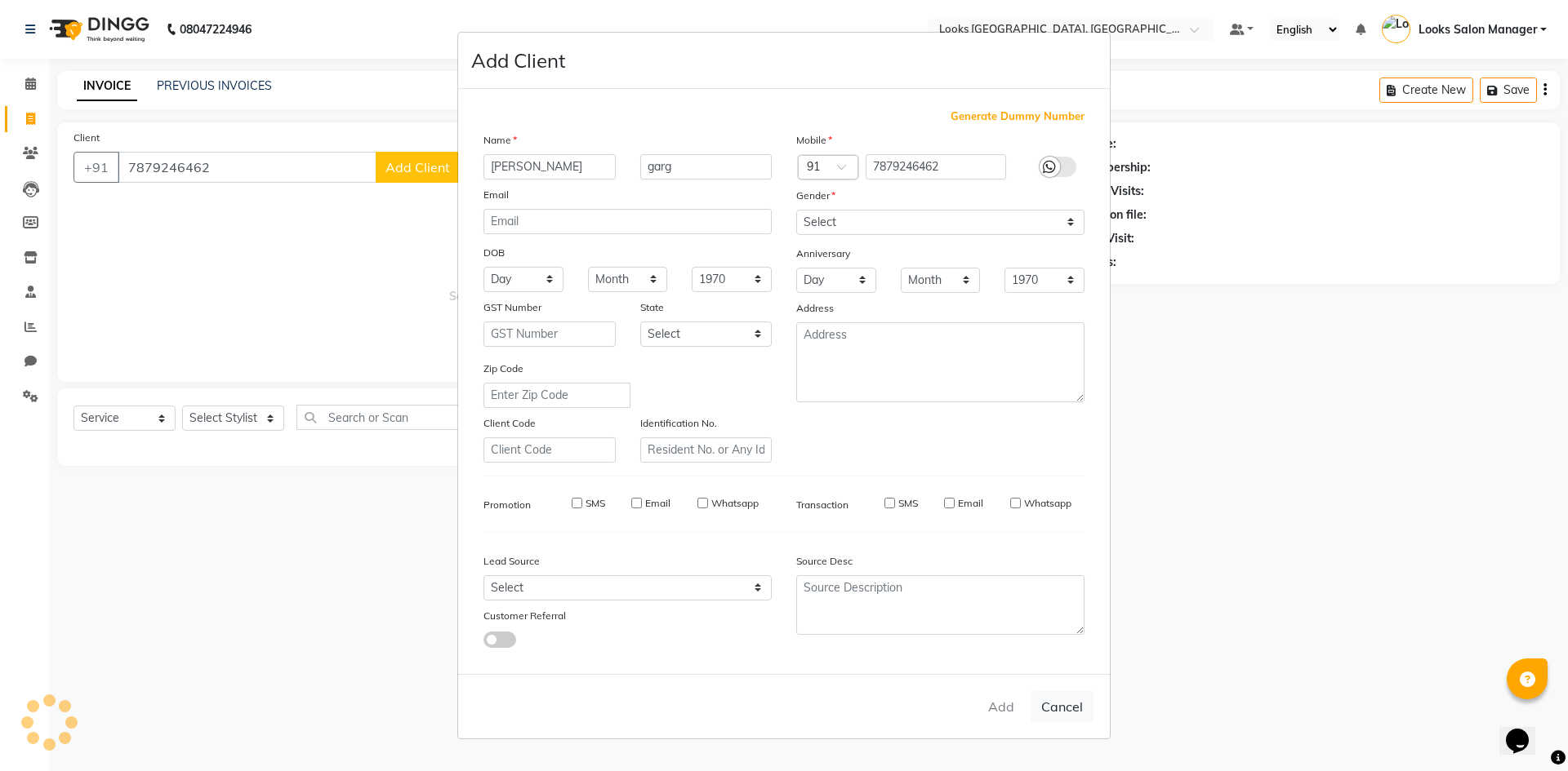
select select
checkbox input "false"
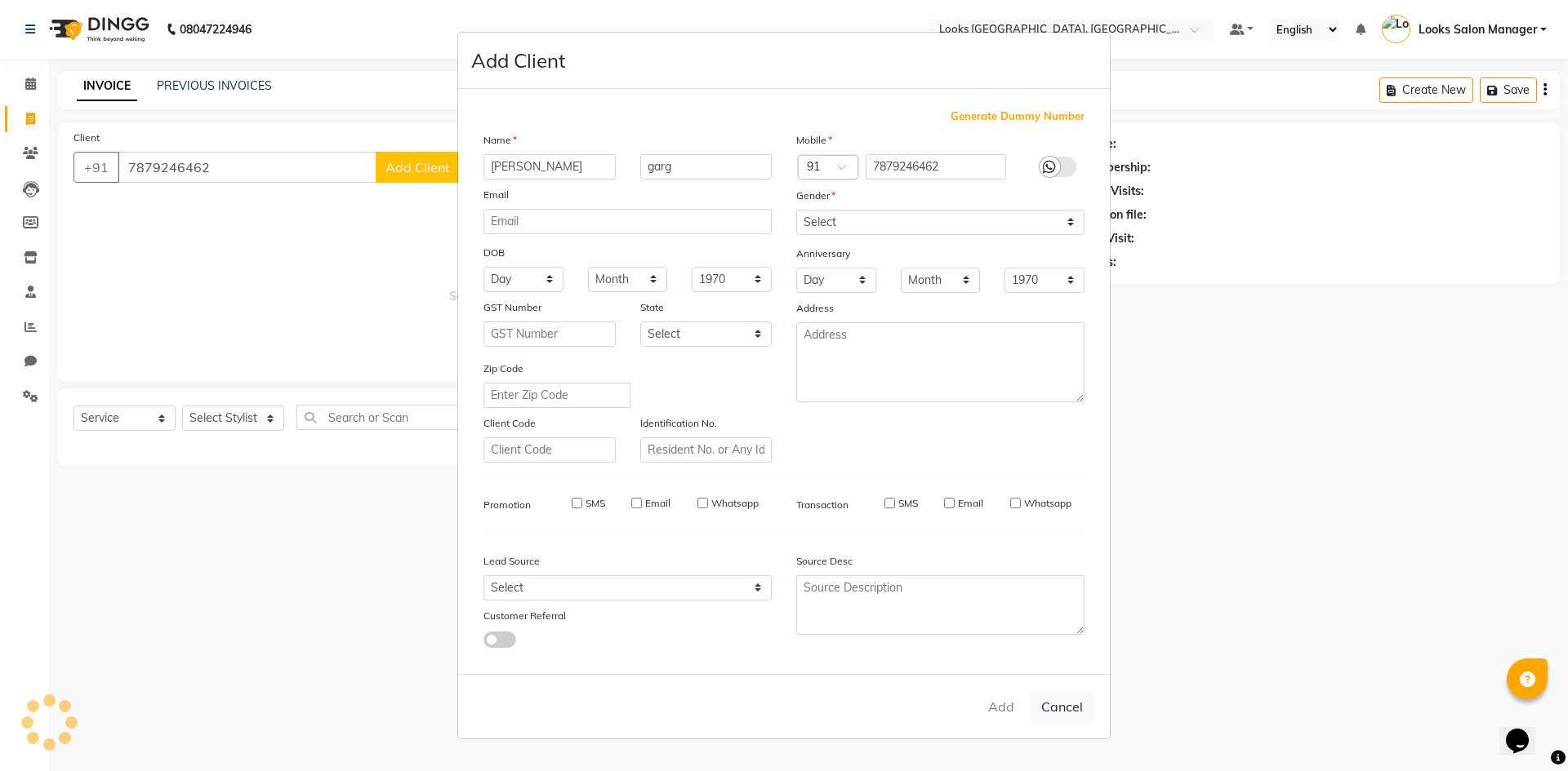
checkbox input "false"
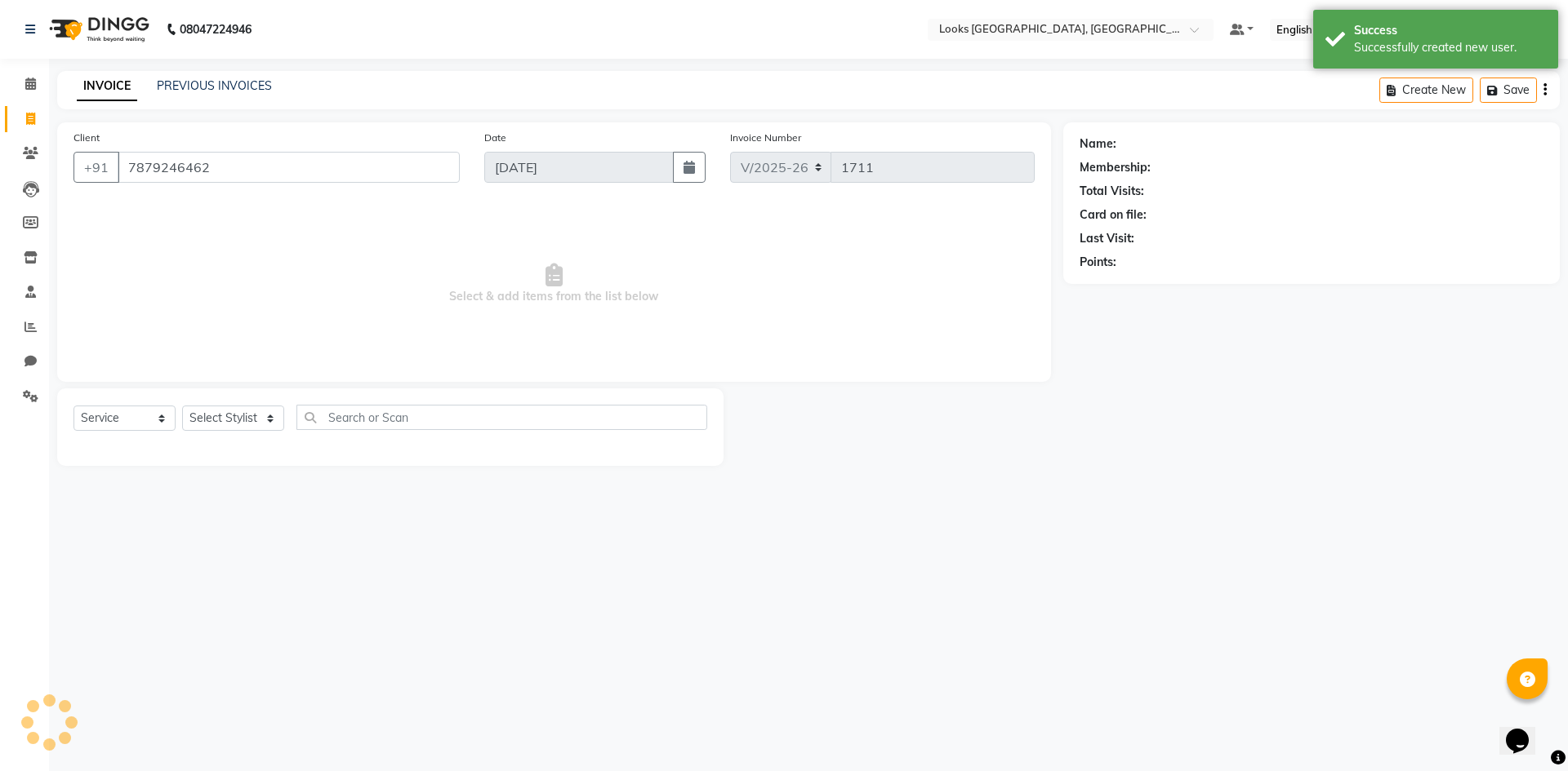
select select "1: Object"
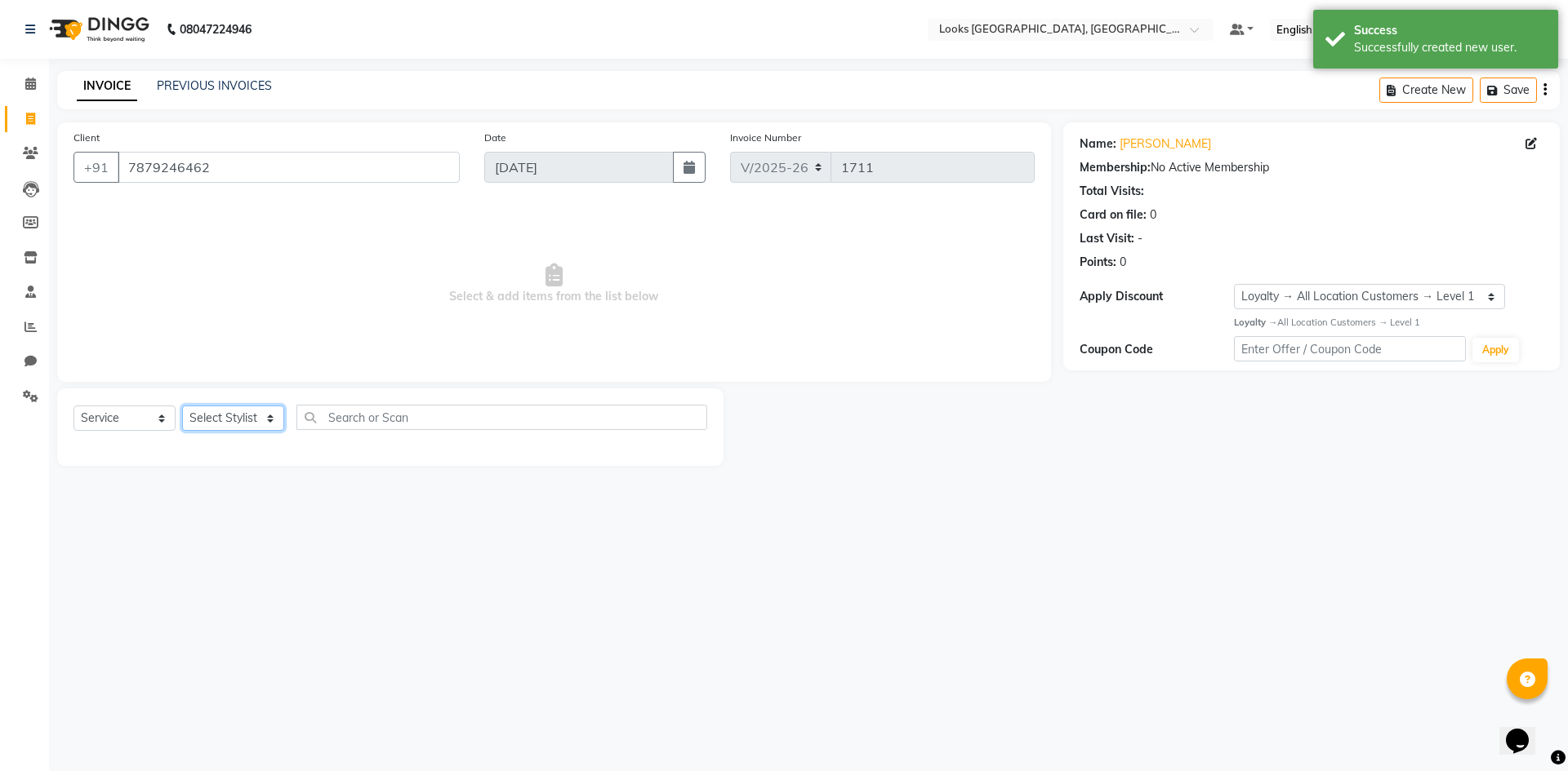
click at [275, 417] on select "Select Stylist Avdhaesh_pdct COUNTER SALES [PERSON_NAME] Looks Salon Manager [P…" at bounding box center [233, 418] width 102 height 25
select select "25215"
click at [182, 406] on select "Select Stylist Avdhaesh_pdct COUNTER SALES [PERSON_NAME] Looks Salon Manager [P…" at bounding box center [233, 418] width 102 height 25
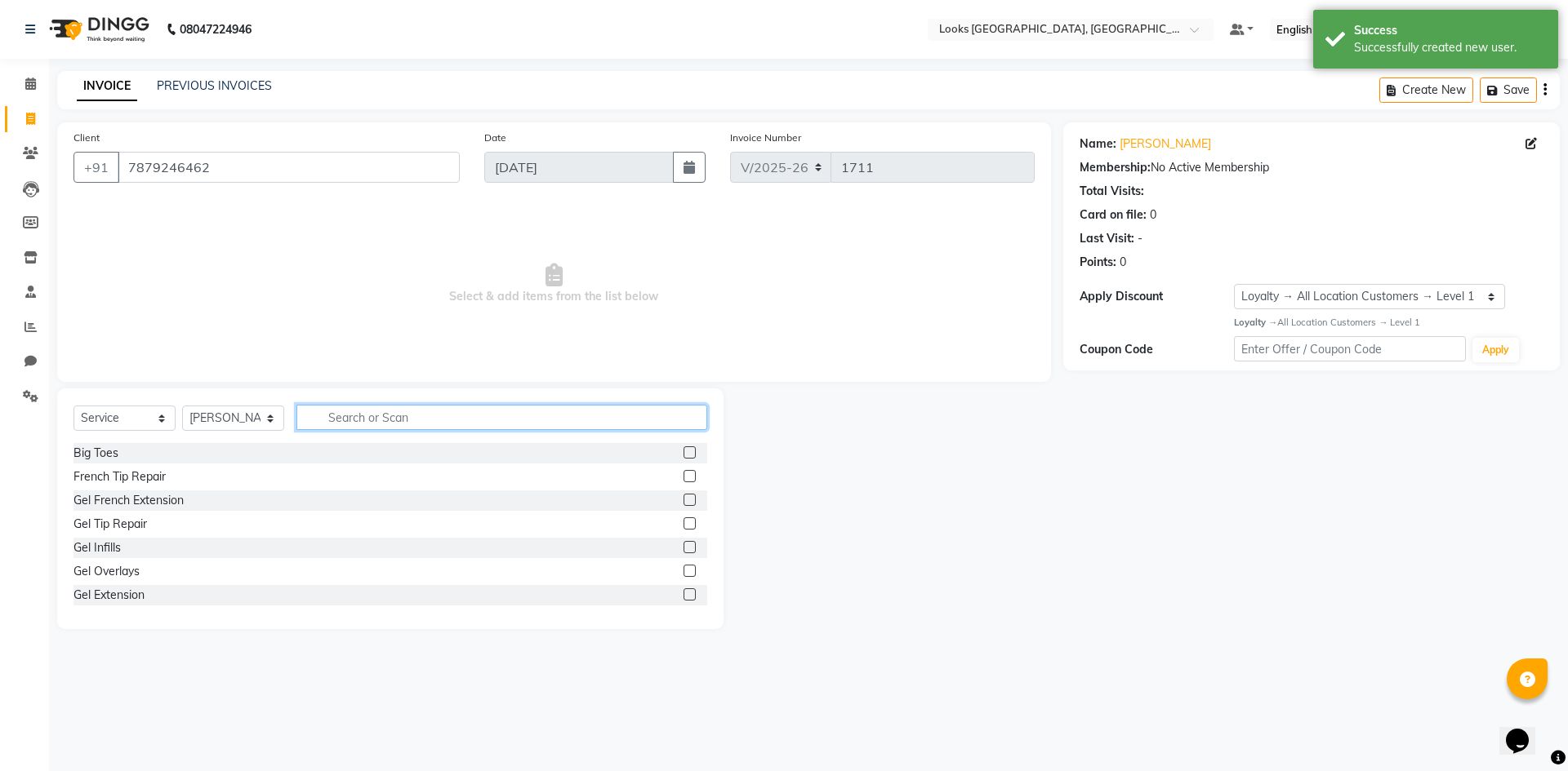
click at [352, 420] on input "text" at bounding box center [502, 417] width 411 height 25
type input "cut"
click at [684, 476] on label at bounding box center [689, 476] width 12 height 12
click at [684, 476] on input "checkbox" at bounding box center [689, 476] width 11 height 11
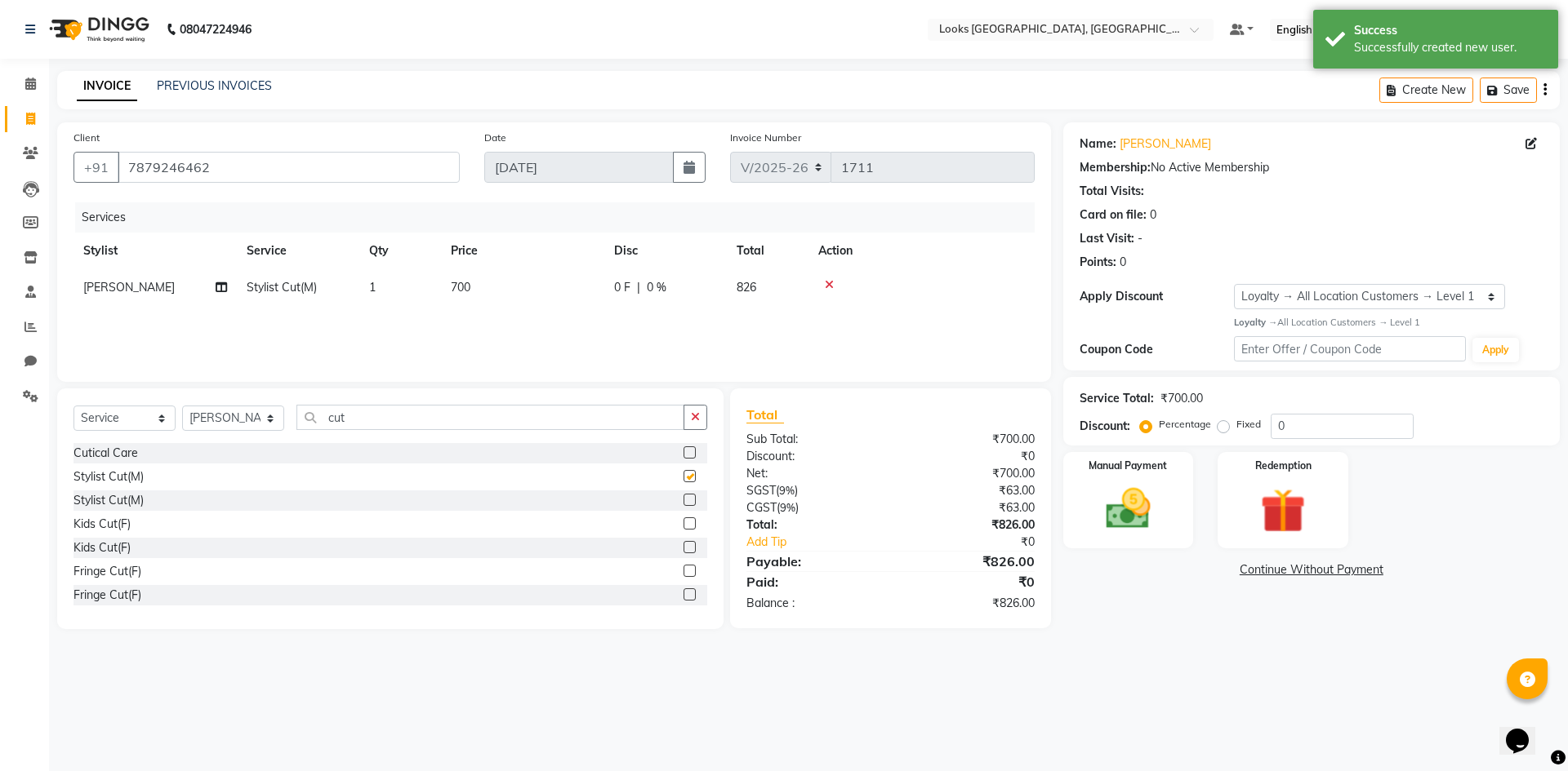
checkbox input "false"
click at [331, 423] on input "cut" at bounding box center [490, 417] width 388 height 25
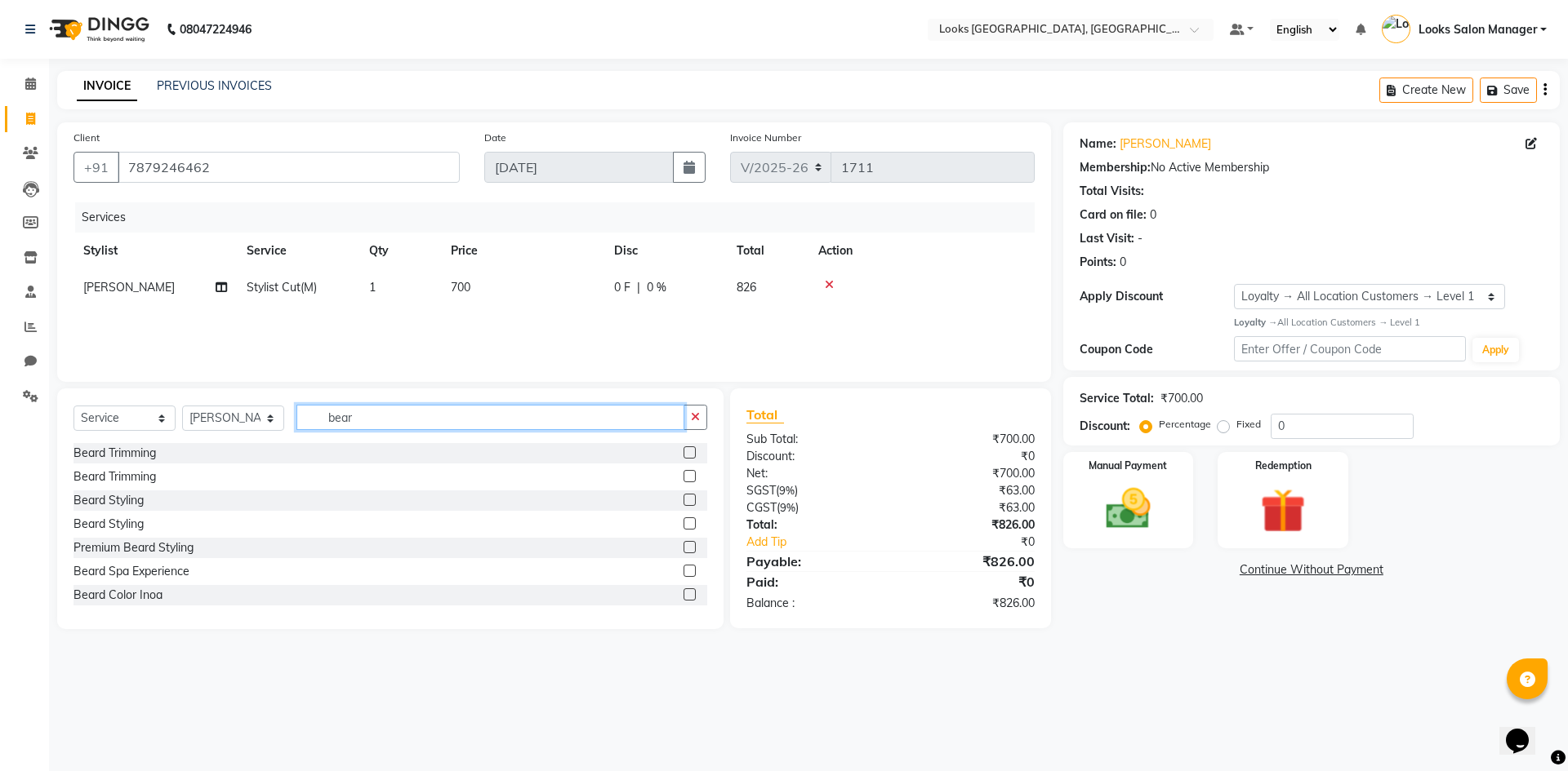
type input "bear"
click at [684, 454] on label at bounding box center [689, 452] width 12 height 12
click at [684, 454] on input "checkbox" at bounding box center [689, 453] width 11 height 11
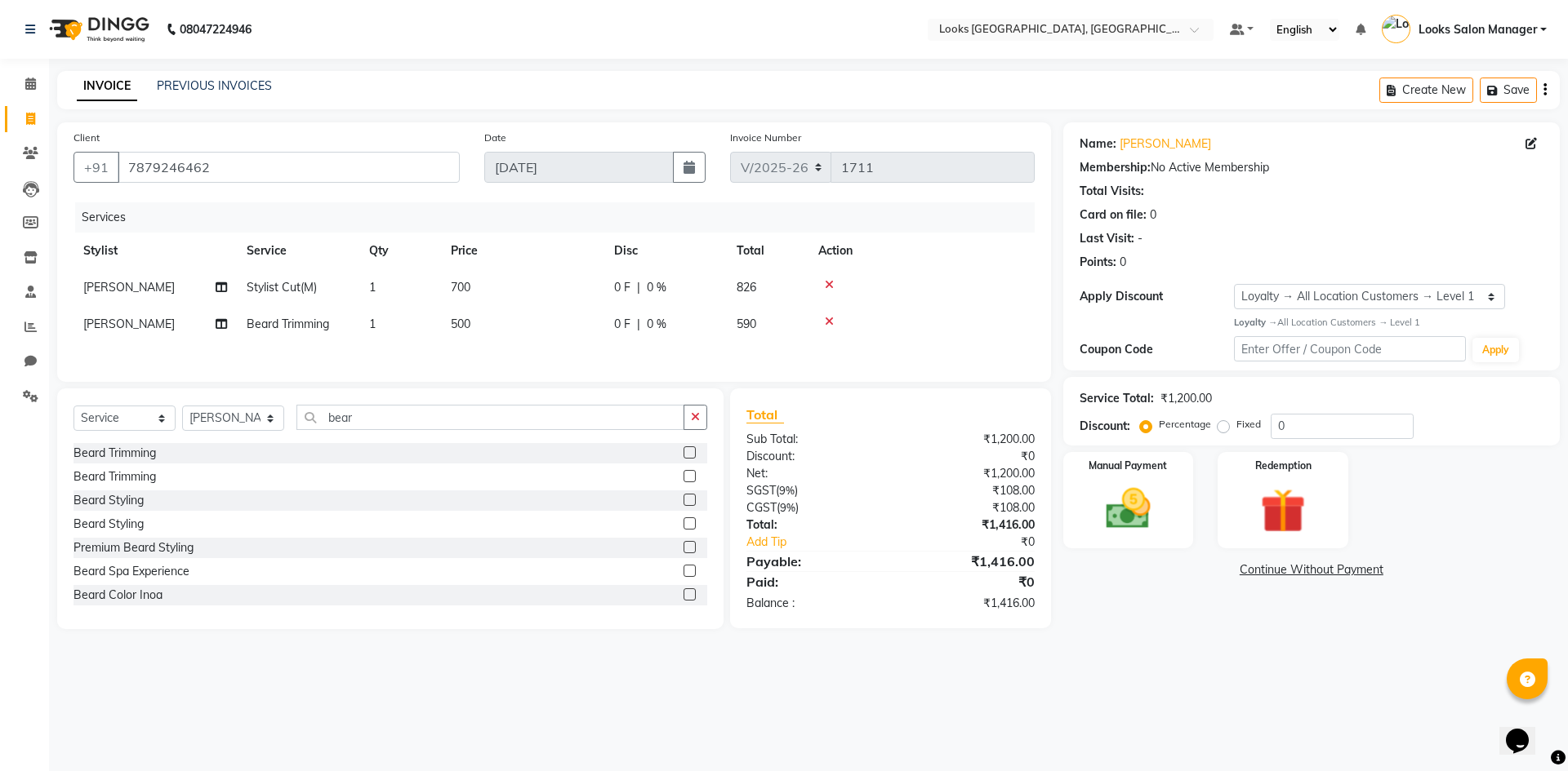
checkbox input "false"
click at [542, 300] on td "700" at bounding box center [522, 287] width 163 height 37
select select "25215"
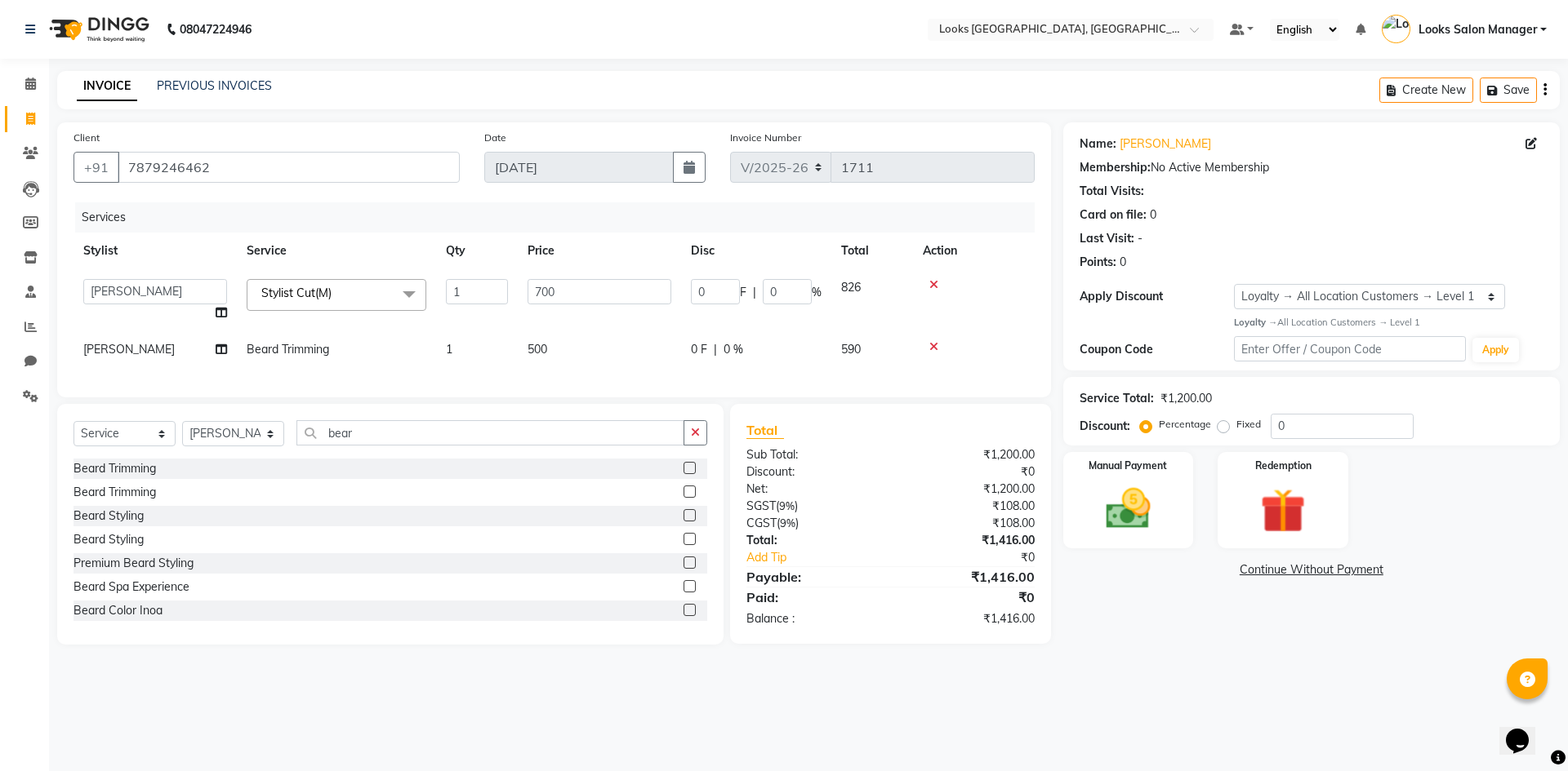
click at [542, 298] on input "700" at bounding box center [599, 291] width 144 height 25
type input "500"
click at [535, 359] on div "Services Stylist Service Qty Price Disc Total Action Avdhaesh_pdct COUNTER SALE…" at bounding box center [554, 291] width 961 height 178
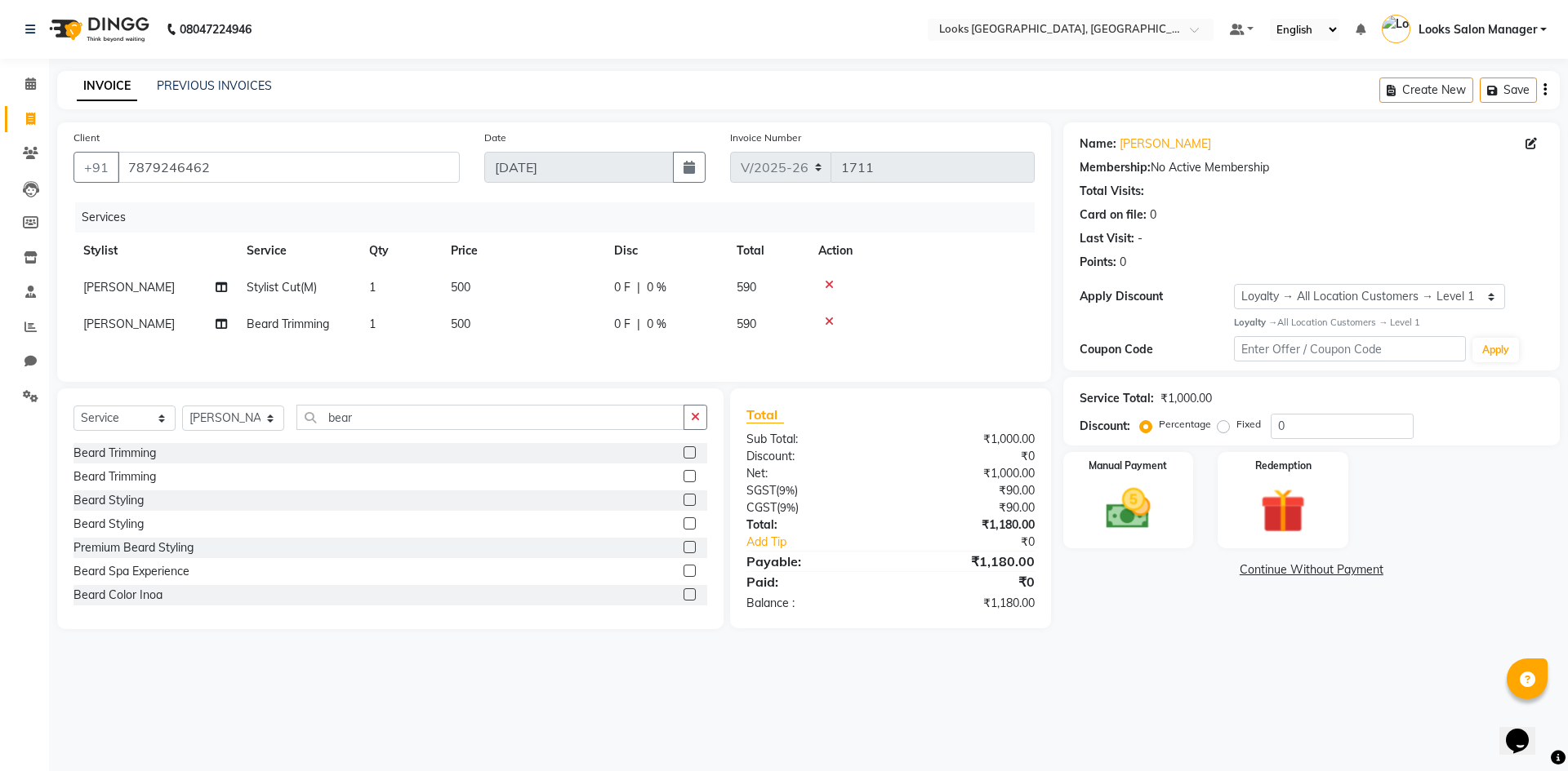
click at [531, 332] on td "500" at bounding box center [522, 324] width 163 height 37
select select "25215"
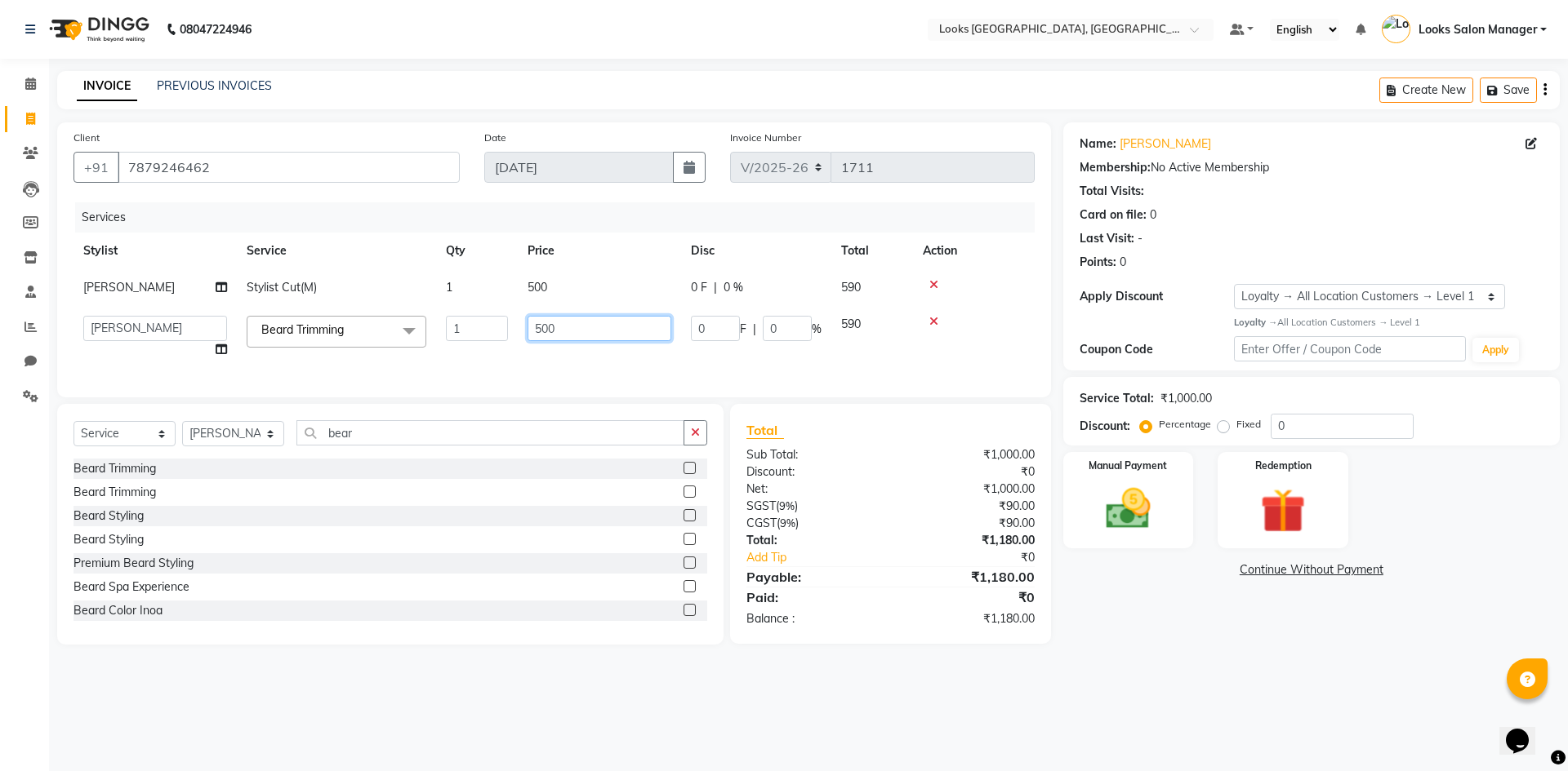
click at [531, 332] on input "500" at bounding box center [599, 328] width 144 height 25
type input "300"
click at [505, 362] on div "Services Stylist Service Qty Price Disc Total Action MOHSIN Stylist Cut(M) 1 50…" at bounding box center [554, 291] width 961 height 178
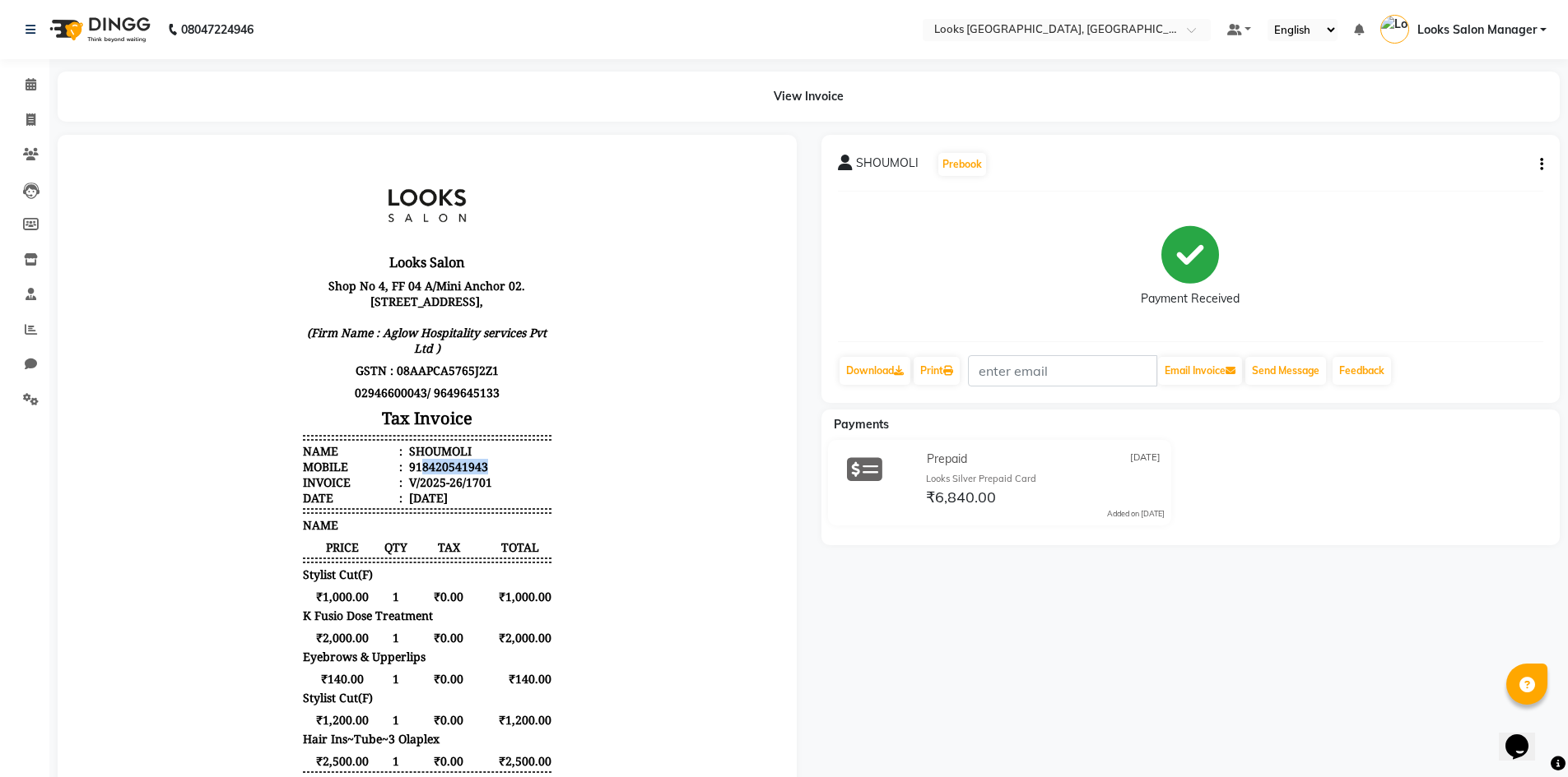
drag, startPoint x: 407, startPoint y: 487, endPoint x: 489, endPoint y: 485, distance: 82.0
click at [489, 474] on li "Mobile : 918420541943" at bounding box center [427, 466] width 248 height 16
copy div "8420541943"
drag, startPoint x: 35, startPoint y: 122, endPoint x: 81, endPoint y: 130, distance: 46.7
click at [35, 122] on icon at bounding box center [31, 120] width 9 height 12
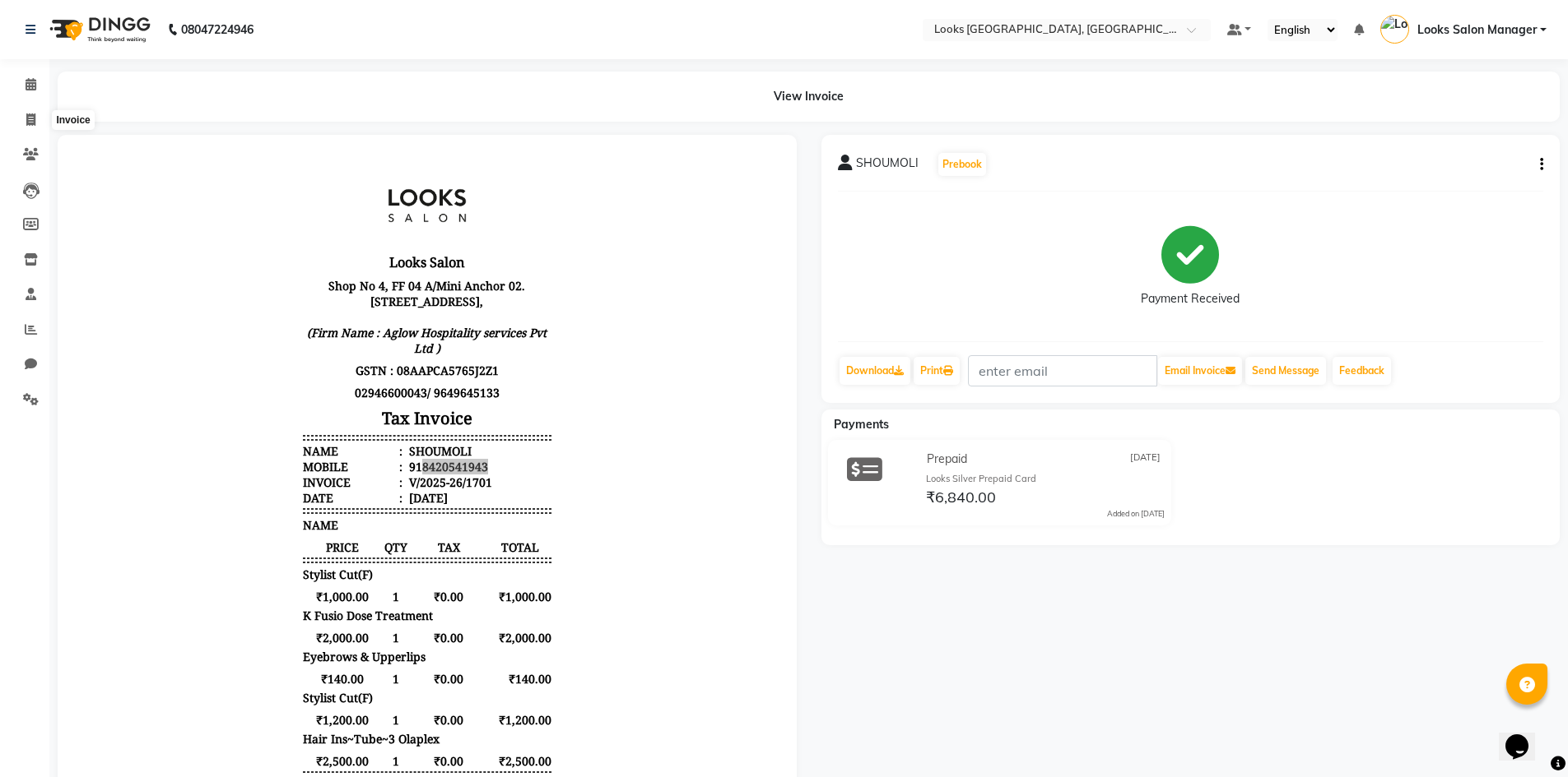
select select "4460"
select select "service"
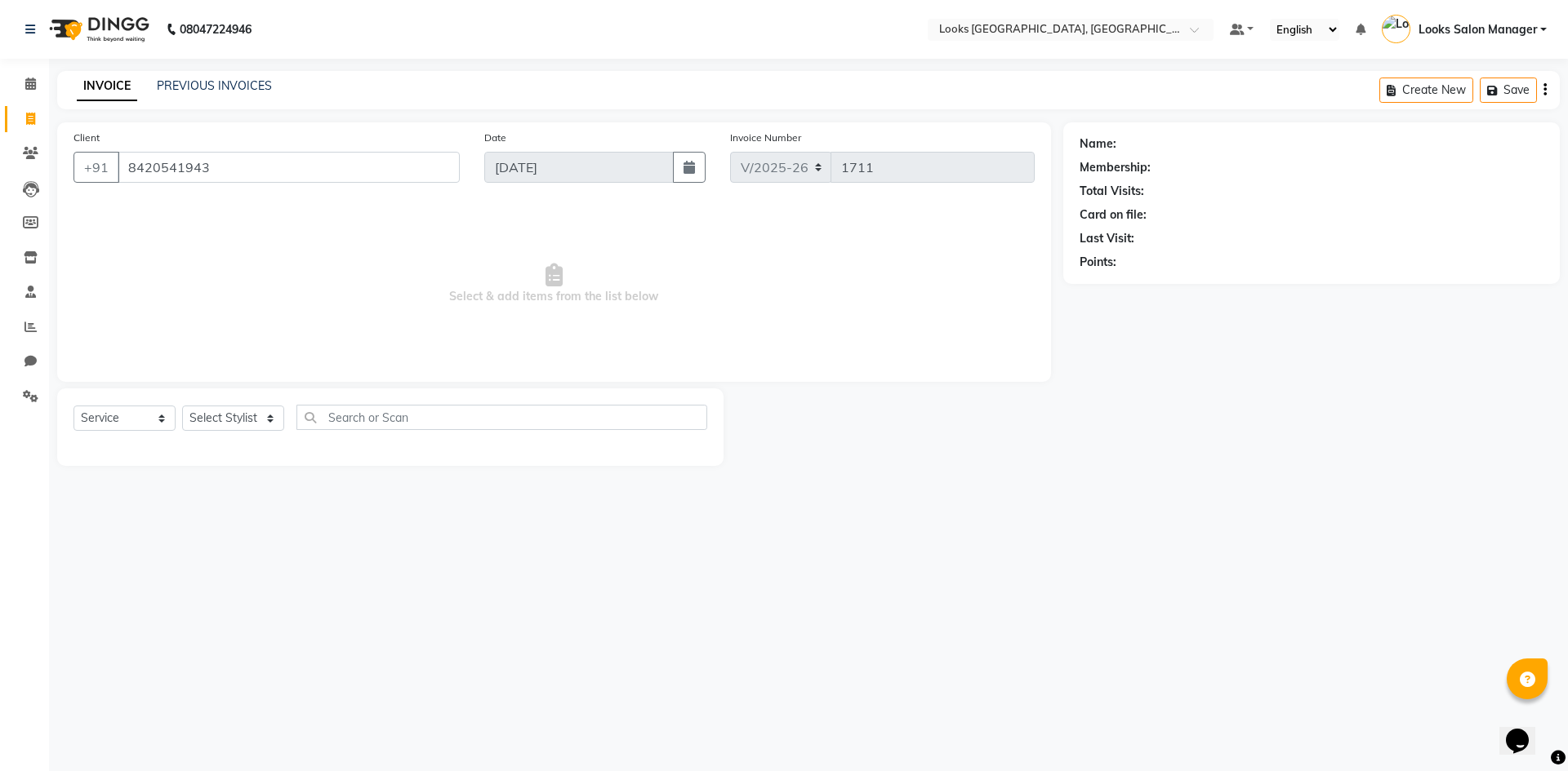
type input "8420541943"
select select "1: Object"
click at [1119, 290] on icon "button" at bounding box center [1125, 286] width 11 height 11
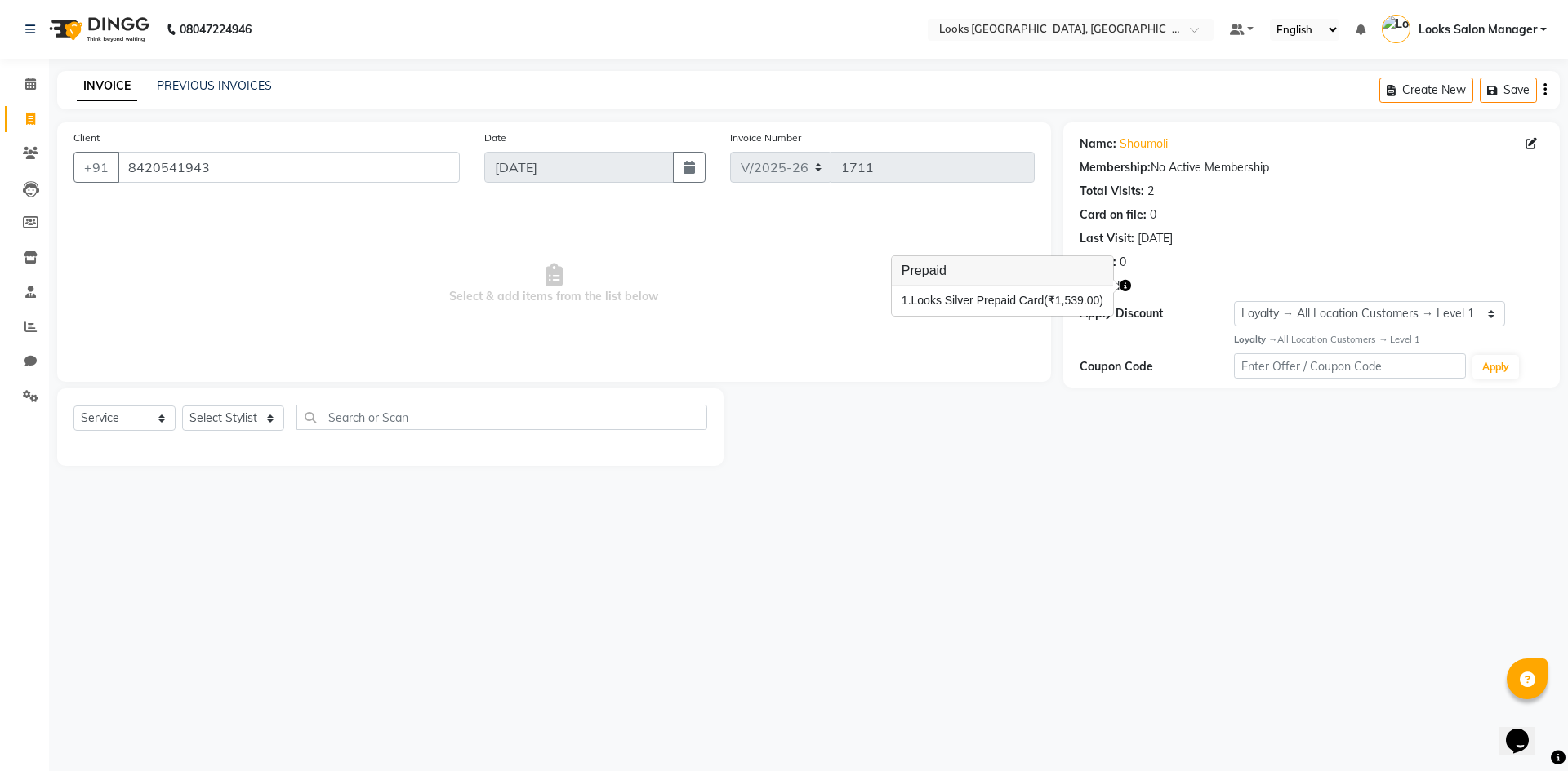
click at [1152, 134] on div "Name: Shoumoli Membership: No Active Membership Total Visits: 2 Card on file: 0…" at bounding box center [1311, 201] width 463 height 142
click at [1146, 140] on link "Shoumoli" at bounding box center [1143, 144] width 48 height 17
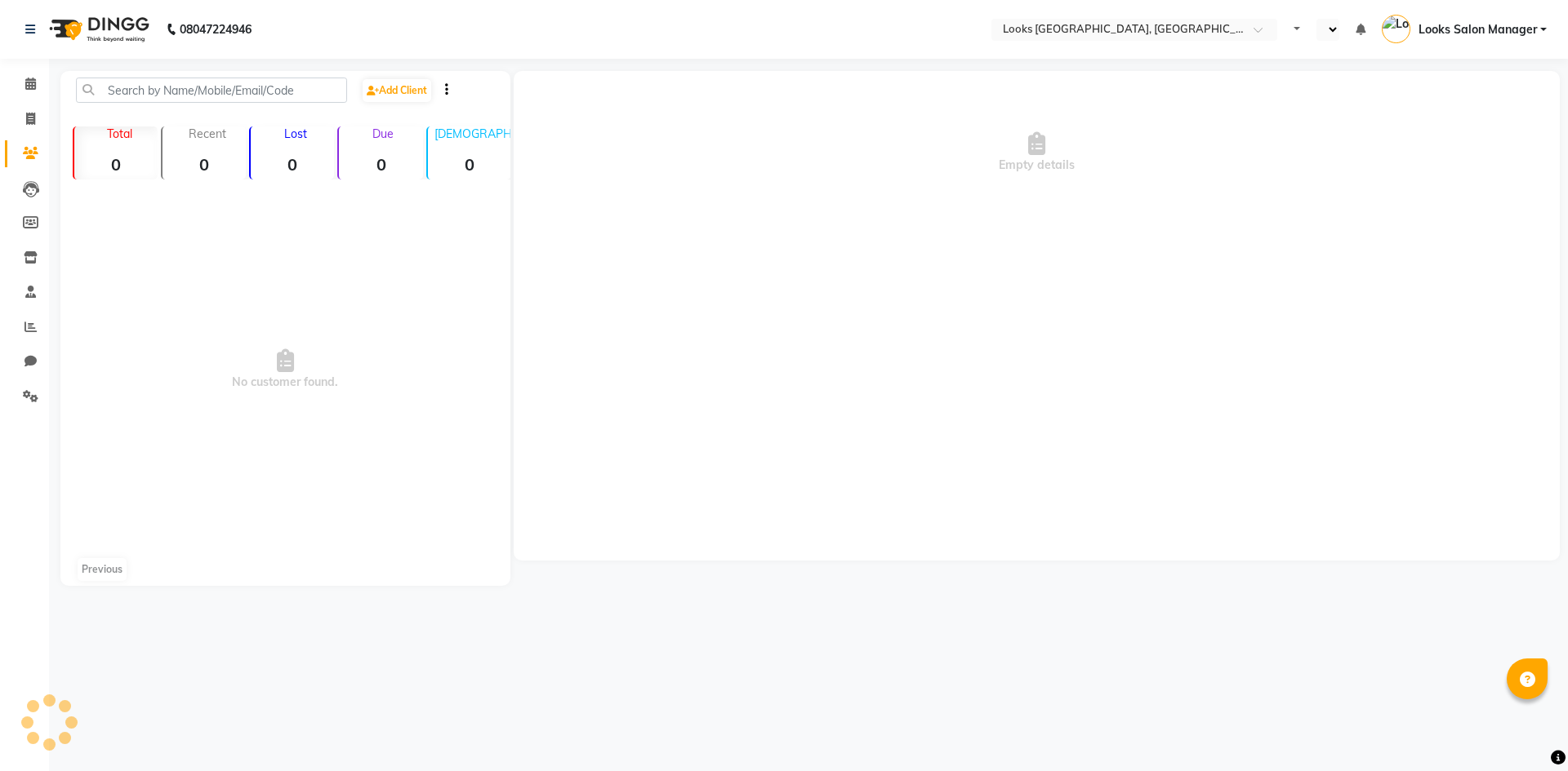
select select "en"
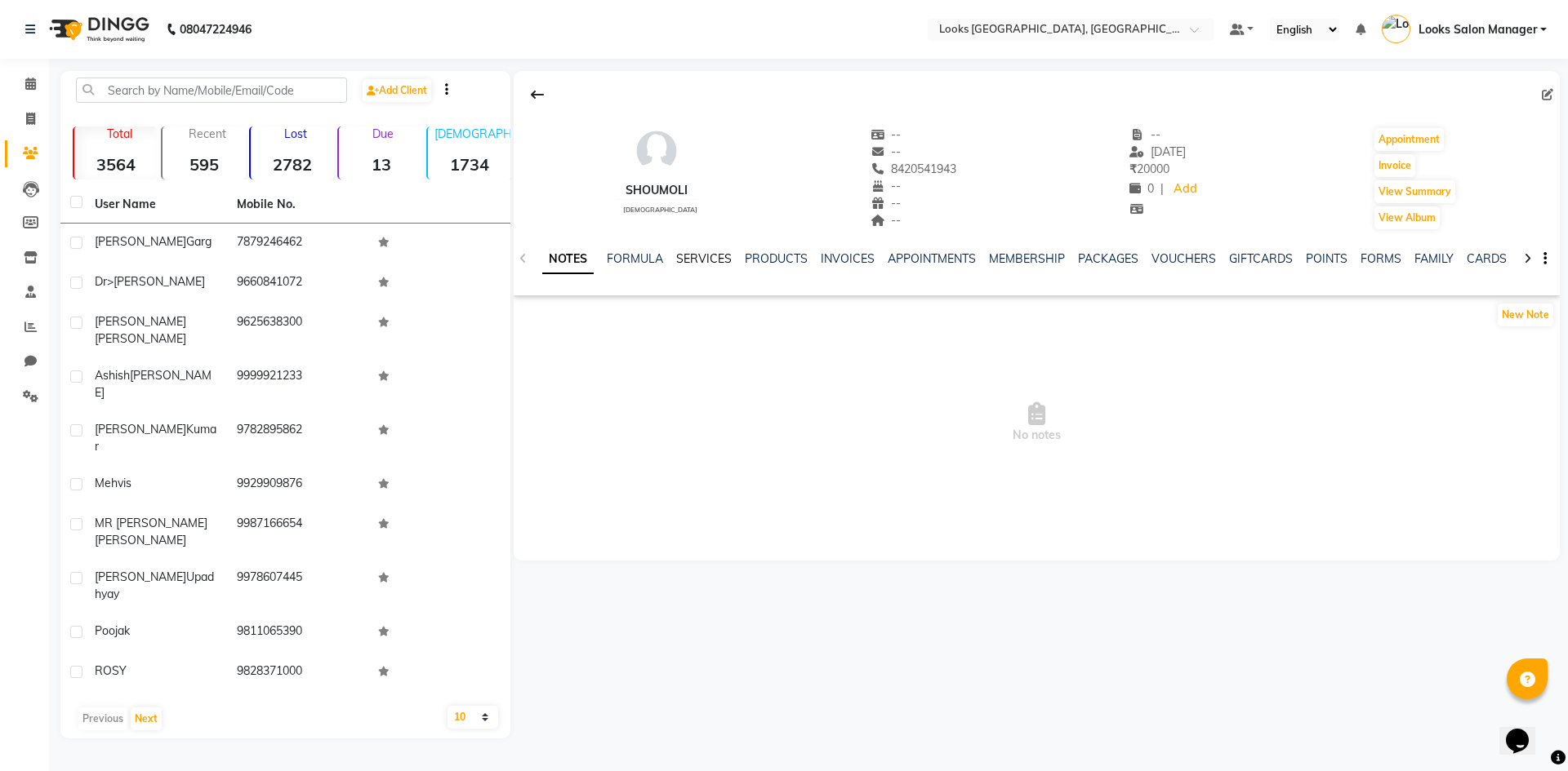
click at [721, 256] on link "SERVICES" at bounding box center [704, 259] width 56 height 15
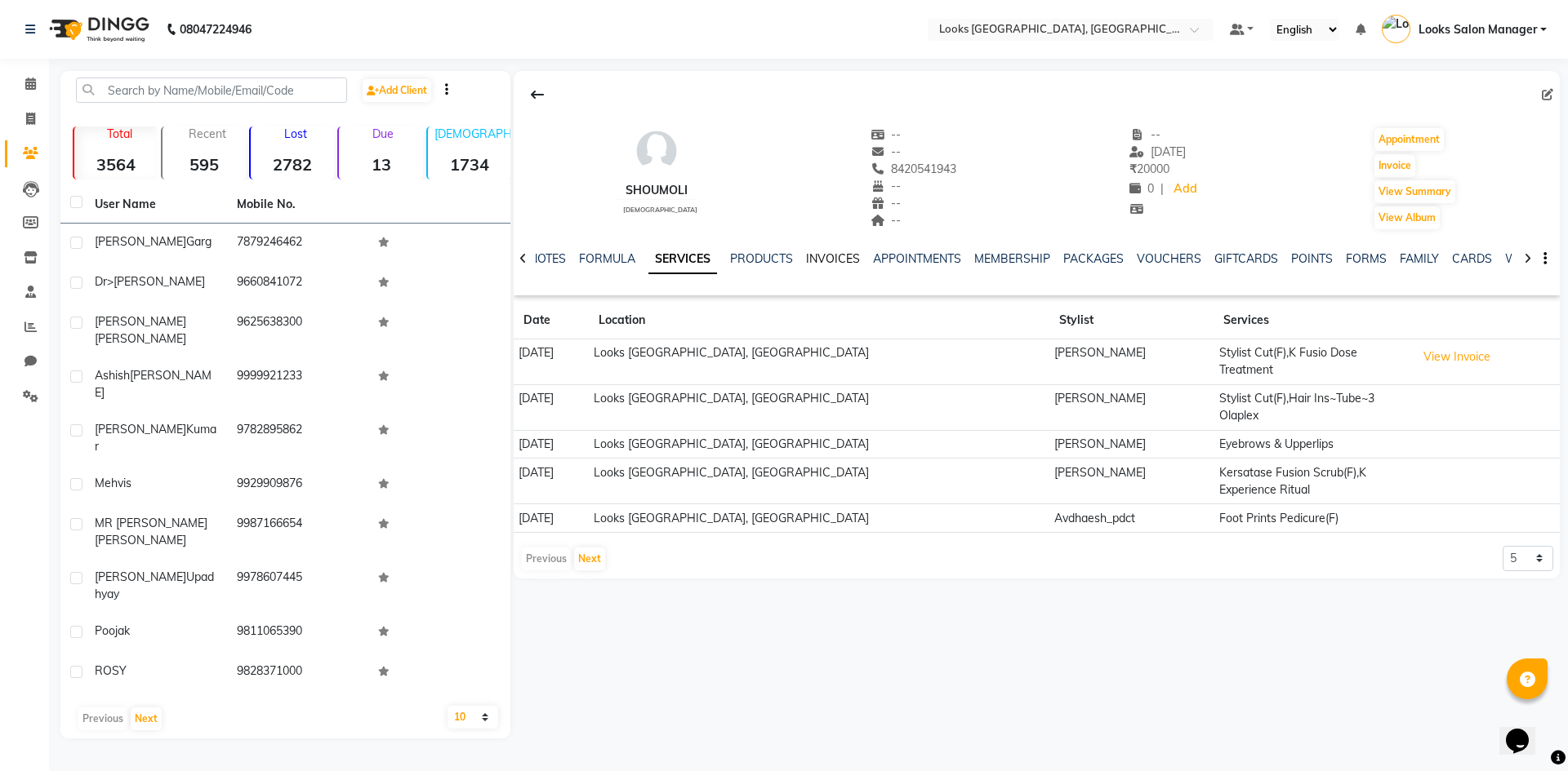
click at [832, 259] on link "INVOICES" at bounding box center [833, 259] width 54 height 15
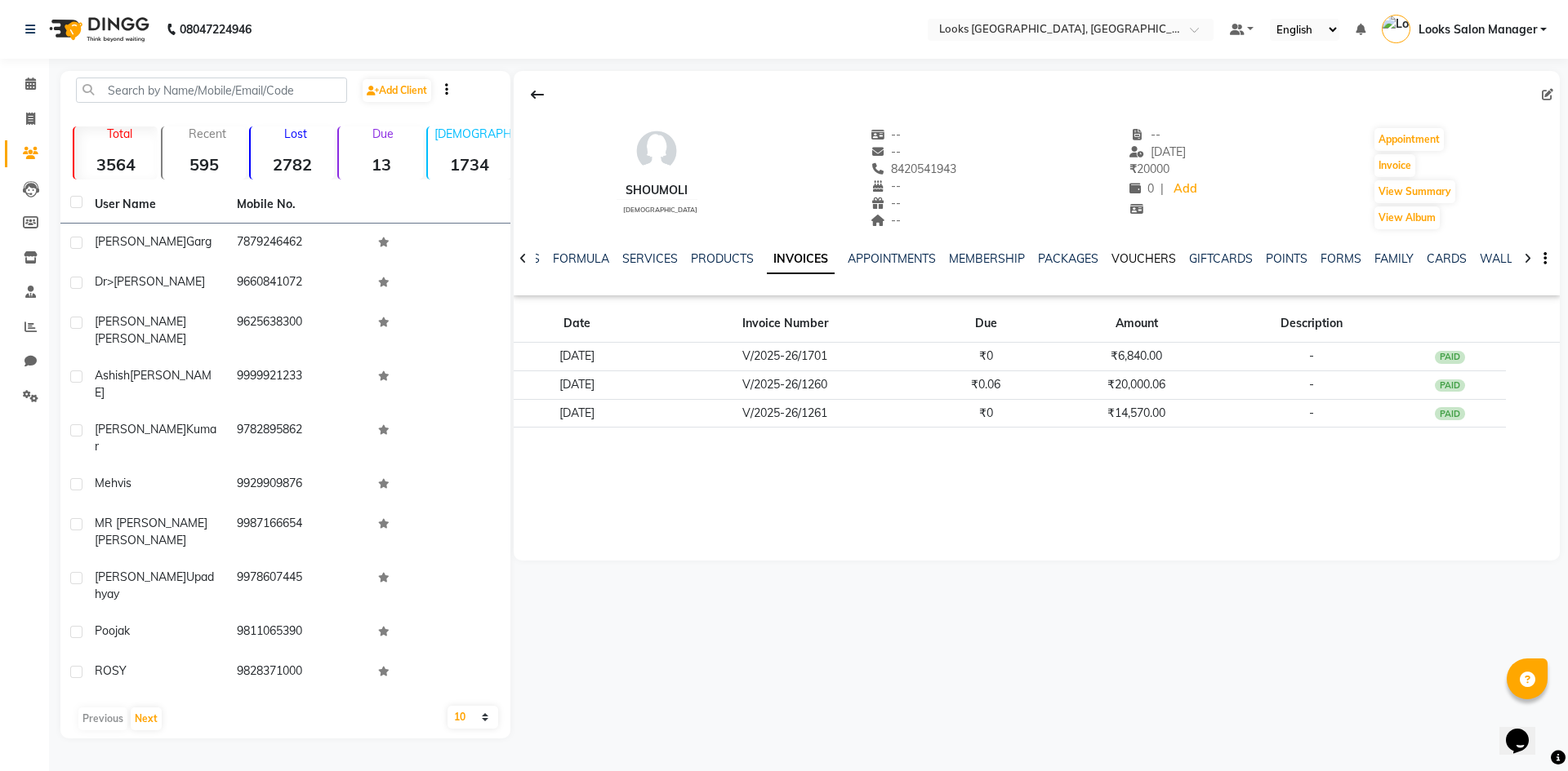
click at [1133, 256] on link "VOUCHERS" at bounding box center [1143, 259] width 65 height 15
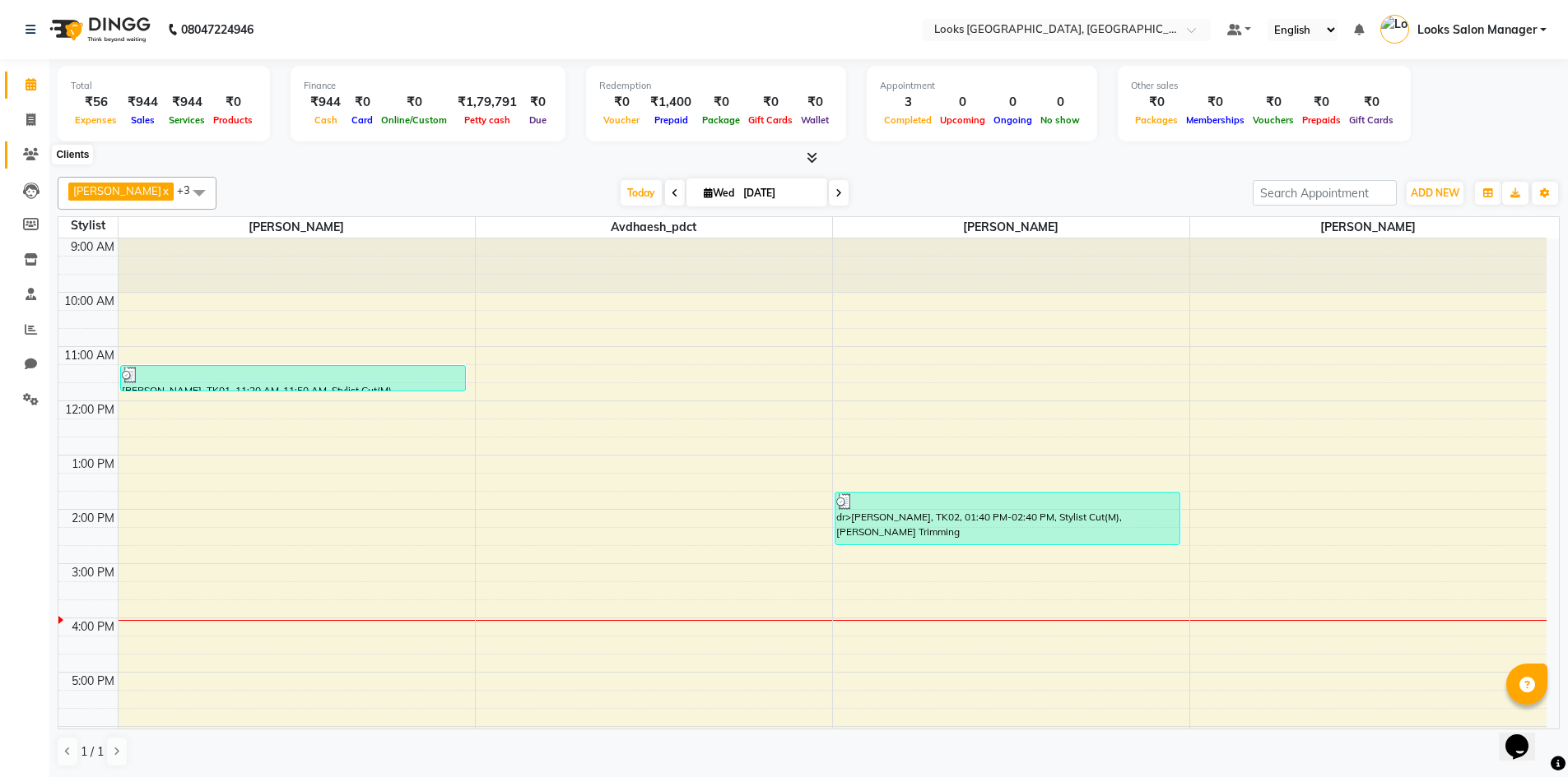
click at [29, 147] on span at bounding box center [31, 155] width 29 height 19
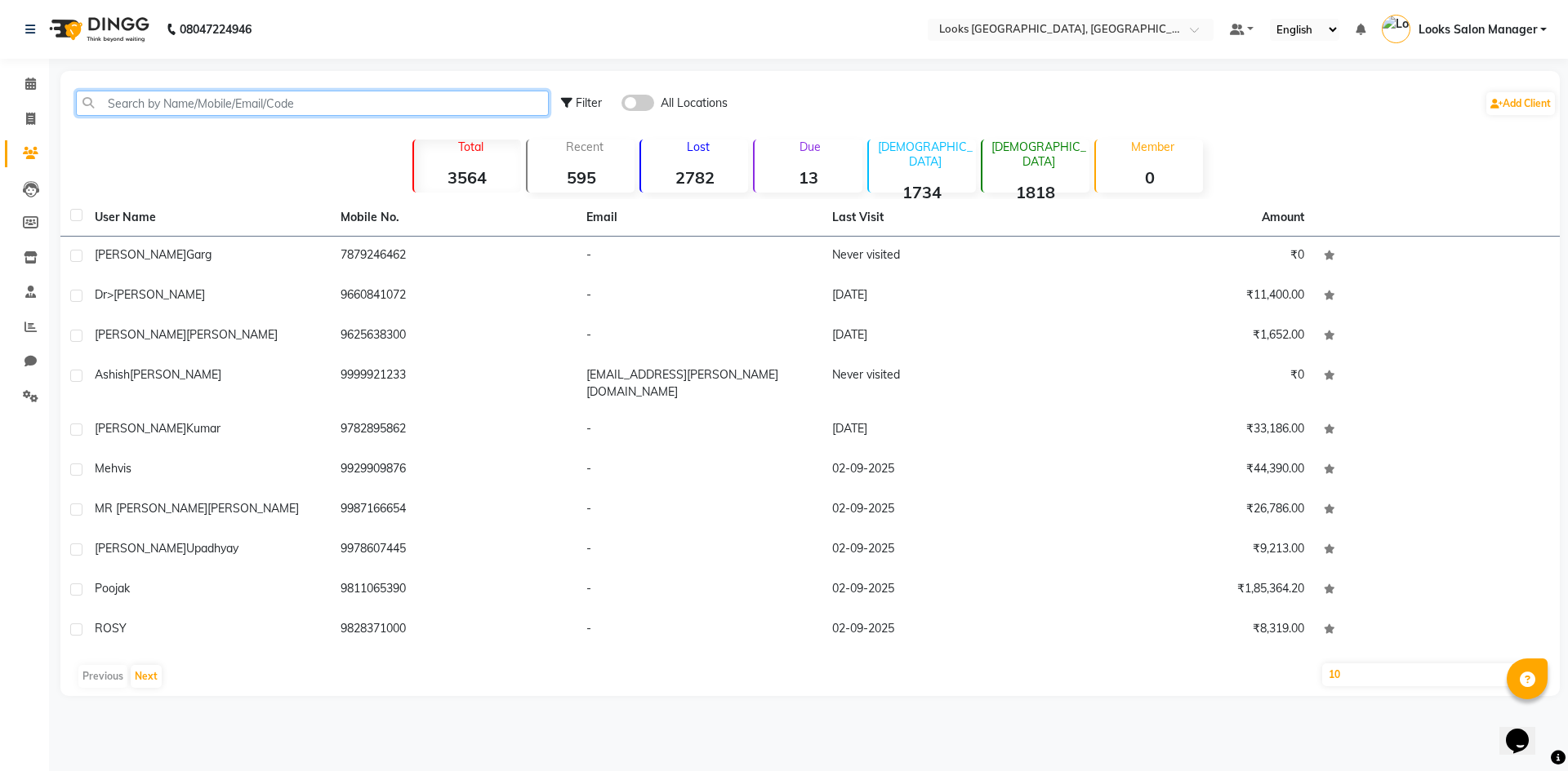
click at [156, 102] on input "text" at bounding box center [312, 103] width 472 height 25
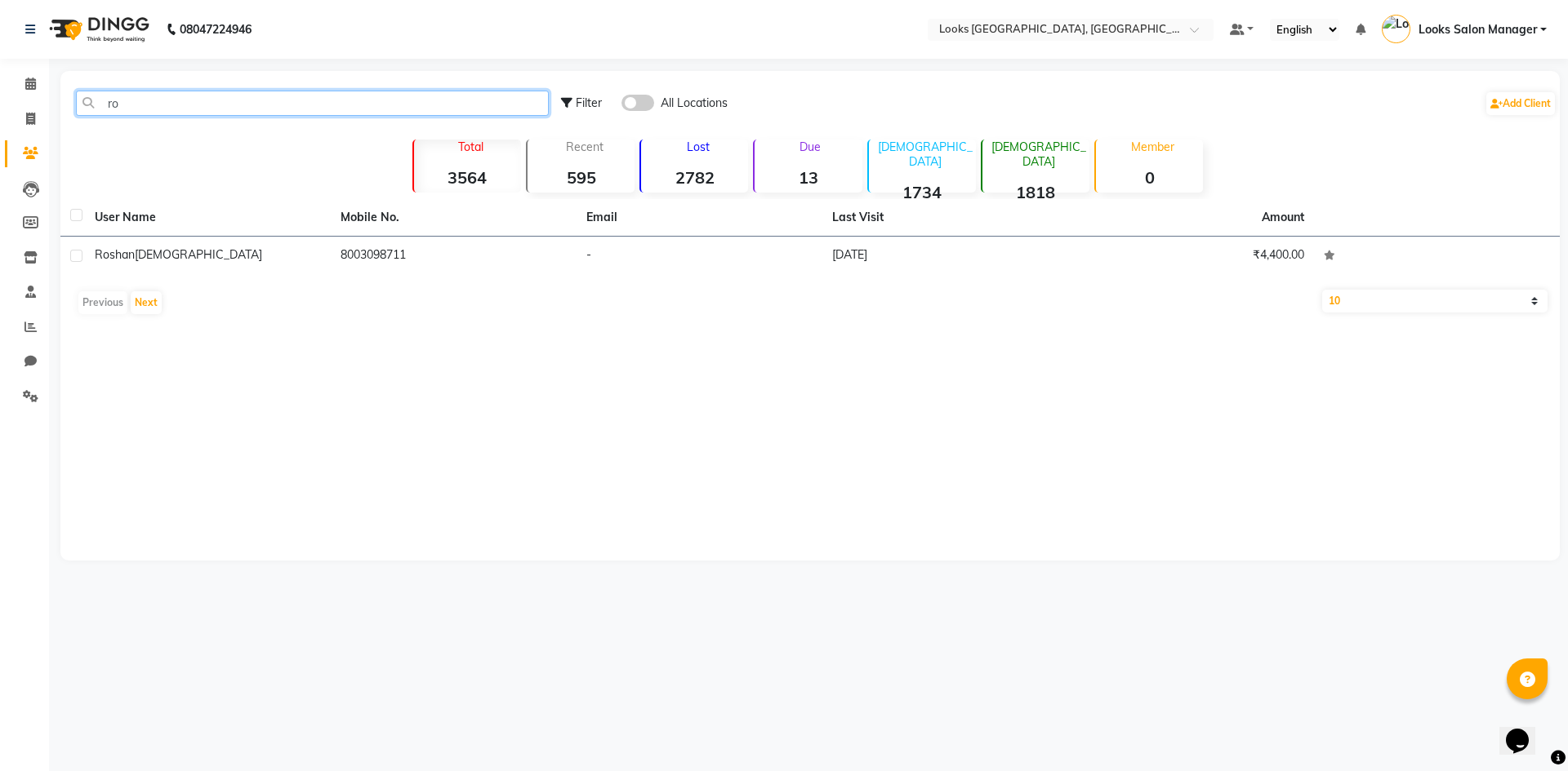
type input "r"
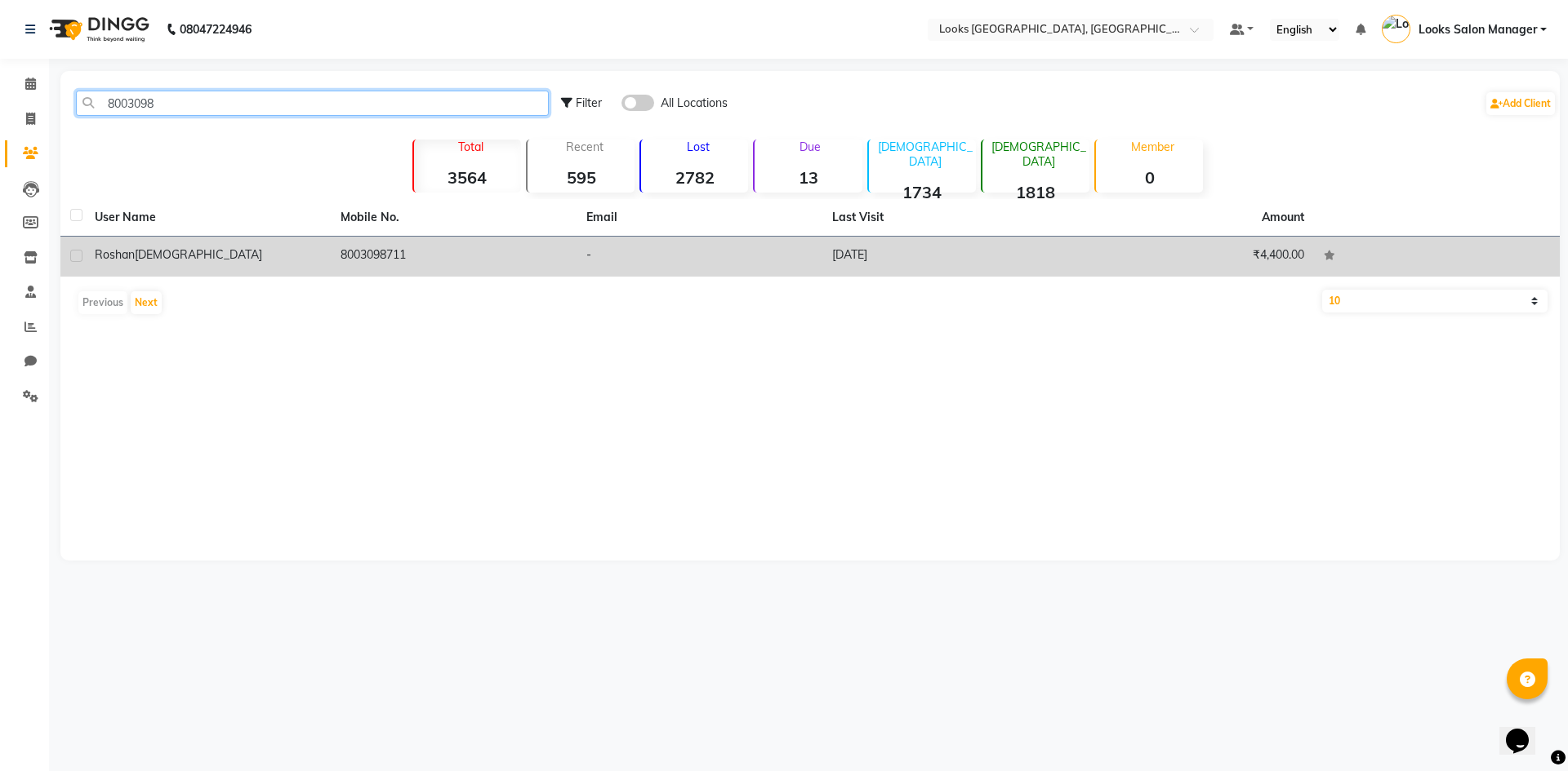
type input "8003098"
click at [778, 271] on td "-" at bounding box center [699, 256] width 246 height 40
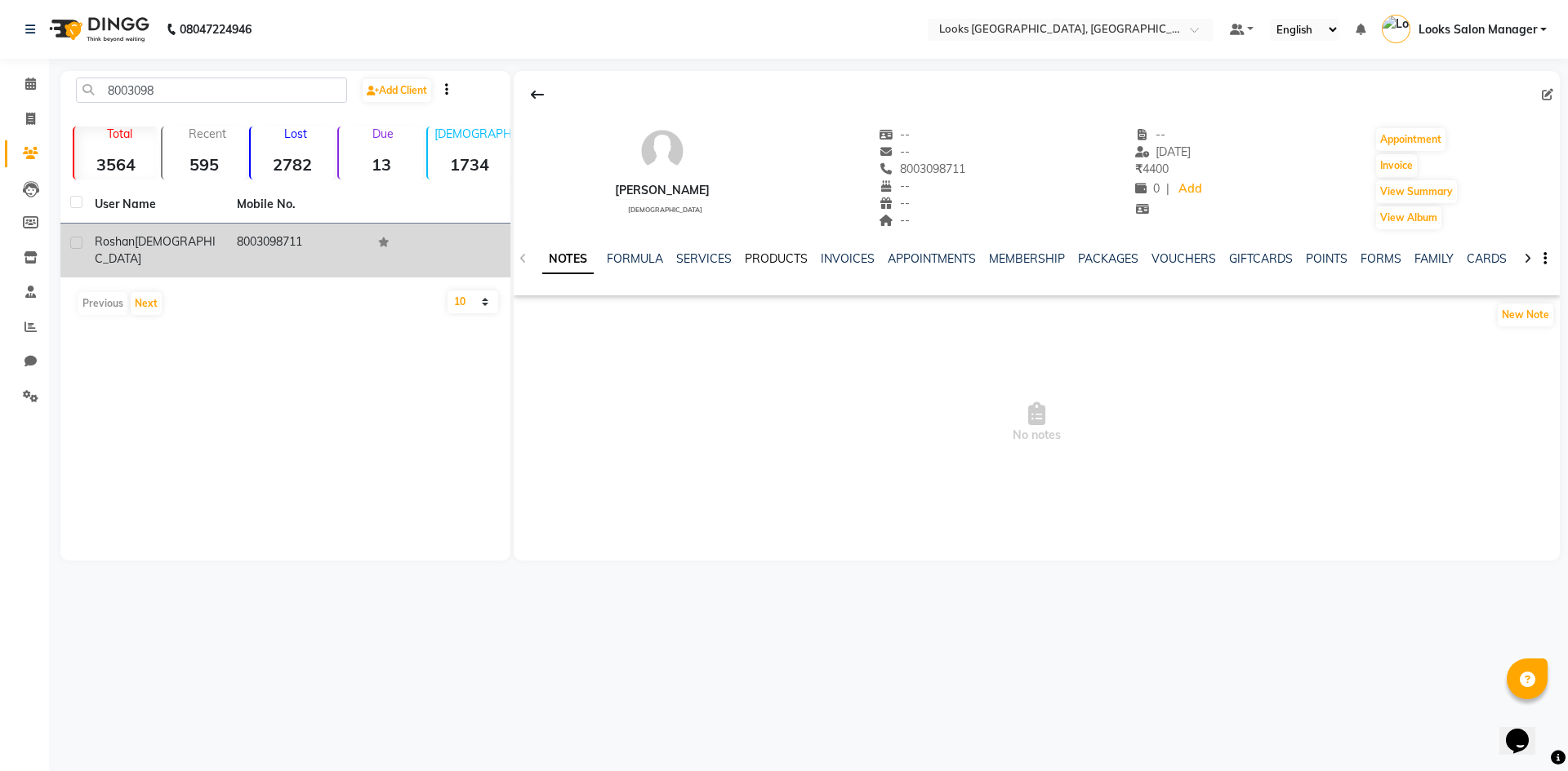
click at [751, 259] on link "PRODUCTS" at bounding box center [775, 259] width 63 height 15
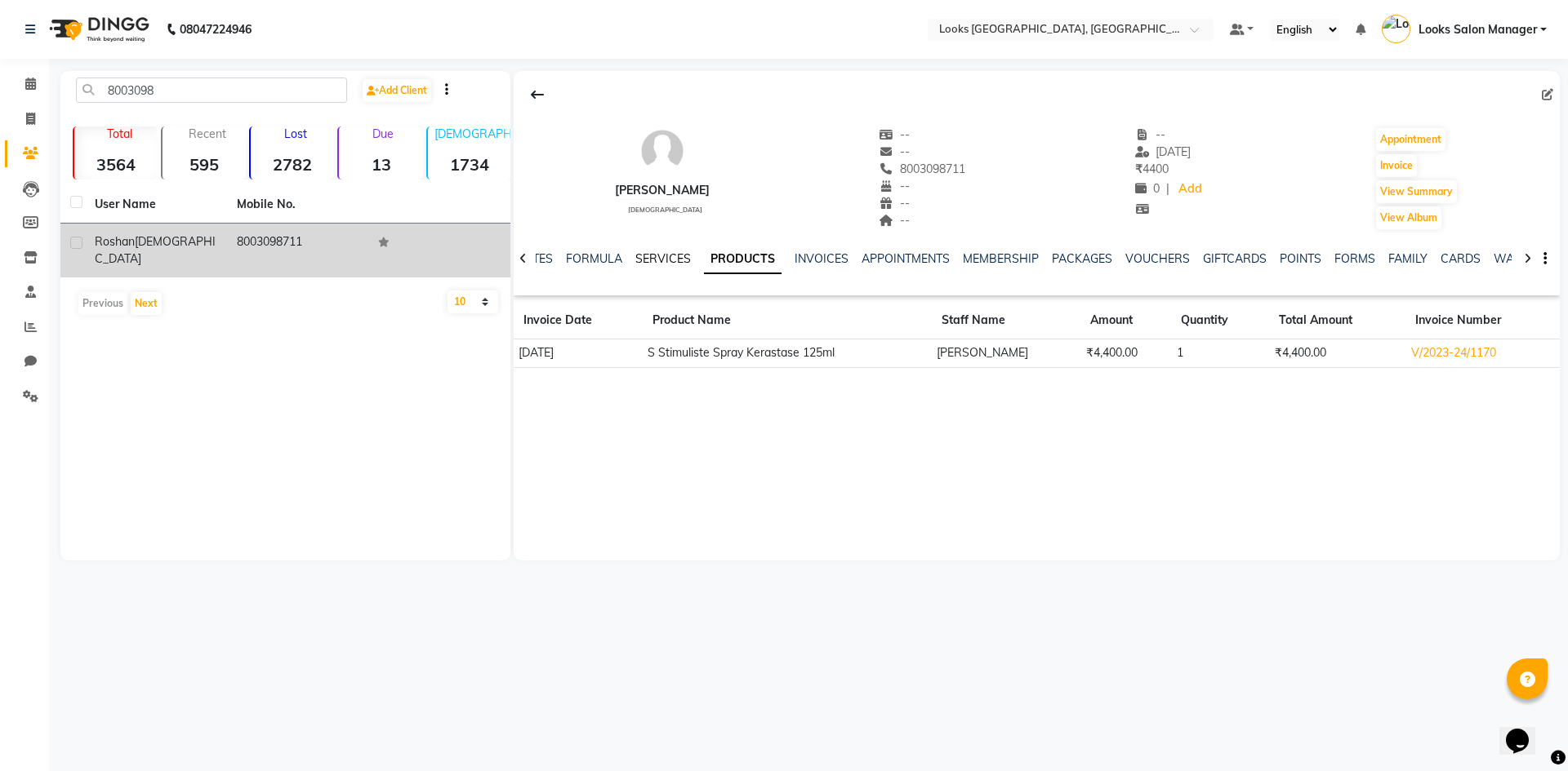
click at [637, 255] on link "SERVICES" at bounding box center [663, 259] width 56 height 15
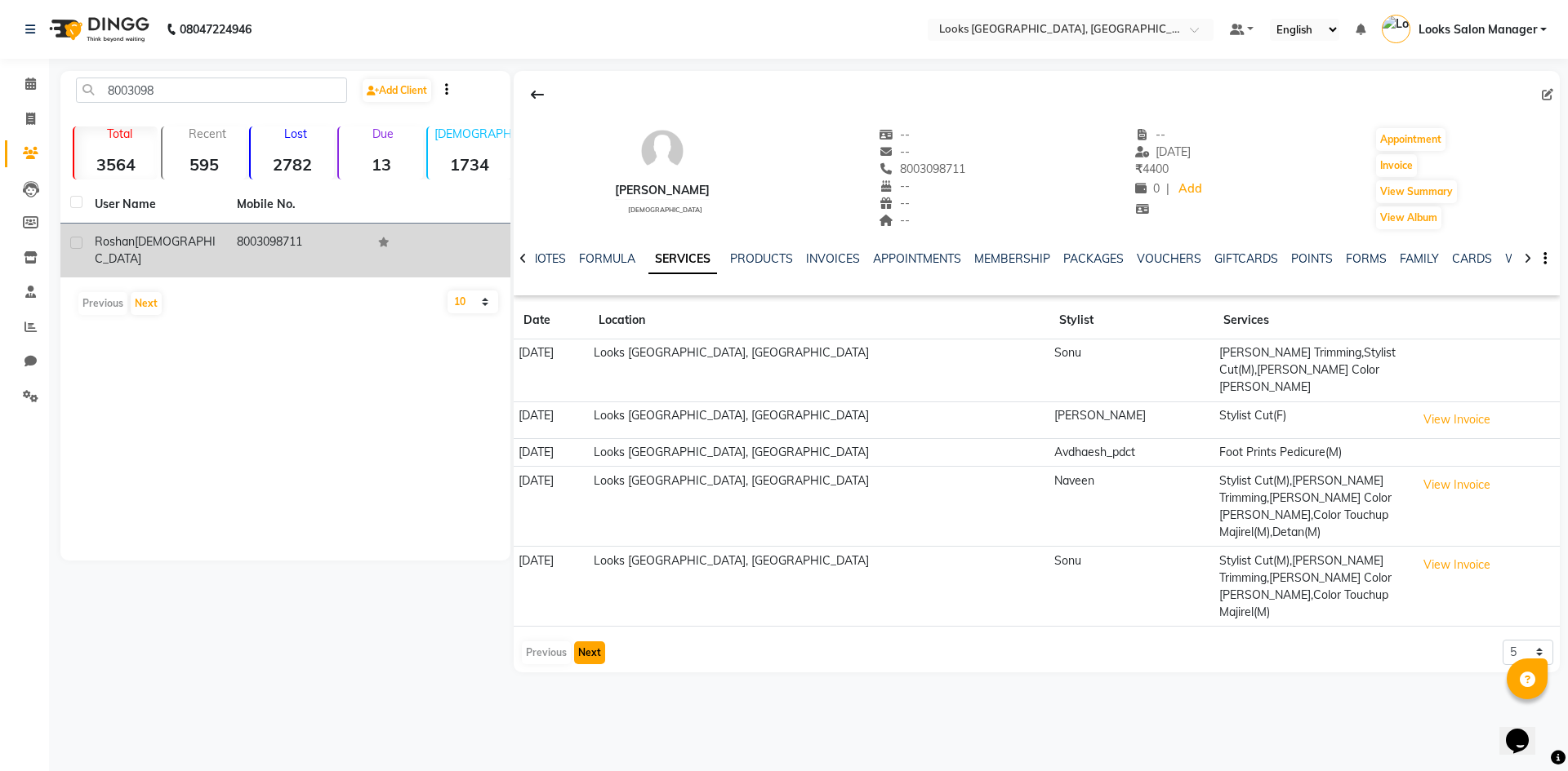
click at [576, 642] on button "Next" at bounding box center [590, 653] width 31 height 23
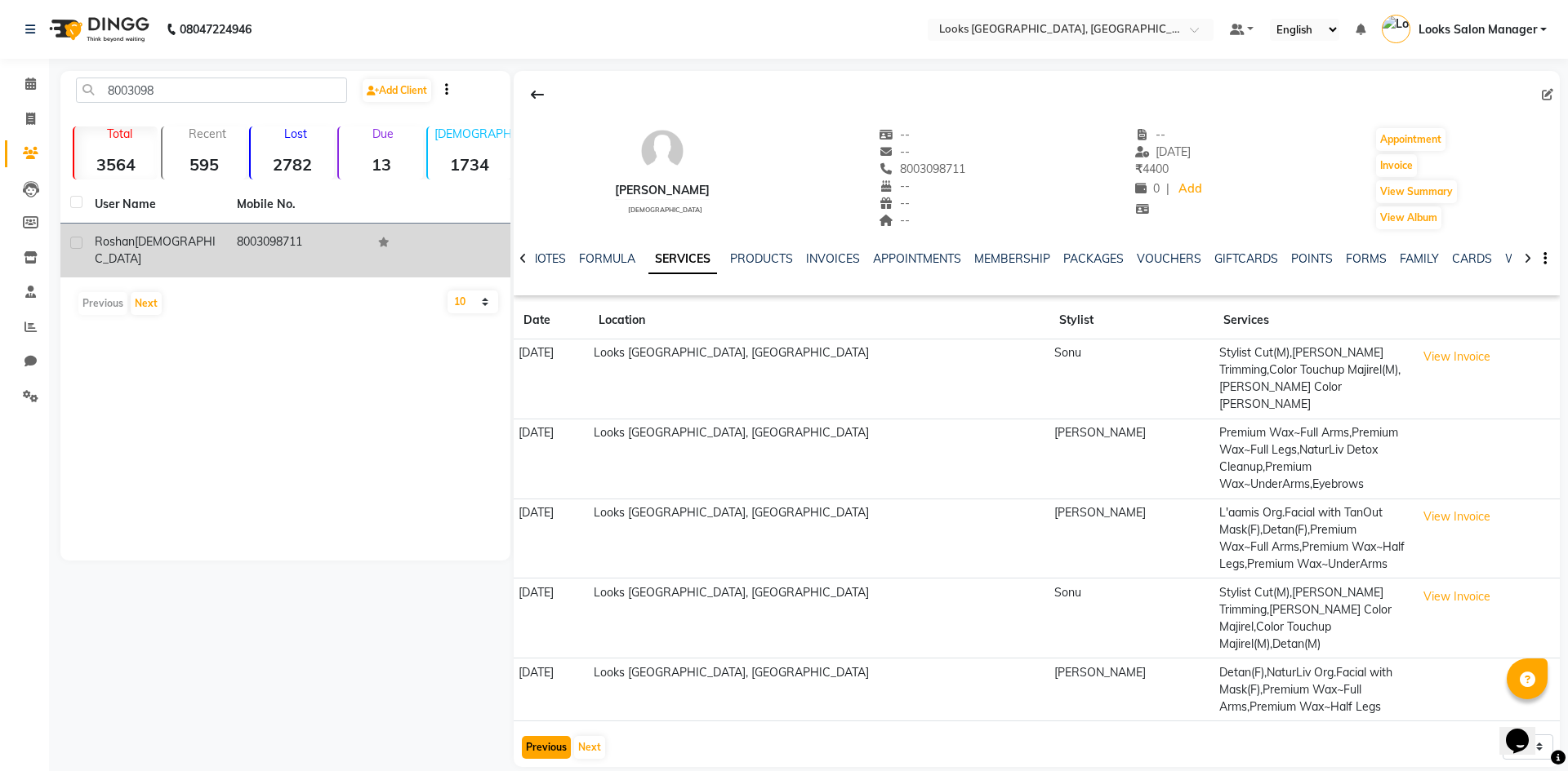
click at [559, 736] on button "Previous" at bounding box center [546, 747] width 49 height 23
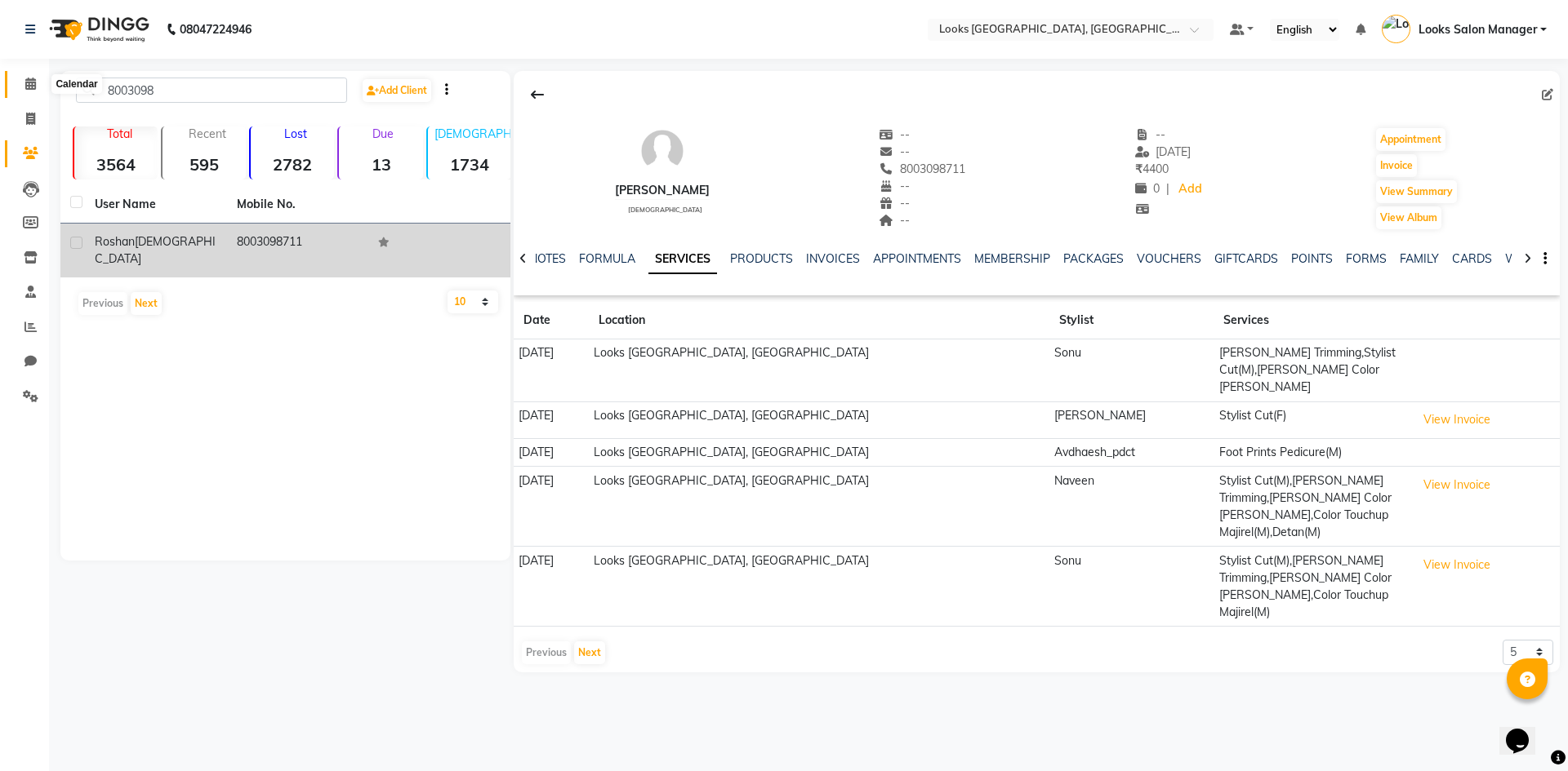
click at [28, 83] on icon at bounding box center [30, 83] width 11 height 12
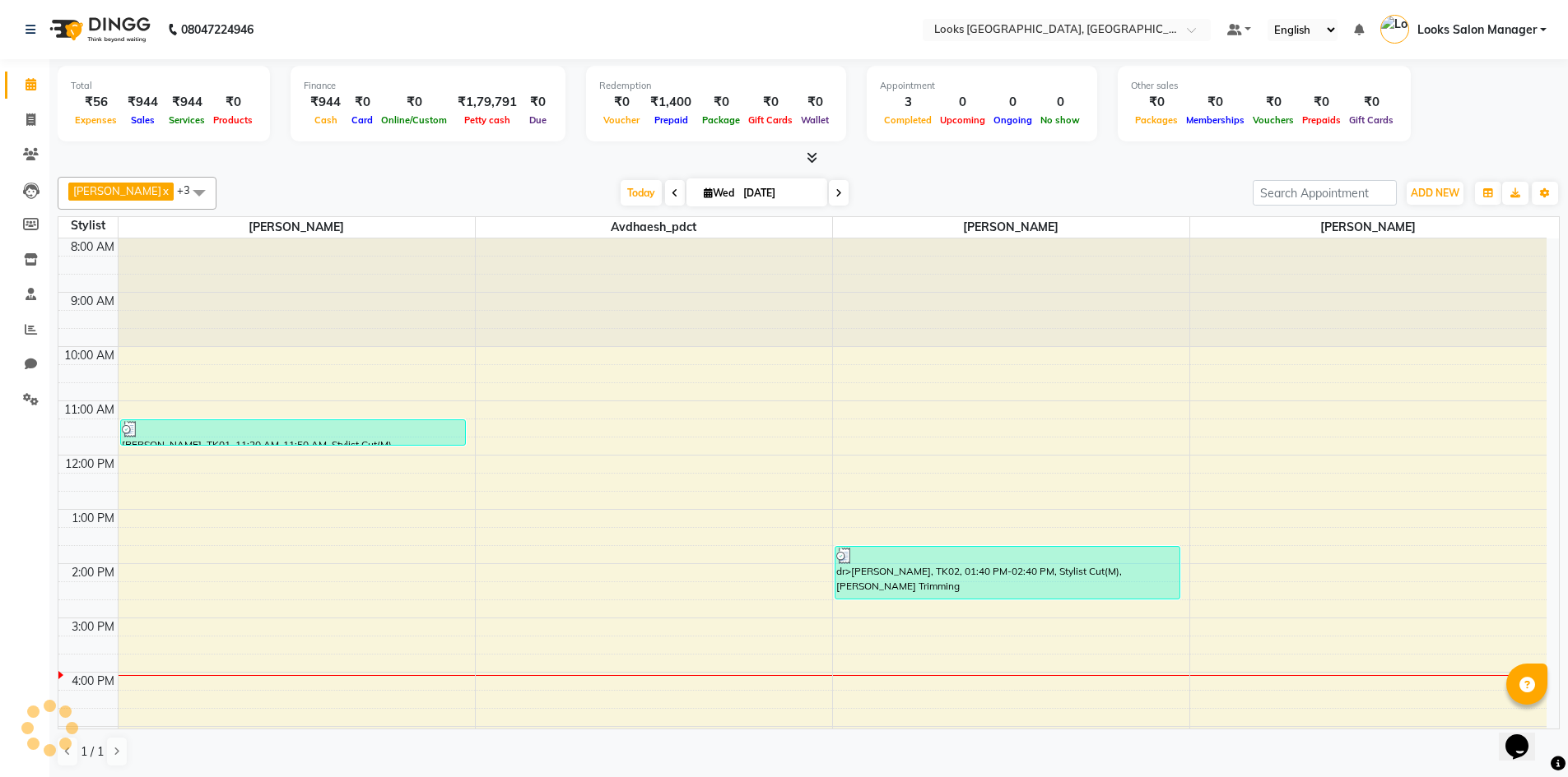
scroll to position [214, 0]
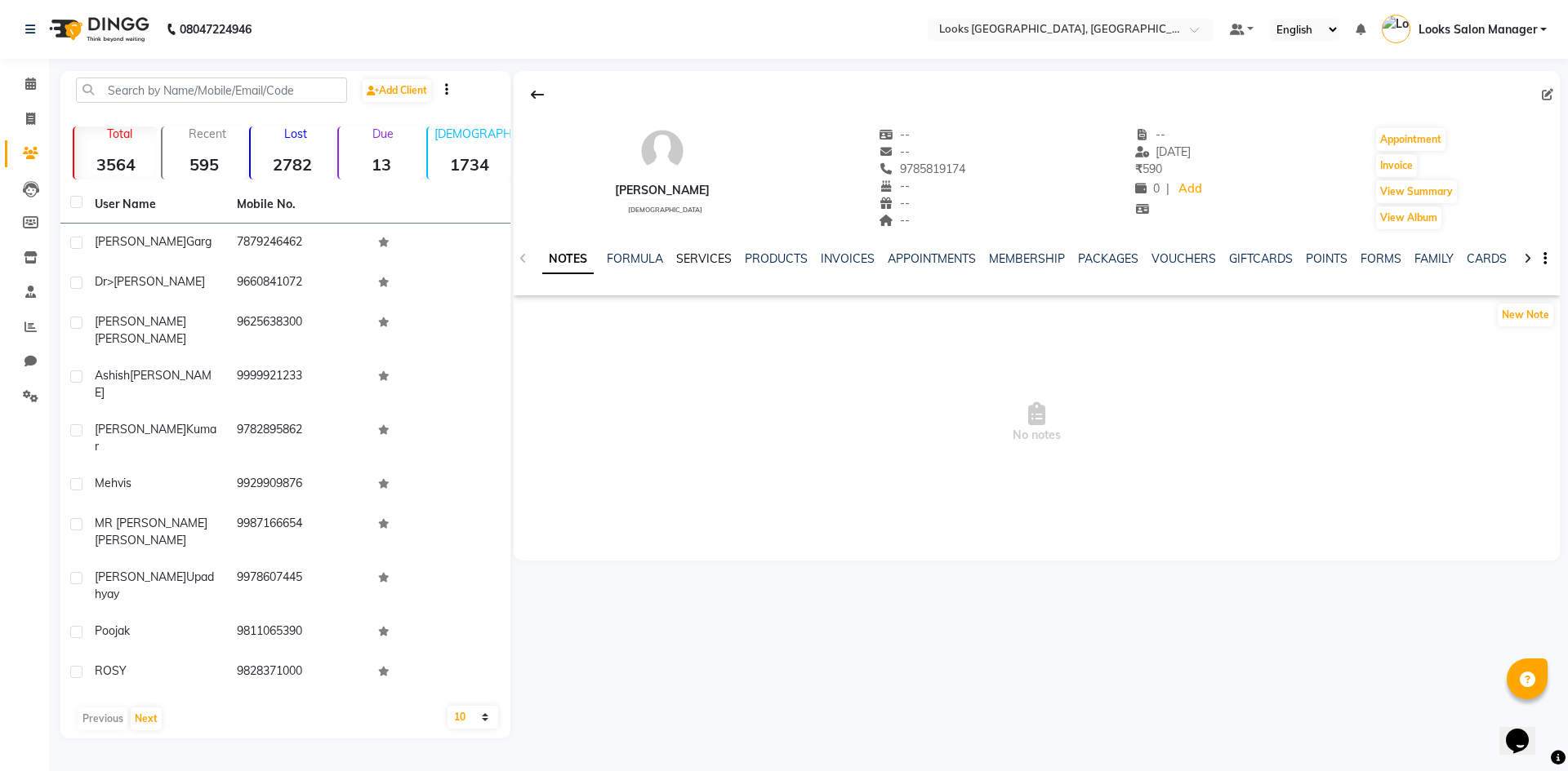
click at [718, 255] on link "SERVICES" at bounding box center [704, 259] width 56 height 15
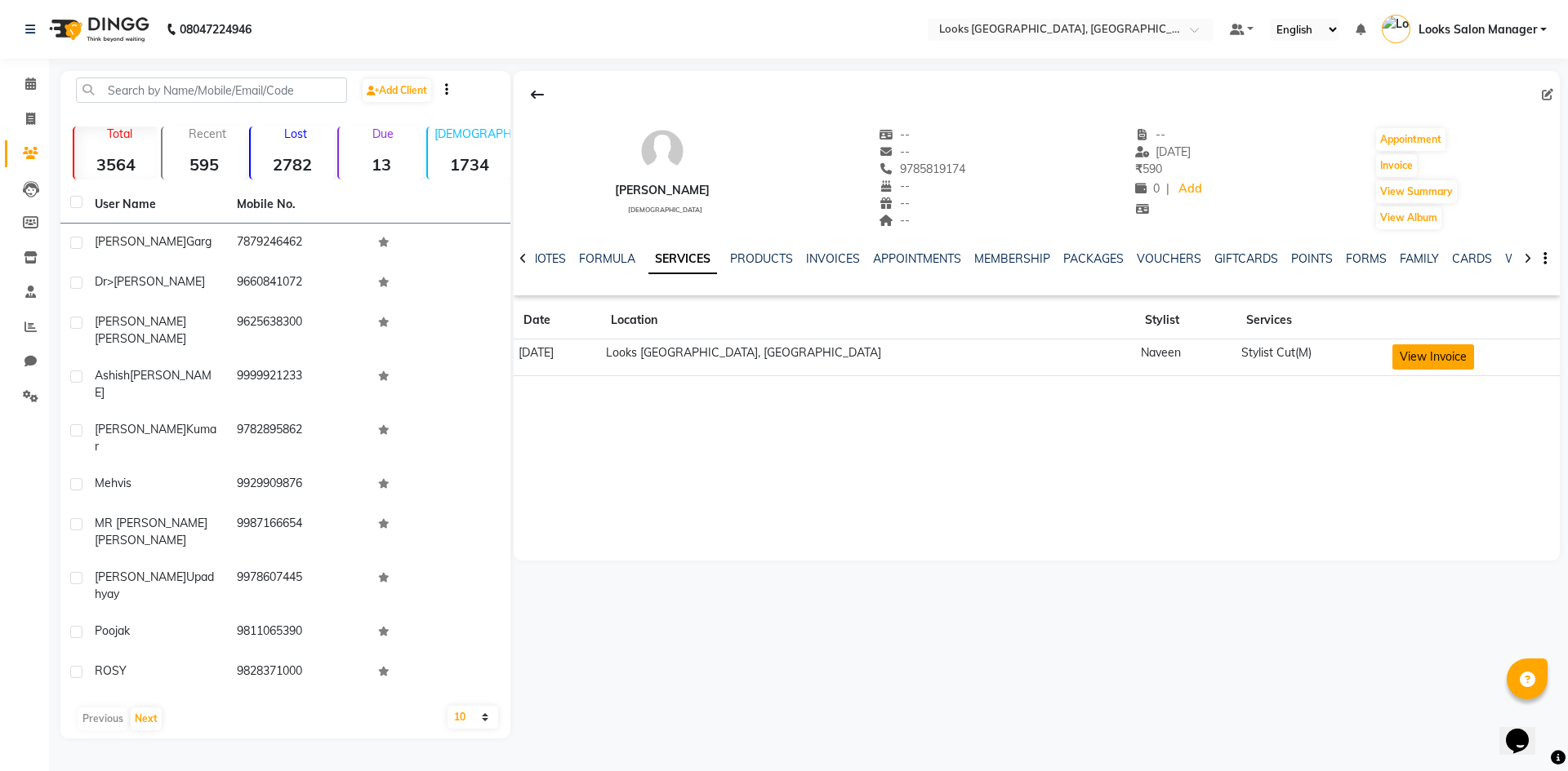
click at [1392, 363] on button "View Invoice" at bounding box center [1433, 357] width 82 height 25
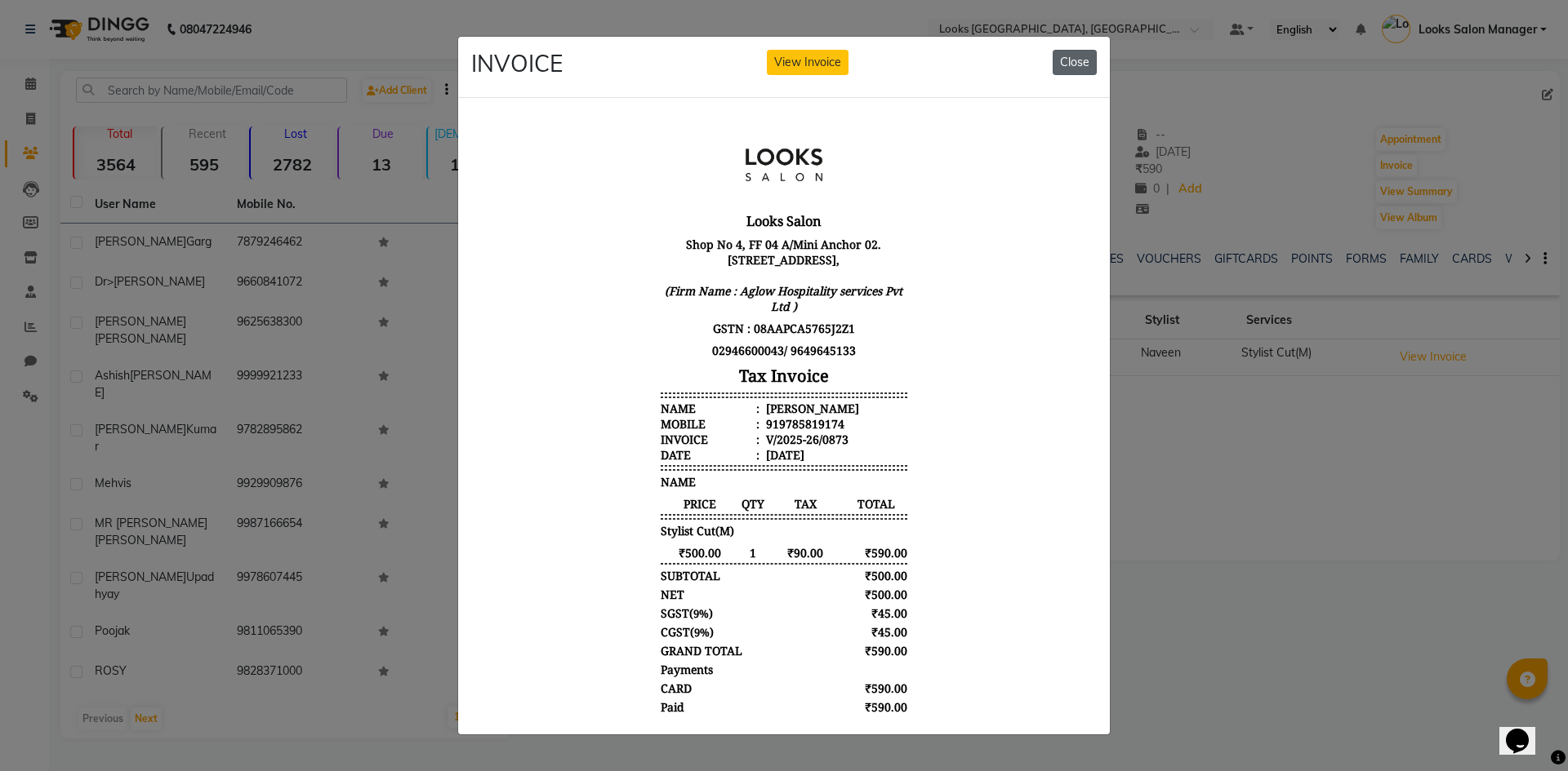
click at [1062, 50] on button "Close" at bounding box center [1074, 62] width 44 height 25
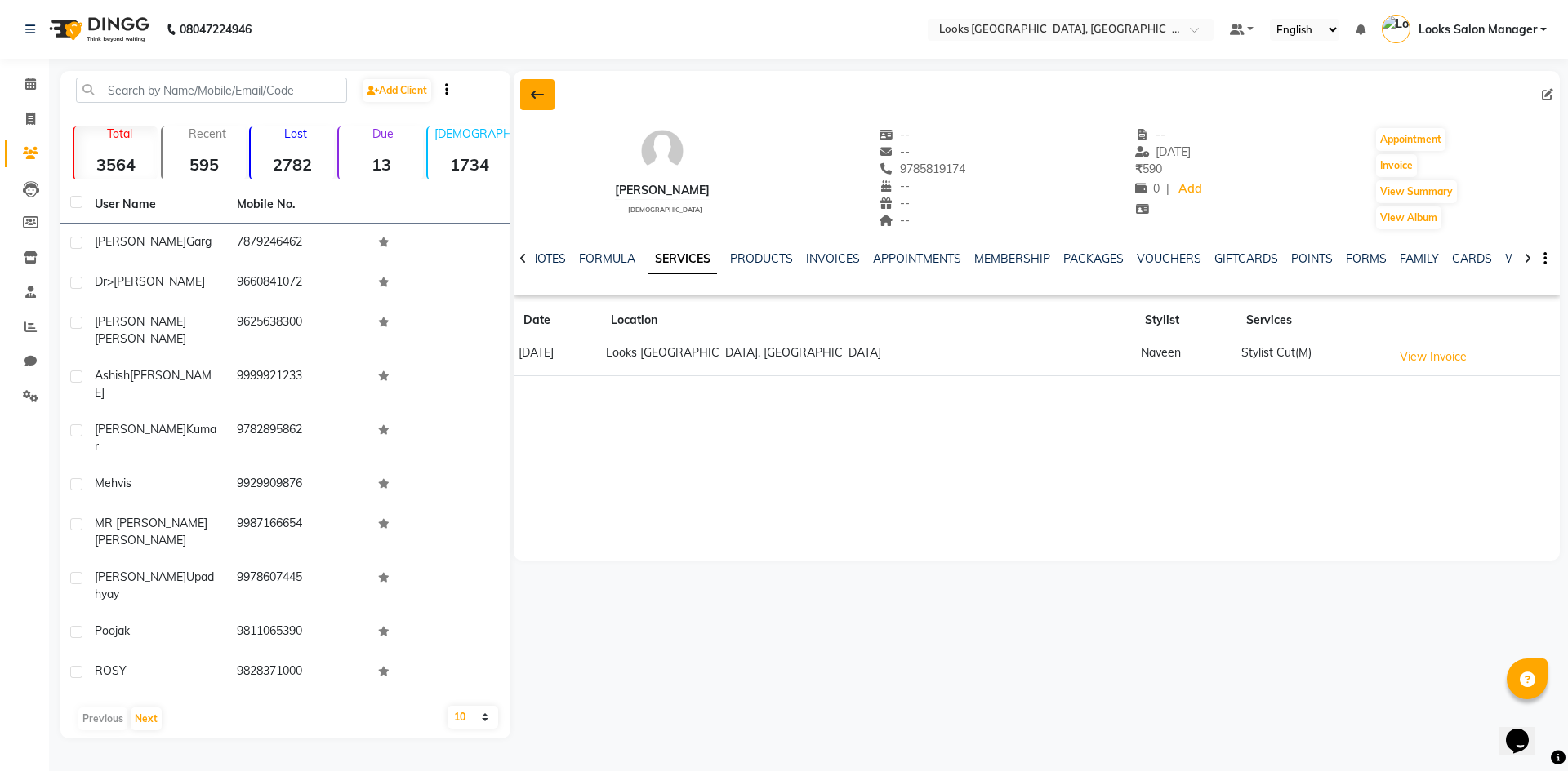
click at [525, 101] on button at bounding box center [537, 95] width 34 height 31
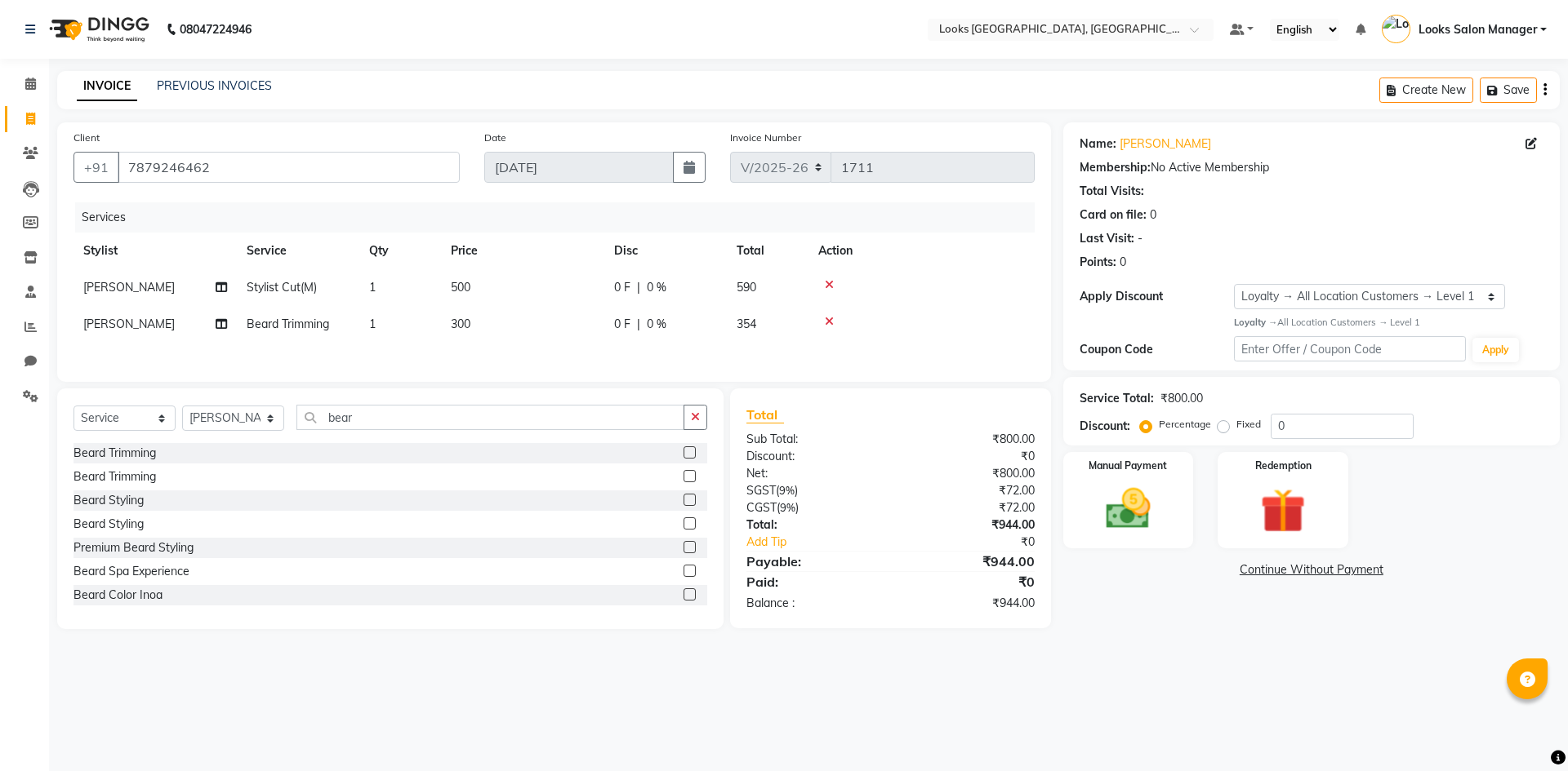
select select "4460"
select select "service"
select select "25215"
select select "1: Object"
click at [1127, 512] on img at bounding box center [1127, 509] width 76 height 54
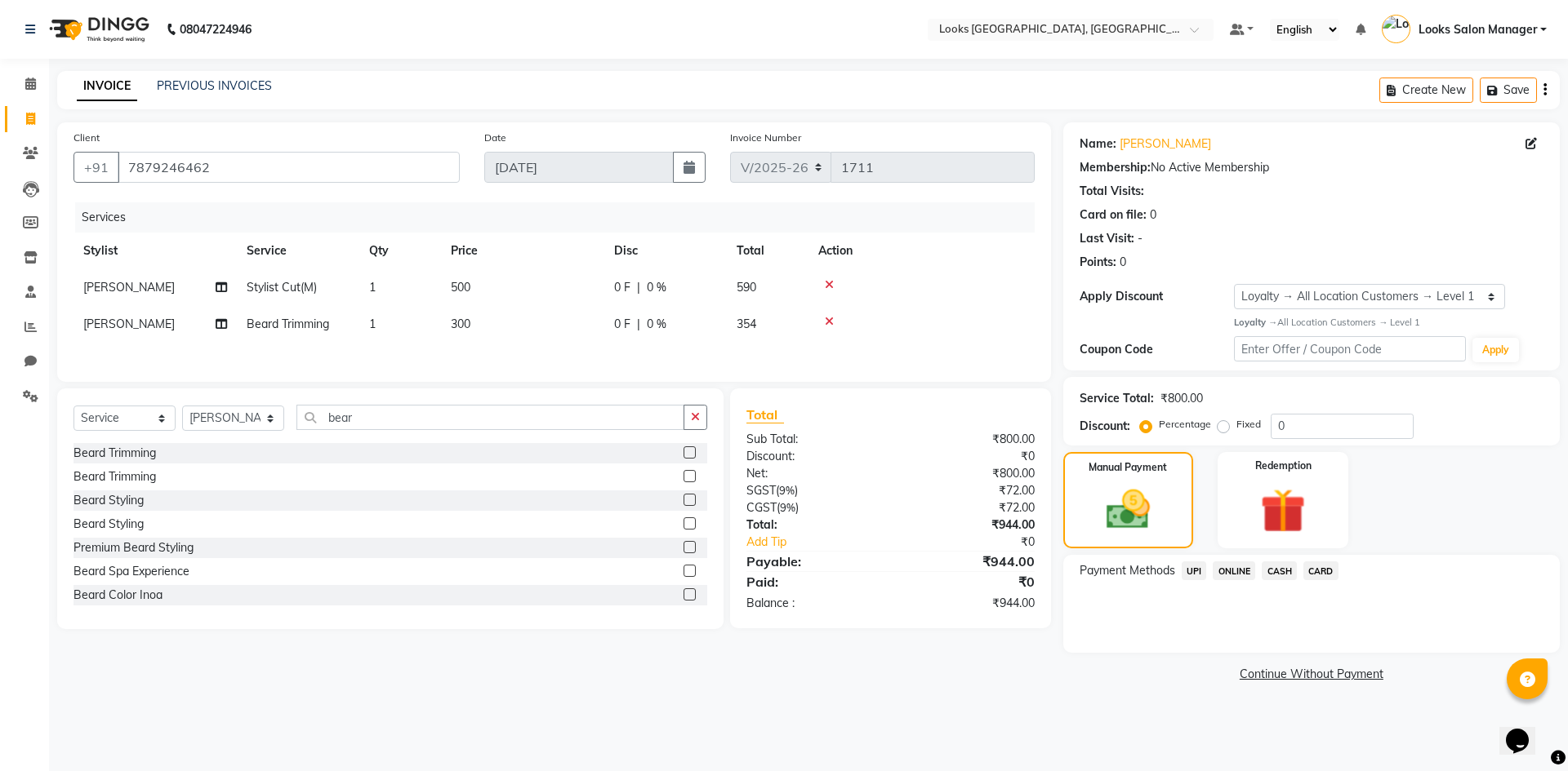
click at [1321, 566] on span "CARD" at bounding box center [1321, 570] width 35 height 19
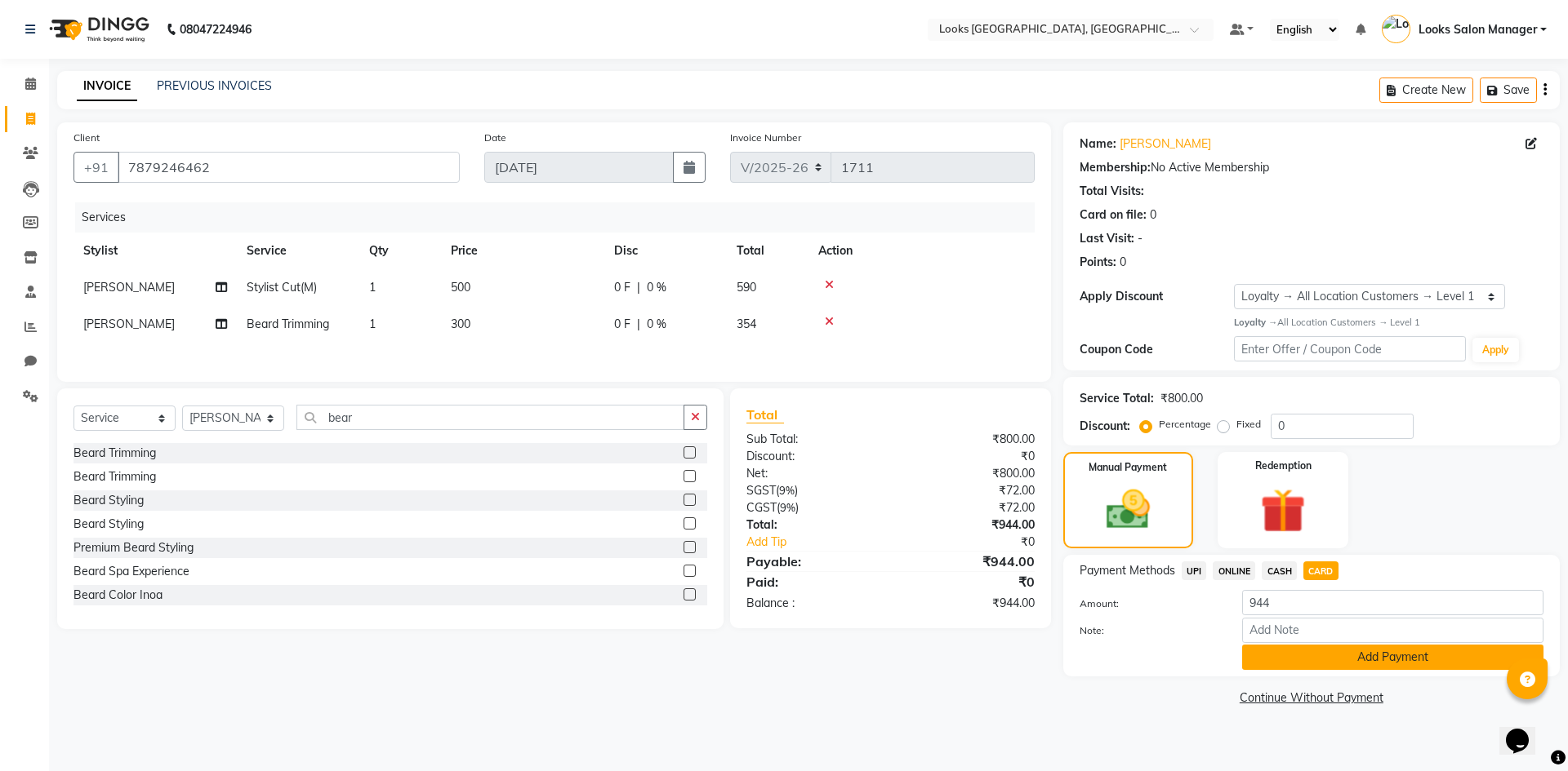
click at [1307, 652] on button "Add Payment" at bounding box center [1393, 657] width 301 height 25
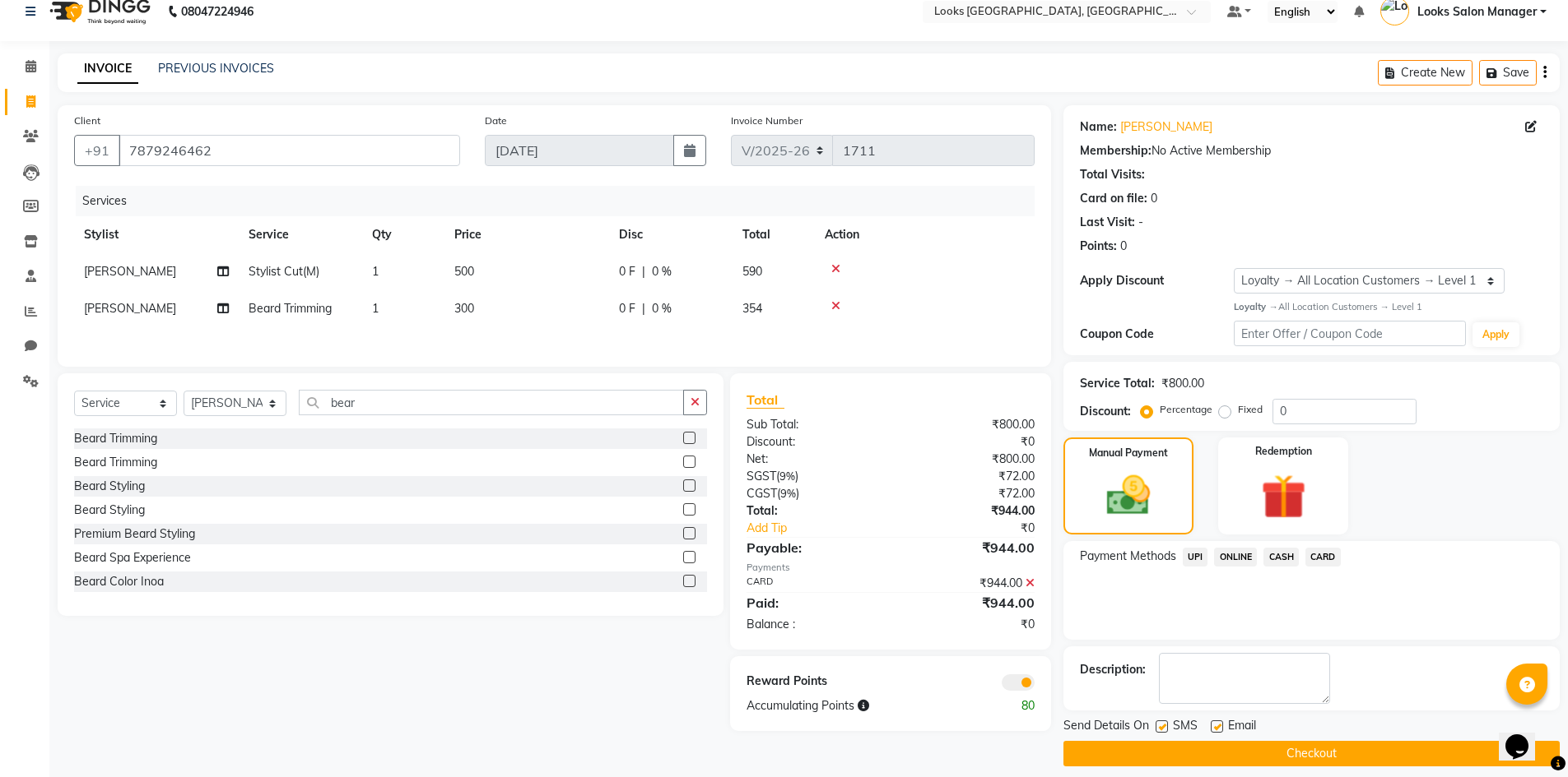
scroll to position [32, 0]
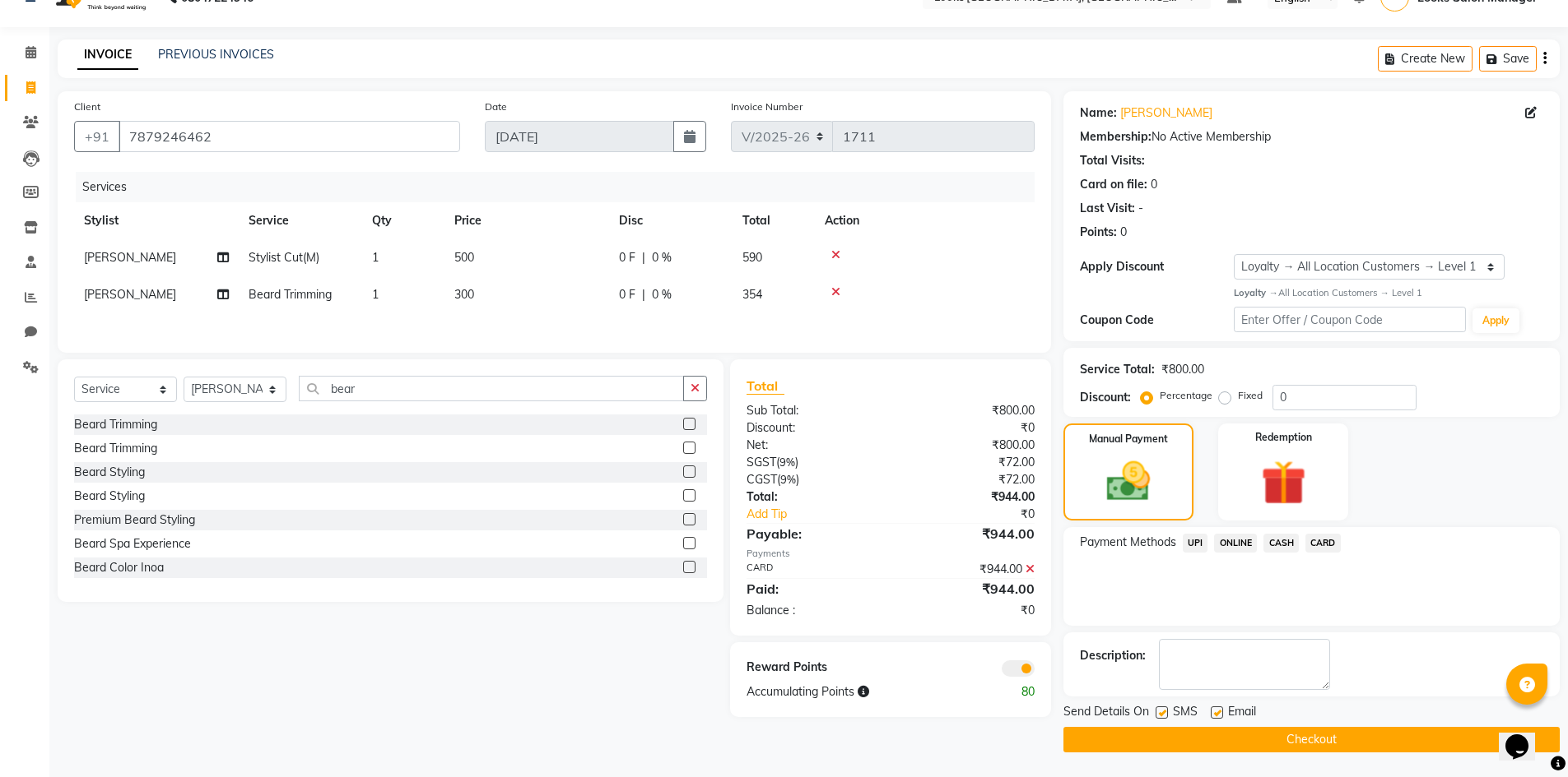
click at [1290, 731] on button "Checkout" at bounding box center [1311, 740] width 496 height 26
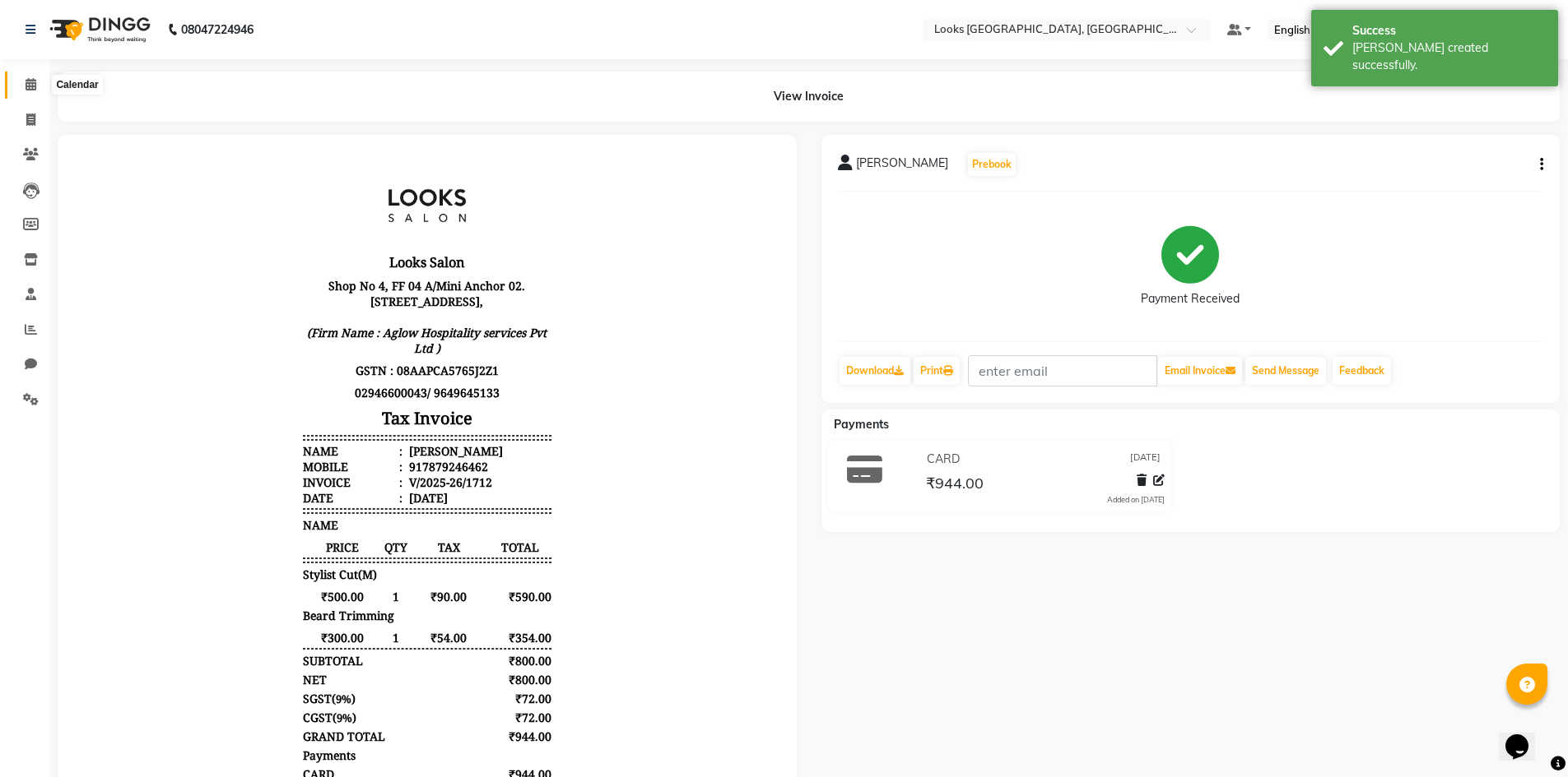
click at [35, 82] on icon at bounding box center [31, 84] width 11 height 12
